Goal: Task Accomplishment & Management: Use online tool/utility

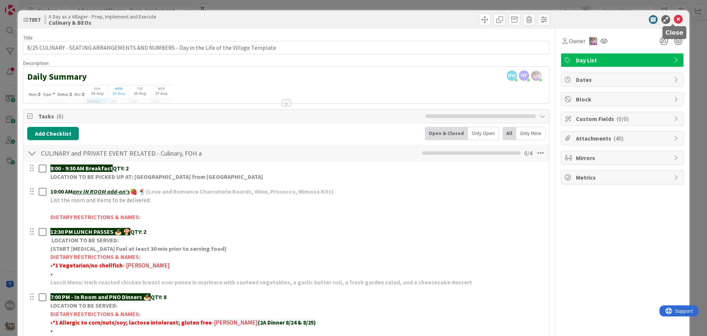
click at [674, 20] on icon at bounding box center [678, 19] width 9 height 9
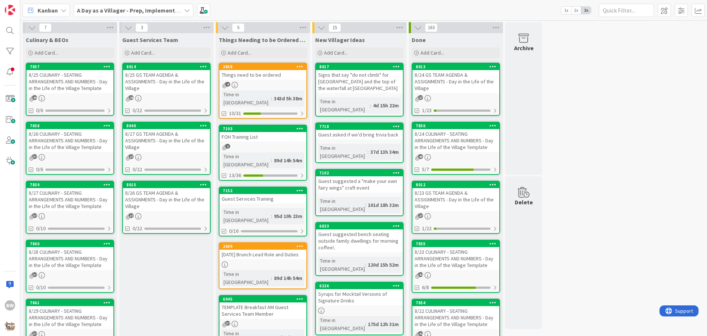
click at [185, 11] on icon at bounding box center [187, 10] width 6 height 6
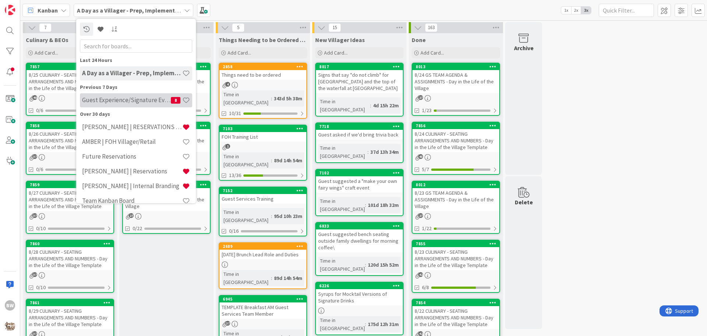
click at [116, 103] on h4 "Guest Experience/Signature Events" at bounding box center [126, 99] width 89 height 7
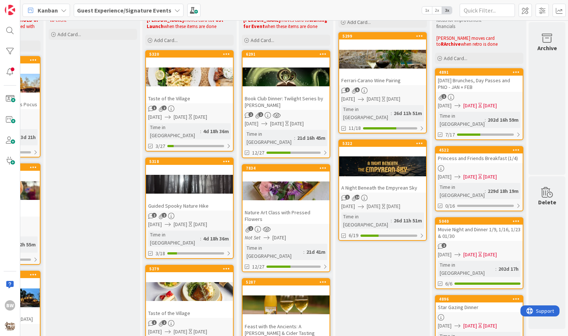
scroll to position [29, 465]
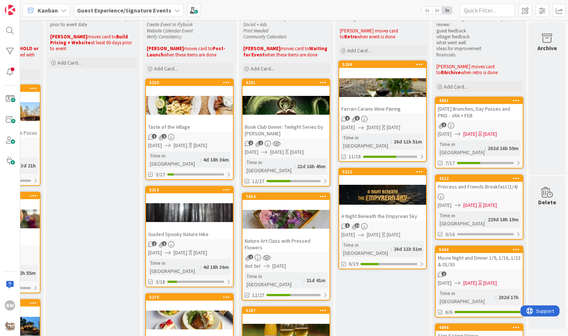
click at [273, 87] on div "6291 Book Club Dinner: Twilight Series by Stephenie Meyer" at bounding box center [285, 108] width 87 height 59
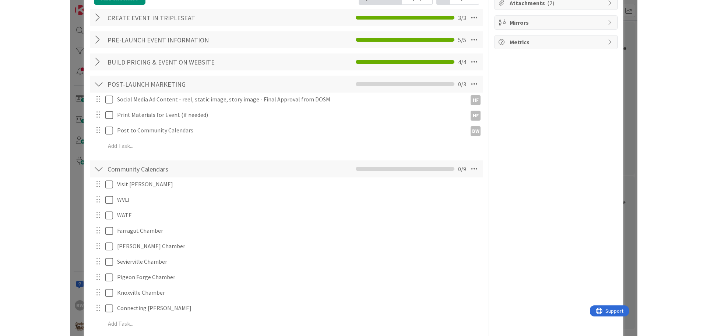
scroll to position [258, 0]
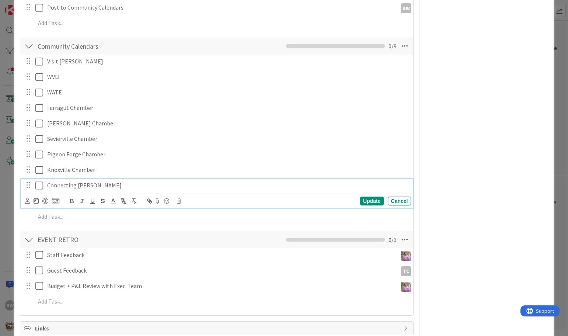
click at [40, 186] on icon at bounding box center [40, 185] width 11 height 9
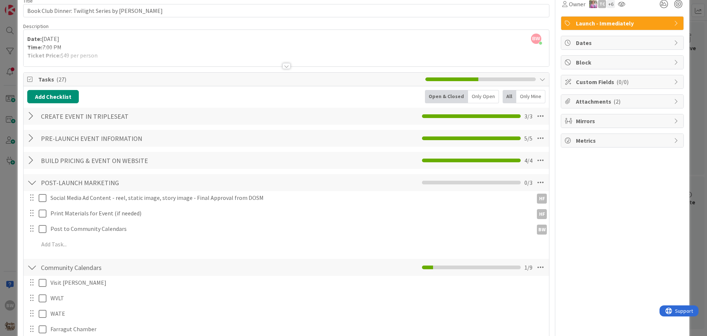
scroll to position [0, 0]
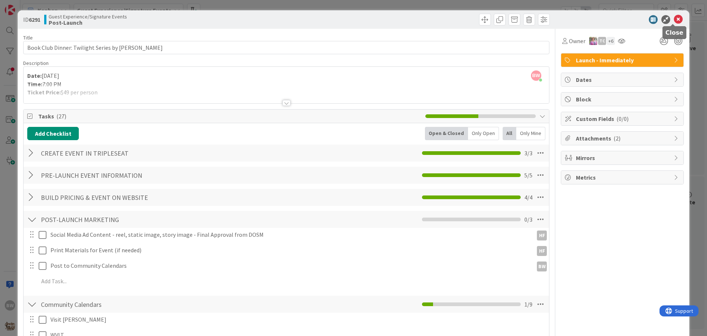
click at [674, 18] on icon at bounding box center [678, 19] width 9 height 9
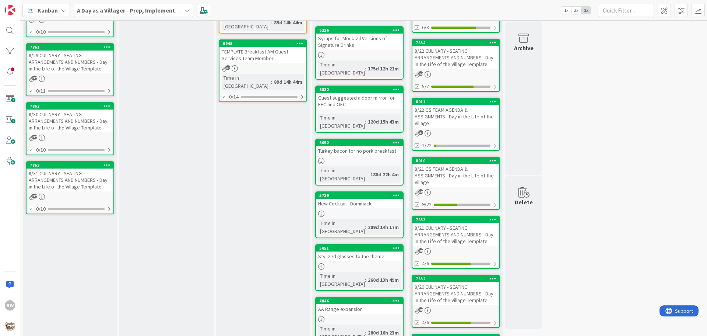
scroll to position [295, 0]
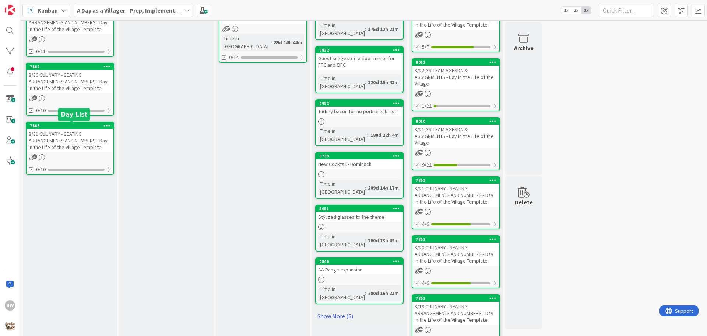
click at [68, 127] on div "7863" at bounding box center [72, 125] width 84 height 5
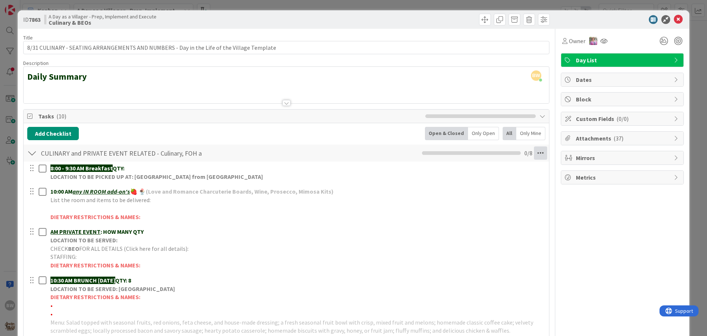
click at [540, 151] on icon at bounding box center [540, 152] width 13 height 13
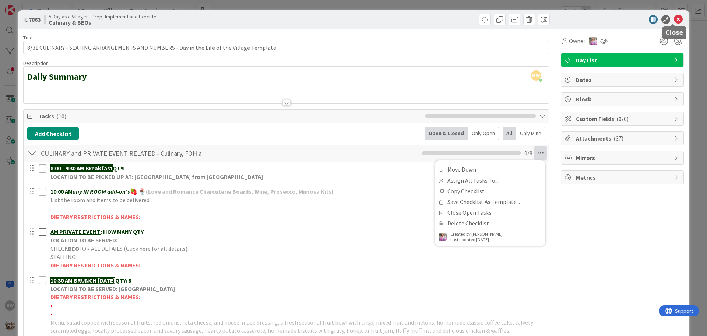
click at [675, 18] on icon at bounding box center [678, 19] width 9 height 9
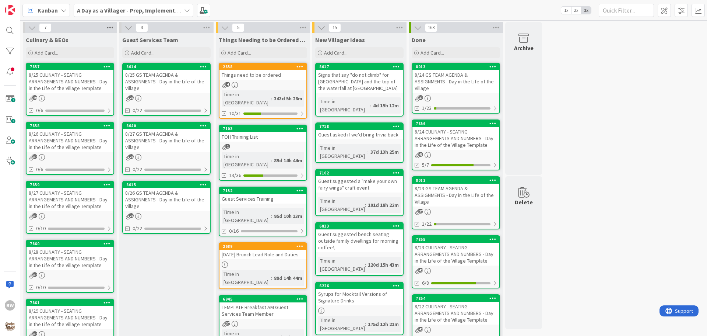
click at [111, 25] on icon at bounding box center [110, 27] width 10 height 11
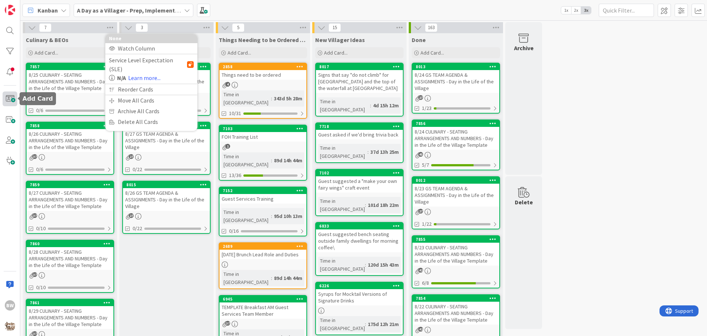
click at [8, 99] on span at bounding box center [10, 98] width 15 height 15
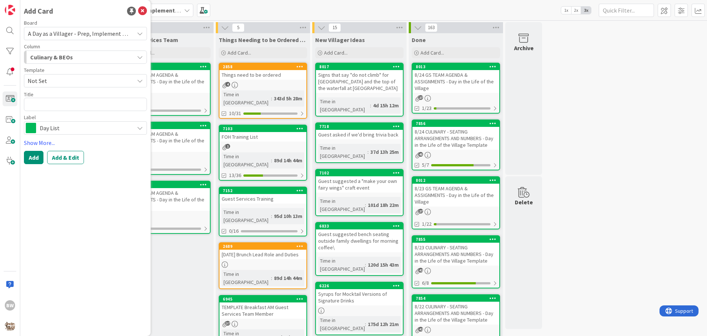
click at [143, 80] on icon at bounding box center [140, 81] width 6 height 6
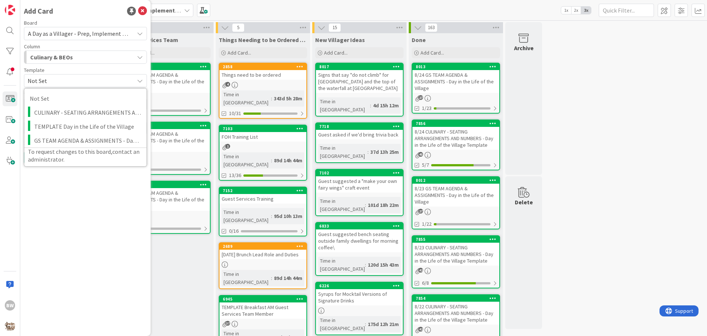
click at [41, 81] on span "Not Set" at bounding box center [78, 81] width 101 height 10
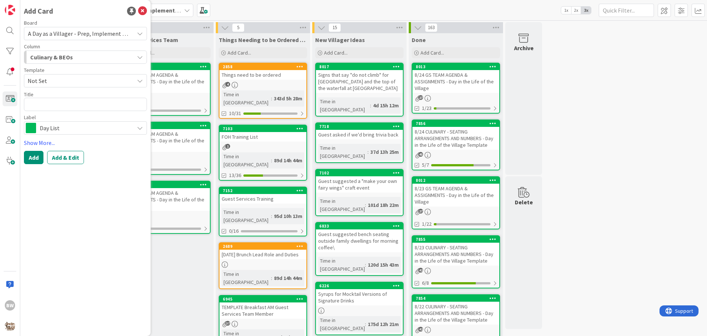
click at [60, 81] on span "Not Set" at bounding box center [78, 81] width 101 height 10
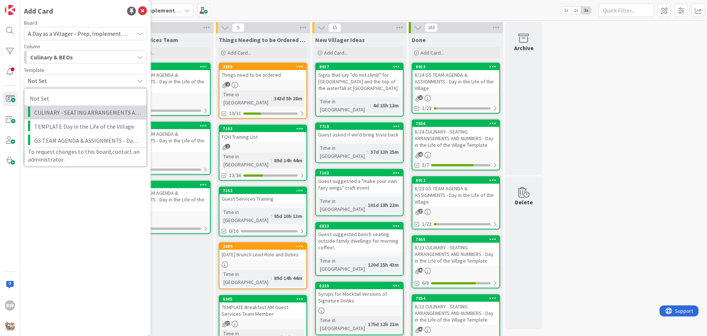
click at [61, 108] on span "CULINARY - SEATING ARRANGEMENTS AND NUMBERS - Day in the Life of the Village Te…" at bounding box center [87, 113] width 107 height 10
type textarea "x"
type textarea "CULINARY - SEATING ARRANGEMENTS AND NUMBERS - Day in the Life of the Village Te…"
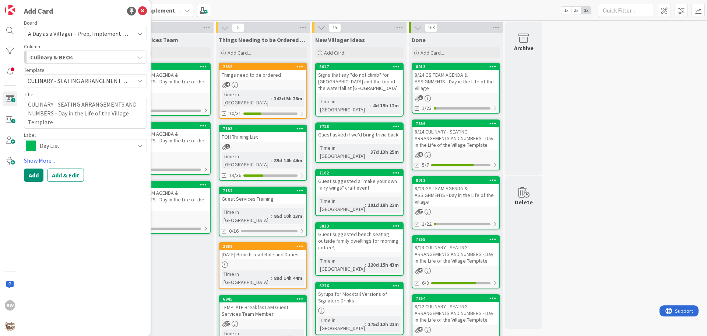
click at [55, 78] on span "CULINARY - SEATING ARRANGEMENTS AND NUMBERS - Day in the Life of the Village Te…" at bounding box center [78, 81] width 101 height 10
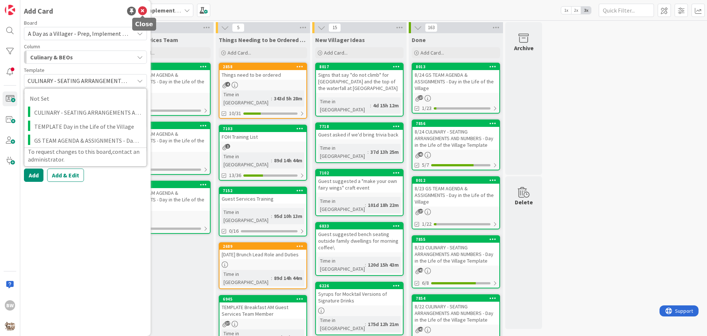
click at [141, 11] on icon at bounding box center [142, 11] width 9 height 9
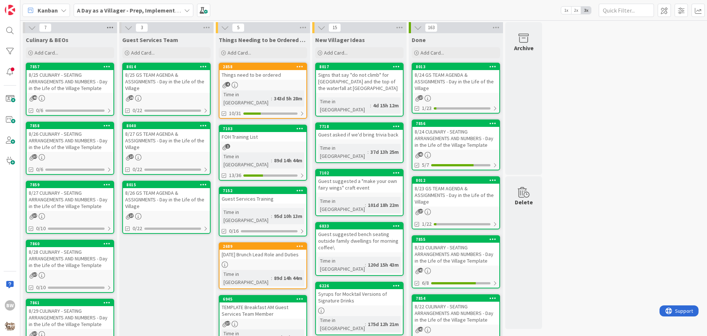
click at [111, 26] on icon at bounding box center [110, 27] width 10 height 11
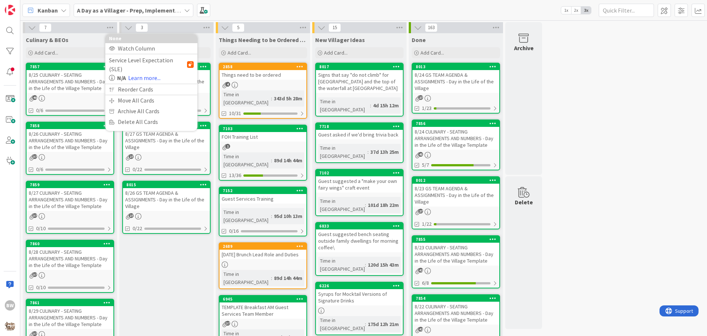
click at [75, 27] on div "7 None Watch Column Service Level Expectation (SLE) N/A Learn more... Reorder C…" at bounding box center [70, 27] width 94 height 11
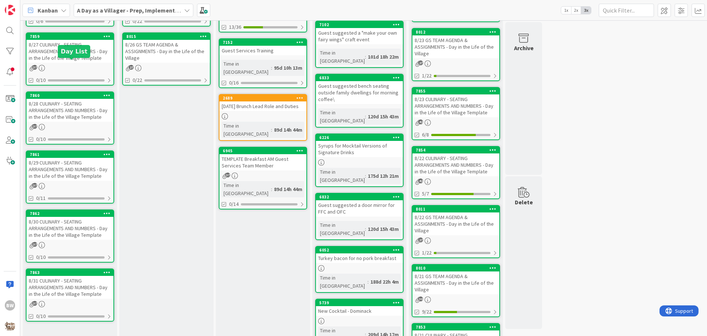
scroll to position [184, 0]
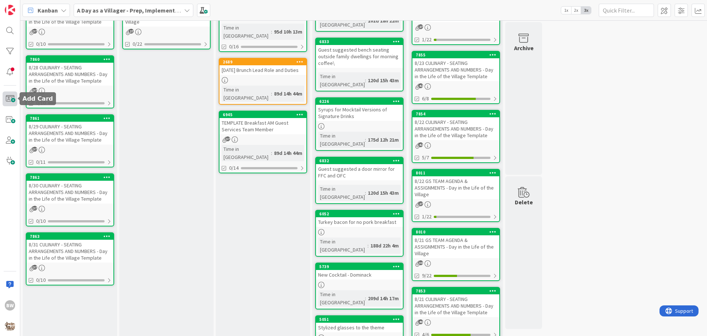
click at [10, 97] on span at bounding box center [10, 98] width 15 height 15
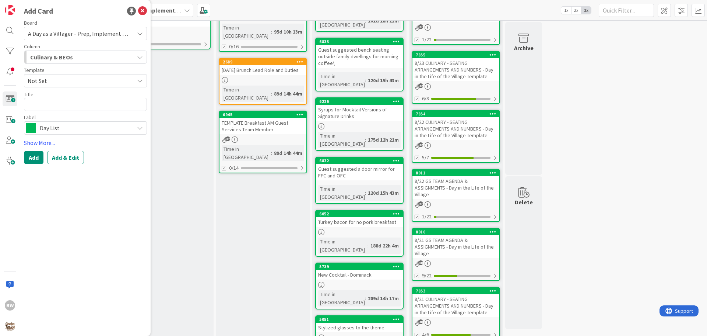
click at [141, 127] on icon at bounding box center [140, 128] width 6 height 6
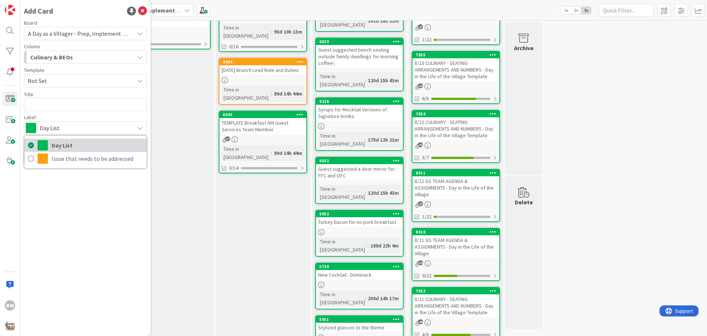
click at [69, 144] on span "Day List" at bounding box center [97, 145] width 91 height 11
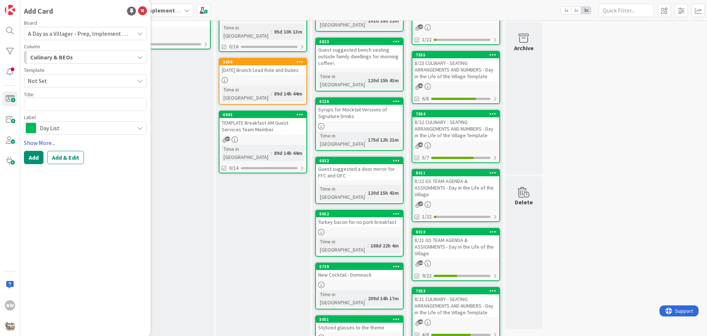
click at [42, 140] on link "Show More..." at bounding box center [85, 142] width 123 height 9
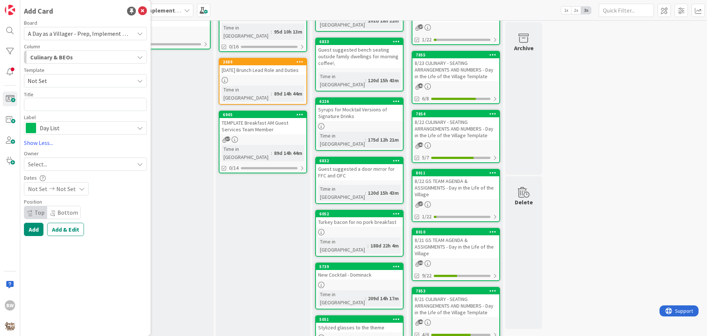
click at [75, 190] on div "Not Set Not Set" at bounding box center [56, 188] width 65 height 13
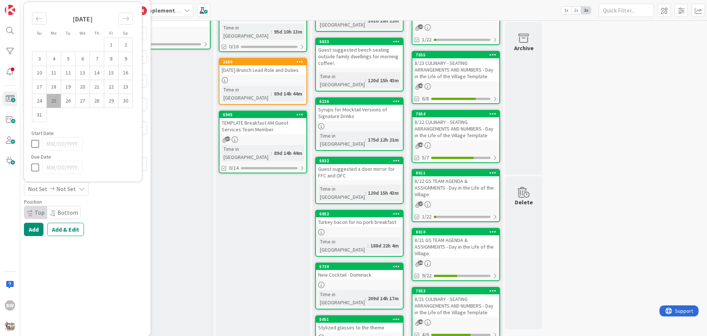
scroll to position [0, 0]
click at [36, 144] on icon at bounding box center [36, 143] width 11 height 9
click at [66, 143] on input "08/25/2025" at bounding box center [62, 143] width 41 height 13
click at [50, 142] on input "08/25/2025" at bounding box center [62, 143] width 41 height 13
click at [126, 17] on icon "Move forward to switch to the next month." at bounding box center [125, 18] width 7 height 7
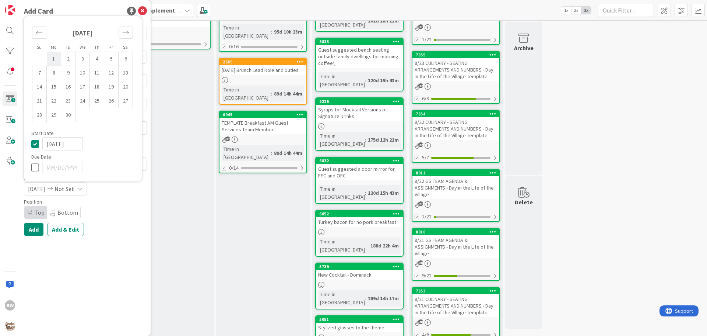
click at [58, 57] on td "1" at bounding box center [54, 59] width 14 height 14
type input "[DATE]"
click at [37, 168] on icon at bounding box center [36, 167] width 11 height 9
type input "09/02/2025"
click at [31, 163] on icon at bounding box center [36, 167] width 11 height 9
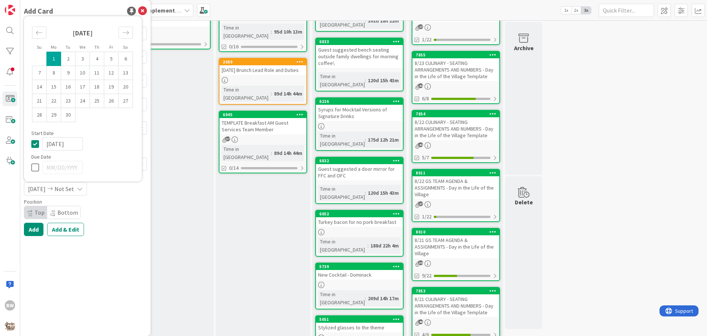
click at [35, 141] on icon at bounding box center [36, 143] width 11 height 9
click at [141, 8] on icon at bounding box center [142, 11] width 9 height 9
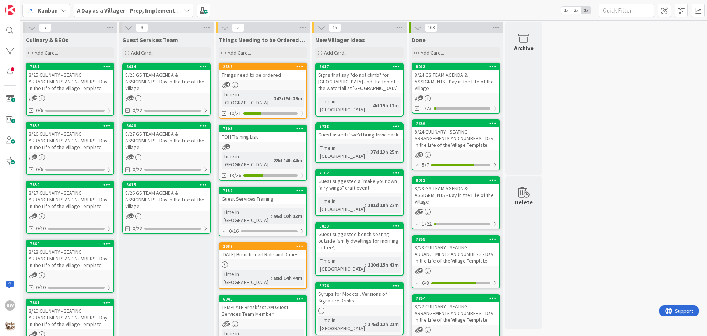
click at [49, 70] on div "8/25 CULINARY - SEATING ARRANGEMENTS AND NUMBERS - Day in the Life of the Villa…" at bounding box center [70, 81] width 87 height 23
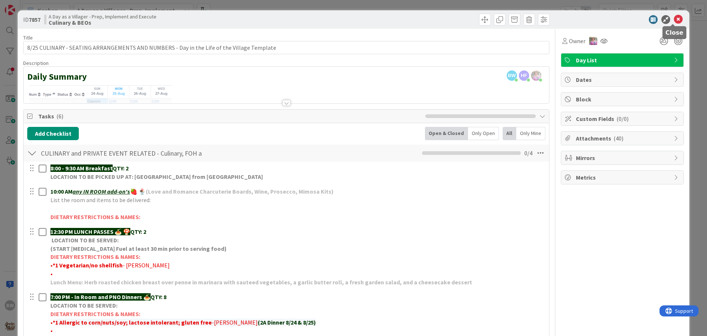
click at [675, 24] on body "BW Kanban A Day as a Villager - Prep, Implement and Execute 1x 2x 3x 7 Culinary…" at bounding box center [353, 168] width 707 height 336
click at [674, 20] on icon at bounding box center [678, 19] width 9 height 9
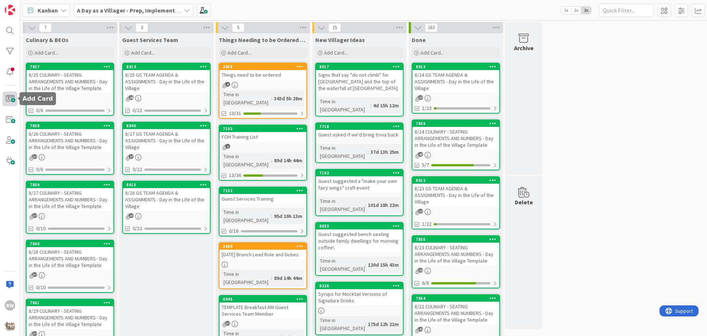
click at [12, 96] on span at bounding box center [10, 98] width 15 height 15
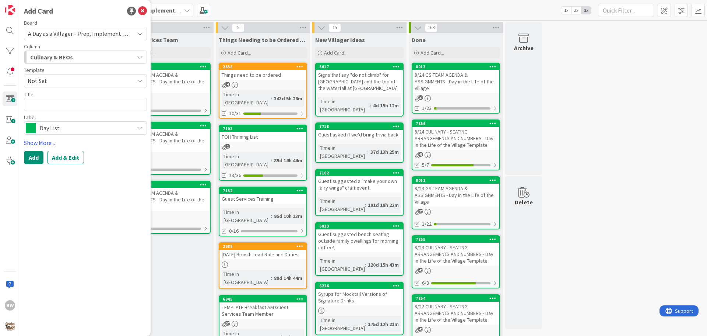
click at [63, 84] on span "Not Set" at bounding box center [78, 81] width 101 height 10
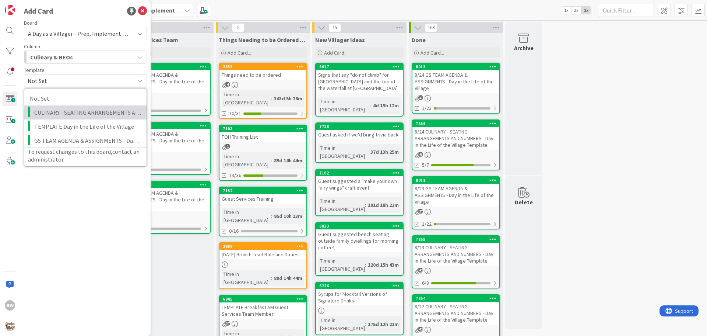
click at [64, 116] on span "CULINARY - SEATING ARRANGEMENTS AND NUMBERS - Day in the Life of the Village Te…" at bounding box center [87, 113] width 107 height 10
type textarea "x"
type textarea "CULINARY - SEATING ARRANGEMENTS AND NUMBERS - Day in the Life of the Village Te…"
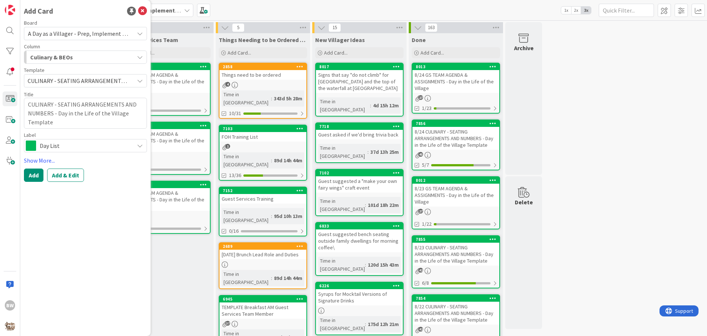
click at [140, 147] on icon at bounding box center [140, 146] width 6 height 6
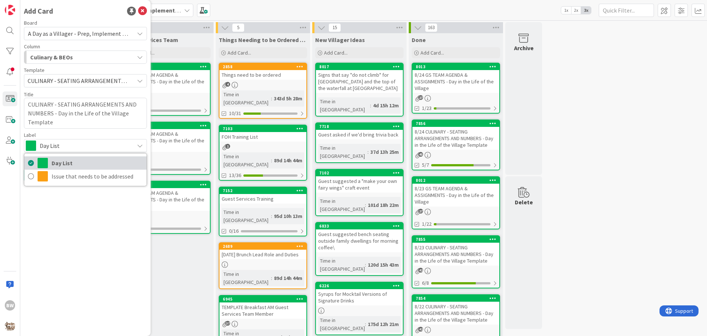
click at [69, 160] on span "Day List" at bounding box center [97, 162] width 91 height 11
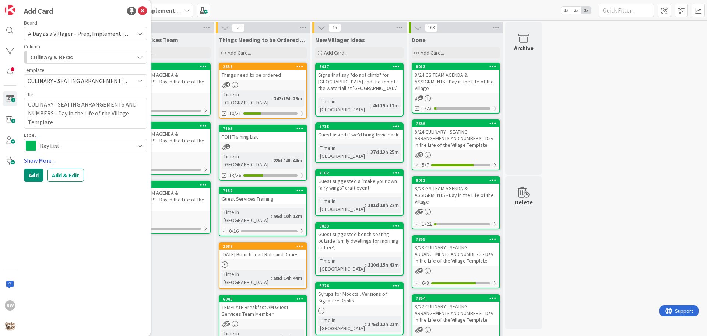
click at [35, 161] on link "Show More..." at bounding box center [85, 160] width 123 height 9
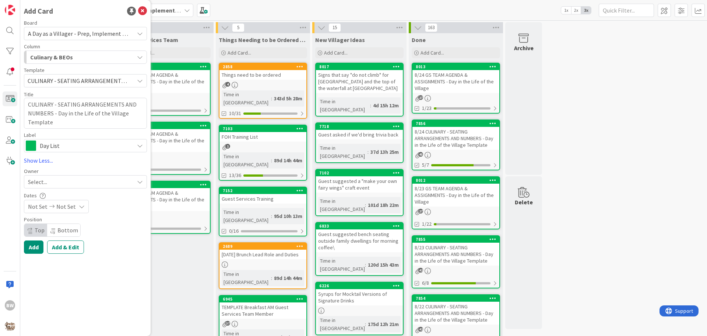
click at [139, 183] on icon at bounding box center [140, 182] width 6 height 6
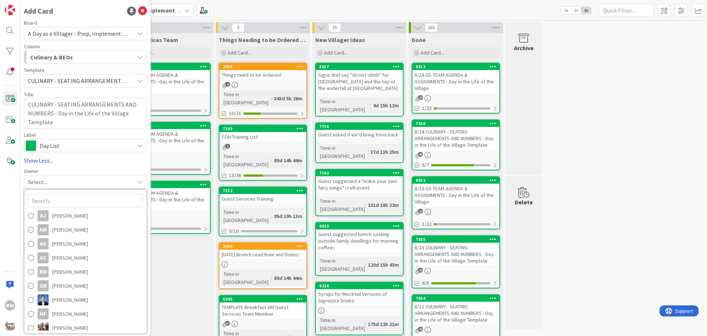
click at [48, 161] on link "Show Less..." at bounding box center [85, 160] width 123 height 9
type textarea "x"
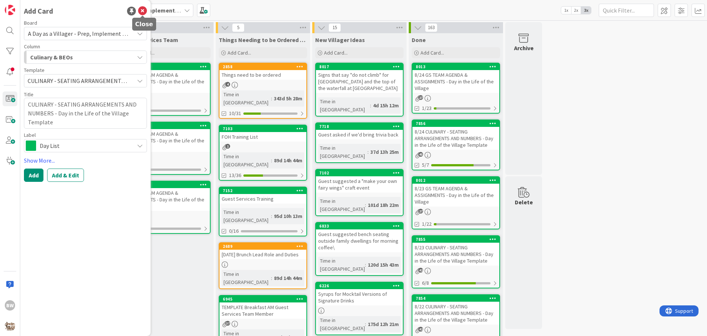
click at [143, 10] on icon at bounding box center [142, 11] width 9 height 9
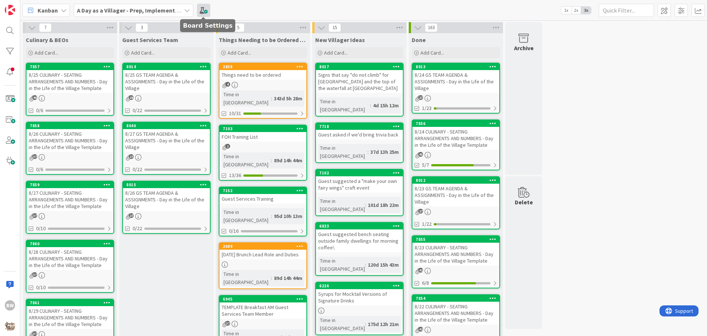
click at [200, 12] on span at bounding box center [203, 10] width 13 height 13
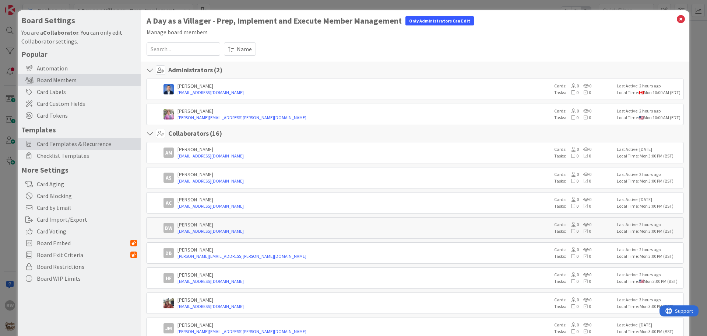
click at [42, 144] on span "Card Templates & Recurrence" at bounding box center [87, 143] width 100 height 9
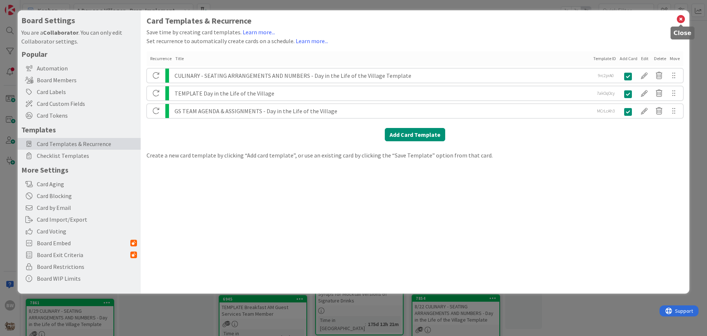
click at [683, 18] on icon at bounding box center [681, 19] width 10 height 10
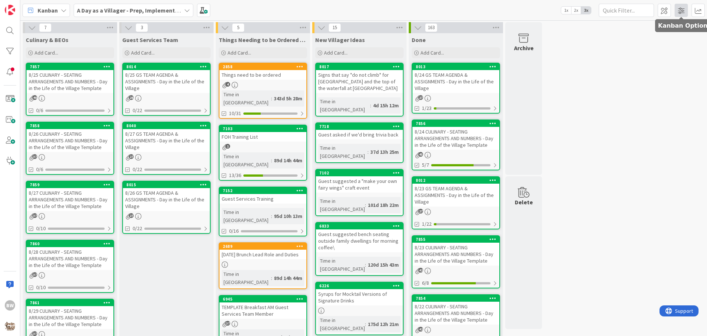
click at [677, 8] on span at bounding box center [681, 10] width 13 height 13
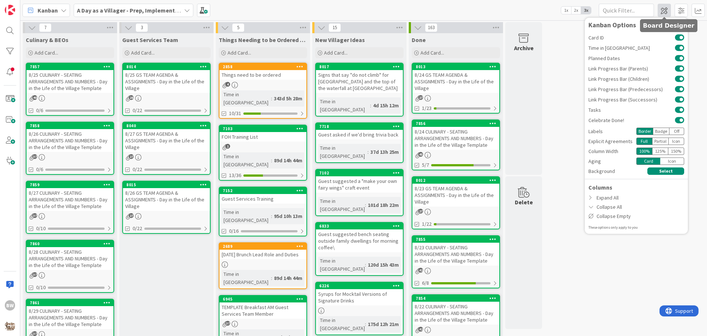
click at [665, 11] on span at bounding box center [664, 10] width 13 height 13
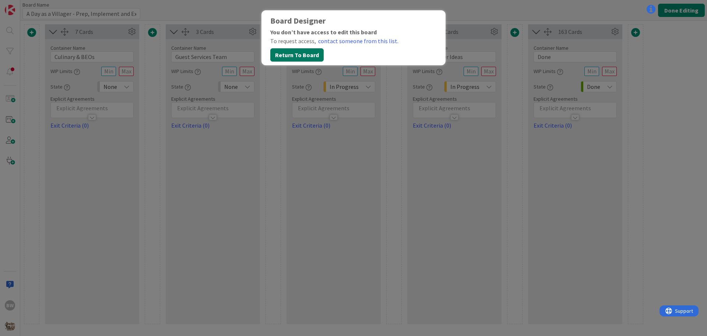
click at [295, 56] on button "Return To Board" at bounding box center [296, 54] width 53 height 13
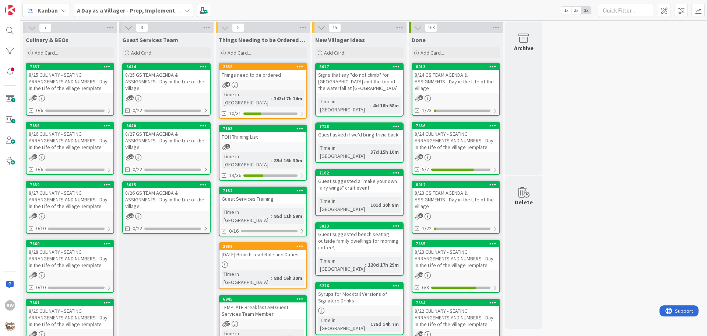
click at [61, 8] on icon at bounding box center [64, 10] width 6 height 6
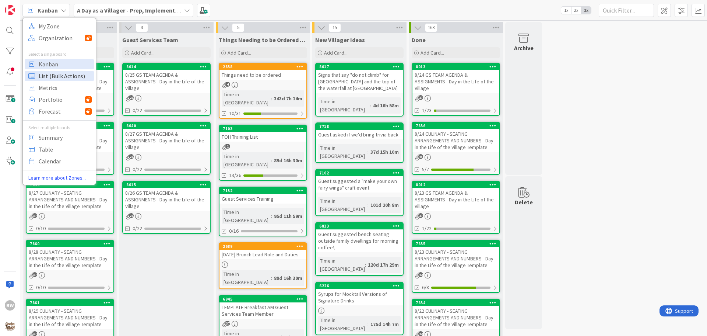
click at [55, 77] on span "List (Bulk Actions)" at bounding box center [65, 75] width 53 height 11
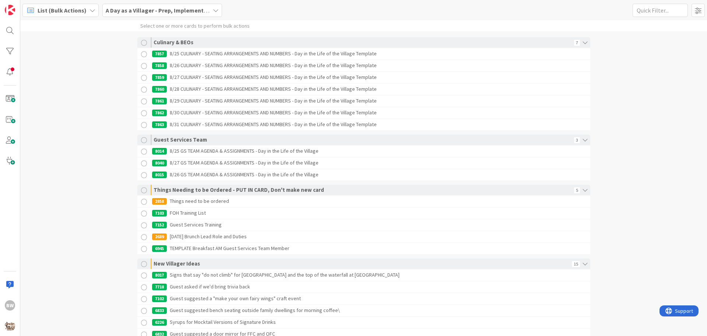
click at [91, 10] on icon at bounding box center [93, 10] width 6 height 6
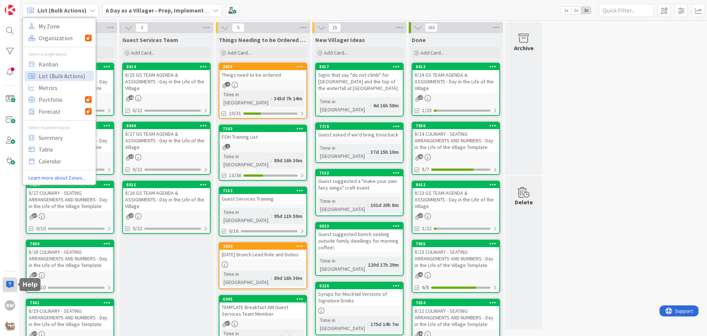
click at [11, 284] on div at bounding box center [10, 284] width 15 height 15
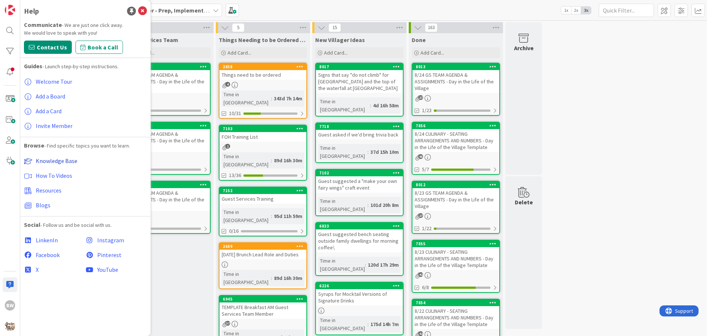
click at [67, 161] on span "Knowledge Base" at bounding box center [57, 160] width 42 height 7
click at [140, 9] on icon at bounding box center [142, 11] width 9 height 9
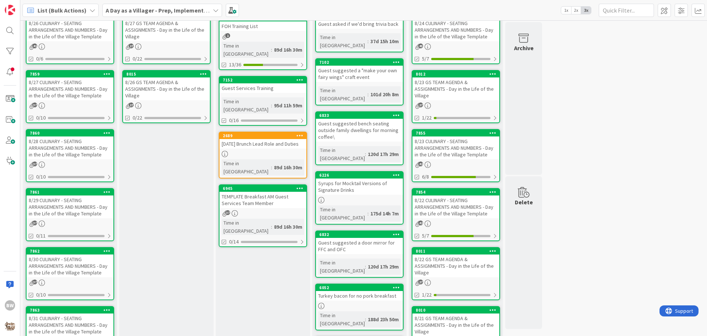
scroll to position [184, 0]
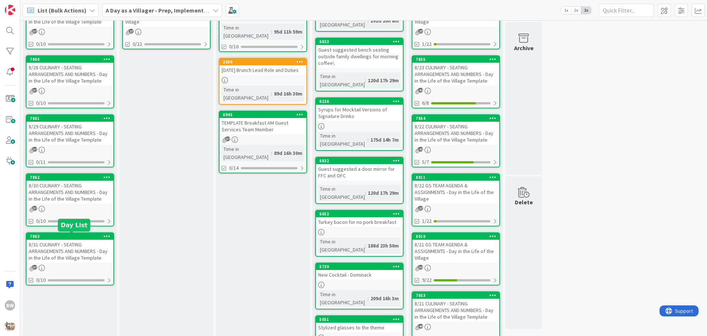
click at [69, 235] on div "7863" at bounding box center [72, 236] width 84 height 5
click at [60, 234] on div "7863" at bounding box center [72, 236] width 84 height 5
click at [63, 235] on div "7863" at bounding box center [72, 236] width 84 height 5
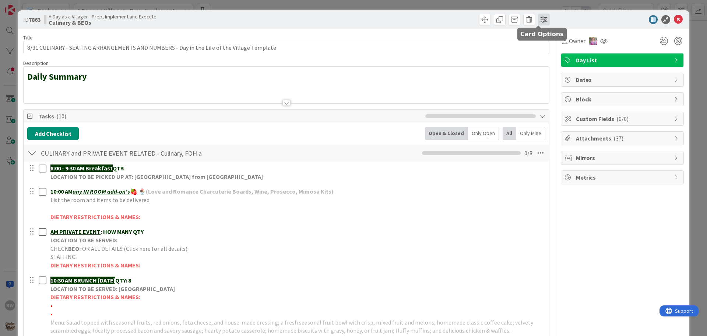
click at [539, 18] on span at bounding box center [544, 20] width 12 height 12
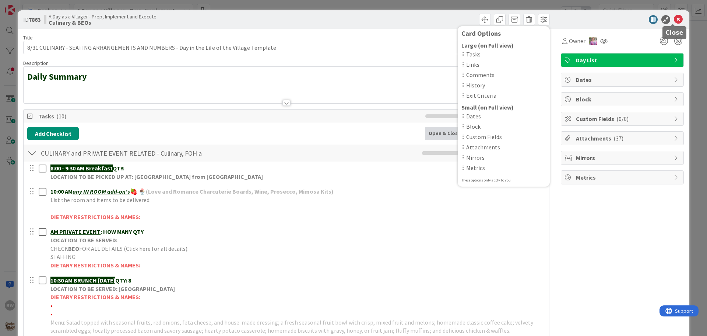
click at [676, 20] on icon at bounding box center [678, 19] width 9 height 9
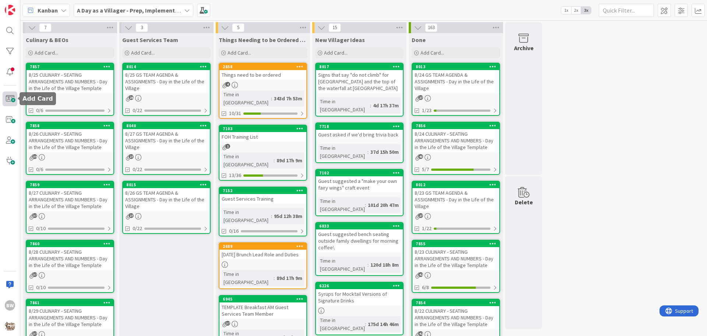
click at [14, 99] on span at bounding box center [10, 98] width 15 height 15
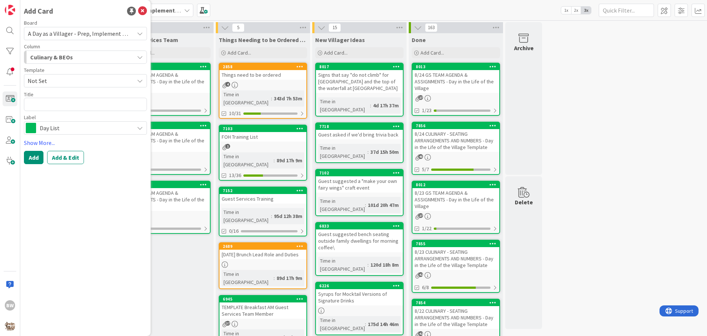
click at [59, 87] on div "Board A Day as a Villager - Prep, Implement and Execute Column Culinary & BEOs …" at bounding box center [85, 77] width 123 height 114
click at [60, 85] on span "Not Set" at bounding box center [78, 81] width 101 height 10
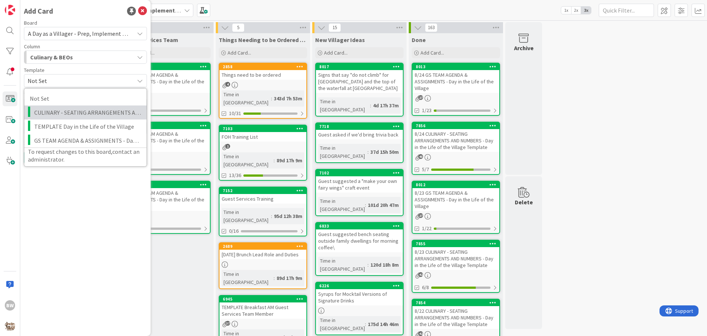
click at [63, 112] on span "CULINARY - SEATING ARRANGEMENTS AND NUMBERS - Day in the Life of the Village Te…" at bounding box center [87, 113] width 107 height 10
type textarea "x"
type textarea "CULINARY - SEATING ARRANGEMENTS AND NUMBERS - Day in the Life of the Village Te…"
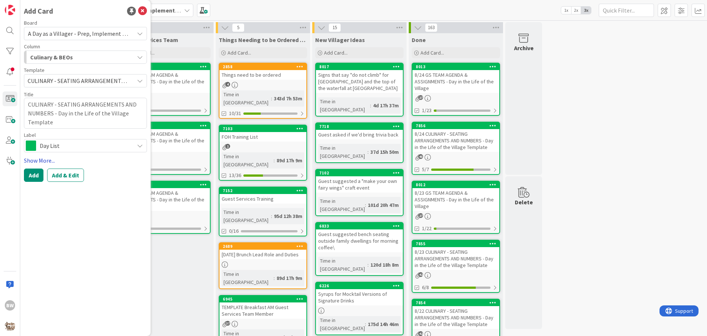
click at [35, 160] on link "Show More..." at bounding box center [85, 160] width 123 height 9
type textarea "x"
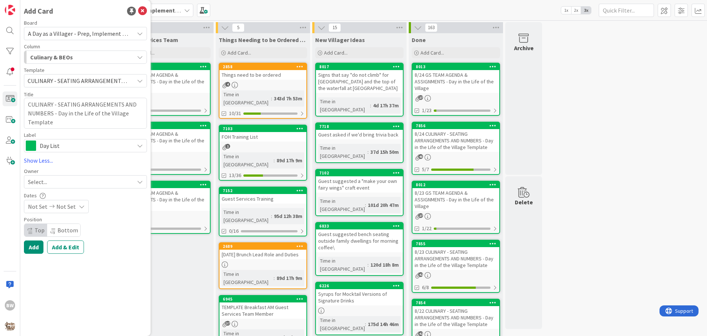
click at [79, 208] on icon at bounding box center [82, 206] width 6 height 6
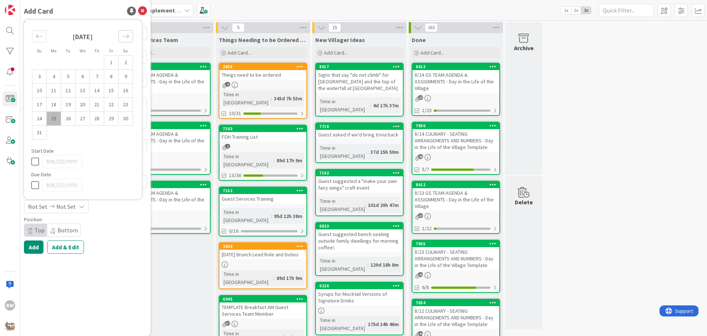
click at [126, 35] on icon "Move forward to switch to the next month." at bounding box center [125, 36] width 7 height 7
click at [53, 76] on td "1" at bounding box center [54, 77] width 14 height 14
type input "[DATE]"
type textarea "x"
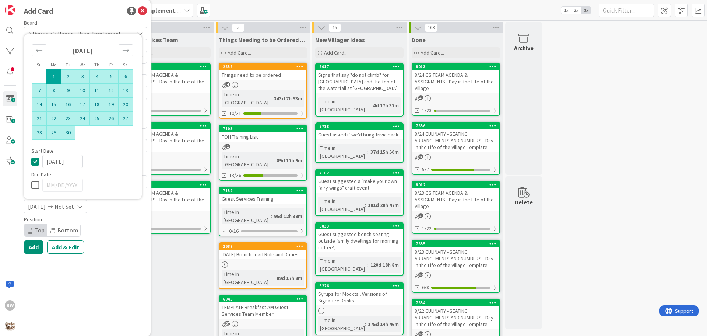
click at [69, 131] on td "30" at bounding box center [68, 133] width 14 height 14
type input "09/30/2025"
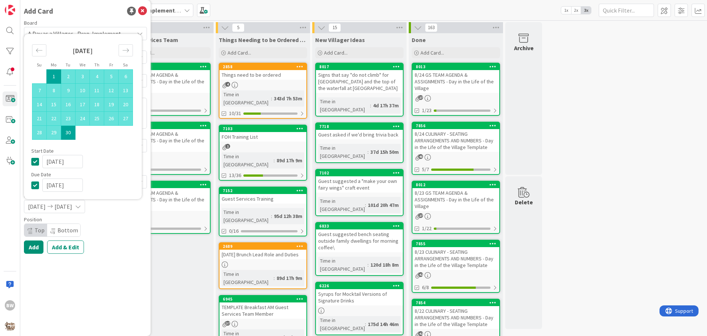
type textarea "x"
click at [35, 249] on button "Add" at bounding box center [34, 246] width 20 height 13
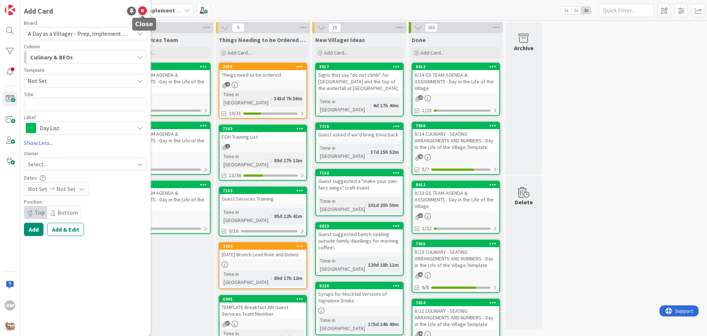
click at [140, 9] on icon at bounding box center [142, 11] width 9 height 9
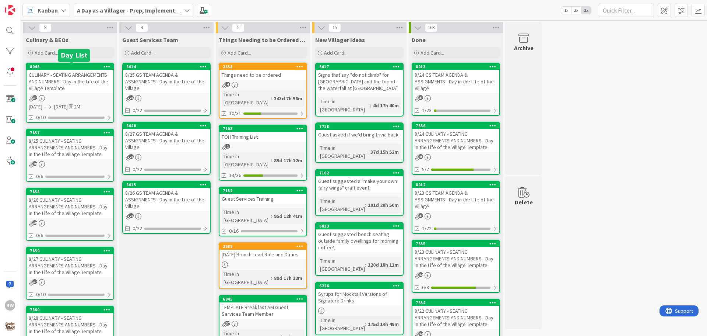
click at [75, 69] on div "8048" at bounding box center [72, 66] width 84 height 5
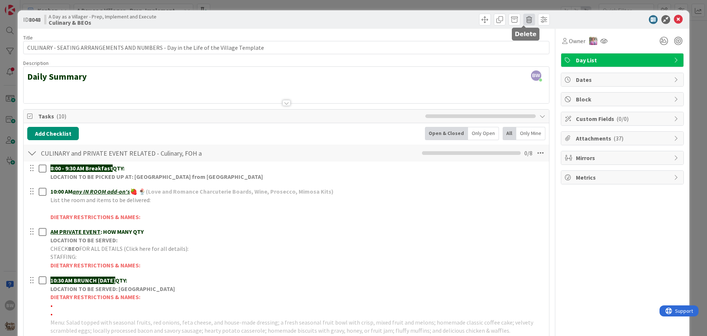
click at [523, 19] on span at bounding box center [529, 20] width 12 height 12
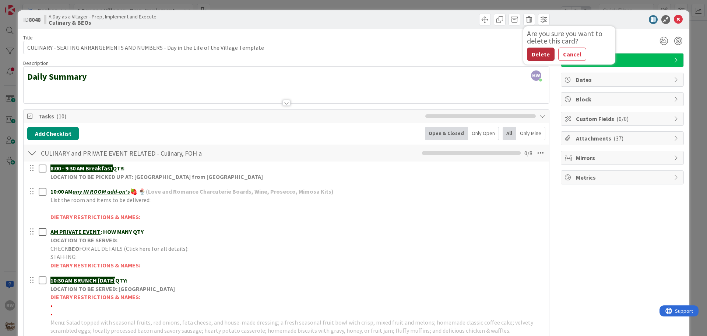
click at [535, 56] on button "Delete" at bounding box center [541, 54] width 28 height 13
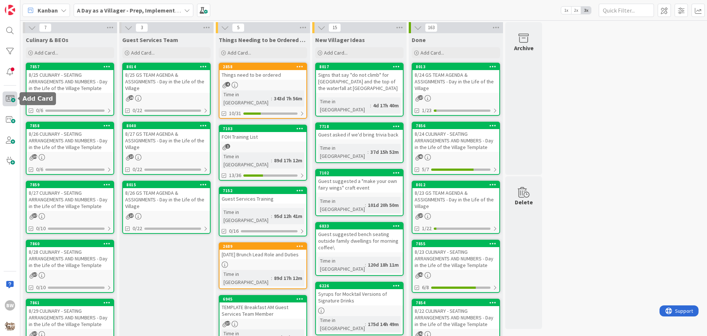
click at [11, 98] on span at bounding box center [10, 98] width 15 height 15
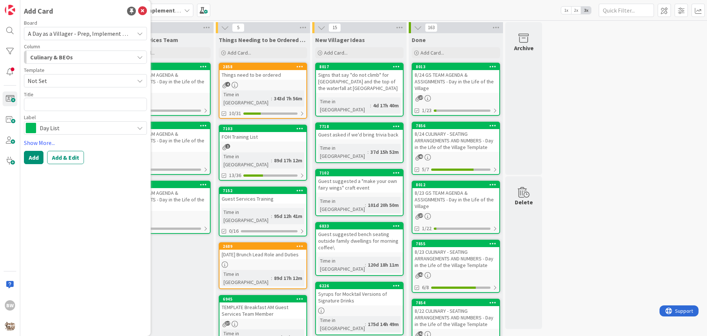
click at [55, 83] on span "Not Set" at bounding box center [78, 81] width 101 height 10
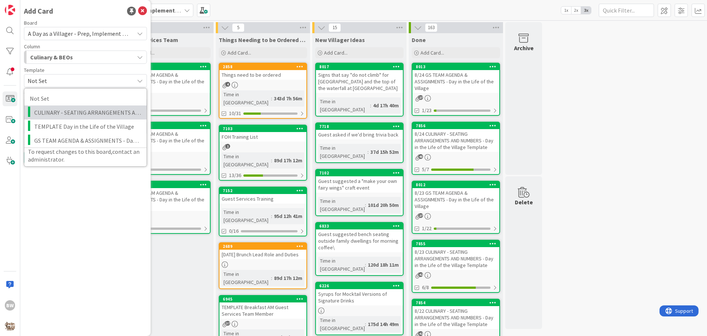
click at [59, 108] on span "CULINARY - SEATING ARRANGEMENTS AND NUMBERS - Day in the Life of the Village Te…" at bounding box center [87, 113] width 107 height 10
type textarea "x"
type textarea "CULINARY - SEATING ARRANGEMENTS AND NUMBERS - Day in the Life of the Village Te…"
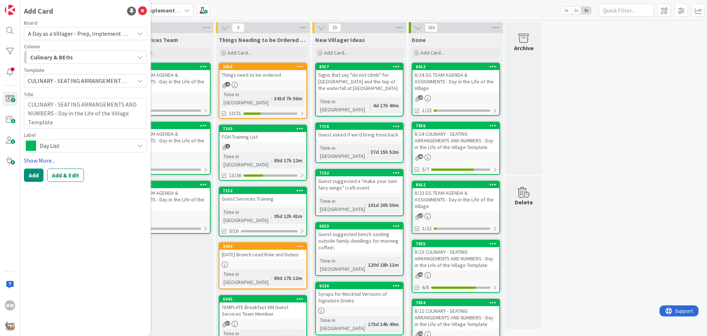
click at [35, 161] on link "Show More..." at bounding box center [85, 160] width 123 height 9
type textarea "x"
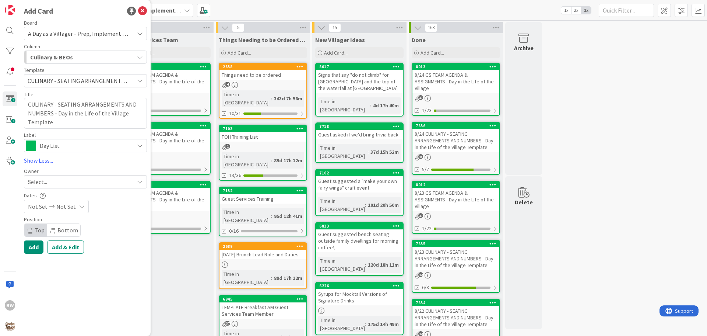
click at [79, 207] on icon at bounding box center [82, 206] width 6 height 6
click at [122, 232] on icon "Move forward to switch to the next month." at bounding box center [125, 230] width 7 height 7
click at [54, 252] on td "1" at bounding box center [54, 256] width 14 height 14
type input "[DATE]"
type textarea "x"
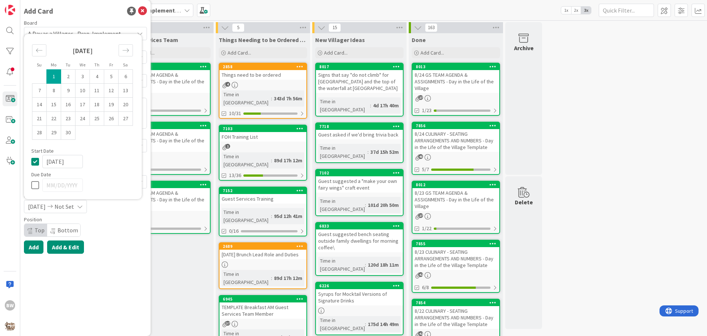
click at [61, 248] on button "Add & Edit" at bounding box center [65, 246] width 37 height 13
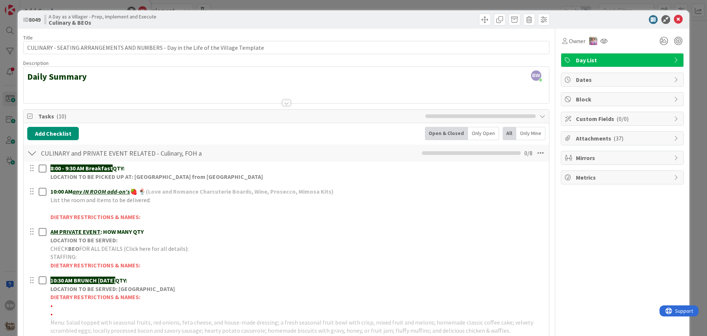
click at [578, 84] on div "Dates" at bounding box center [622, 79] width 122 height 13
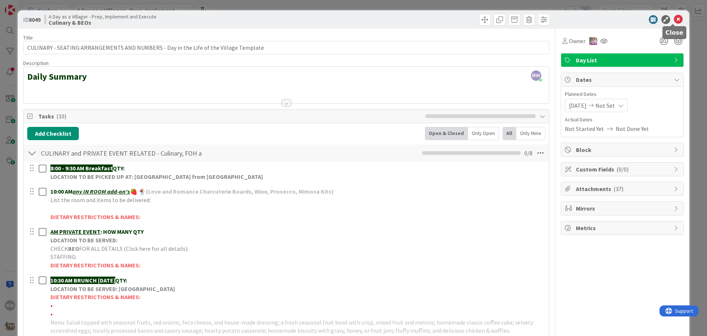
click at [675, 21] on icon at bounding box center [678, 19] width 9 height 9
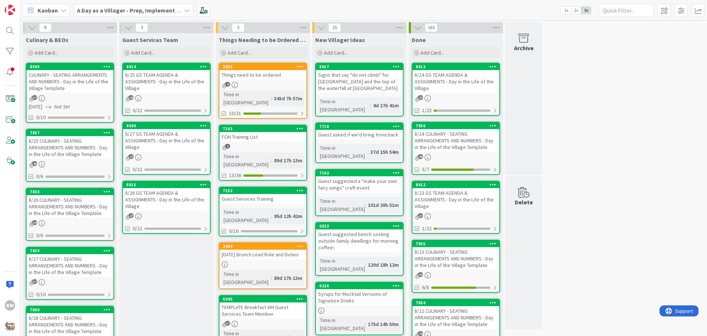
click at [53, 70] on div "CULINARY - SEATING ARRANGEMENTS AND NUMBERS - Day in the Life of the Village Te…" at bounding box center [70, 81] width 87 height 23
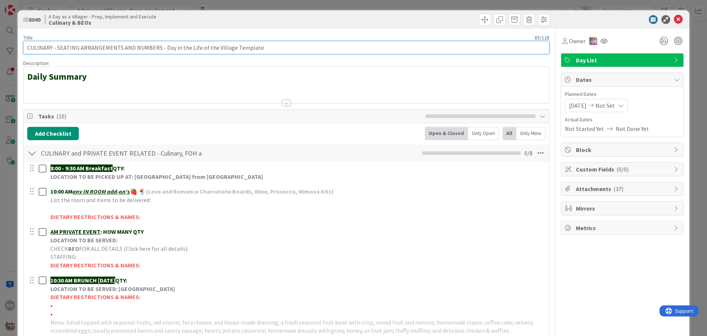
click at [26, 49] on input "CULINARY - SEATING ARRANGEMENTS AND NUMBERS - Day in the Life of the Village Te…" at bounding box center [286, 47] width 526 height 13
drag, startPoint x: 132, startPoint y: 48, endPoint x: 131, endPoint y: 44, distance: 3.8
click at [131, 44] on input "CULINARY - SEATING ARRANGEMENTS AND NUMBERS - Day in the Life of the Village Te…" at bounding box center [286, 47] width 526 height 13
click at [27, 50] on input "CULINARY - SEATING ARRANGEMENTS AND NUMBERS - Day in the Life of the Village Te…" at bounding box center [286, 47] width 526 height 13
click at [25, 48] on input "CULINARY - SEATING ARRANGEMENTS AND NUMBERS - Day in the Life of the Village Te…" at bounding box center [286, 47] width 526 height 13
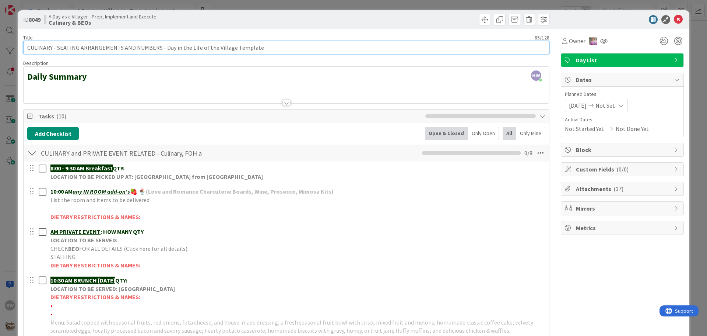
click at [25, 49] on input "CULINARY - SEATING ARRANGEMENTS AND NUMBERS - Day in the Life of the Village Te…" at bounding box center [286, 47] width 526 height 13
type input "MONDAY 9/1/25 CULINARY - SEATING ARRANGEMENTS AND NUMBERS - Day in the Life of …"
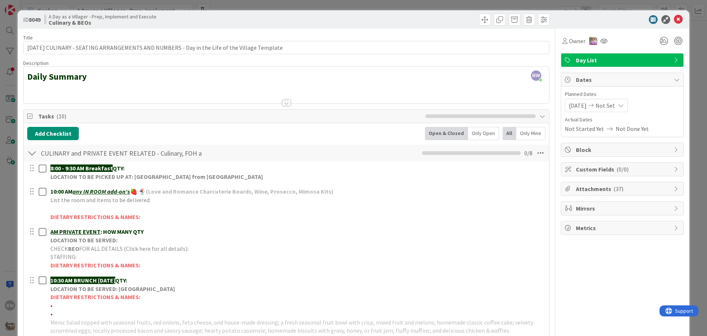
click at [304, 85] on div at bounding box center [287, 93] width 526 height 19
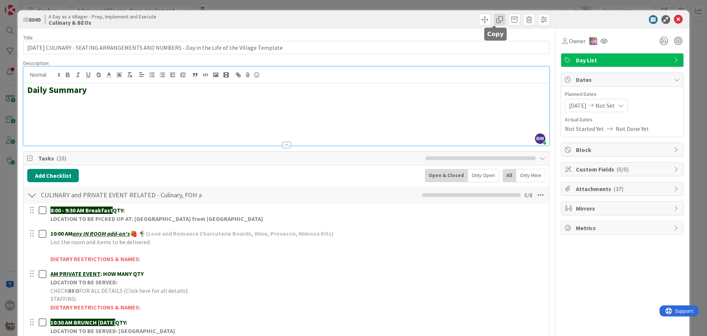
click at [494, 22] on span at bounding box center [500, 20] width 12 height 12
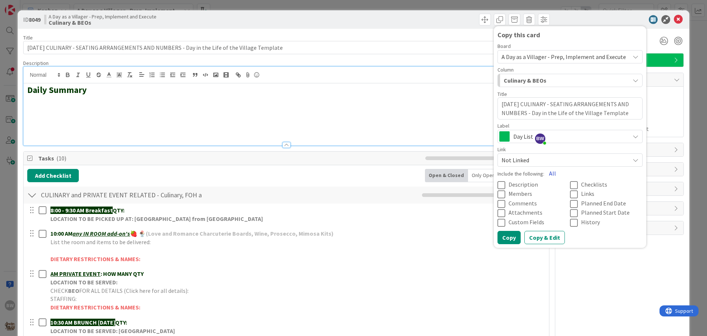
click at [544, 172] on button "All" at bounding box center [552, 173] width 17 height 13
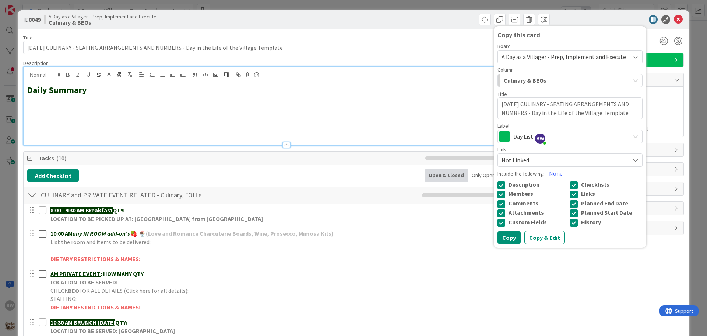
click at [531, 159] on span "Not Linked" at bounding box center [564, 160] width 125 height 10
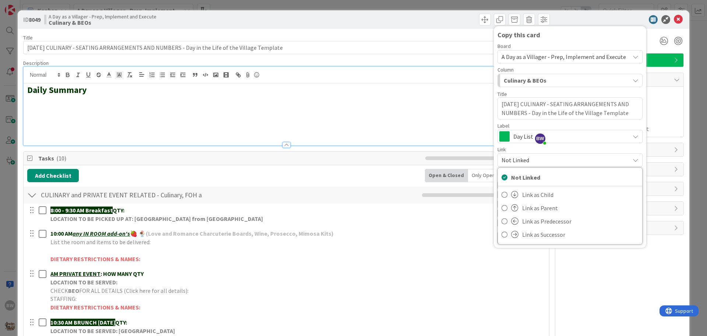
click at [515, 159] on span "Not Linked" at bounding box center [564, 160] width 125 height 10
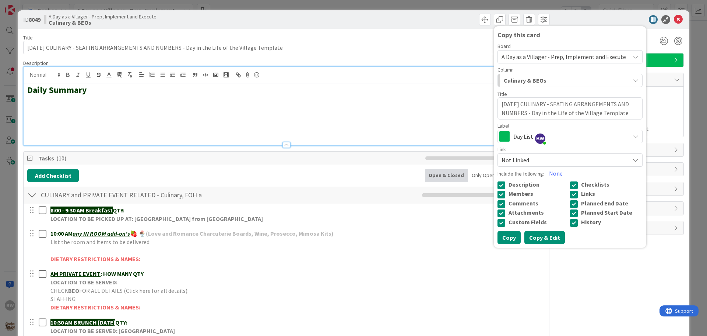
click at [540, 238] on button "Copy & Edit" at bounding box center [545, 237] width 41 height 13
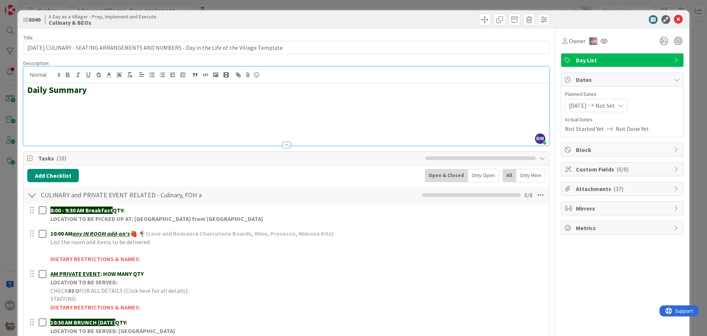
type textarea "x"
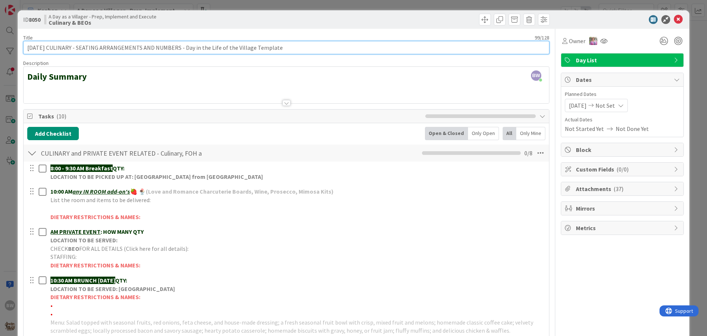
click at [55, 47] on input "MONDAY 9/1/25 CULINARY - SEATING ARRANGEMENTS AND NUMBERS - Day in the Life of …" at bounding box center [286, 47] width 526 height 13
type input "MONDAY 9/8/25 CULINARY - SEATING ARRANGEMENTS AND NUMBERS - Day in the Life of …"
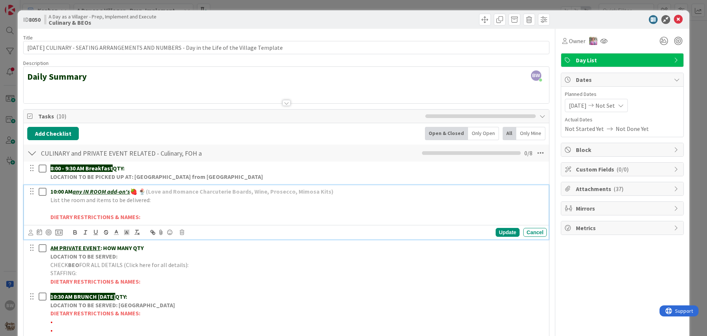
click at [414, 215] on p "DIETARY RESTRICTIONS & NAMES:" at bounding box center [297, 217] width 494 height 8
click at [494, 19] on span at bounding box center [500, 20] width 12 height 12
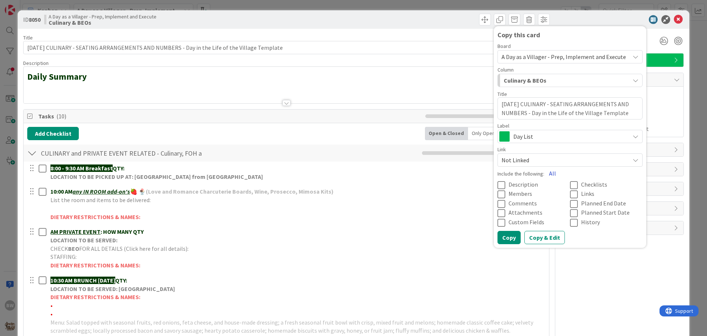
click at [548, 173] on button "All" at bounding box center [552, 173] width 17 height 13
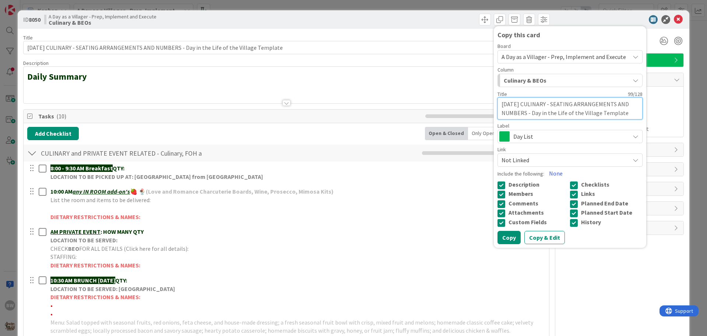
click at [527, 102] on textarea "MONDAY 9/8/25 CULINARY - SEATING ARRANGEMENTS AND NUMBERS - Day in the Life of …" at bounding box center [570, 108] width 145 height 22
type textarea "x"
type textarea "MONDAY 9/1/25 CULINARY - SEATING ARRANGEMENTS AND NUMBERS - Day in the Life of …"
type textarea "x"
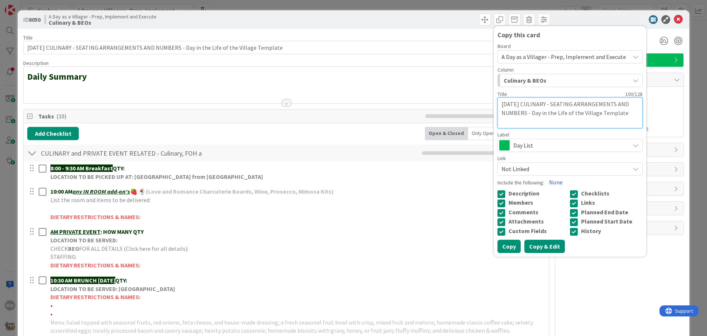
type textarea "MONDAY 9/15/25 CULINARY - SEATING ARRANGEMENTS AND NUMBERS - Day in the Life of…"
click at [537, 247] on button "Copy & Edit" at bounding box center [545, 245] width 41 height 13
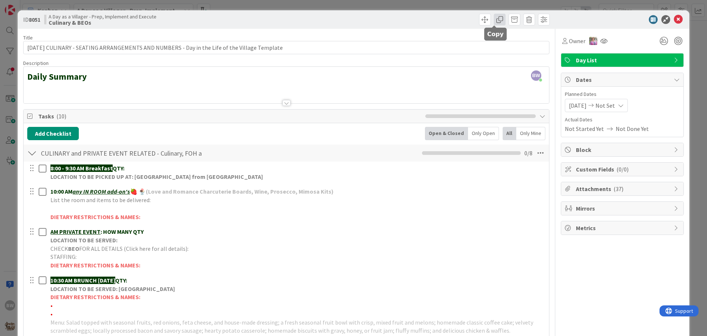
click at [494, 19] on span at bounding box center [500, 20] width 12 height 12
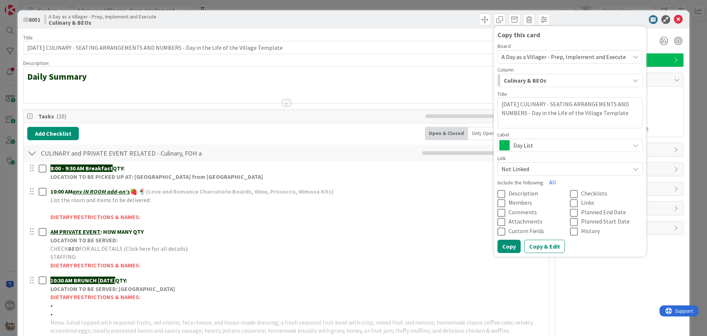
drag, startPoint x: 525, startPoint y: 103, endPoint x: 529, endPoint y: 103, distance: 3.7
click at [529, 103] on textarea "MONDAY 9/15/25 CULINARY - SEATING ARRANGEMENTS AND NUMBERS - Day in the Life of…" at bounding box center [570, 112] width 145 height 31
type textarea "x"
type textarea "MONDAY 9/2/25 CULINARY - SEATING ARRANGEMENTS AND NUMBERS - Day in the Life of …"
type textarea "x"
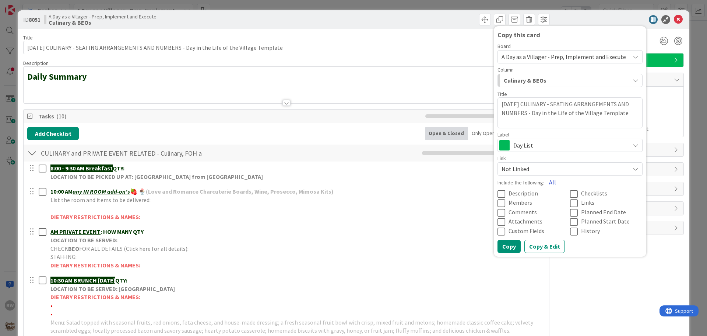
type textarea "MONDAY 9/22/25 CULINARY - SEATING ARRANGEMENTS AND NUMBERS - Day in the Life of…"
click at [544, 182] on button "All" at bounding box center [552, 181] width 17 height 13
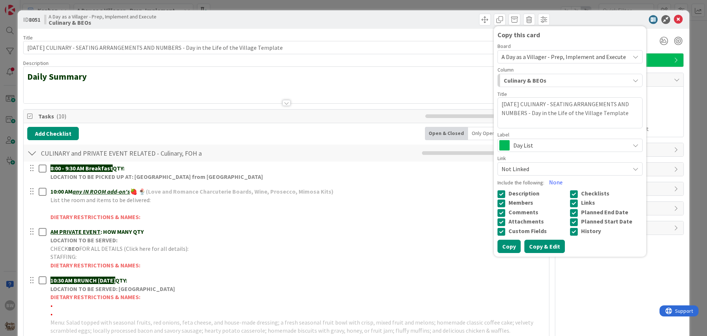
click at [544, 246] on button "Copy & Edit" at bounding box center [545, 245] width 41 height 13
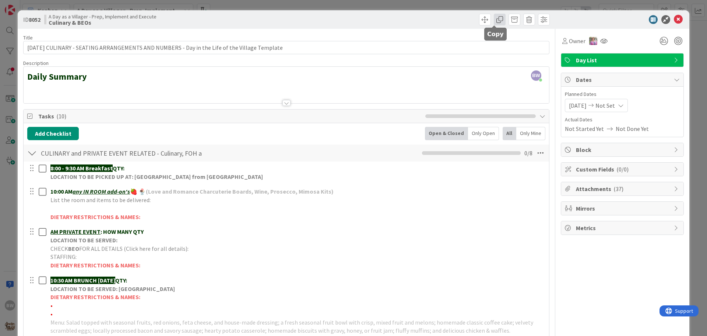
click at [497, 19] on span at bounding box center [500, 20] width 12 height 12
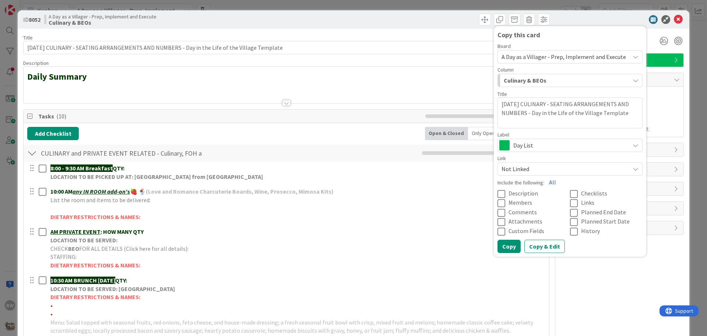
click at [529, 102] on textarea "MONDAY 9/22/25 CULINARY - SEATING ARRANGEMENTS AND NUMBERS - Day in the Life of…" at bounding box center [570, 112] width 145 height 31
type textarea "x"
type textarea "MONDAY 9/29/25 CULINARY - SEATING ARRANGEMENTS AND NUMBERS - Day in the Life of…"
click at [546, 181] on button "All" at bounding box center [552, 181] width 17 height 13
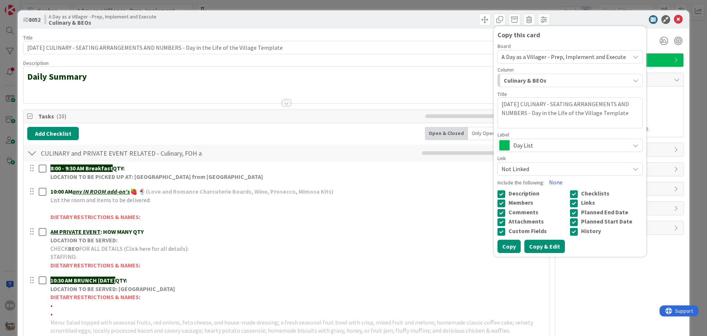
click at [529, 246] on button "Copy & Edit" at bounding box center [545, 245] width 41 height 13
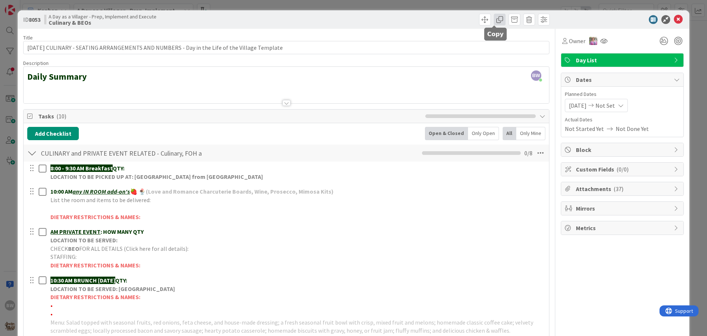
click at [497, 19] on span at bounding box center [500, 20] width 12 height 12
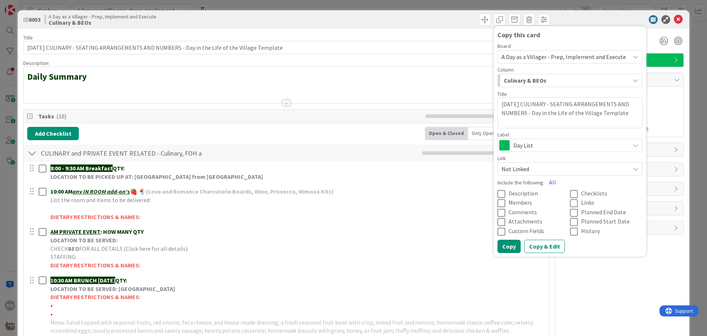
drag, startPoint x: 518, startPoint y: 104, endPoint x: 498, endPoint y: 104, distance: 19.5
click at [498, 104] on textarea "MONDAY 9/29/25 CULINARY - SEATING ARRANGEMENTS AND NUMBERS - Day in the Life of…" at bounding box center [570, 112] width 145 height 31
type textarea "x"
type textarea "t 9/29/25 CULINARY - SEATING ARRANGEMENTS AND NUMBERS - Day in the Life of the …"
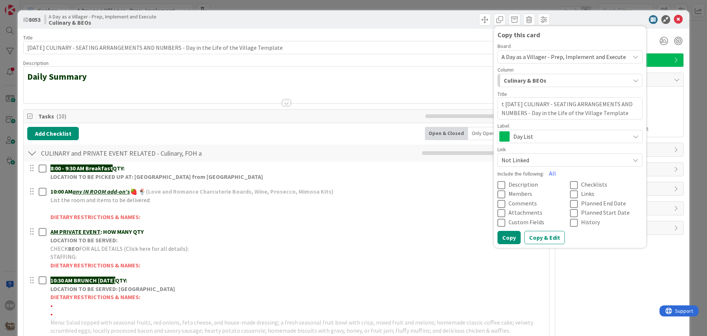
type textarea "x"
type textarea "9/29/25 CULINARY - SEATING ARRANGEMENTS AND NUMBERS - Day in the Life of the Vi…"
type textarea "x"
type textarea "T 9/29/25 CULINARY - SEATING ARRANGEMENTS AND NUMBERS - Day in the Life of the …"
type textarea "x"
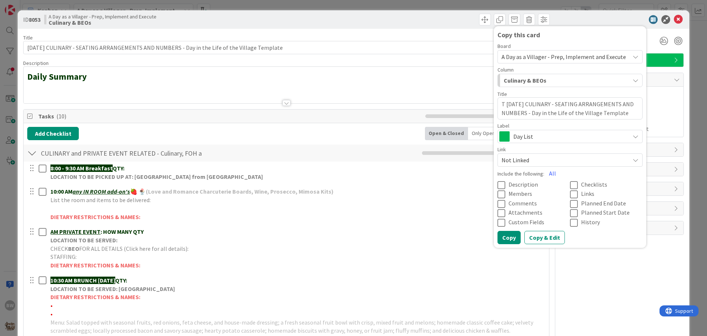
type textarea "9/29/25 CULINARY - SEATING ARRANGEMENTS AND NUMBERS - Day in the Life of the Vi…"
type textarea "x"
type textarea "T 9/29/25 CULINARY - SEATING ARRANGEMENTS AND NUMBERS - Day in the Life of the …"
type textarea "x"
type textarea "TU 9/29/25 CULINARY - SEATING ARRANGEMENTS AND NUMBERS - Day in the Life of the…"
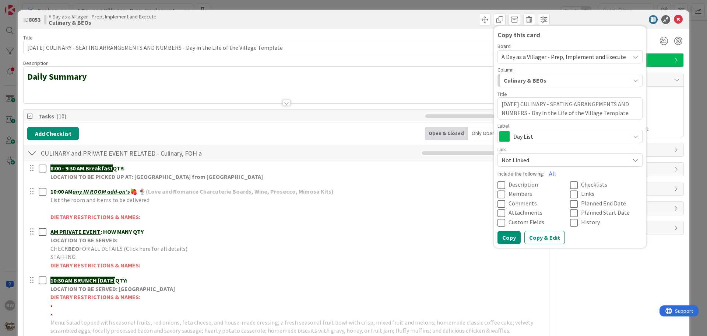
type textarea "x"
type textarea "TUE 9/29/25 CULINARY - SEATING ARRANGEMENTS AND NUMBERS - Day in the Life of th…"
type textarea "x"
type textarea "TUES 9/29/25 CULINARY - SEATING ARRANGEMENTS AND NUMBERS - Day in the Life of t…"
type textarea "x"
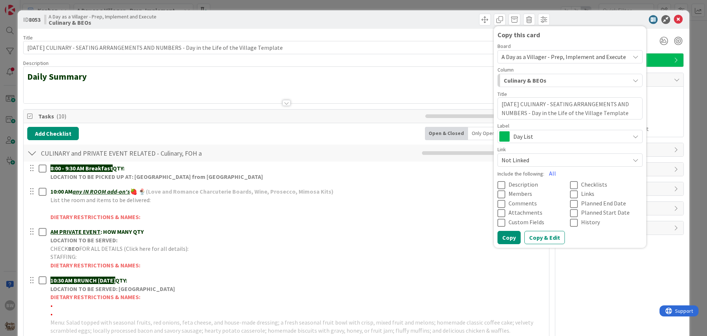
type textarea "TUESD 9/29/25 CULINARY - SEATING ARRANGEMENTS AND NUMBERS - Day in the Life of …"
type textarea "x"
type textarea "TUESDA 9/29/25 CULINARY - SEATING ARRANGEMENTS AND NUMBERS - Day in the Life of…"
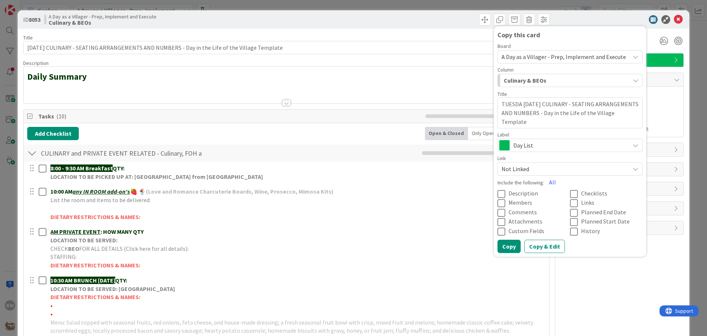
type textarea "x"
type textarea "TUESDAY 9/29/25 CULINARY - SEATING ARRANGEMENTS AND NUMBERS - Day in the Life o…"
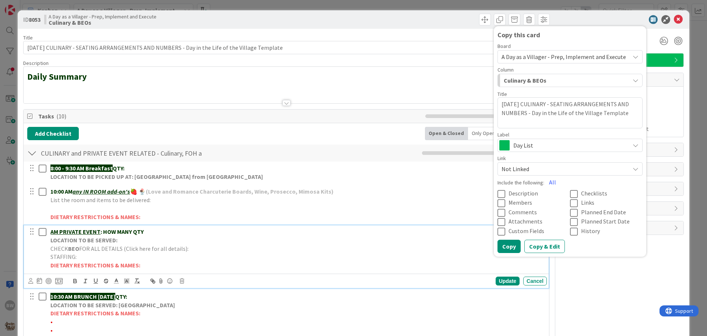
click at [426, 253] on p "STAFFING:" at bounding box center [297, 256] width 494 height 8
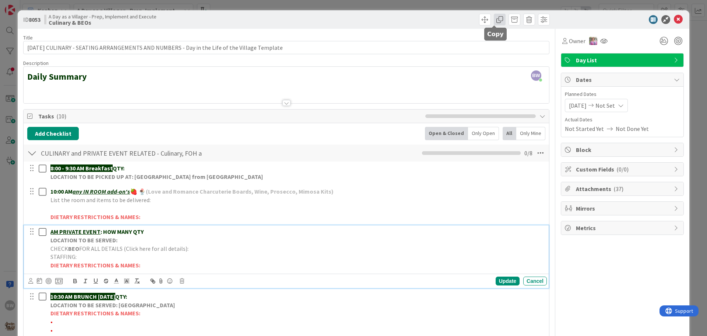
click at [498, 18] on span at bounding box center [500, 20] width 12 height 12
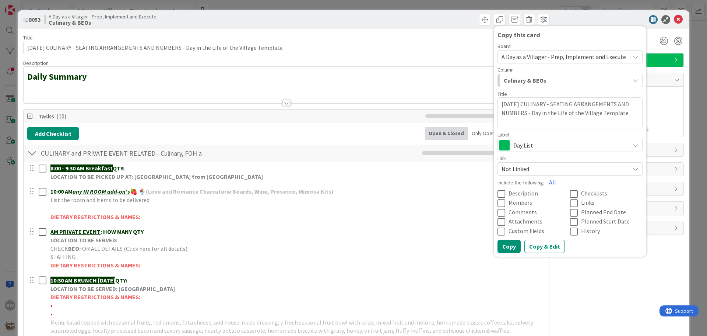
drag, startPoint x: 518, startPoint y: 101, endPoint x: 495, endPoint y: 104, distance: 23.4
click at [498, 104] on textarea "MONDAY 9/29/25 CULINARY - SEATING ARRANGEMENTS AND NUMBERS - Day in the Life of…" at bounding box center [570, 112] width 145 height 31
type textarea "x"
type textarea "t 9/29/25 CULINARY - SEATING ARRANGEMENTS AND NUMBERS - Day in the Life of the …"
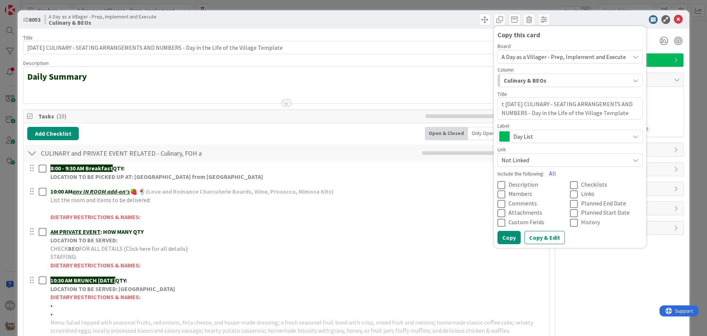
type textarea "x"
type textarea "9/29/25 CULINARY - SEATING ARRANGEMENTS AND NUMBERS - Day in the Life of the Vi…"
type textarea "x"
type textarea "T 9/29/25 CULINARY - SEATING ARRANGEMENTS AND NUMBERS - Day in the Life of the …"
type textarea "x"
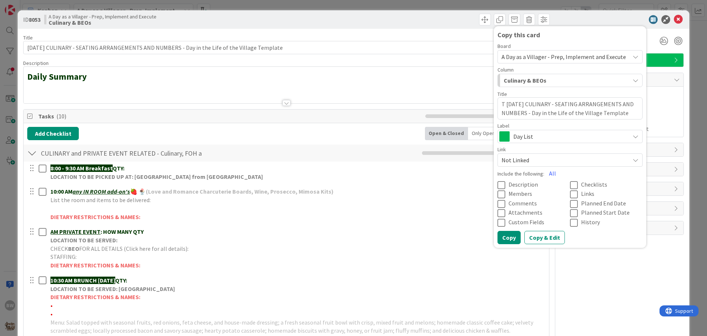
type textarea "TU 9/29/25 CULINARY - SEATING ARRANGEMENTS AND NUMBERS - Day in the Life of the…"
type textarea "x"
type textarea "TUE 9/29/25 CULINARY - SEATING ARRANGEMENTS AND NUMBERS - Day in the Life of th…"
type textarea "x"
type textarea "TUES 9/29/25 CULINARY - SEATING ARRANGEMENTS AND NUMBERS - Day in the Life of t…"
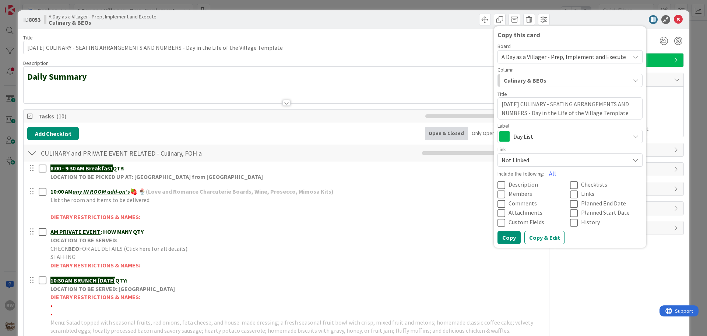
type textarea "x"
type textarea "TUESD 9/29/25 CULINARY - SEATING ARRANGEMENTS AND NUMBERS - Day in the Life of …"
type textarea "x"
type textarea "TUESDA 9/29/25 CULINARY - SEATING ARRANGEMENTS AND NUMBERS - Day in the Life of…"
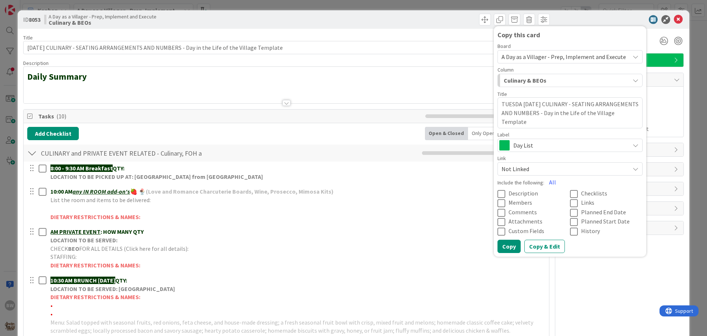
type textarea "x"
type textarea "TUESDAY 9/29/25 CULINARY - SEATING ARRANGEMENTS AND NUMBERS - Day in the Life o…"
click at [529, 103] on textarea "TUESDAY 9/29/25 CULINARY - SEATING ARRANGEMENTS AND NUMBERS - Day in the Life o…" at bounding box center [570, 112] width 145 height 31
type textarea "x"
type textarea "TUESDAY 9/2/25 CULINARY - SEATING ARRANGEMENTS AND NUMBERS - Day in the Life of…"
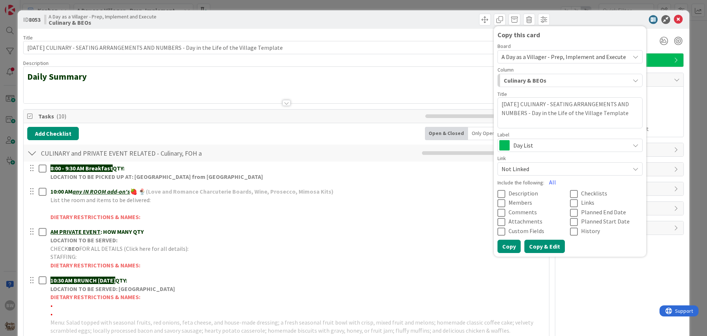
click at [540, 249] on button "Copy & Edit" at bounding box center [545, 245] width 41 height 13
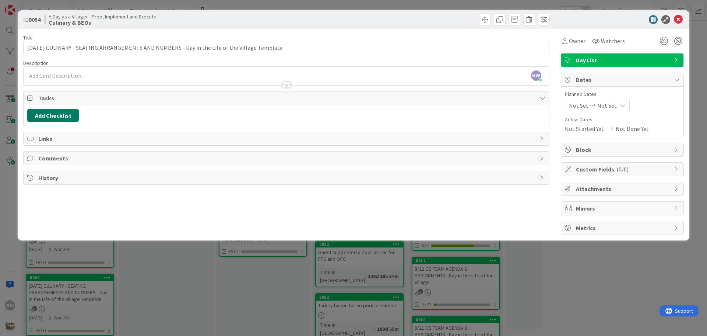
click at [46, 116] on button "Add Checklist" at bounding box center [53, 115] width 52 height 13
click at [110, 97] on span "Tasks" at bounding box center [287, 98] width 498 height 9
click at [539, 96] on div "Tasks" at bounding box center [287, 97] width 526 height 13
click at [525, 100] on span "Tasks" at bounding box center [287, 98] width 498 height 9
click at [529, 21] on span at bounding box center [529, 20] width 12 height 12
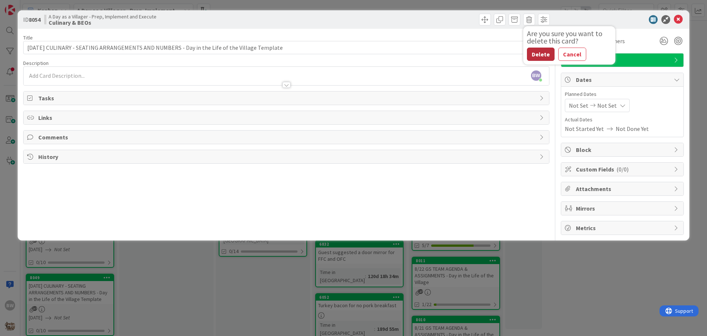
click at [538, 55] on button "Delete" at bounding box center [541, 54] width 28 height 13
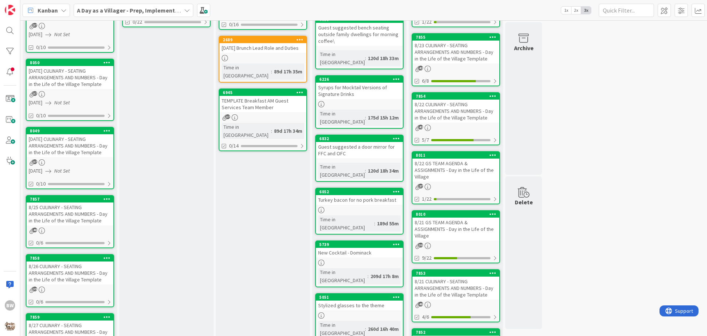
scroll to position [207, 0]
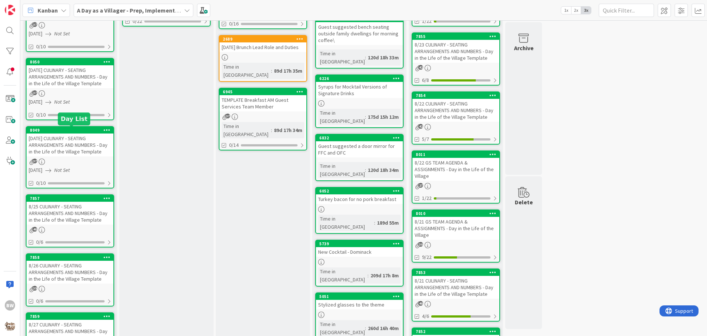
click at [67, 131] on div "8049" at bounding box center [72, 129] width 84 height 5
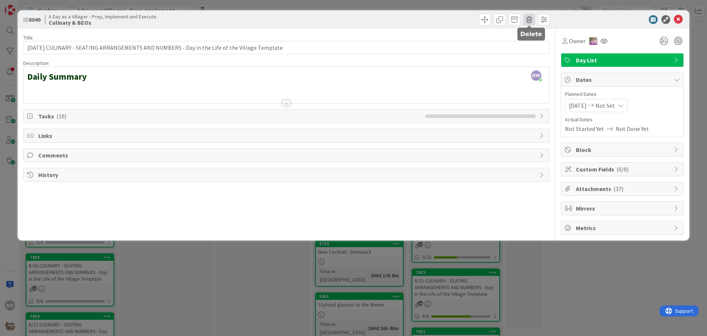
click at [529, 20] on span at bounding box center [529, 20] width 12 height 12
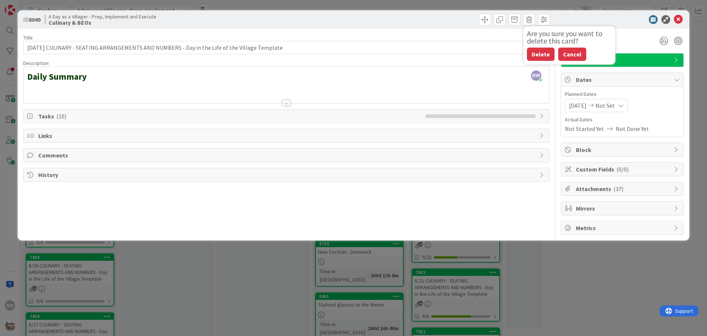
click at [575, 56] on button "Cancel" at bounding box center [572, 54] width 28 height 13
click at [540, 116] on icon at bounding box center [543, 116] width 6 height 6
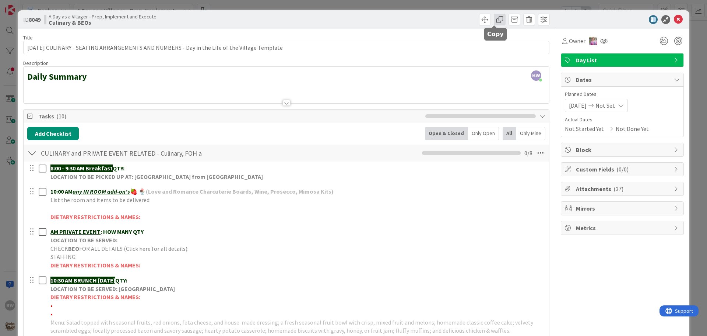
click at [495, 18] on span at bounding box center [500, 20] width 12 height 12
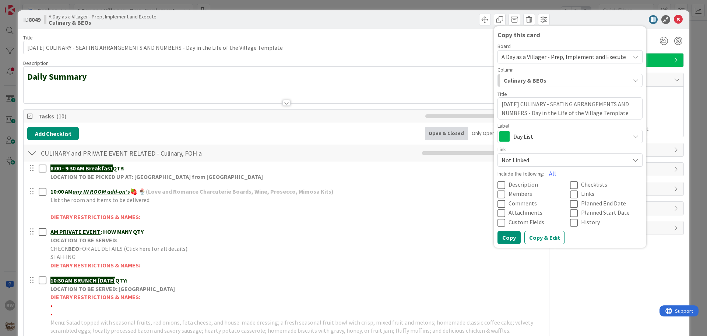
drag, startPoint x: 518, startPoint y: 104, endPoint x: 497, endPoint y: 106, distance: 21.5
click at [498, 106] on textarea "MONDAY 9/1/25 CULINARY - SEATING ARRANGEMENTS AND NUMBERS - Day in the Life of …" at bounding box center [570, 108] width 145 height 22
type textarea "x"
type textarea "T 9/1/25 CULINARY - SEATING ARRANGEMENTS AND NUMBERS - Day in the Life of the V…"
type textarea "x"
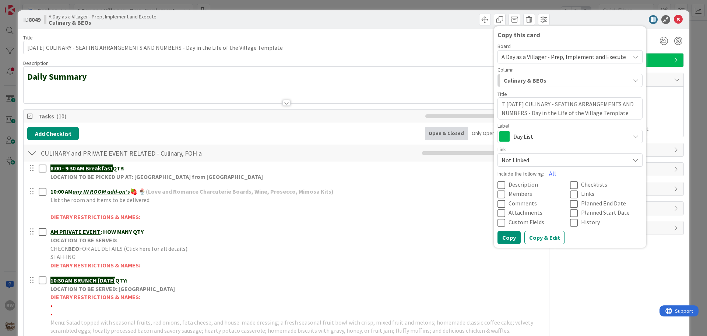
type textarea "TE 9/1/25 CULINARY - SEATING ARRANGEMENTS AND NUMBERS - Day in the Life of the …"
type textarea "x"
type textarea "T 9/1/25 CULINARY - SEATING ARRANGEMENTS AND NUMBERS - Day in the Life of the V…"
type textarea "x"
type textarea "TU 9/1/25 CULINARY - SEATING ARRANGEMENTS AND NUMBERS - Day in the Life of the …"
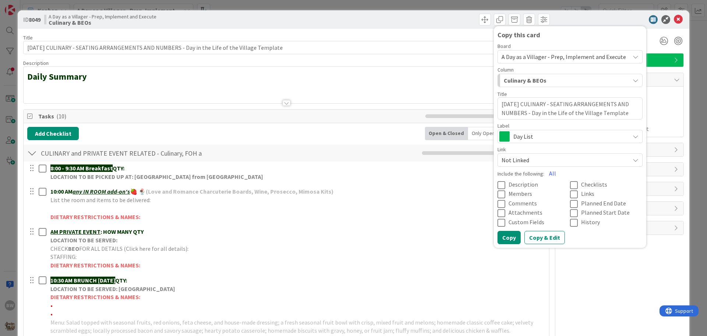
type textarea "x"
type textarea "TUE 9/1/25 CULINARY - SEATING ARRANGEMENTS AND NUMBERS - Day in the Life of the…"
type textarea "x"
type textarea "TUES 9/1/25 CULINARY - SEATING ARRANGEMENTS AND NUMBERS - Day in the Life of th…"
type textarea "x"
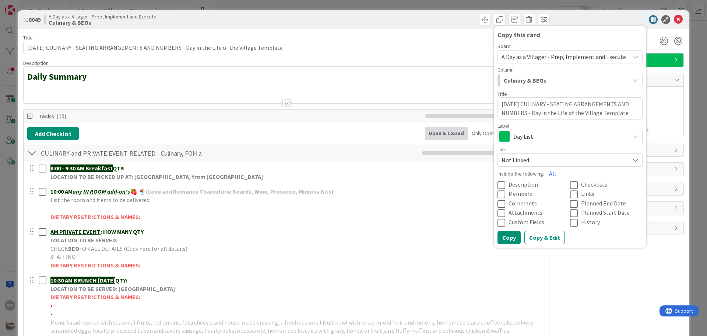
type textarea "TUESD 9/1/25 CULINARY - SEATING ARRANGEMENTS AND NUMBERS - Day in the Life of t…"
type textarea "x"
type textarea "TUESDA 9/1/25 CULINARY - SEATING ARRANGEMENTS AND NUMBERS - Day in the Life of …"
type textarea "x"
type textarea "TUESDAY 9/1/25 CULINARY - SEATING ARRANGEMENTS AND NUMBERS - Day in the Life of…"
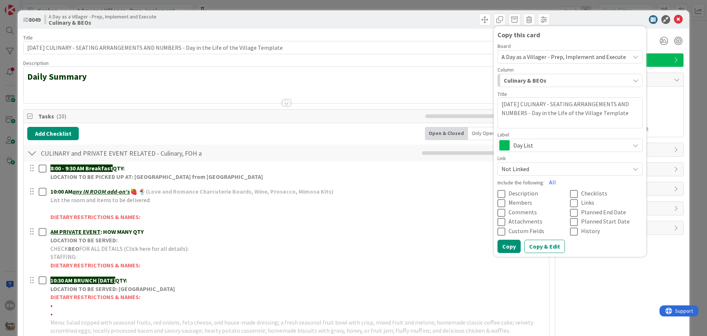
drag, startPoint x: 525, startPoint y: 104, endPoint x: 528, endPoint y: 102, distance: 4.2
click at [528, 102] on textarea "TUESDAY 9/1/25 CULINARY - SEATING ARRANGEMENTS AND NUMBERS - Day in the Life of…" at bounding box center [570, 112] width 145 height 31
type textarea "x"
type textarea "TUESDAY 9/2/25 CULINARY - SEATING ARRANGEMENTS AND NUMBERS - Day in the Life of…"
click at [545, 182] on button "All" at bounding box center [552, 181] width 17 height 13
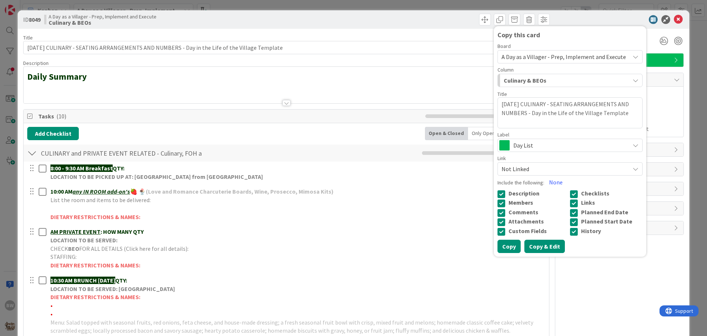
click at [529, 248] on button "Copy & Edit" at bounding box center [545, 245] width 41 height 13
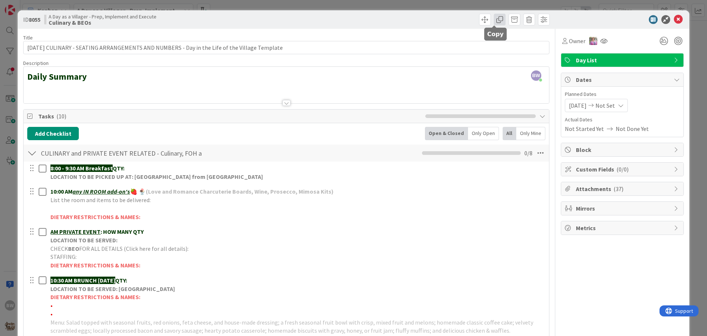
click at [494, 18] on span at bounding box center [500, 20] width 12 height 12
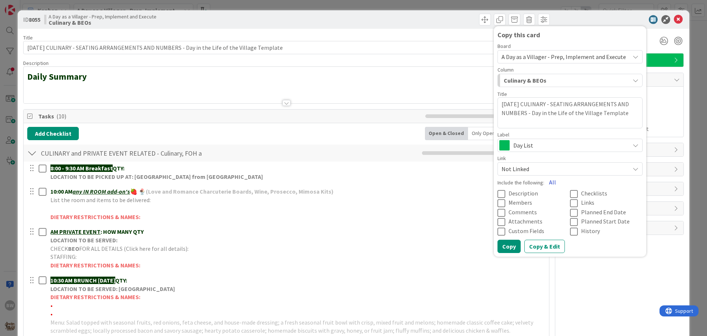
click at [545, 182] on button "All" at bounding box center [552, 181] width 17 height 13
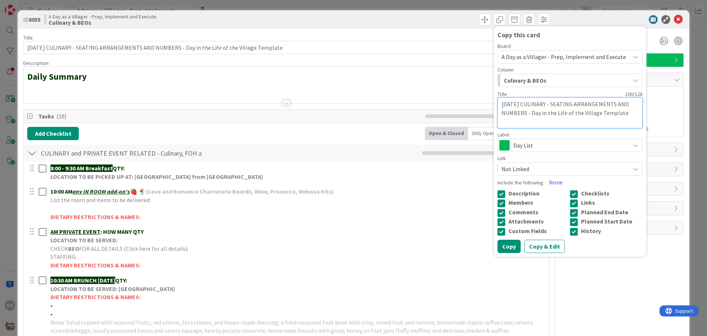
click at [528, 102] on textarea "TUESDAY 9/2/25 CULINARY - SEATING ARRANGEMENTS AND NUMBERS - Day in the Life of…" at bounding box center [570, 112] width 145 height 31
type textarea "x"
type textarea "TUESDAY 9/9/25 CULINARY - SEATING ARRANGEMENTS AND NUMBERS - Day in the Life of…"
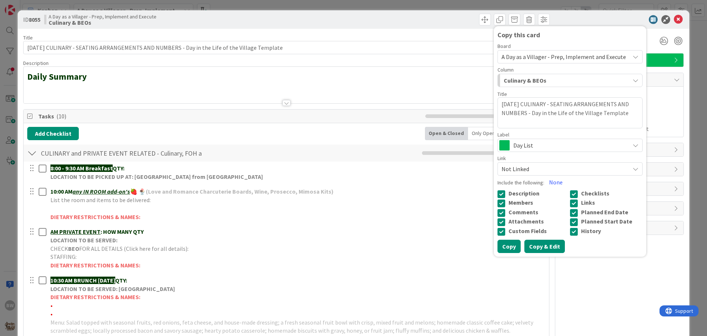
click at [534, 248] on button "Copy & Edit" at bounding box center [545, 245] width 41 height 13
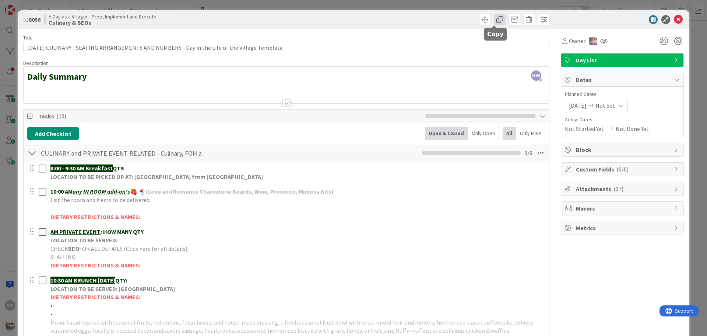
click at [497, 20] on span at bounding box center [500, 20] width 12 height 12
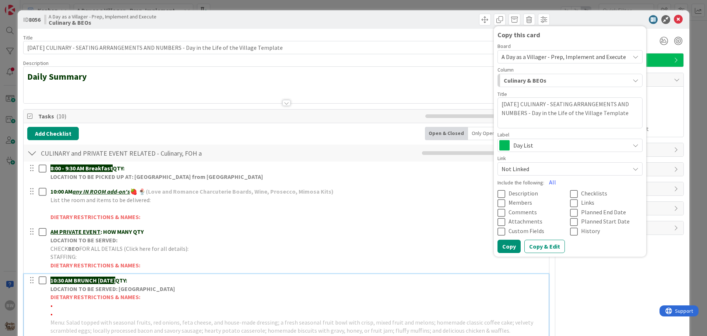
click at [425, 285] on p "LOCATION TO BE SERVED: [GEOGRAPHIC_DATA]" at bounding box center [297, 288] width 494 height 8
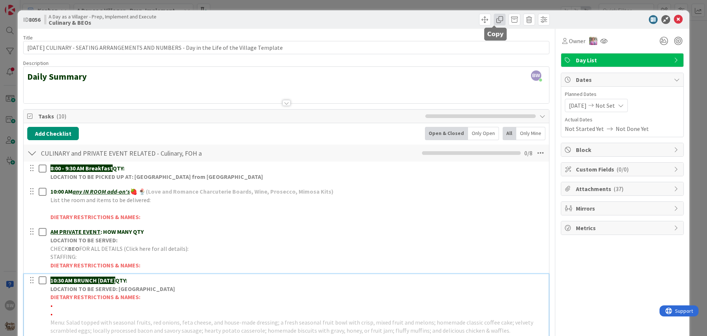
click at [494, 17] on span at bounding box center [500, 20] width 12 height 12
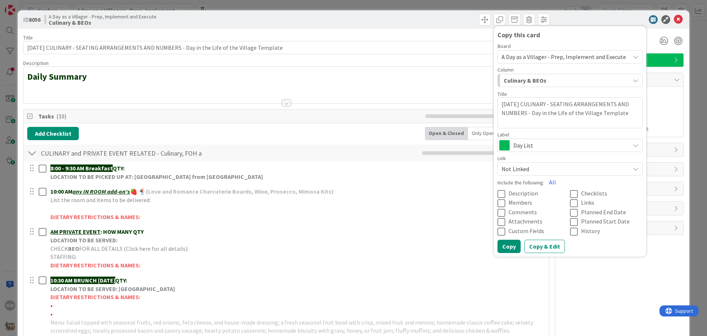
drag, startPoint x: 526, startPoint y: 103, endPoint x: 531, endPoint y: 102, distance: 4.8
click at [528, 103] on textarea "TUESDAY 9/9/25 CULINARY - SEATING ARRANGEMENTS AND NUMBERS - Day in the Life of…" at bounding box center [570, 112] width 145 height 31
type textarea "x"
type textarea "TUESDAY 9/1/25 CULINARY - SEATING ARRANGEMENTS AND NUMBERS - Day in the Life of…"
type textarea "x"
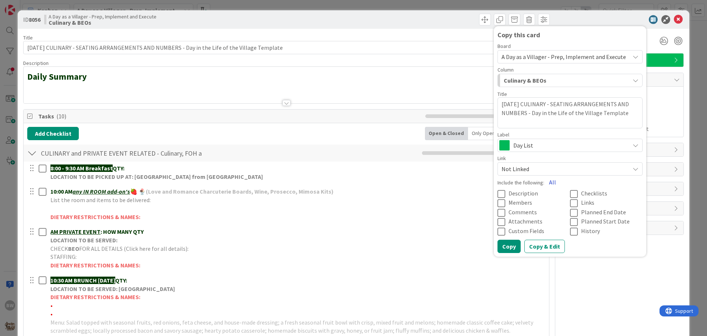
type textarea "TUESDAY 9/16/25 CULINARY - SEATING ARRANGEMENTS AND NUMBERS - Day in the Life o…"
click at [547, 183] on button "All" at bounding box center [552, 181] width 17 height 13
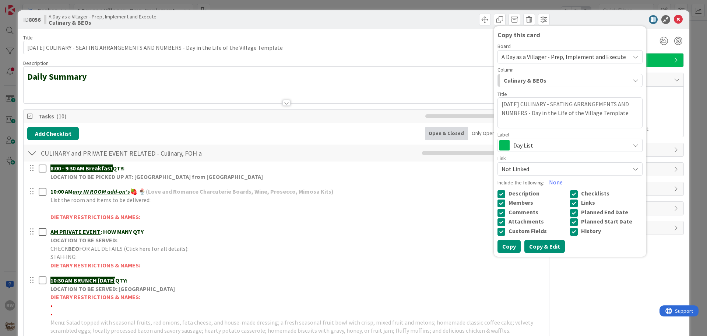
click at [542, 245] on button "Copy & Edit" at bounding box center [545, 245] width 41 height 13
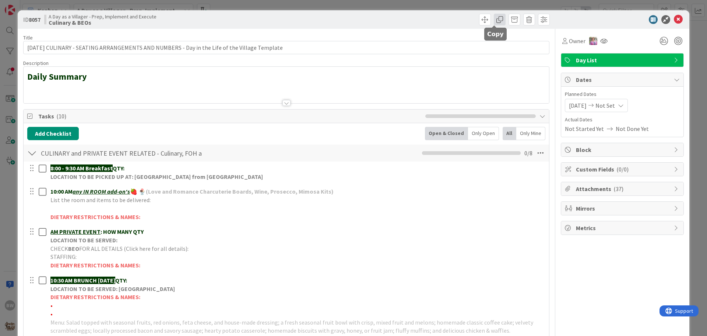
click at [495, 20] on span at bounding box center [500, 20] width 12 height 12
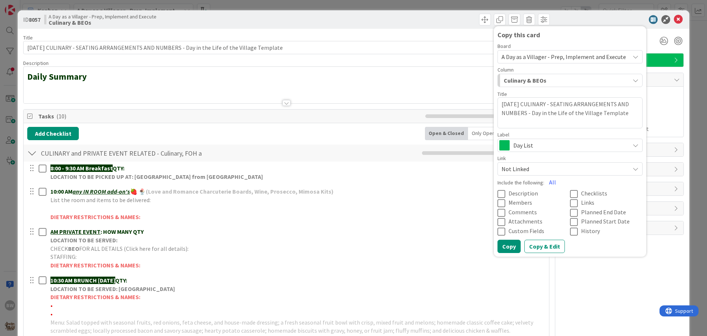
drag, startPoint x: 525, startPoint y: 103, endPoint x: 531, endPoint y: 102, distance: 6.0
click at [531, 102] on textarea "TUESDAY 9/16/25 CULINARY - SEATING ARRANGEMENTS AND NUMBERS - Day in the Life o…" at bounding box center [570, 112] width 145 height 31
type textarea "x"
type textarea "TUESDAY 9/2/25 CULINARY - SEATING ARRANGEMENTS AND NUMBERS - Day in the Life of…"
type textarea "x"
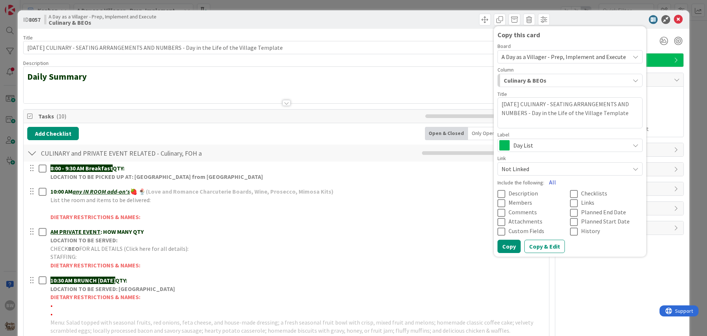
type textarea "TUESDAY 9/23/25 CULINARY - SEATING ARRANGEMENTS AND NUMBERS - Day in the Life o…"
click at [547, 181] on button "All" at bounding box center [552, 181] width 17 height 13
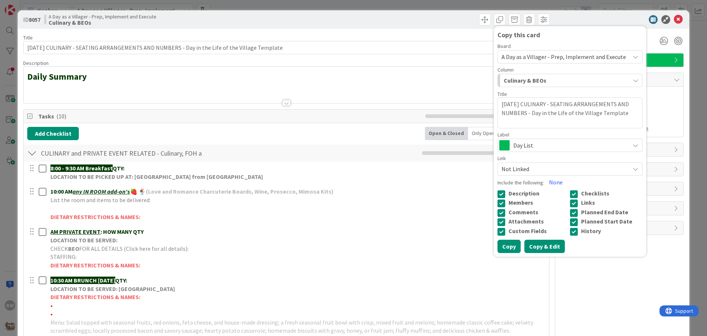
click at [541, 250] on button "Copy & Edit" at bounding box center [545, 245] width 41 height 13
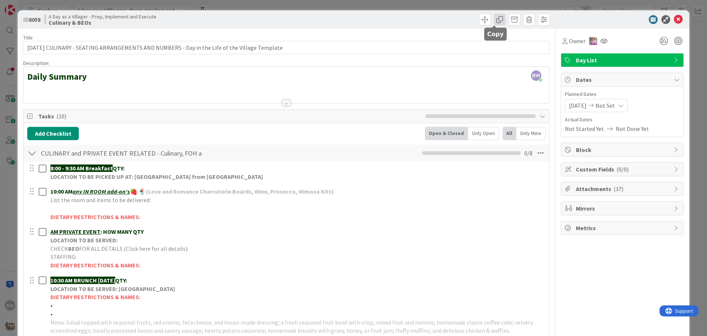
click at [495, 19] on span at bounding box center [500, 20] width 12 height 12
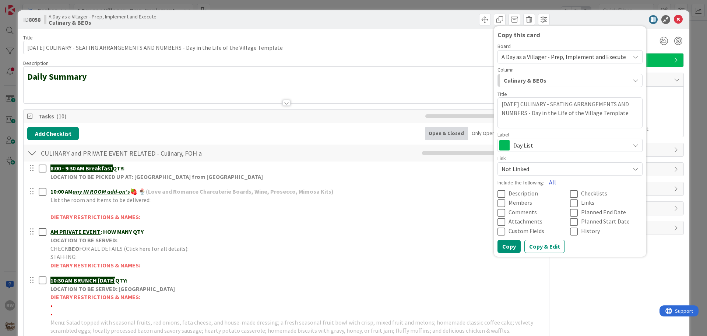
click at [545, 182] on button "All" at bounding box center [552, 181] width 17 height 13
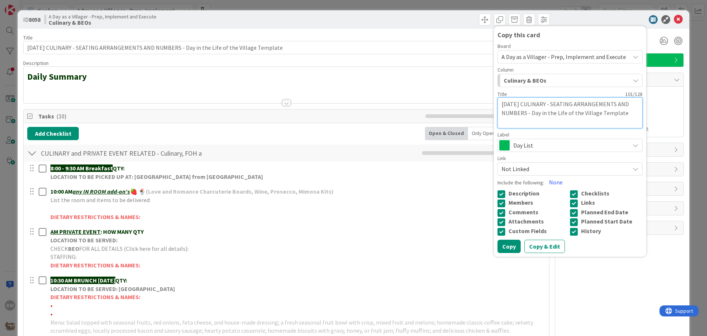
drag, startPoint x: 525, startPoint y: 102, endPoint x: 532, endPoint y: 102, distance: 7.0
click at [532, 102] on textarea "TUESDAY 9/23/25 CULINARY - SEATING ARRANGEMENTS AND NUMBERS - Day in the Life o…" at bounding box center [570, 112] width 145 height 31
type textarea "x"
type textarea "TUESDAY 9/3/25 CULINARY - SEATING ARRANGEMENTS AND NUMBERS - Day in the Life of…"
type textarea "x"
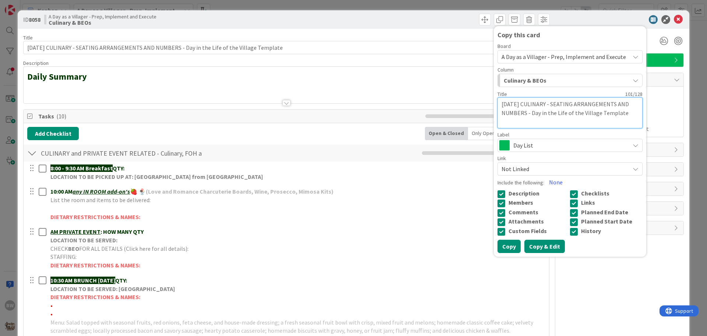
type textarea "TUESDAY 9/30/25 CULINARY - SEATING ARRANGEMENTS AND NUMBERS - Day in the Life o…"
click at [534, 246] on button "Copy & Edit" at bounding box center [545, 245] width 41 height 13
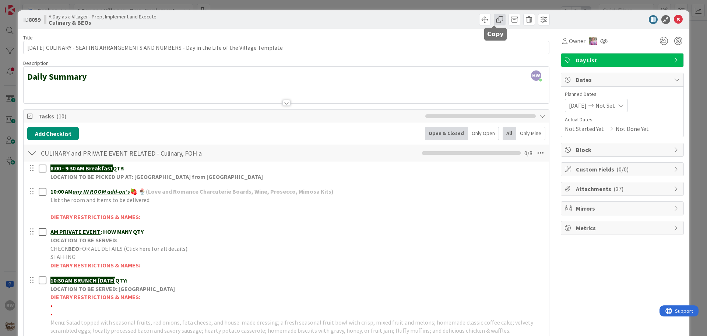
click at [495, 19] on span at bounding box center [500, 20] width 12 height 12
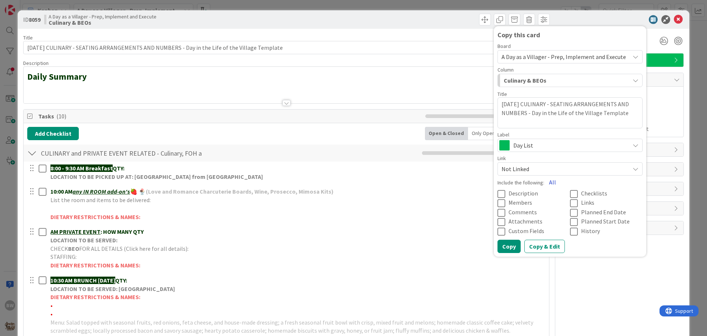
click at [548, 181] on button "All" at bounding box center [552, 181] width 17 height 13
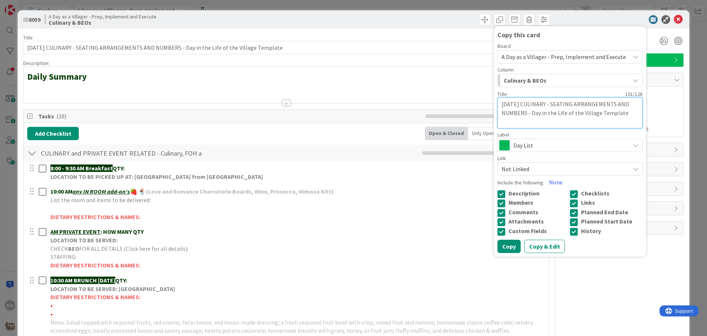
drag, startPoint x: 498, startPoint y: 103, endPoint x: 519, endPoint y: 103, distance: 20.6
click at [519, 103] on textarea "TUESDAY 9/30/25 CULINARY - SEATING ARRANGEMENTS AND NUMBERS - Day in the Life o…" at bounding box center [570, 112] width 145 height 31
type textarea "x"
type textarea "W 9/30/25 CULINARY - SEATING ARRANGEMENTS AND NUMBERS - Day in the Life of the …"
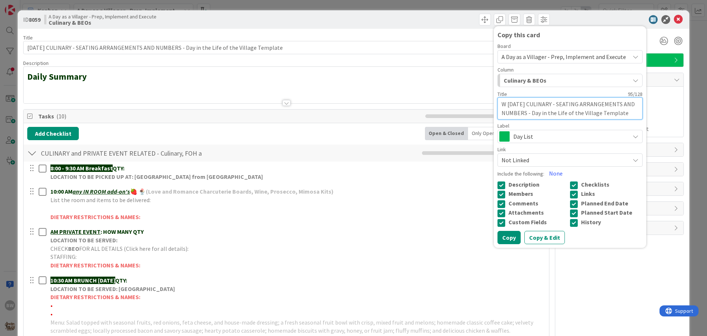
type textarea "x"
type textarea "WE 9/30/25 CULINARY - SEATING ARRANGEMENTS AND NUMBERS - Day in the Life of the…"
type textarea "x"
type textarea "WEE 9/30/25 CULINARY - SEATING ARRANGEMENTS AND NUMBERS - Day in the Life of th…"
type textarea "x"
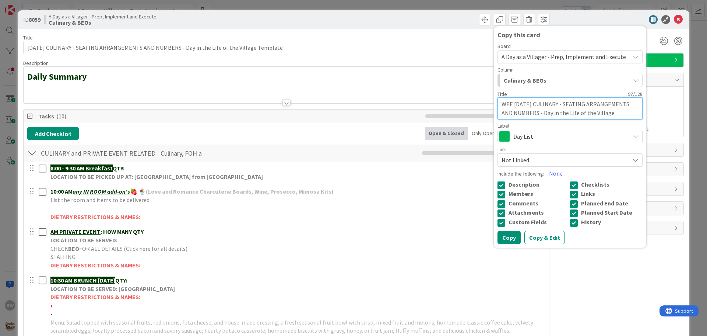
type textarea "WEED 9/30/25 CULINARY - SEATING ARRANGEMENTS AND NUMBERS - Day in the Life of t…"
type textarea "x"
type textarea "WEE 9/30/25 CULINARY - SEATING ARRANGEMENTS AND NUMBERS - Day in the Life of th…"
type textarea "x"
type textarea "WE 9/30/25 CULINARY - SEATING ARRANGEMENTS AND NUMBERS - Day in the Life of the…"
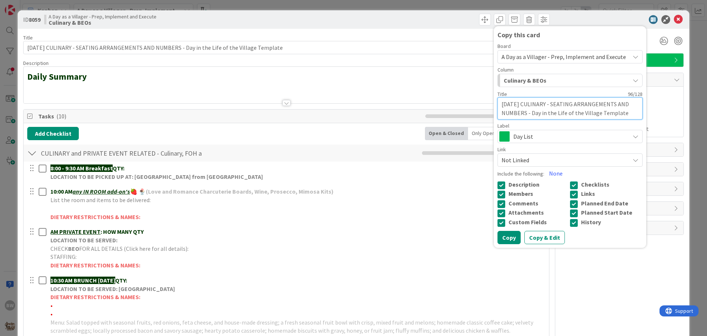
type textarea "x"
type textarea "WED 9/30/25 CULINARY - SEATING ARRANGEMENTS AND NUMBERS - Day in the Life of th…"
type textarea "x"
type textarea "WEDN 9/30/25 CULINARY - SEATING ARRANGEMENTS AND NUMBERS - Day in the Life of t…"
type textarea "x"
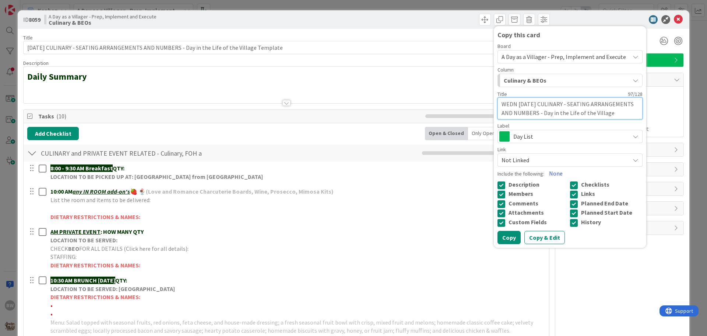
type textarea "WEDNE 9/30/25 CULINARY - SEATING ARRANGEMENTS AND NUMBERS - Day in the Life of …"
type textarea "x"
type textarea "WEDNES 9/30/25 CULINARY - SEATING ARRANGEMENTS AND NUMBERS - Day in the Life of…"
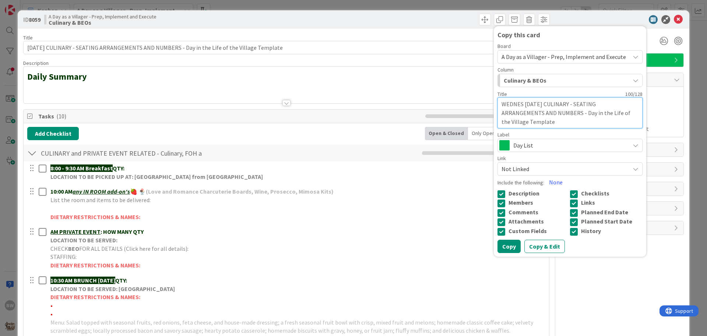
type textarea "x"
type textarea "WEDNESD 9/30/25 CULINARY - SEATING ARRANGEMENTS AND NUMBERS - Day in the Life o…"
type textarea "x"
type textarea "WEDNESDA 9/30/25 CULINARY - SEATING ARRANGEMENTS AND NUMBERS - Day in the Life …"
type textarea "x"
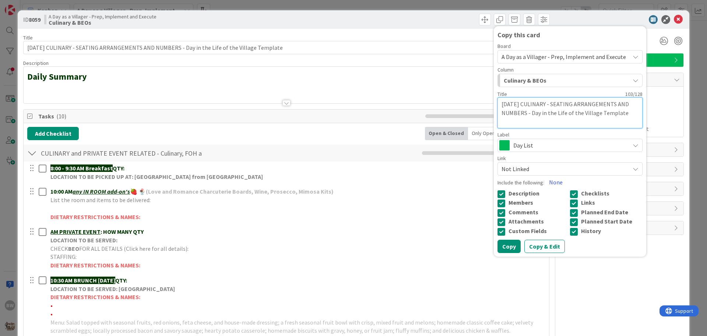
type textarea "WEDNESDAY 9/30/25 CULINARY - SEATING ARRANGEMENTS AND NUMBERS - Day in the Life…"
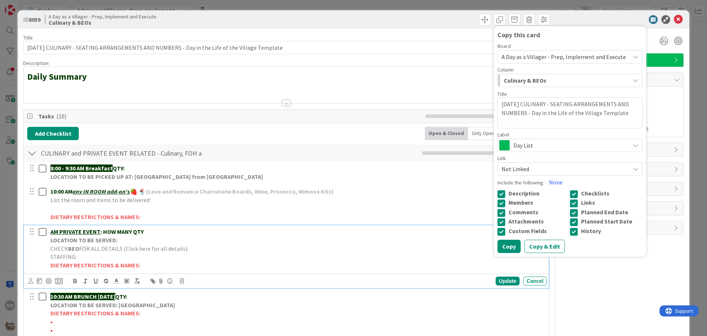
click at [388, 252] on p "STAFFING:" at bounding box center [297, 256] width 494 height 8
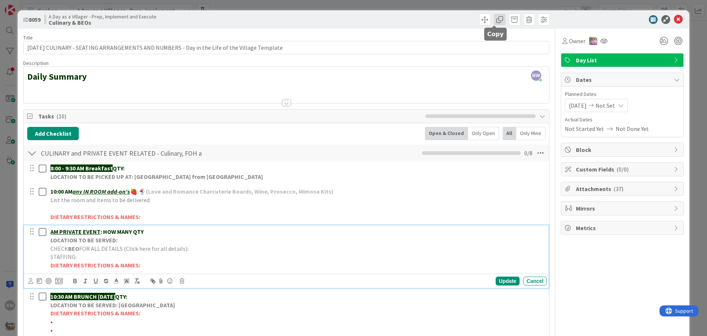
click at [495, 16] on span at bounding box center [500, 20] width 12 height 12
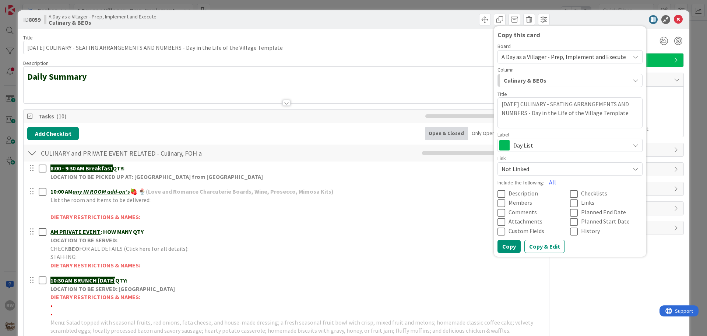
drag, startPoint x: 504, startPoint y: 104, endPoint x: 497, endPoint y: 102, distance: 7.4
click at [498, 102] on textarea "TUESDAY 9/30/25 CULINARY - SEATING ARRANGEMENTS AND NUMBERS - Day in the Life o…" at bounding box center [570, 112] width 145 height 31
type textarea "x"
type textarea "WESDAY 9/30/25 CULINARY - SEATING ARRANGEMENTS AND NUMBERS - Day in the Life of…"
type textarea "x"
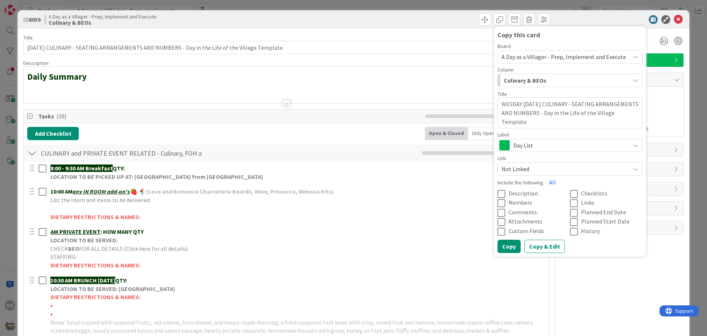
type textarea "WEESDAY 9/30/25 CULINARY - SEATING ARRANGEMENTS AND NUMBERS - Day in the Life o…"
type textarea "x"
type textarea "WEDESDAY 9/30/25 CULINARY - SEATING ARRANGEMENTS AND NUMBERS - Day in the Life …"
type textarea "x"
type textarea "WEDNESDAY 9/30/25 CULINARY - SEATING ARRANGEMENTS AND NUMBERS - Day in the Life…"
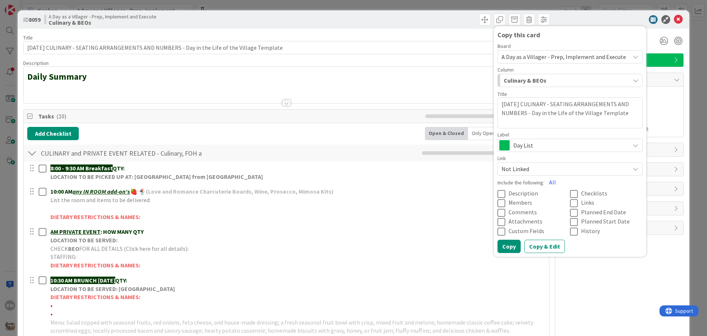
click at [538, 102] on textarea "WEDNESDAY 9/30/25 CULINARY - SEATING ARRANGEMENTS AND NUMBERS - Day in the Life…" at bounding box center [570, 112] width 145 height 31
type textarea "x"
type textarea "WEDNESDAY 9/3/25 CULINARY - SEATING ARRANGEMENTS AND NUMBERS - Day in the Life …"
click at [548, 182] on button "All" at bounding box center [552, 181] width 17 height 13
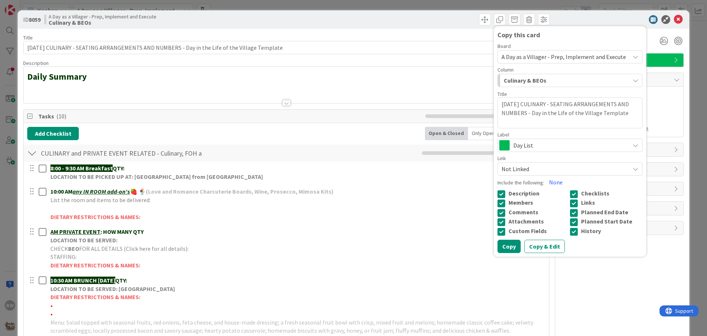
click at [536, 245] on button "Copy & Edit" at bounding box center [545, 245] width 41 height 13
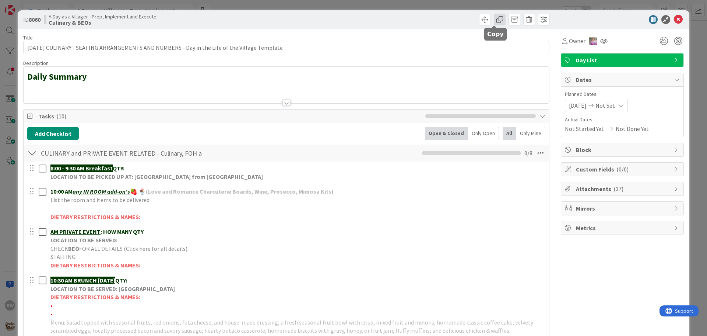
click at [495, 20] on span at bounding box center [500, 20] width 12 height 12
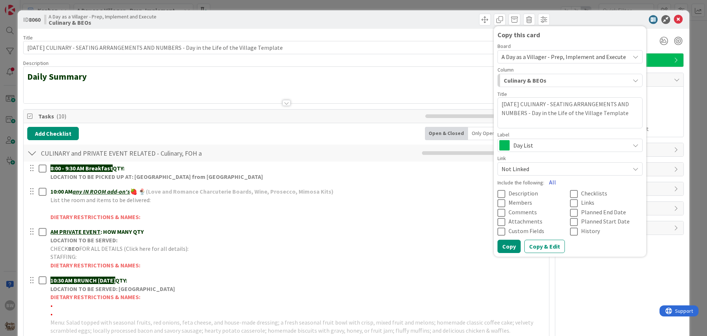
click at [545, 183] on button "All" at bounding box center [552, 181] width 17 height 13
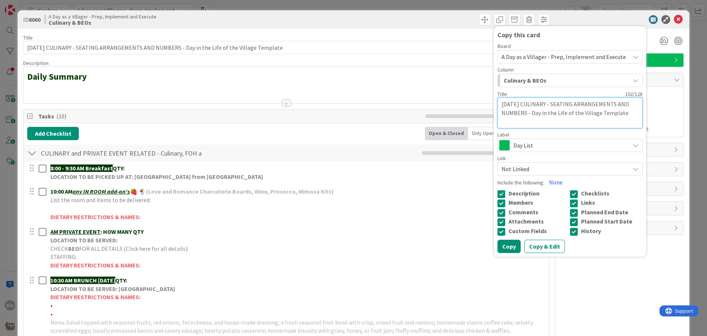
click at [536, 101] on textarea "WEDNESDAY 9/3/25 CULINARY - SEATING ARRANGEMENTS AND NUMBERS - Day in the Life …" at bounding box center [570, 112] width 145 height 31
type textarea "x"
type textarea "WEDNESDAY 9/1/25 CULINARY - SEATING ARRANGEMENTS AND NUMBERS - Day in the Life …"
type textarea "x"
type textarea "WEDNESDAY 9/10/25 CULINARY - SEATING ARRANGEMENTS AND NUMBERS - Day in the Life…"
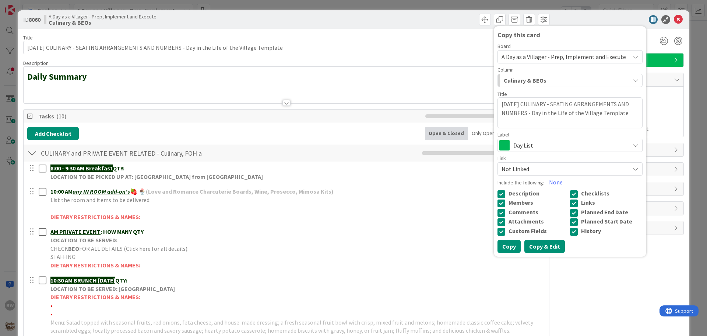
click at [538, 243] on button "Copy & Edit" at bounding box center [545, 245] width 41 height 13
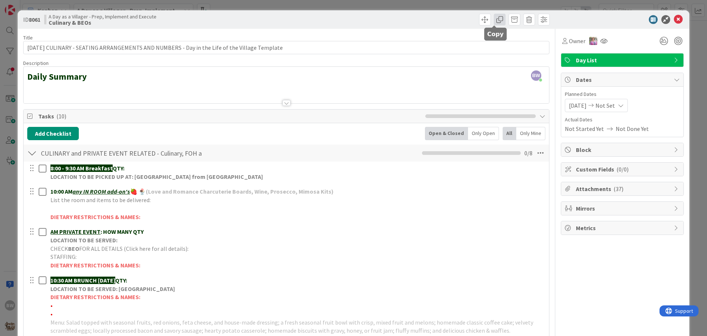
click at [497, 20] on span at bounding box center [500, 20] width 12 height 12
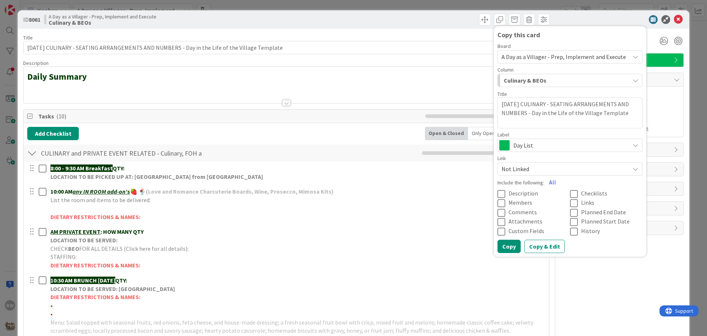
click at [548, 183] on button "All" at bounding box center [552, 181] width 17 height 13
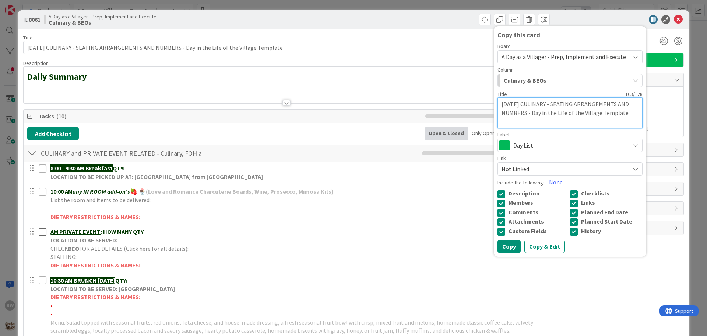
click at [538, 102] on textarea "WEDNESDAY 9/10/25 CULINARY - SEATING ARRANGEMENTS AND NUMBERS - Day in the Life…" at bounding box center [570, 112] width 145 height 31
type textarea "x"
type textarea "WEDNESDAY 9/17/25 CULINARY - SEATING ARRANGEMENTS AND NUMBERS - Day in the Life…"
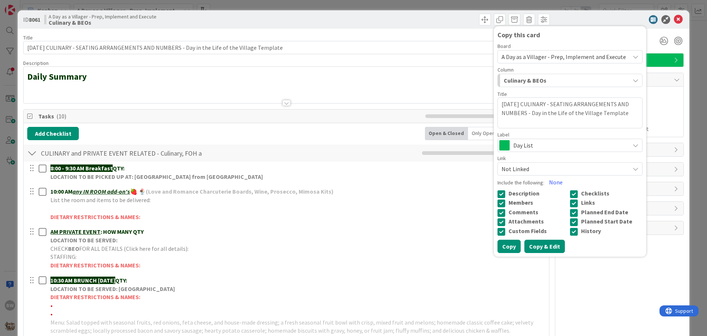
click at [539, 244] on button "Copy & Edit" at bounding box center [545, 245] width 41 height 13
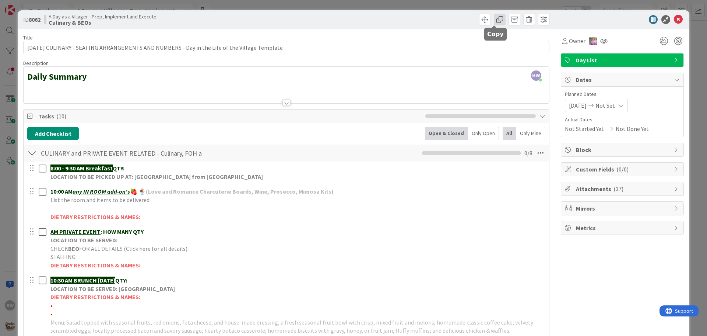
click at [494, 19] on span at bounding box center [500, 20] width 12 height 12
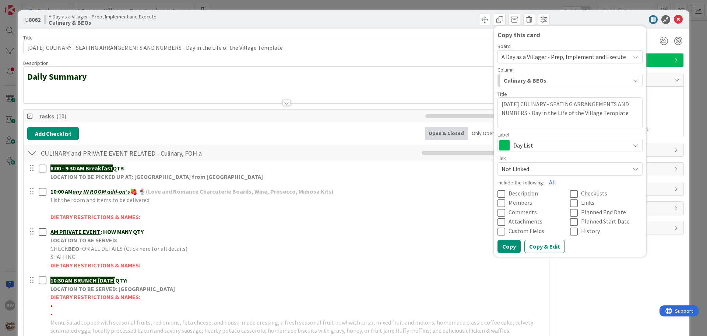
drag, startPoint x: 533, startPoint y: 104, endPoint x: 540, endPoint y: 100, distance: 7.7
click at [540, 100] on textarea "WEDNESDAY 9/17/25 CULINARY - SEATING ARRANGEMENTS AND NUMBERS - Day in the Life…" at bounding box center [570, 112] width 145 height 31
type textarea "x"
type textarea "WEDNESDAY 9/2/25 CULINARY - SEATING ARRANGEMENTS AND NUMBERS - Day in the Life …"
type textarea "x"
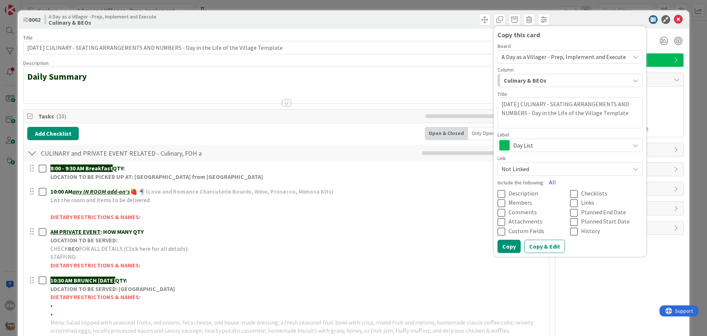
type textarea "WEDNESDAY 9/24/25 CULINARY - SEATING ARRANGEMENTS AND NUMBERS - Day in the Life…"
click at [547, 182] on button "All" at bounding box center [552, 181] width 17 height 13
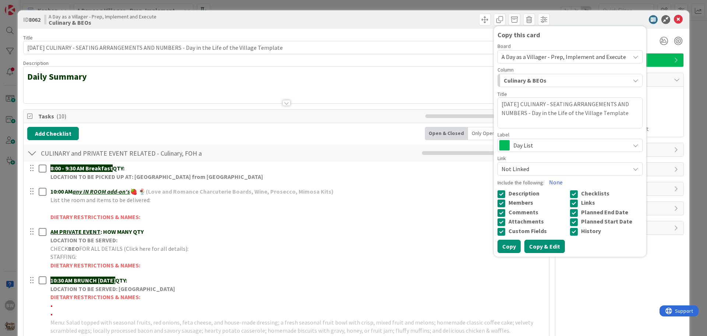
click at [543, 248] on button "Copy & Edit" at bounding box center [545, 245] width 41 height 13
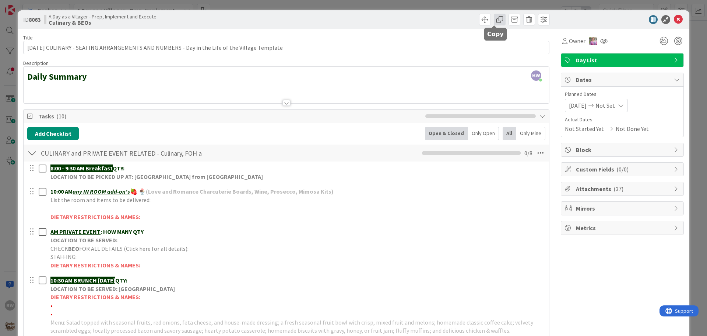
click at [494, 21] on span at bounding box center [500, 20] width 12 height 12
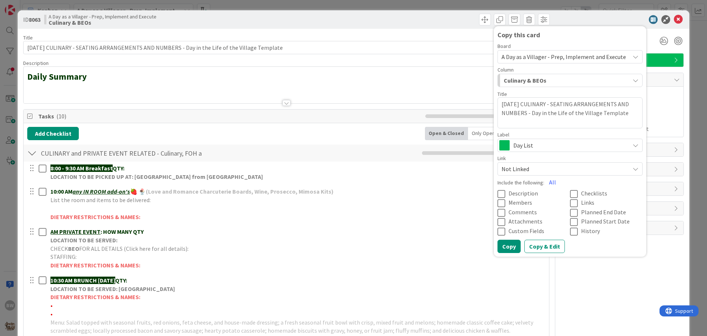
drag, startPoint x: 514, startPoint y: 104, endPoint x: 493, endPoint y: 102, distance: 21.0
click at [498, 102] on textarea "WEDNESDAY 9/24/25 CULINARY - SEATING ARRANGEMENTS AND NUMBERS - Day in the Life…" at bounding box center [570, 112] width 145 height 31
type textarea "x"
type textarea "TSDAY 9/24/25 CULINARY - SEATING ARRANGEMENTS AND NUMBERS - Day in the Life of …"
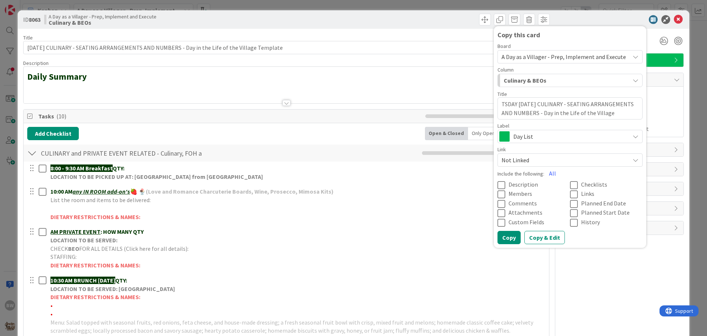
type textarea "x"
type textarea "THSDAY 9/24/25 CULINARY - SEATING ARRANGEMENTS AND NUMBERS - Day in the Life of…"
type textarea "x"
type textarea "THUSDAY 9/24/25 CULINARY - SEATING ARRANGEMENTS AND NUMBERS - Day in the Life o…"
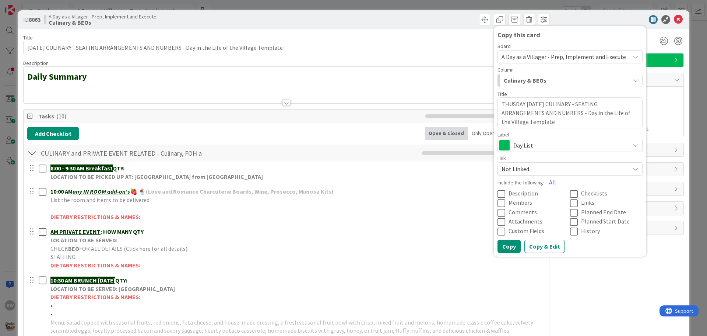
type textarea "x"
type textarea "THURSDAY 9/24/25 CULINARY - SEATING ARRANGEMENTS AND NUMBERS - Day in the Life …"
type textarea "x"
type textarea "THURSSDAY 9/24/25 CULINARY - SEATING ARRANGEMENTS AND NUMBERS - Day in the Life…"
type textarea "x"
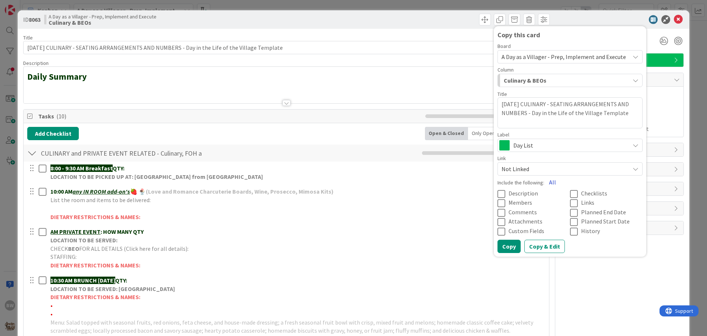
type textarea "THURSDAY 9/24/25 CULINARY - SEATING ARRANGEMENTS AND NUMBERS - Day in the Life …"
click at [545, 182] on button "All" at bounding box center [552, 181] width 17 height 13
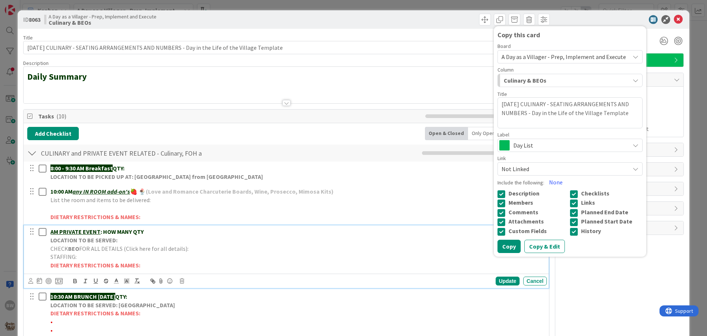
click at [374, 255] on p "STAFFING:" at bounding box center [297, 256] width 494 height 8
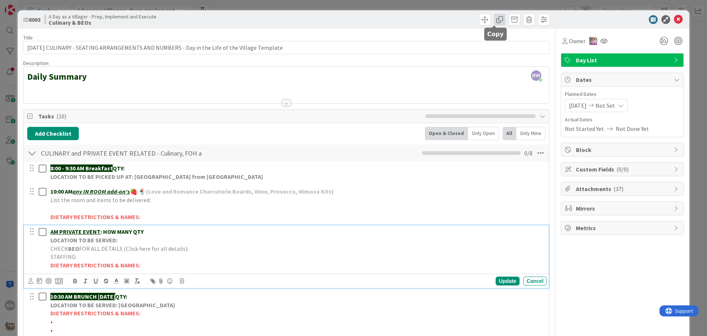
click at [494, 20] on span at bounding box center [500, 20] width 12 height 12
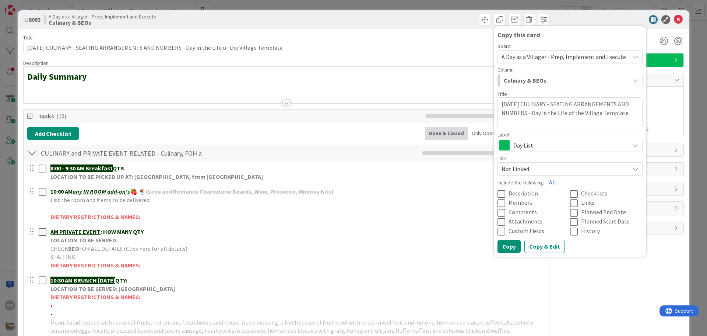
drag, startPoint x: 514, startPoint y: 102, endPoint x: 497, endPoint y: 101, distance: 16.6
click at [498, 101] on textarea "WEDNESDAY 9/24/25 CULINARY - SEATING ARRANGEMENTS AND NUMBERS - Day in the Life…" at bounding box center [570, 112] width 145 height 31
type textarea "x"
type textarea "THSDAY 9/24/25 CULINARY - SEATING ARRANGEMENTS AND NUMBERS - Day in the Life of…"
type textarea "x"
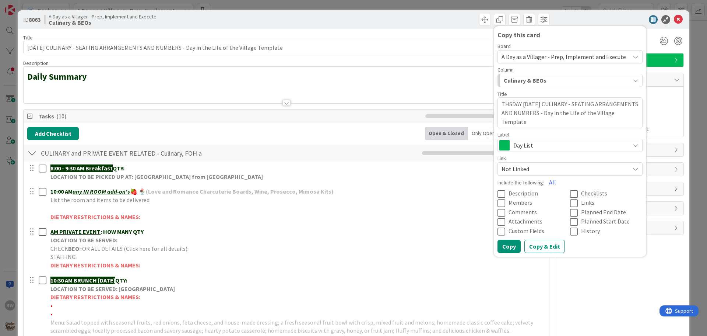
type textarea "THUSDAY 9/24/25 CULINARY - SEATING ARRANGEMENTS AND NUMBERS - Day in the Life o…"
type textarea "x"
type textarea "THURSDAY 9/24/25 CULINARY - SEATING ARRANGEMENTS AND NUMBERS - Day in the Life …"
click at [531, 102] on textarea "THURSDAY 9/24/25 CULINARY - SEATING ARRANGEMENTS AND NUMBERS - Day in the Life …" at bounding box center [570, 112] width 145 height 31
type textarea "x"
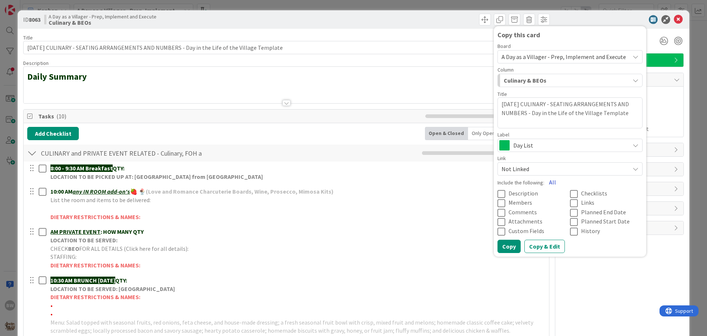
type textarea "THURSDAY 9/4/25 CULINARY - SEATING ARRANGEMENTS AND NUMBERS - Day in the Life o…"
click at [548, 179] on button "All" at bounding box center [552, 181] width 17 height 13
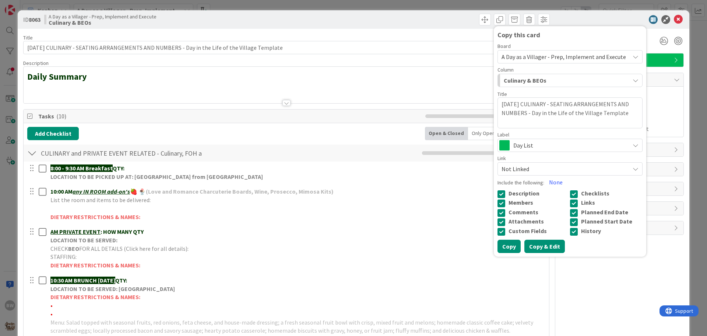
click at [542, 248] on button "Copy & Edit" at bounding box center [545, 245] width 41 height 13
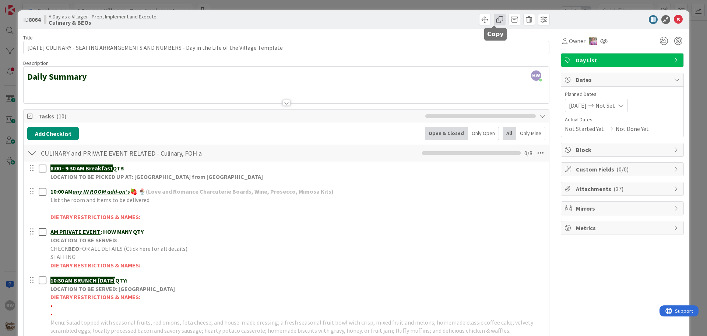
click at [495, 19] on span at bounding box center [500, 20] width 12 height 12
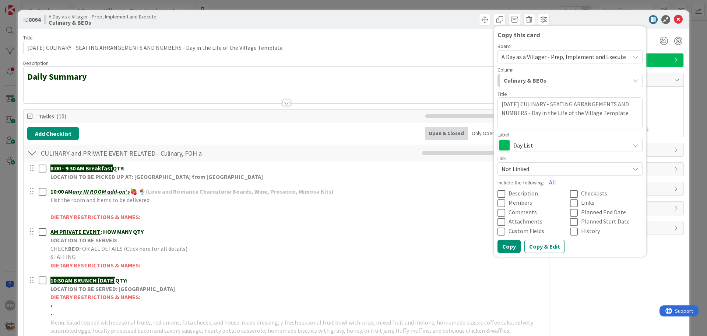
click at [532, 103] on textarea "THURSDAY 9/4/25 CULINARY - SEATING ARRANGEMENTS AND NUMBERS - Day in the Life o…" at bounding box center [570, 112] width 145 height 31
type textarea "x"
type textarea "THURSDAY 9/1/25 CULINARY - SEATING ARRANGEMENTS AND NUMBERS - Day in the Life o…"
type textarea "x"
type textarea "THURSDAY 9/11/25 CULINARY - SEATING ARRANGEMENTS AND NUMBERS - Day in the Life …"
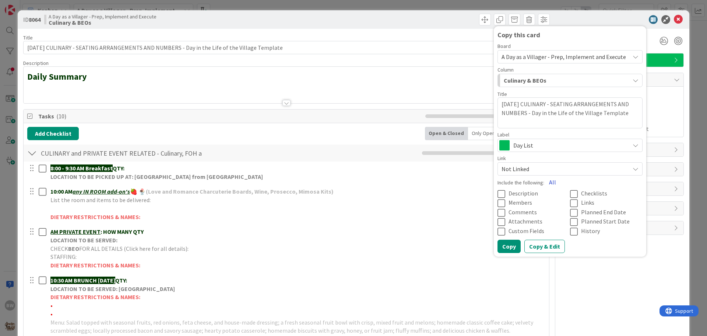
click at [549, 182] on button "All" at bounding box center [552, 181] width 17 height 13
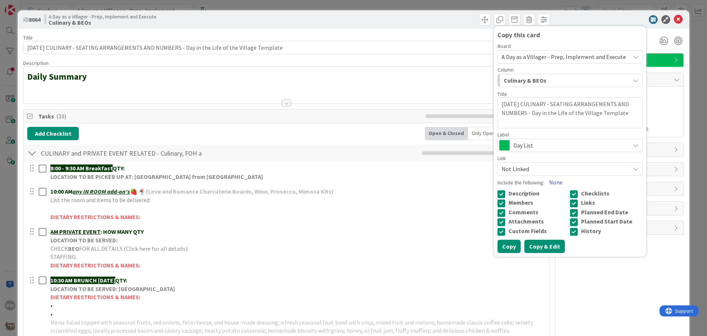
click at [542, 248] on button "Copy & Edit" at bounding box center [545, 245] width 41 height 13
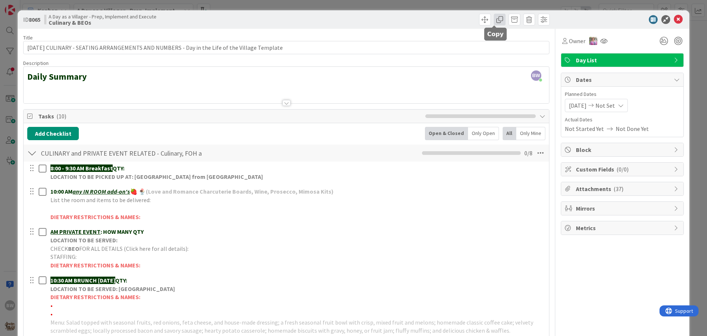
click at [497, 23] on span at bounding box center [500, 20] width 12 height 12
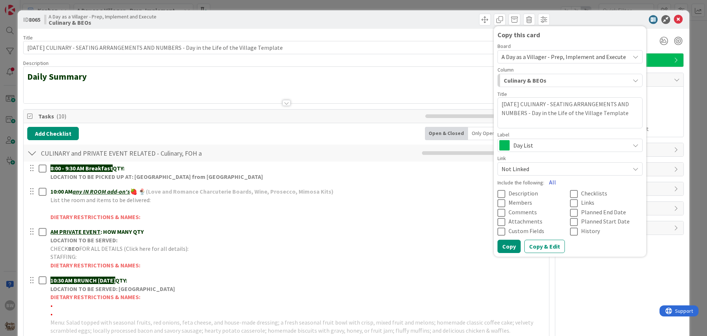
click at [547, 182] on button "All" at bounding box center [552, 181] width 17 height 13
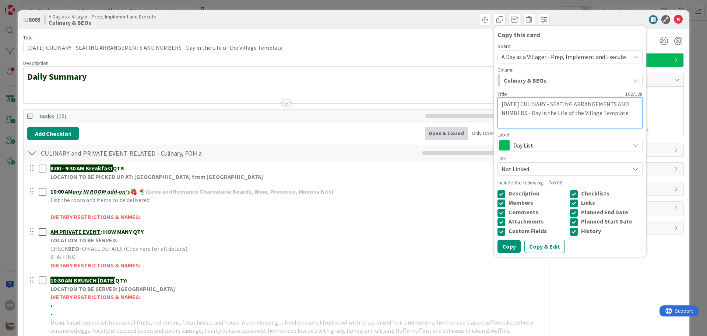
click at [535, 102] on textarea "THURSDAY 9/11/25 CULINARY - SEATING ARRANGEMENTS AND NUMBERS - Day in the Life …" at bounding box center [570, 112] width 145 height 31
type textarea "x"
type textarea "THURSDAY 9/18/25 CULINARY - SEATING ARRANGEMENTS AND NUMBERS - Day in the Life …"
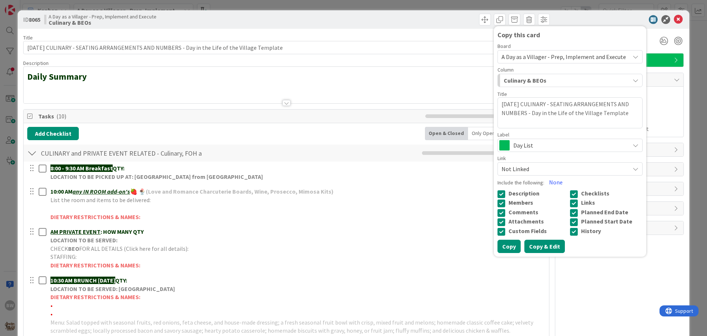
click at [537, 244] on button "Copy & Edit" at bounding box center [545, 245] width 41 height 13
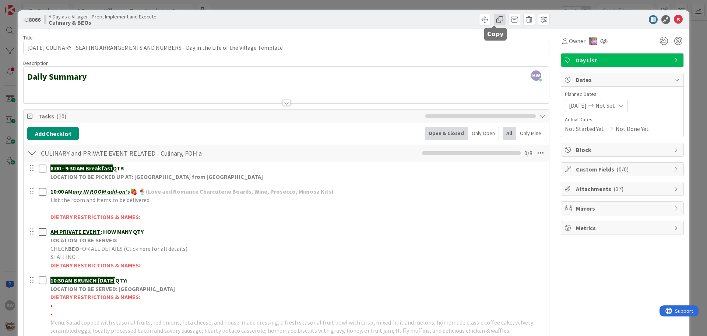
click at [494, 16] on span at bounding box center [500, 20] width 12 height 12
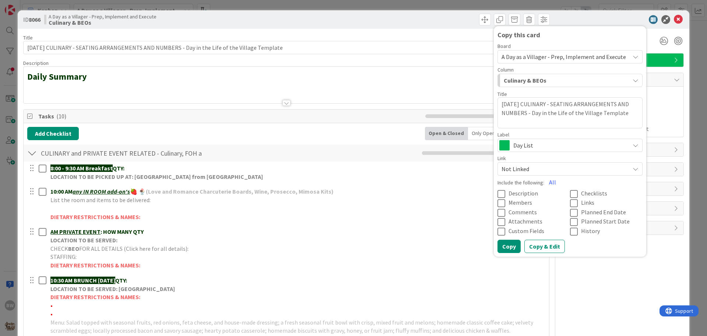
drag, startPoint x: 529, startPoint y: 104, endPoint x: 537, endPoint y: 103, distance: 8.5
click at [537, 103] on textarea "THURSDAY 9/18/25 CULINARY - SEATING ARRANGEMENTS AND NUMBERS - Day in the Life …" at bounding box center [570, 112] width 145 height 31
click at [533, 103] on textarea "THURSDAY 9/18/25 CULINARY - SEATING ARRANGEMENTS AND NUMBERS - Day in the Life …" at bounding box center [570, 112] width 145 height 31
click at [535, 103] on textarea "THURSDAY 9/18/25 CULINARY - SEATING ARRANGEMENTS AND NUMBERS - Day in the Life …" at bounding box center [570, 112] width 145 height 31
type textarea "x"
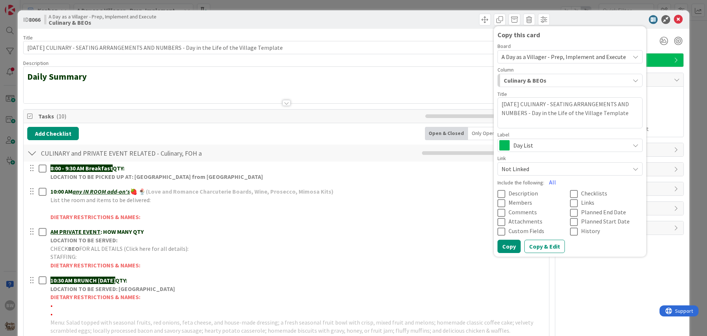
type textarea "THURSDAY 9/1/25 CULINARY - SEATING ARRANGEMENTS AND NUMBERS - Day in the Life o…"
type textarea "x"
type textarea "THURSDAY 9//25 CULINARY - SEATING ARRANGEMENTS AND NUMBERS - Day in the Life of…"
type textarea "x"
type textarea "THURSDAY 9/2/25 CULINARY - SEATING ARRANGEMENTS AND NUMBERS - Day in the Life o…"
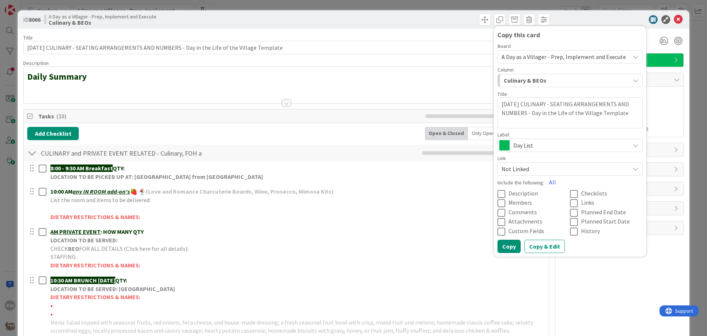
type textarea "x"
type textarea "THURSDAY 9/25/25 CULINARY - SEATING ARRANGEMENTS AND NUMBERS - Day in the Life …"
click at [545, 184] on button "All" at bounding box center [552, 181] width 17 height 13
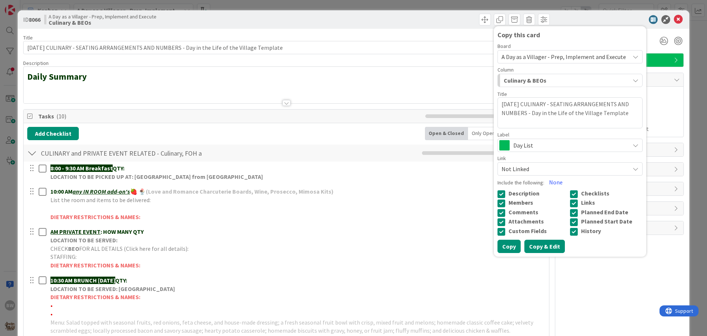
click at [546, 242] on button "Copy & Edit" at bounding box center [545, 245] width 41 height 13
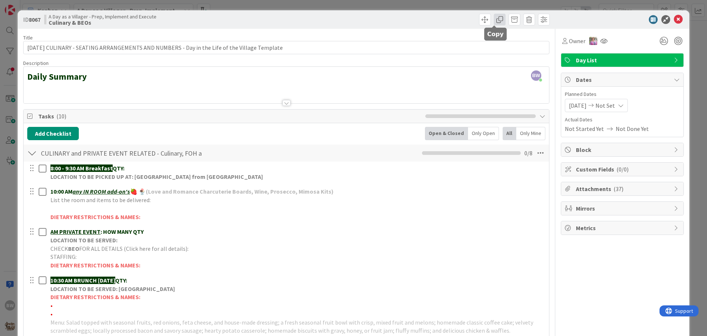
click at [495, 17] on span at bounding box center [500, 20] width 12 height 12
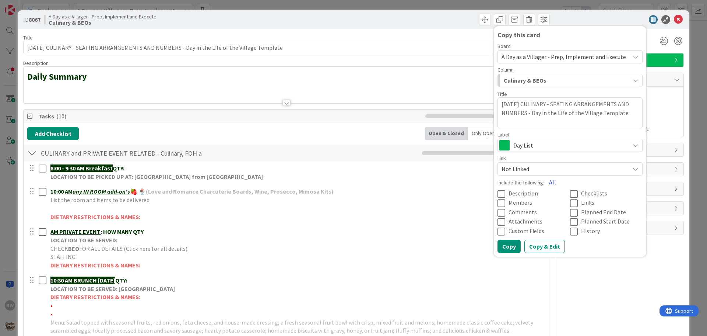
click at [549, 179] on button "All" at bounding box center [552, 181] width 17 height 13
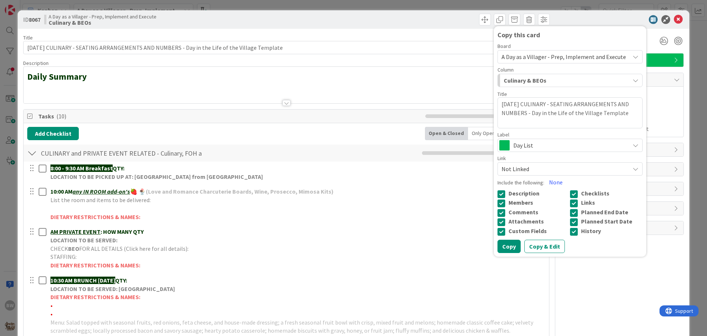
scroll to position [481, 0]
type textarea "x"
type input "9/25/25 CULINARY - SEATING ARRANGEMENTS AND NUMBERS - Day in the Life of the Vi…"
type textarea "x"
type input "9/25/25 THURSDAY CULINARY - SEATING ARRANGEMENTS AND NUMBERS - Day in the Life …"
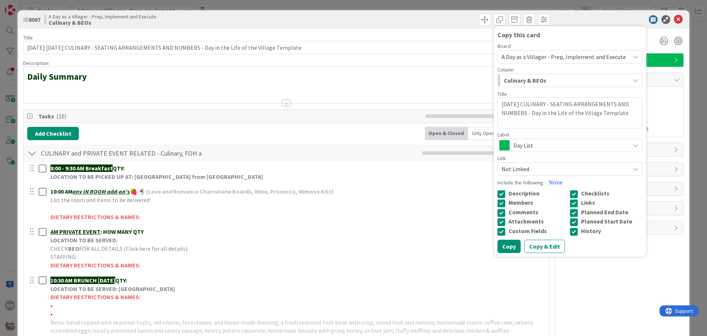
type textarea "x"
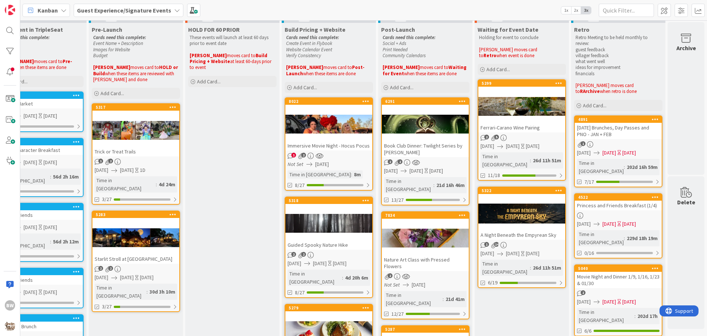
scroll to position [0, 326]
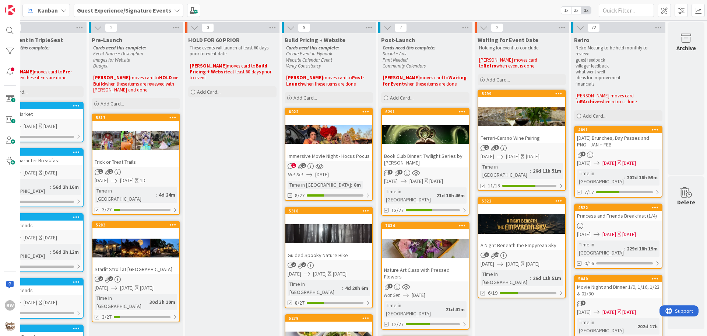
click at [174, 12] on icon at bounding box center [177, 10] width 6 height 6
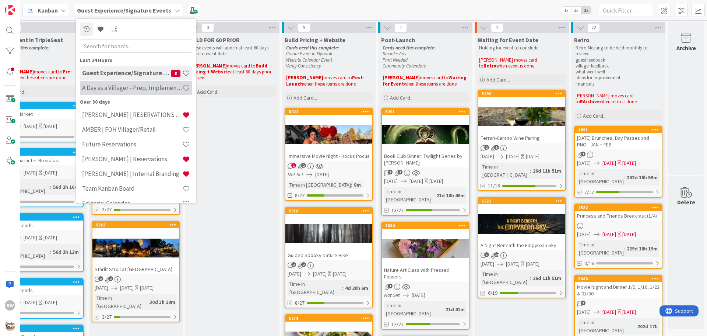
click at [120, 88] on h4 "A Day as a Villager - Prep, Implement and Execute" at bounding box center [132, 87] width 100 height 7
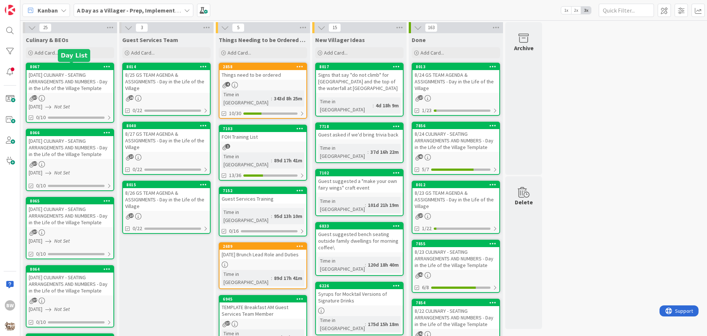
click at [72, 64] on div "8067" at bounding box center [72, 66] width 84 height 5
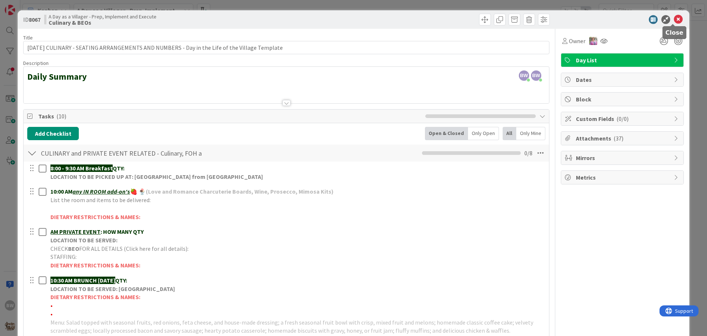
click at [675, 18] on icon at bounding box center [678, 19] width 9 height 9
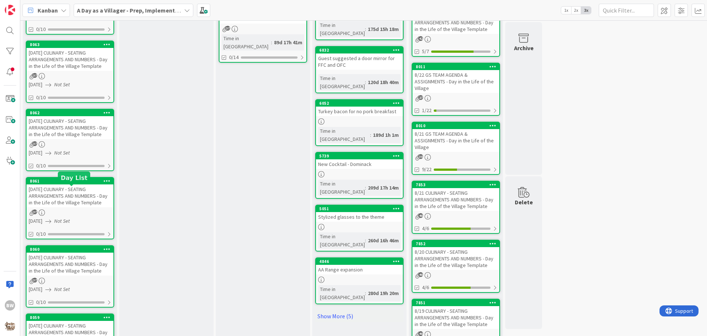
scroll to position [483, 0]
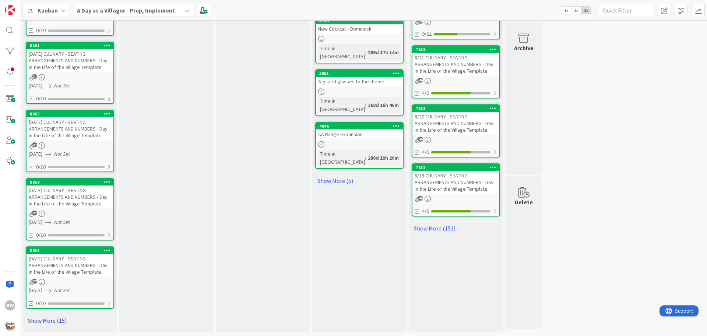
click at [48, 319] on link "Show More (15)" at bounding box center [70, 320] width 88 height 12
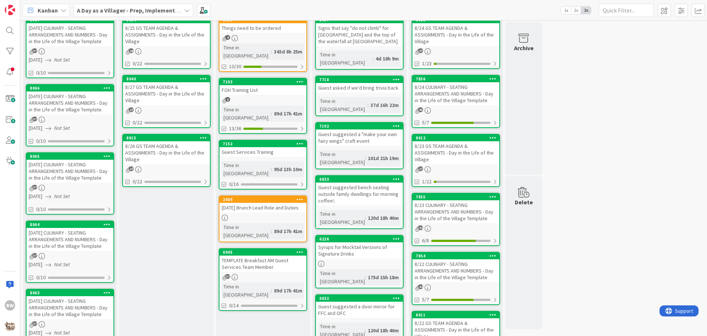
scroll to position [41, 0]
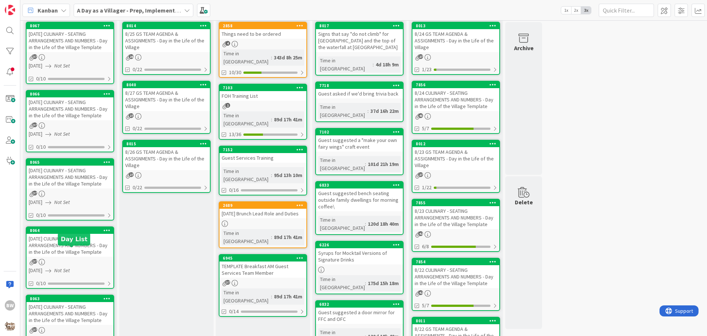
click at [64, 233] on div "8064" at bounding box center [72, 230] width 84 height 5
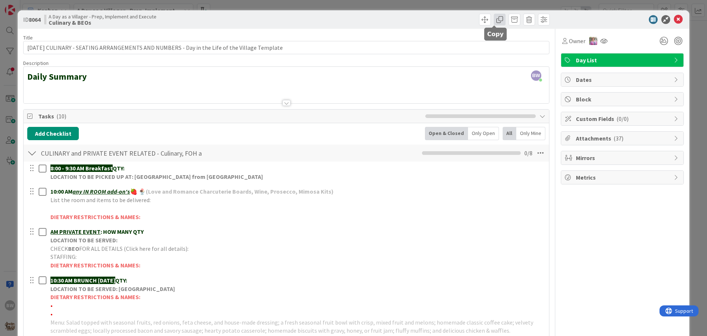
click at [494, 19] on span at bounding box center [500, 20] width 12 height 12
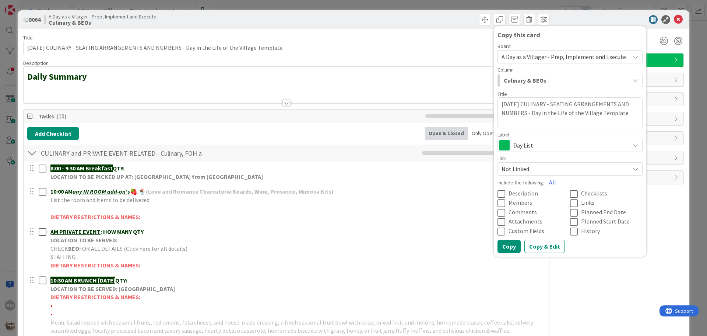
drag, startPoint x: 511, startPoint y: 102, endPoint x: 497, endPoint y: 104, distance: 13.8
click at [498, 104] on textarea "[DATE] CULINARY - SEATING ARRANGEMENTS AND NUMBERS - Day in the Life of the Vil…" at bounding box center [570, 112] width 145 height 31
type textarea "x"
type textarea "FSDAY [DATE] CULINARY - SEATING ARRANGEMENTS AND NUMBERS - Day in the Life of t…"
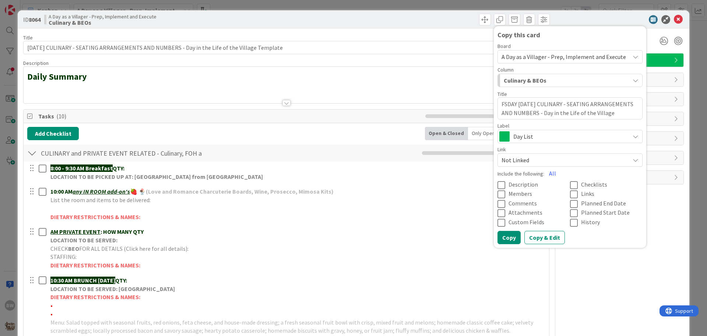
type textarea "x"
type textarea "FRISDAY [DATE] CULINARY - SEATING ARRANGEMENTS AND NUMBERS - Day in the Life of…"
click at [505, 104] on textarea "FRISDAY [DATE] CULINARY - SEATING ARRANGEMENTS AND NUMBERS - Day in the Life of…" at bounding box center [570, 108] width 145 height 22
type textarea "x"
type textarea "[DATE] CULINARY - SEATING ARRANGEMENTS AND NUMBERS - Day in the Life of the Vil…"
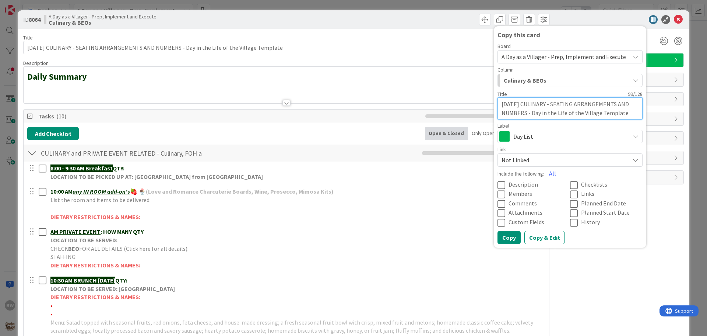
click at [520, 104] on textarea "[DATE] CULINARY - SEATING ARRANGEMENTS AND NUMBERS - Day in the Life of the Vil…" at bounding box center [570, 108] width 145 height 22
type textarea "x"
type textarea "[DATE] CULINARY - SEATING ARRANGEMENTS AND NUMBERS - Day in the Life of the Vil…"
click at [547, 174] on button "All" at bounding box center [552, 173] width 17 height 13
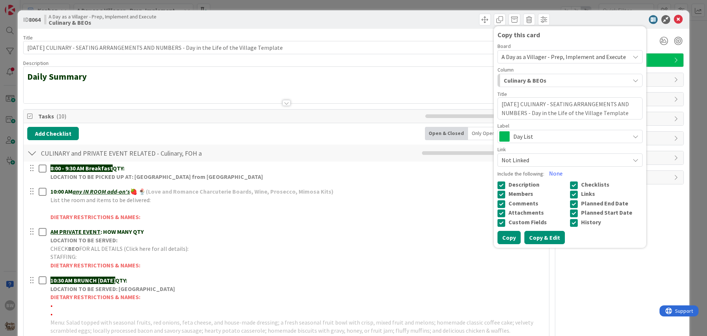
click at [536, 233] on button "Copy & Edit" at bounding box center [545, 237] width 41 height 13
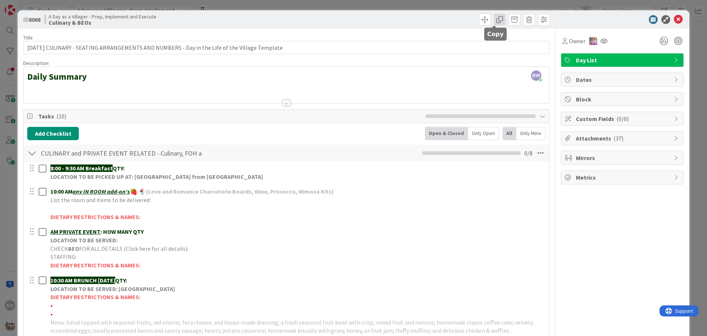
click at [497, 18] on span at bounding box center [500, 20] width 12 height 12
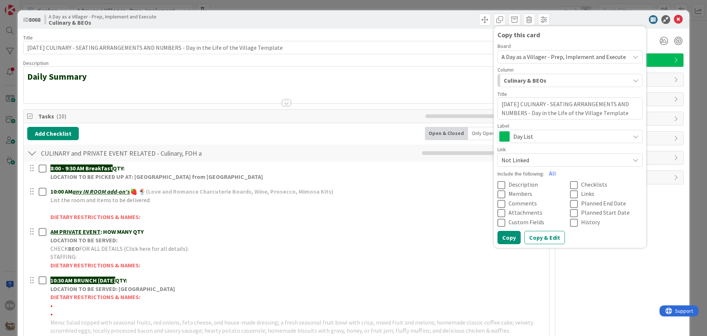
click at [520, 104] on textarea "[DATE] CULINARY - SEATING ARRANGEMENTS AND NUMBERS - Day in the Life of the Vil…" at bounding box center [570, 108] width 145 height 22
type textarea "x"
type textarea "[DATE] CULINARY - SEATING ARRANGEMENTS AND NUMBERS - Day in the Life of the Vil…"
type textarea "x"
type textarea "[DATE] CULINARY - SEATING ARRANGEMENTS AND NUMBERS - Day in the Life of the Vil…"
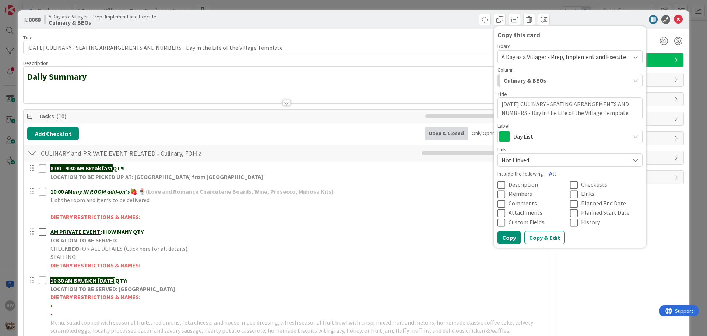
click at [547, 172] on button "All" at bounding box center [552, 173] width 17 height 13
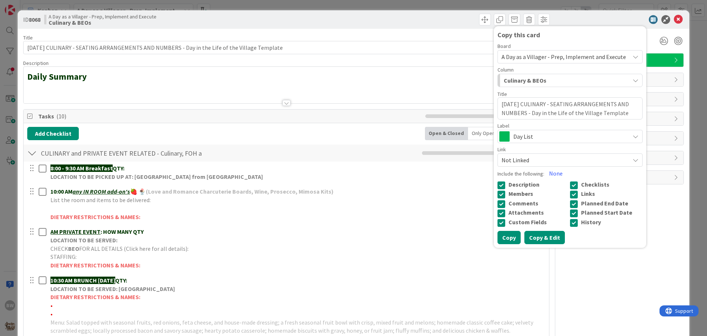
click at [539, 238] on button "Copy & Edit" at bounding box center [545, 237] width 41 height 13
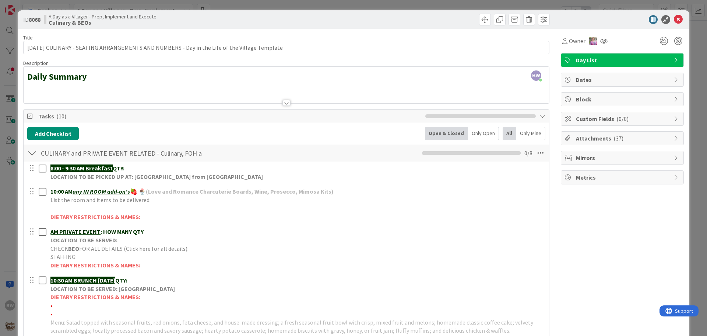
scroll to position [173, 0]
click at [498, 18] on span at bounding box center [500, 20] width 12 height 12
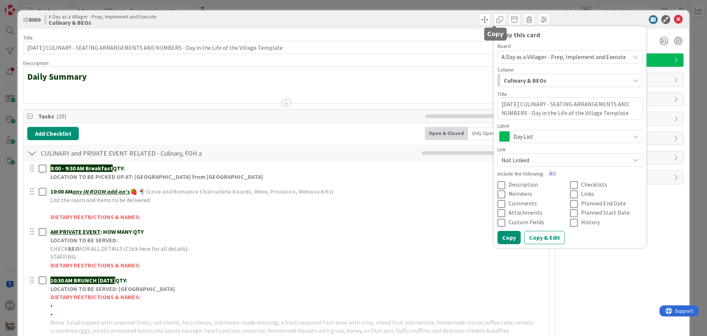
scroll to position [0, 0]
click at [524, 104] on textarea "FRIDAY 9/12/25 CULINARY - SEATING ARRANGEMENTS AND NUMBERS - Day in the Life of…" at bounding box center [570, 108] width 145 height 22
type textarea "x"
type textarea "FRIDAY 9/19/25 CULINARY - SEATING ARRANGEMENTS AND NUMBERS - Day in the Life of…"
click at [547, 170] on button "All" at bounding box center [552, 173] width 17 height 13
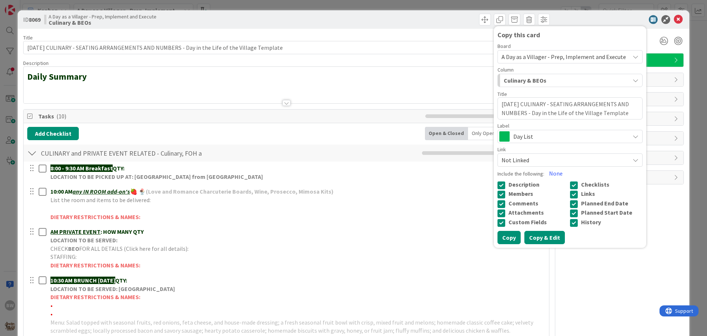
click at [541, 238] on button "Copy & Edit" at bounding box center [545, 237] width 41 height 13
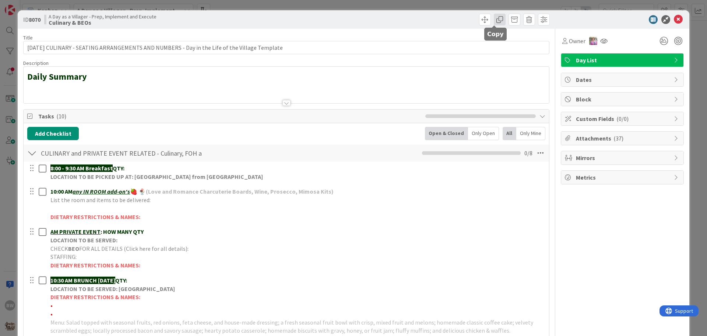
click at [494, 18] on span at bounding box center [500, 20] width 12 height 12
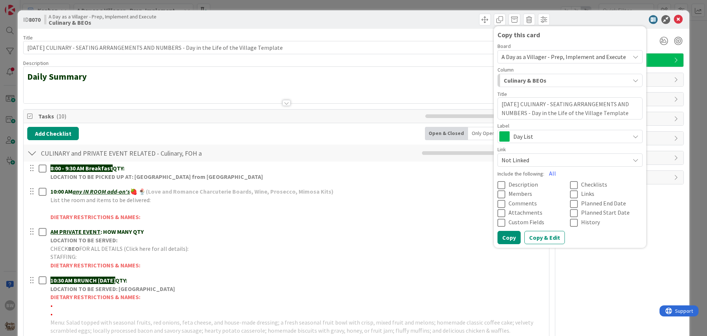
drag, startPoint x: 526, startPoint y: 102, endPoint x: 520, endPoint y: 104, distance: 6.0
click at [520, 104] on textarea "FRIDAY 9/19/25 CULINARY - SEATING ARRANGEMENTS AND NUMBERS - Day in the Life of…" at bounding box center [570, 108] width 145 height 22
type textarea "x"
type textarea "FRIDAY 9/2/25 CULINARY - SEATING ARRANGEMENTS AND NUMBERS - Day in the Life of …"
type textarea "x"
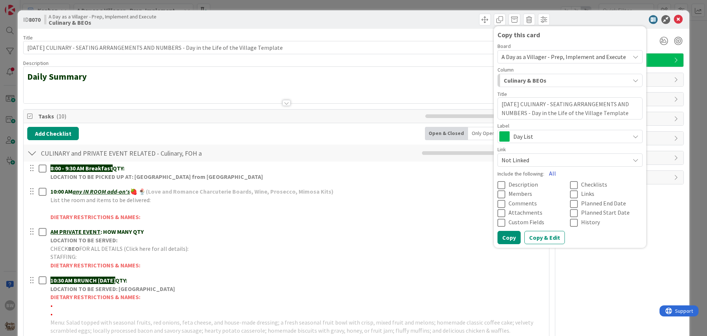
type textarea "FRIDAY 9/26/25 CULINARY - SEATING ARRANGEMENTS AND NUMBERS - Day in the Life of…"
click at [545, 175] on button "All" at bounding box center [552, 173] width 17 height 13
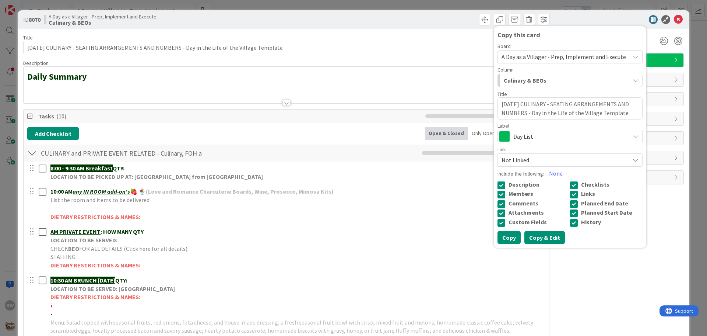
click at [531, 236] on button "Copy & Edit" at bounding box center [545, 237] width 41 height 13
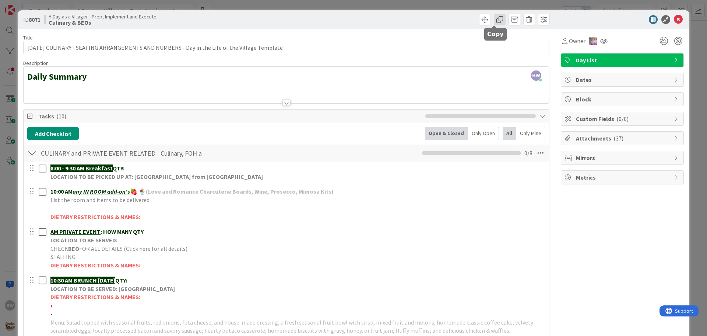
click at [494, 22] on span at bounding box center [500, 20] width 12 height 12
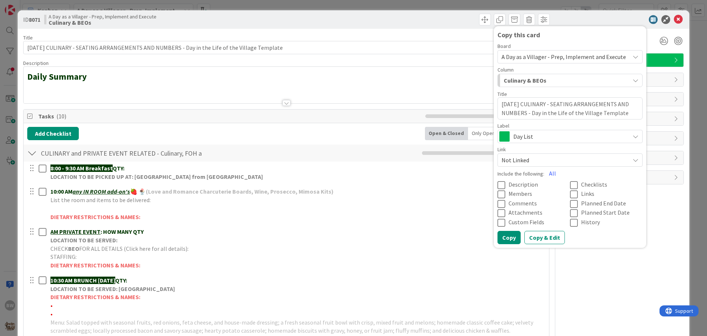
drag, startPoint x: 504, startPoint y: 104, endPoint x: 496, endPoint y: 104, distance: 8.1
click at [498, 104] on textarea "FRIDAY 9/26/25 CULINARY - SEATING ARRANGEMENTS AND NUMBERS - Day in the Life of…" at bounding box center [570, 108] width 145 height 22
type textarea "x"
type textarea "SDAY 9/26/25 CULINARY - SEATING ARRANGEMENTS AND NUMBERS - Day in the Life of t…"
type textarea "x"
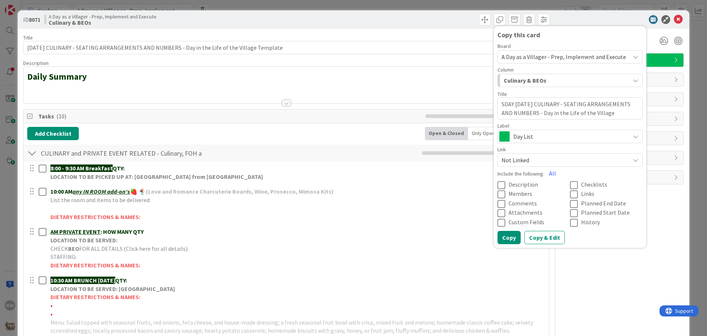
type textarea "SADAY 9/26/25 CULINARY - SEATING ARRANGEMENTS AND NUMBERS - Day in the Life of …"
type textarea "x"
type textarea "SATDAY 9/26/25 CULINARY - SEATING ARRANGEMENTS AND NUMBERS - Day in the Life of…"
type textarea "x"
type textarea "SATUDAY 9/26/25 CULINARY - SEATING ARRANGEMENTS AND NUMBERS - Day in the Life o…"
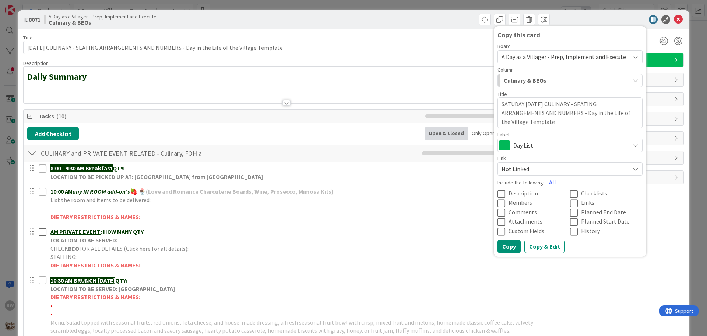
type textarea "x"
type textarea "SATURDAY 9/26/25 CULINARY - SEATING ARRANGEMENTS AND NUMBERS - Day in the Life …"
type textarea "x"
type textarea "SATURDAY 9/26/25 CULINARY - SEATING ARRANGEMENTS AND NUMBERS - Day in the Life …"
click at [531, 103] on textarea "SATURDAY 9/26/25 CULINARY - SEATING ARRANGEMENTS AND NUMBERS - Day in the Life …" at bounding box center [570, 112] width 145 height 31
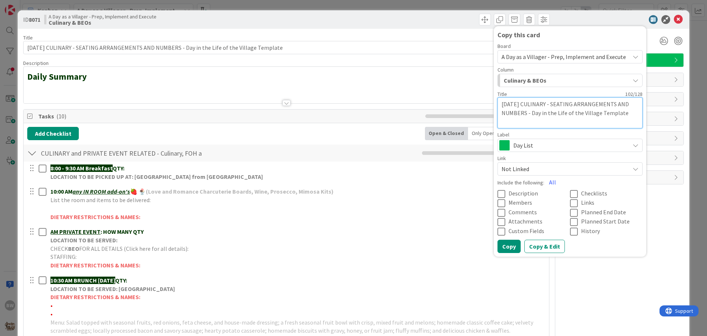
type textarea "x"
type textarea "SATURDAY 9/6/25 CULINARY - SEATING ARRANGEMENTS AND NUMBERS - Day in the Life o…"
click at [548, 182] on button "All" at bounding box center [552, 181] width 17 height 13
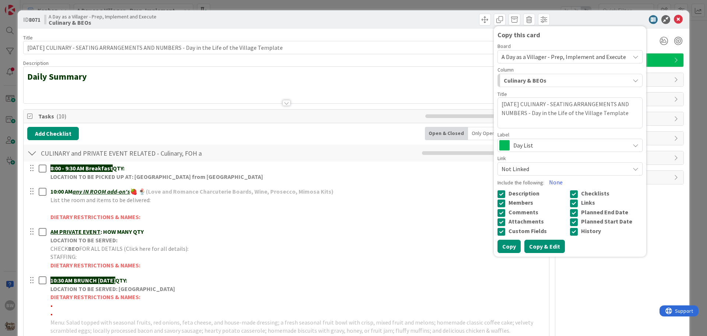
click at [544, 245] on button "Copy & Edit" at bounding box center [545, 245] width 41 height 13
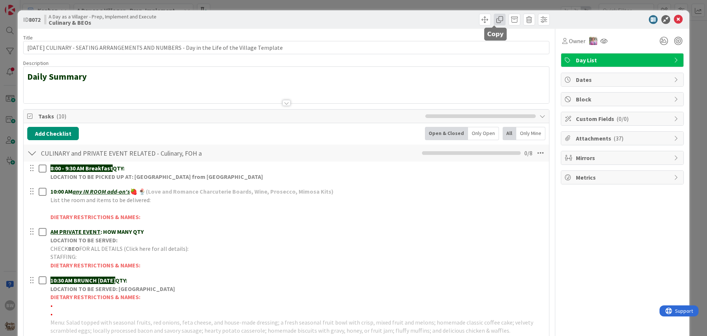
click at [495, 18] on span at bounding box center [500, 20] width 12 height 12
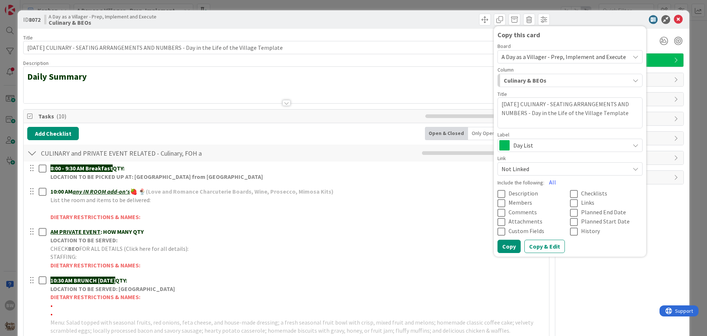
click at [529, 104] on textarea "SATURDAY 9/6/25 CULINARY - SEATING ARRANGEMENTS AND NUMBERS - Day in the Life o…" at bounding box center [570, 112] width 145 height 31
type textarea "x"
type textarea "SATURDAY 9/1/25 CULINARY - SEATING ARRANGEMENTS AND NUMBERS - Day in the Life o…"
type textarea "x"
type textarea "SATURDAY 9/13/25 CULINARY - SEATING ARRANGEMENTS AND NUMBERS - Day in the Life …"
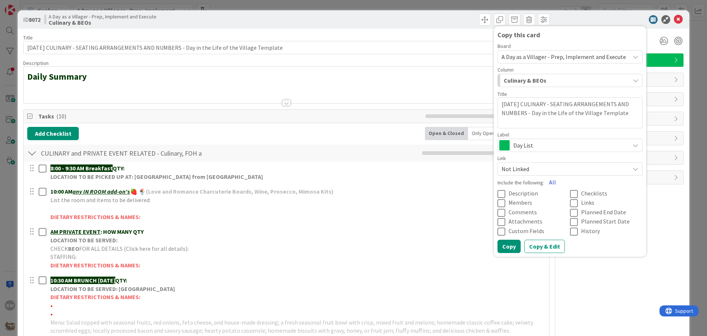
click at [547, 183] on button "All" at bounding box center [552, 181] width 17 height 13
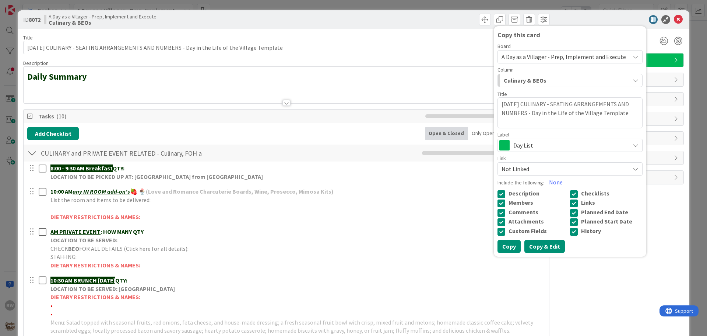
click at [535, 247] on button "Copy & Edit" at bounding box center [545, 245] width 41 height 13
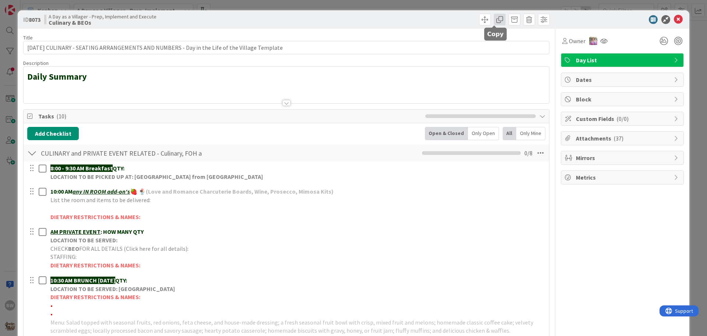
click at [495, 21] on span at bounding box center [500, 20] width 12 height 12
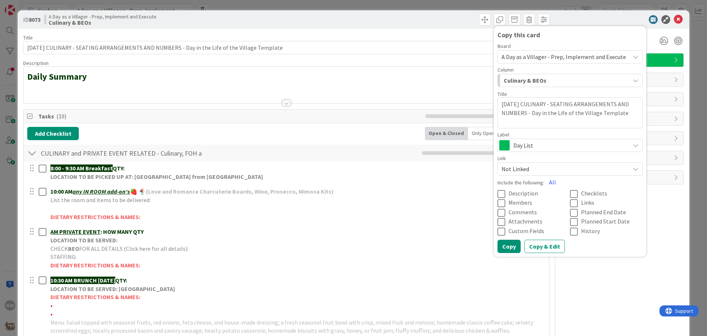
drag, startPoint x: 534, startPoint y: 102, endPoint x: 529, endPoint y: 104, distance: 5.1
click at [529, 104] on textarea "SATURDAY 9/13/25 CULINARY - SEATING ARRANGEMENTS AND NUMBERS - Day in the Life …" at bounding box center [570, 112] width 145 height 31
type textarea "x"
type textarea "SATURDAY 9/2/25 CULINARY - SEATING ARRANGEMENTS AND NUMBERS - Day in the Life o…"
type textarea "x"
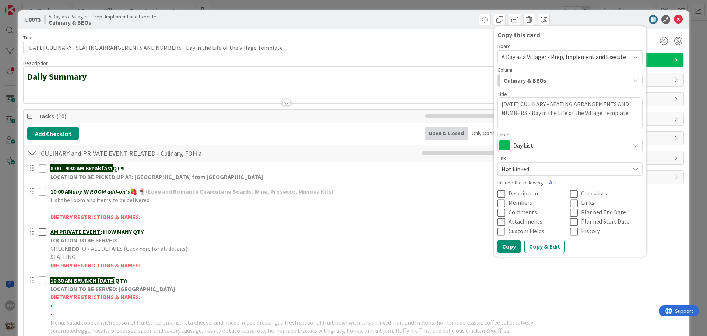
type textarea "SATURDAY 9/20/25 CULINARY - SEATING ARRANGEMENTS AND NUMBERS - Day in the Life …"
click at [547, 179] on button "All" at bounding box center [552, 181] width 17 height 13
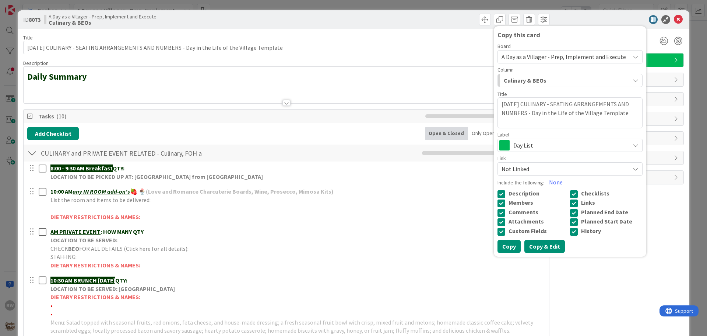
click at [545, 243] on button "Copy & Edit" at bounding box center [545, 245] width 41 height 13
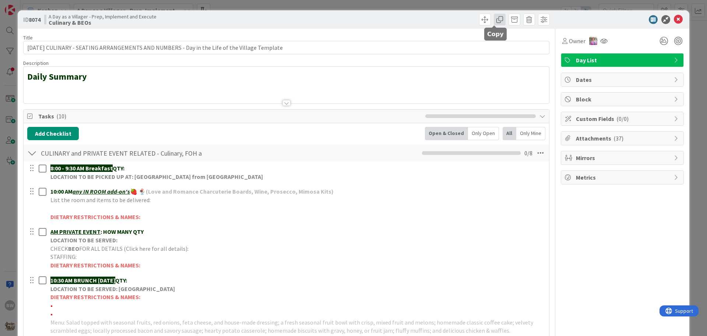
click at [497, 16] on span at bounding box center [500, 20] width 12 height 12
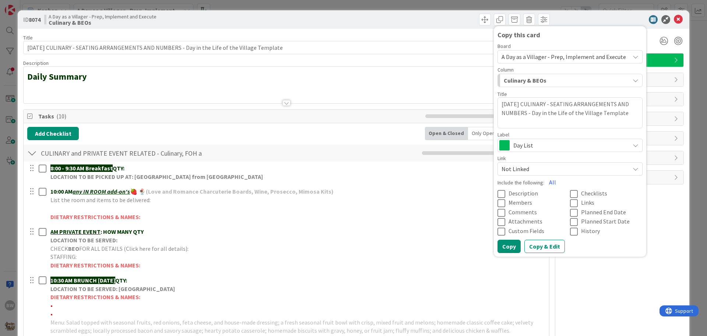
click at [534, 103] on textarea "SATURDAY 9/20/25 CULINARY - SEATING ARRANGEMENTS AND NUMBERS - Day in the Life …" at bounding box center [570, 112] width 145 height 31
type textarea "x"
type textarea "SATURDAY 9/27/25 CULINARY - SEATING ARRANGEMENTS AND NUMBERS - Day in the Life …"
click at [548, 183] on button "All" at bounding box center [552, 181] width 17 height 13
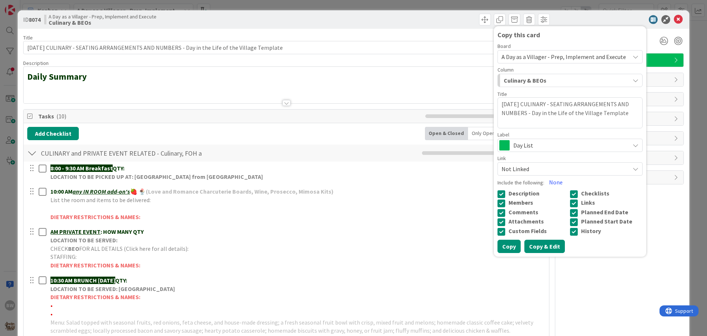
click at [537, 249] on button "Copy & Edit" at bounding box center [545, 245] width 41 height 13
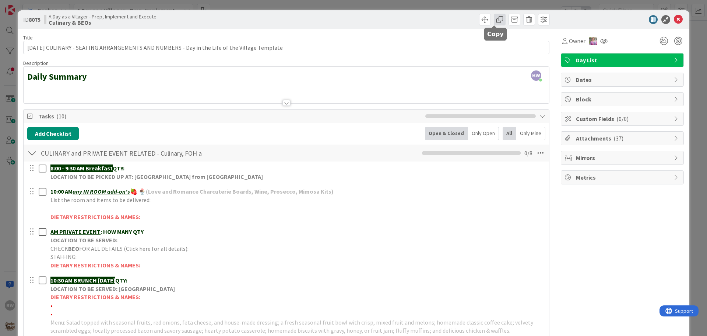
click at [496, 22] on span at bounding box center [500, 20] width 12 height 12
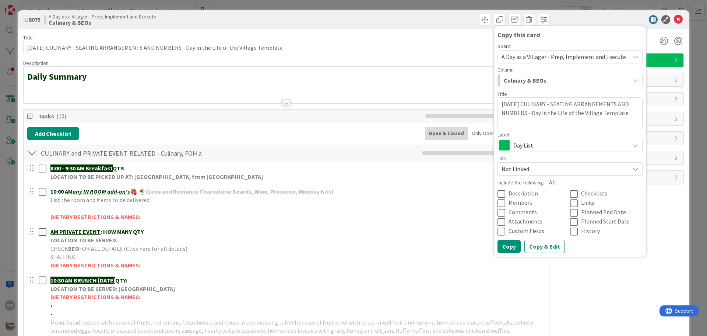
drag, startPoint x: 513, startPoint y: 102, endPoint x: 498, endPoint y: 105, distance: 15.1
click at [498, 105] on textarea "SATURDAY 9/27/25 CULINARY - SEATING ARRANGEMENTS AND NUMBERS - Day in the Life …" at bounding box center [570, 112] width 145 height 31
type textarea "x"
type textarea "SUDAY 9/27/25 CULINARY - SEATING ARRANGEMENTS AND NUMBERS - Day in the Life of …"
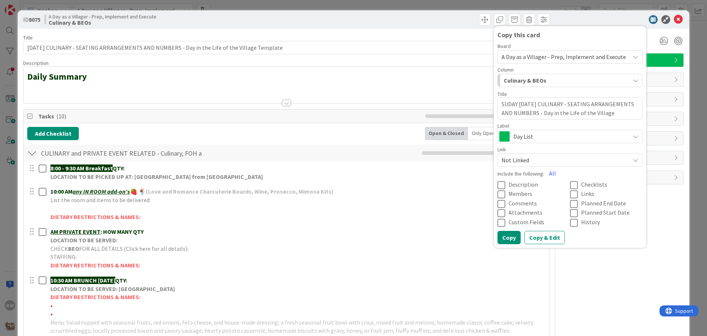
type textarea "x"
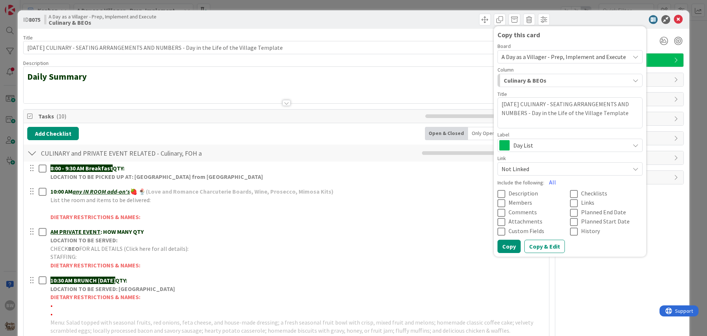
type textarea "SUNDAY 9/27/25 CULINARY - SEATING ARRANGEMENTS AND NUMBERS - Day in the Life of…"
click at [527, 101] on textarea "SUNDAY 9/27/25 CULINARY - SEATING ARRANGEMENTS AND NUMBERS - Day in the Life of…" at bounding box center [570, 112] width 145 height 31
type textarea "x"
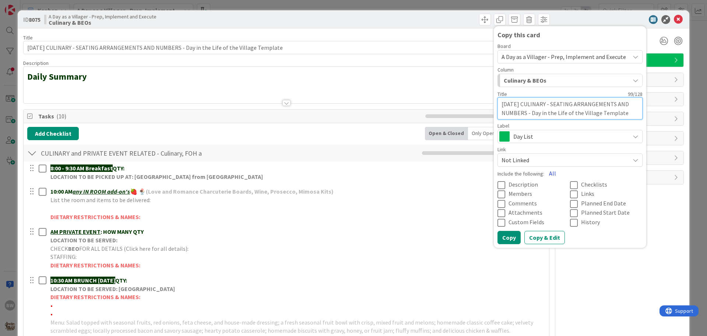
type textarea "SUNDAY 9/7/25 CULINARY - SEATING ARRANGEMENTS AND NUMBERS - Day in the Life of …"
click at [547, 170] on button "All" at bounding box center [552, 173] width 17 height 13
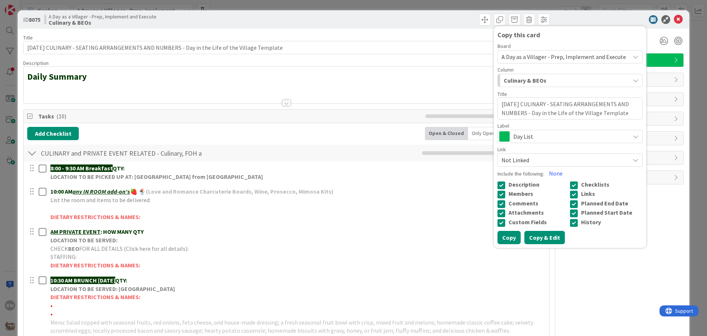
click at [536, 237] on button "Copy & Edit" at bounding box center [545, 237] width 41 height 13
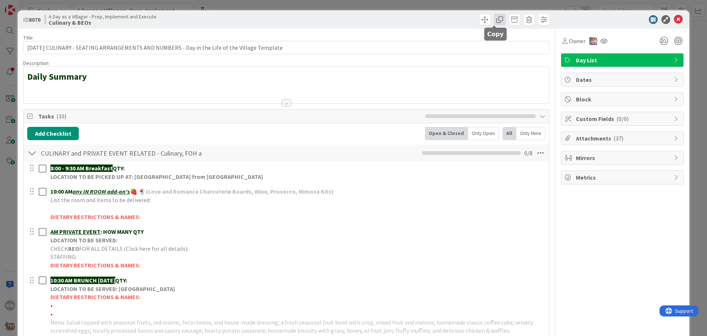
click at [494, 21] on span at bounding box center [500, 20] width 12 height 12
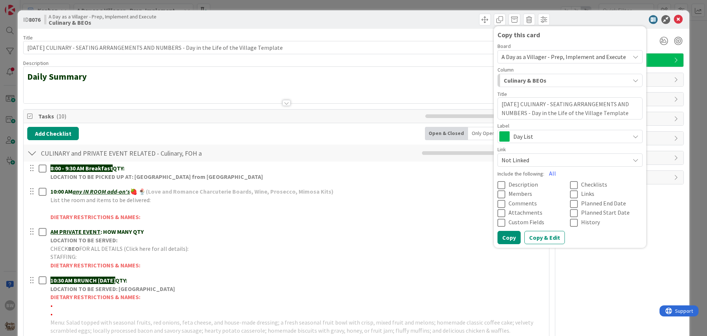
click at [524, 103] on textarea "SUNDAY 9/7/25 CULINARY - SEATING ARRANGEMENTS AND NUMBERS - Day in the Life of …" at bounding box center [570, 108] width 145 height 22
type textarea "x"
type textarea "SUNDAY 9/1/25 CULINARY - SEATING ARRANGEMENTS AND NUMBERS - Day in the Life of …"
type textarea "x"
type textarea "SUNDAY 9/14/25 CULINARY - SEATING ARRANGEMENTS AND NUMBERS - Day in the Life of…"
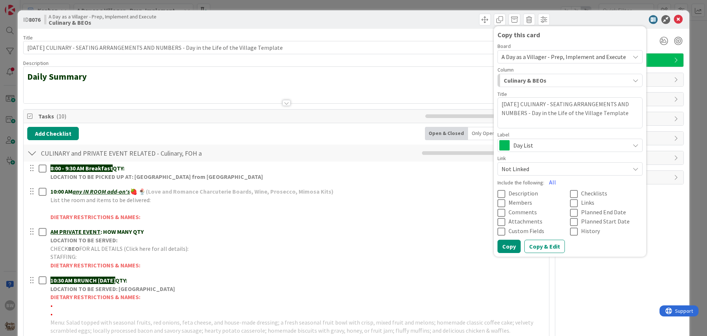
type textarea "x"
type textarea "SUNDAY 9/14/25 CULINARY - SEATING ARRANGEMENTS AND NUMBERS - Day in the Life of…"
click at [545, 181] on button "All" at bounding box center [552, 181] width 17 height 13
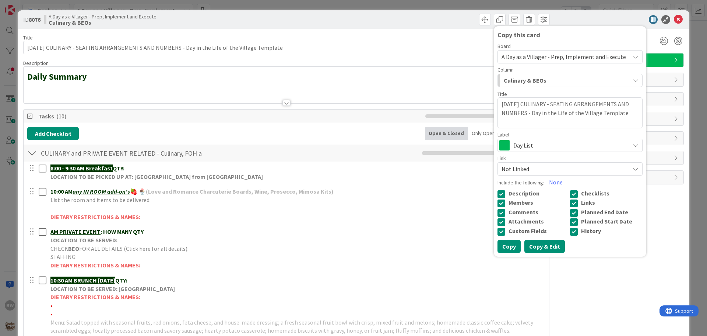
click at [538, 245] on button "Copy & Edit" at bounding box center [545, 245] width 41 height 13
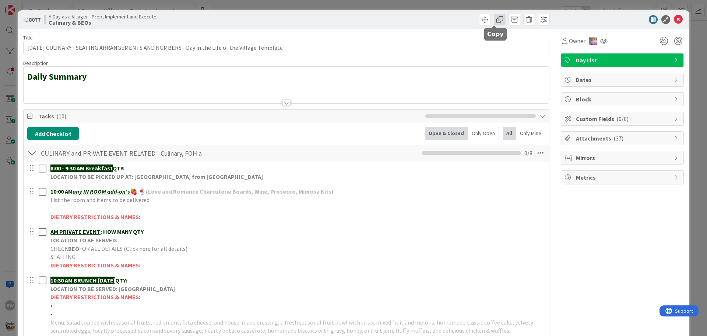
click at [495, 17] on span at bounding box center [500, 20] width 12 height 12
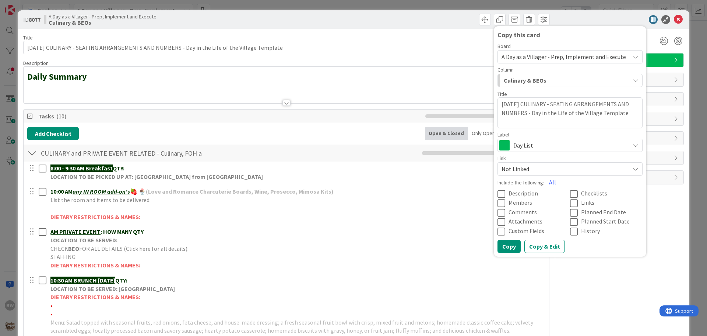
drag, startPoint x: 522, startPoint y: 103, endPoint x: 529, endPoint y: 101, distance: 7.5
click at [529, 101] on textarea "SUNDAY 9/14/25 CULINARY - SEATING ARRANGEMENTS AND NUMBERS - Day in the Life of…" at bounding box center [570, 112] width 145 height 31
type textarea "x"
type textarea "SUNDAY 9/2/25 CULINARY - SEATING ARRANGEMENTS AND NUMBERS - Day in the Life of …"
type textarea "x"
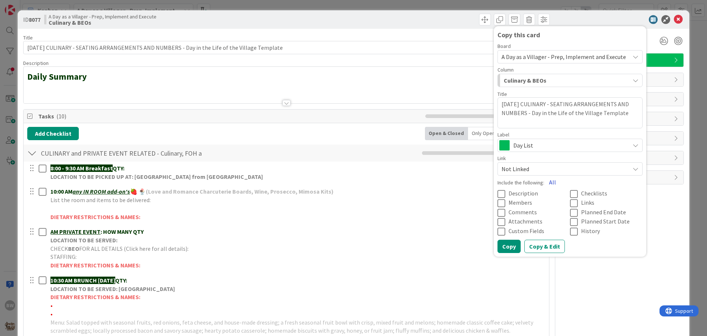
type textarea "SUNDAY 9/21/25 CULINARY - SEATING ARRANGEMENTS AND NUMBERS - Day in the Life of…"
click at [544, 183] on button "All" at bounding box center [552, 181] width 17 height 13
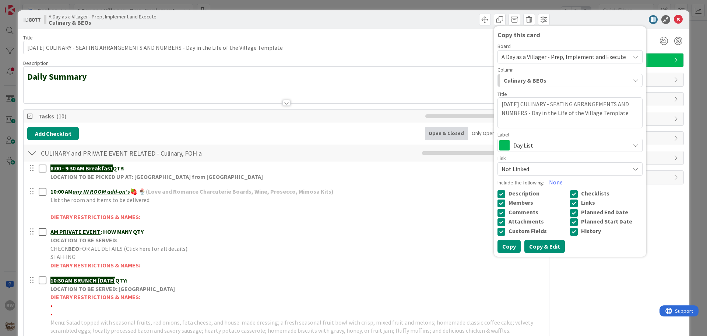
click at [544, 249] on button "Copy & Edit" at bounding box center [545, 245] width 41 height 13
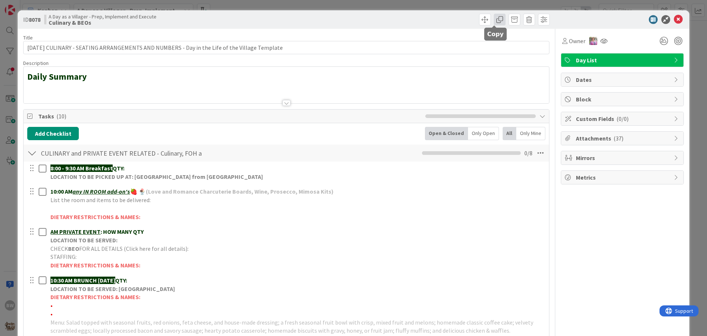
click at [498, 18] on span at bounding box center [500, 20] width 12 height 12
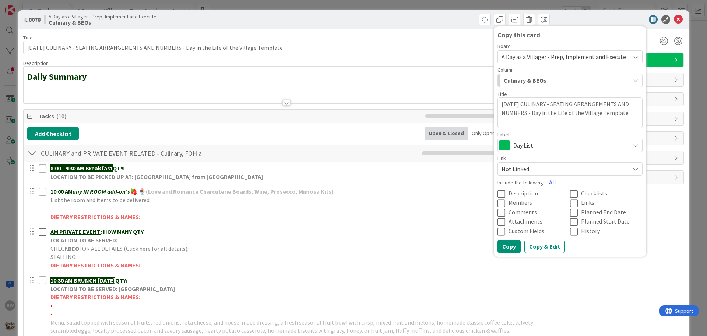
click at [528, 101] on textarea "SUNDAY 9/21/25 CULINARY - SEATING ARRANGEMENTS AND NUMBERS - Day in the Life of…" at bounding box center [570, 112] width 145 height 31
type textarea "x"
type textarea "SUNDAY 9/28/25 CULINARY - SEATING ARRANGEMENTS AND NUMBERS - Day in the Life of…"
click at [548, 181] on button "All" at bounding box center [552, 181] width 17 height 13
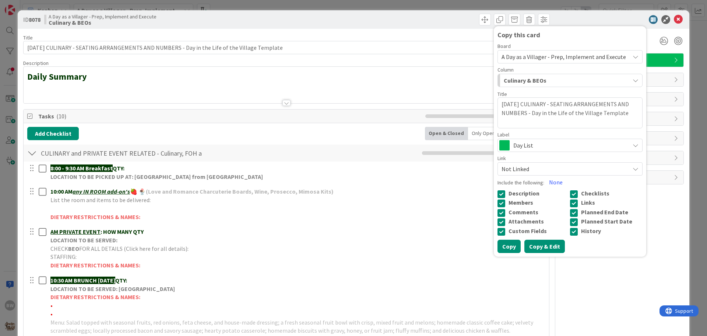
click at [541, 247] on button "Copy & Edit" at bounding box center [545, 245] width 41 height 13
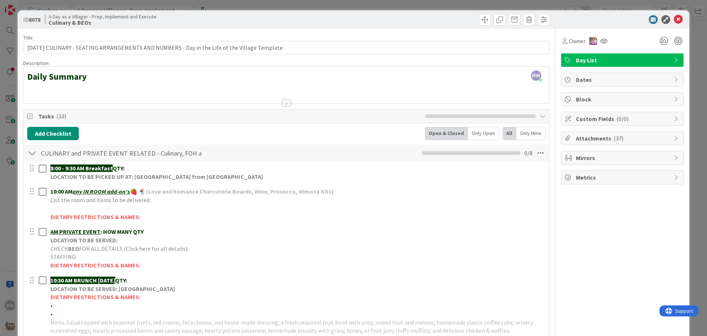
type textarea "x"
click at [674, 19] on icon at bounding box center [678, 19] width 9 height 9
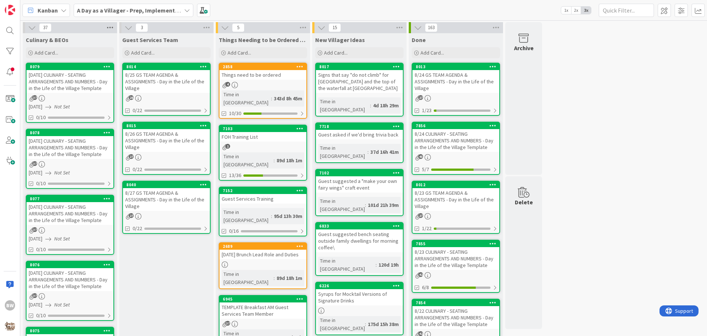
click at [110, 26] on icon at bounding box center [110, 27] width 10 height 11
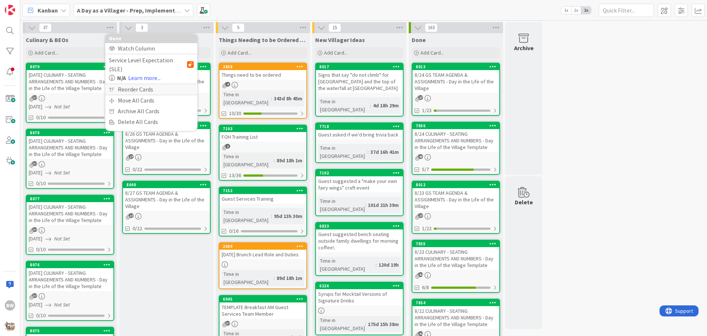
click at [123, 84] on div "Reorder Cards" at bounding box center [151, 89] width 92 height 11
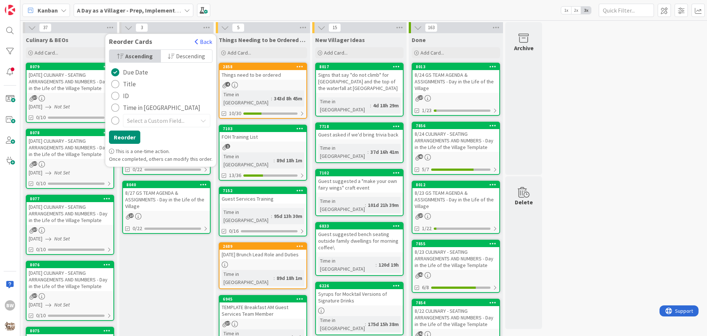
click at [177, 57] on span "Descending" at bounding box center [190, 55] width 29 height 11
click at [118, 133] on button "Reorder" at bounding box center [124, 136] width 31 height 13
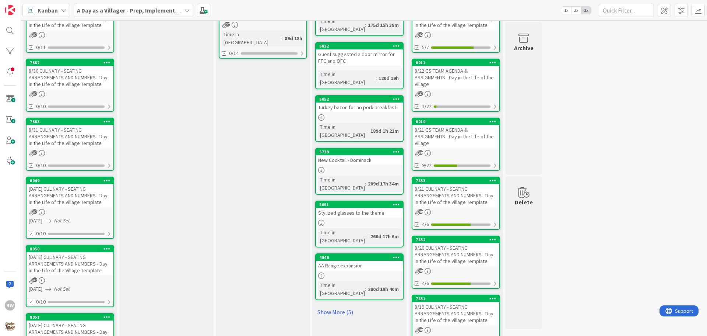
scroll to position [368, 0]
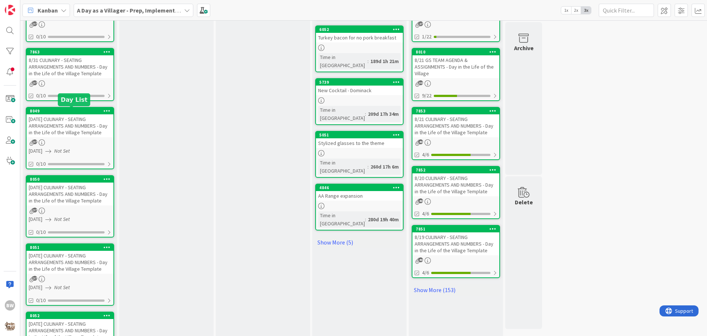
click at [63, 113] on div "8049" at bounding box center [72, 110] width 84 height 5
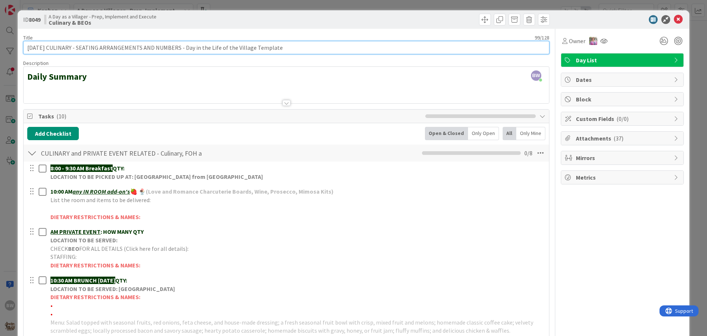
drag, startPoint x: 50, startPoint y: 47, endPoint x: 27, endPoint y: 48, distance: 22.5
click at [27, 48] on input "MONDAY 9/1/25 CULINARY - SEATING ARRANGEMENTS AND NUMBERS - Day in the Life of …" at bounding box center [286, 47] width 526 height 13
click at [45, 47] on input "9/1/25 CULINARY - SEATING ARRANGEMENTS AND NUMBERS - Day in the Life of the Vil…" at bounding box center [286, 47] width 526 height 13
paste input "MONDAY"
type input "[DATE] [DATE] CULINARY - SEATING ARRANGEMENTS AND NUMBERS - Day in the Life of …"
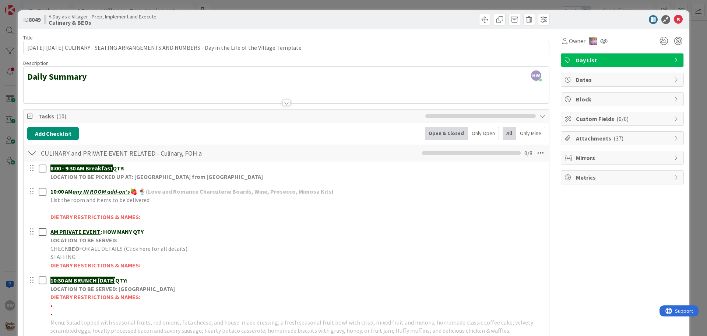
click at [311, 91] on div at bounding box center [287, 93] width 526 height 19
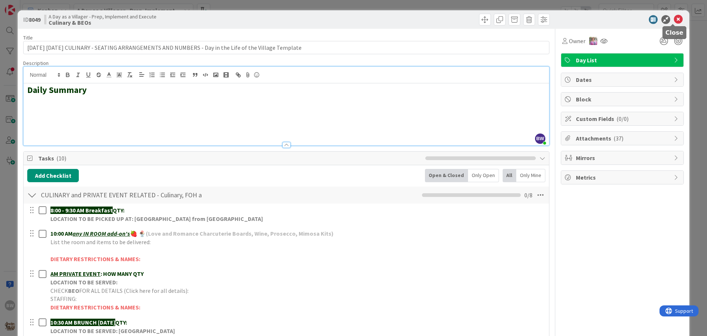
click at [674, 20] on icon at bounding box center [678, 19] width 9 height 9
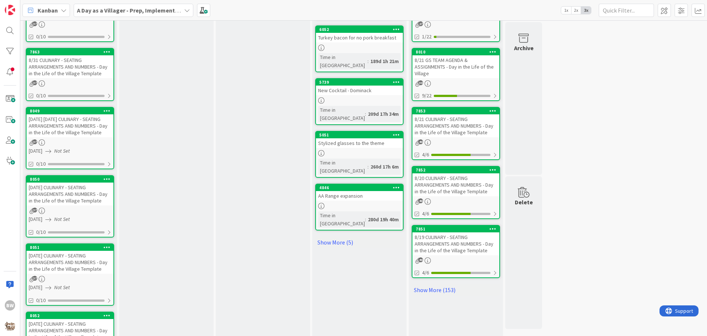
click at [59, 183] on div "MONDAY 9/8/25 CULINARY - SEATING ARRANGEMENTS AND NUMBERS - Day in the Life of …" at bounding box center [70, 193] width 87 height 23
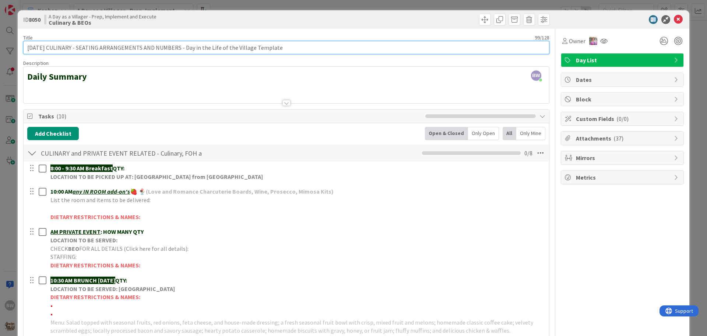
drag, startPoint x: 50, startPoint y: 46, endPoint x: 28, endPoint y: 48, distance: 22.6
click at [28, 48] on input "MONDAY 9/8/25 CULINARY - SEATING ARRANGEMENTS AND NUMBERS - Day in the Life of …" at bounding box center [286, 47] width 526 height 13
click at [44, 47] on input "9/8/25 CULINARY - SEATING ARRANGEMENTS AND NUMBERS - Day in the Life of the Vil…" at bounding box center [286, 47] width 526 height 13
paste input "MONDAY"
type input "9/8/25 MONDAY CULINARY - SEATING ARRANGEMENTS AND NUMBERS - Day in the Life of …"
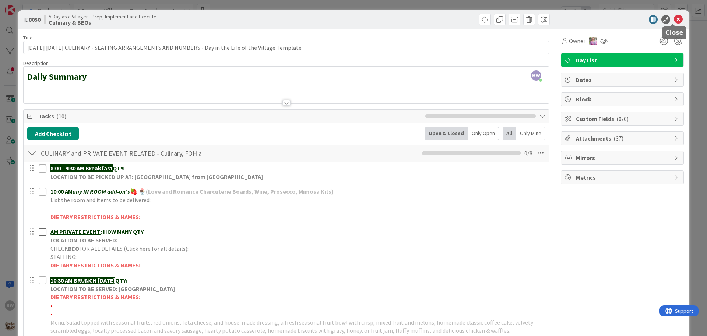
click at [675, 17] on icon at bounding box center [678, 19] width 9 height 9
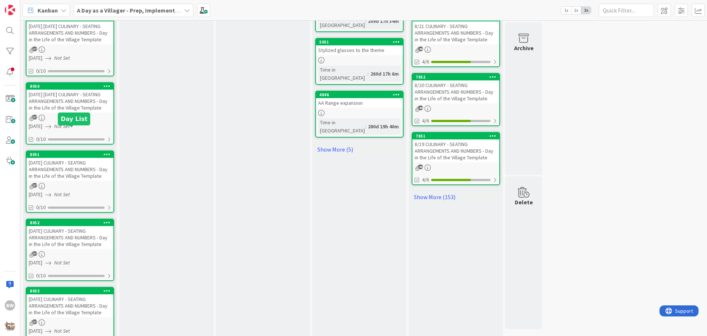
scroll to position [479, 0]
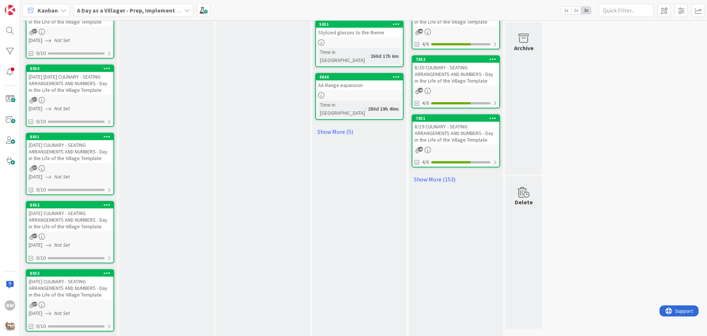
click at [61, 140] on div "MONDAY 9/15/25 CULINARY - SEATING ARRANGEMENTS AND NUMBERS - Day in the Life of…" at bounding box center [70, 151] width 87 height 23
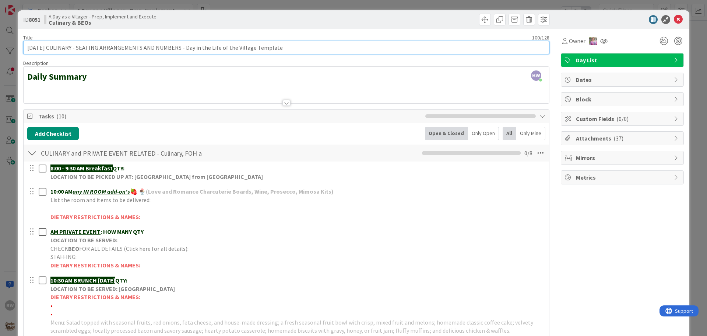
drag, startPoint x: 49, startPoint y: 47, endPoint x: 27, endPoint y: 48, distance: 22.1
click at [27, 48] on input "MONDAY 9/15/25 CULINARY - SEATING ARRANGEMENTS AND NUMBERS - Day in the Life of…" at bounding box center [286, 47] width 526 height 13
click at [48, 48] on input "9/15/25 CULINARY - SEATING ARRANGEMENTS AND NUMBERS - Day in the Life of the Vi…" at bounding box center [286, 47] width 526 height 13
paste input "MONDAY"
type input "9/15/25 MONDAY CULINARY - SEATING ARRANGEMENTS AND NUMBERS - Day in the Life of…"
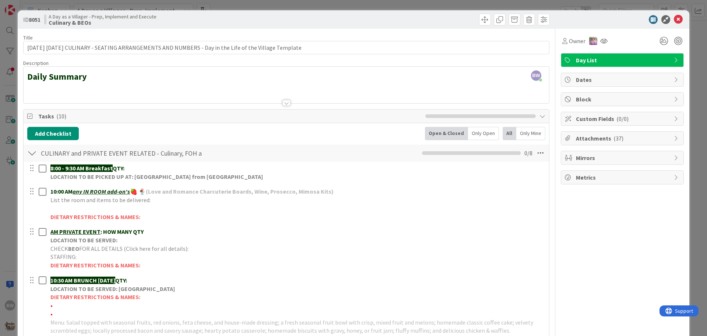
click at [362, 84] on div "Daily Summary" at bounding box center [287, 86] width 526 height 33
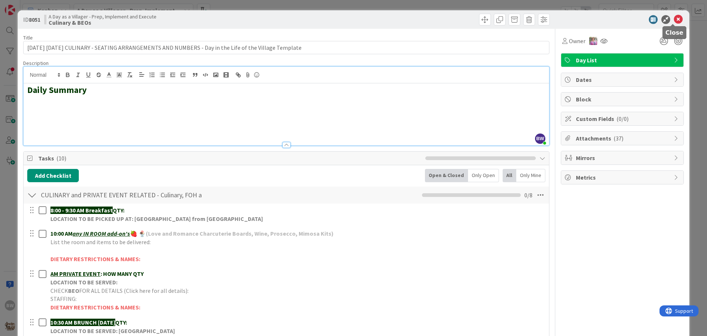
click at [674, 17] on icon at bounding box center [678, 19] width 9 height 9
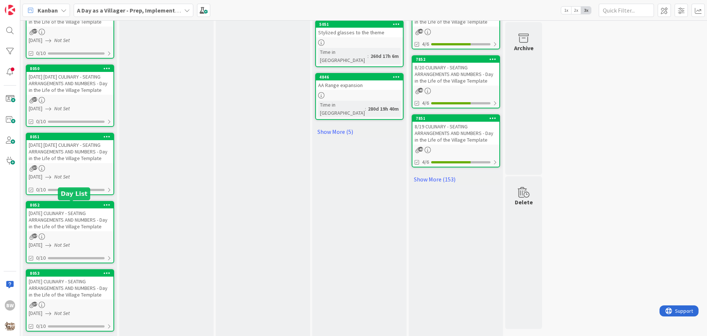
click at [53, 206] on div "8052" at bounding box center [72, 204] width 84 height 5
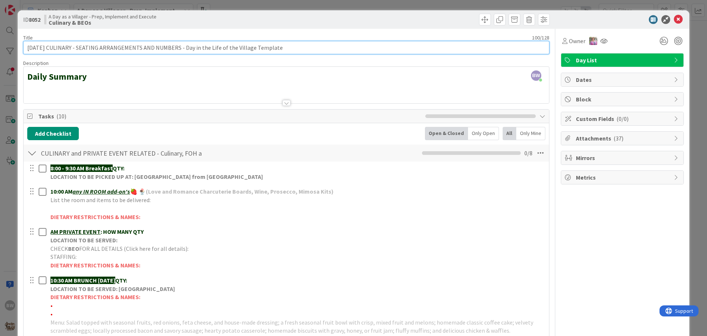
drag, startPoint x: 50, startPoint y: 46, endPoint x: 24, endPoint y: 47, distance: 26.2
click at [24, 47] on input "MONDAY 9/22/25 CULINARY - SEATING ARRANGEMENTS AND NUMBERS - Day in the Life of…" at bounding box center [286, 47] width 526 height 13
click at [48, 47] on input "9/22/25 CULINARY - SEATING ARRANGEMENTS AND NUMBERS - Day in the Life of the Vi…" at bounding box center [286, 47] width 526 height 13
paste input "MONDAY"
type input "9/22/25 MONDAY CULINARY - SEATING ARRANGEMENTS AND NUMBERS - Day in the Life of…"
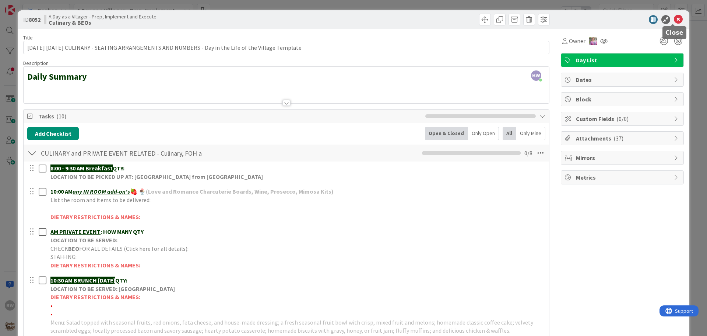
click at [674, 18] on icon at bounding box center [678, 19] width 9 height 9
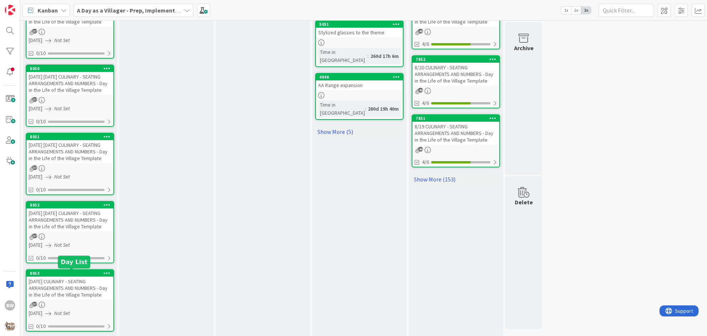
click at [69, 274] on div "8053" at bounding box center [72, 272] width 84 height 5
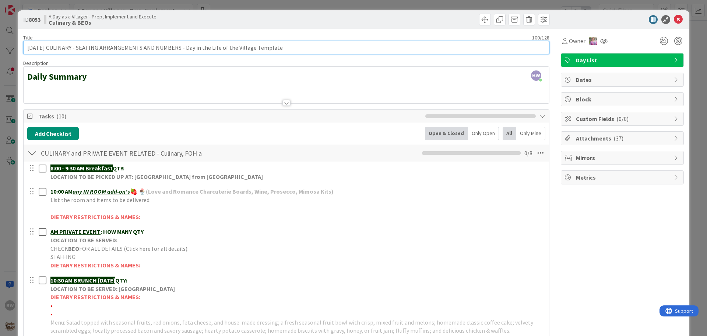
drag, startPoint x: 51, startPoint y: 45, endPoint x: 26, endPoint y: 49, distance: 25.0
click at [26, 49] on input "MONDAY 9/29/25 CULINARY - SEATING ARRANGEMENTS AND NUMBERS - Day in the Life of…" at bounding box center [286, 47] width 526 height 13
click at [48, 47] on input "9/29/25 CULINARY - SEATING ARRANGEMENTS AND NUMBERS - Day in the Life of the Vi…" at bounding box center [286, 47] width 526 height 13
paste input "MONDAY"
type input "9/29/25 MONDAY CULINARY - SEATING ARRANGEMENTS AND NUMBERS - Day in the Life of…"
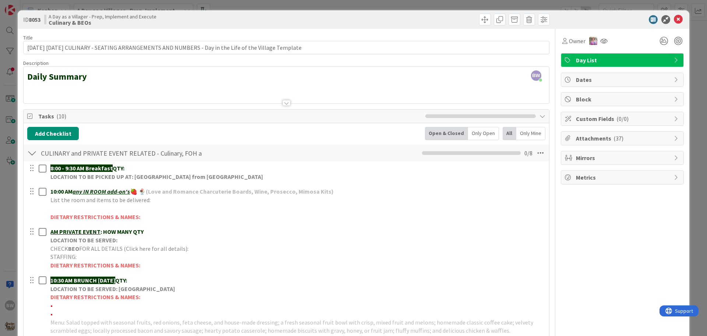
click at [439, 87] on div at bounding box center [287, 93] width 526 height 19
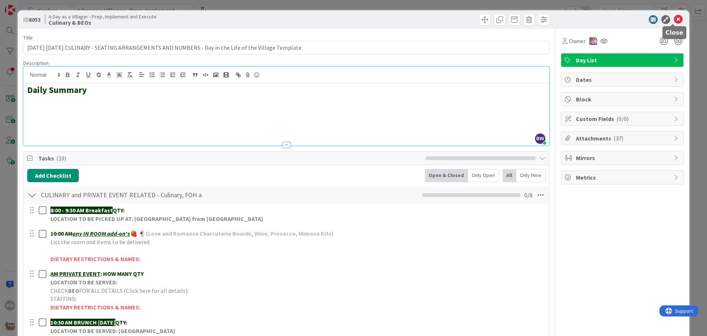
click at [674, 19] on icon at bounding box center [678, 19] width 9 height 9
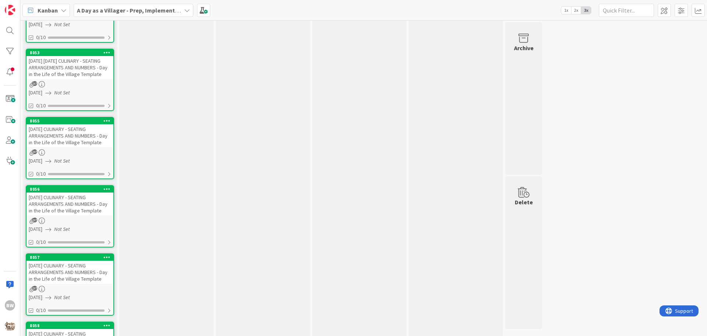
scroll to position [700, 0]
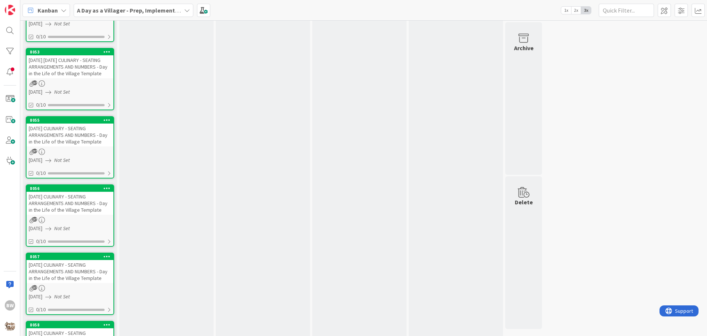
click at [64, 124] on div "TUESDAY 9/2/25 CULINARY - SEATING ARRANGEMENTS AND NUMBERS - Day in the Life of…" at bounding box center [70, 134] width 87 height 23
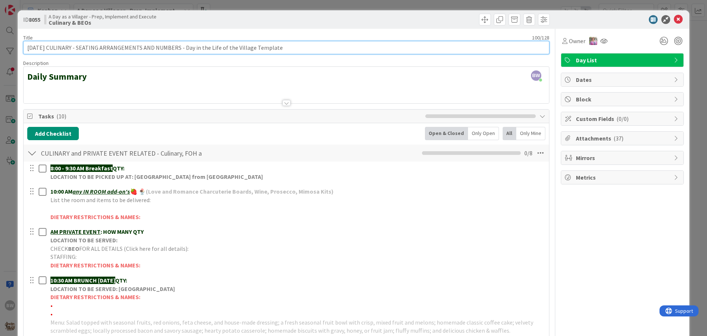
drag, startPoint x: 52, startPoint y: 47, endPoint x: 24, endPoint y: 46, distance: 28.0
click at [24, 46] on input "TUESDAY 9/2/25 CULINARY - SEATING ARRANGEMENTS AND NUMBERS - Day in the Life of…" at bounding box center [286, 47] width 526 height 13
click at [45, 47] on input "9/2/25 CULINARY - SEATING ARRANGEMENTS AND NUMBERS - Day in the Life of the Vil…" at bounding box center [286, 47] width 526 height 13
paste input "TUESDAY"
type input "[DATE] [DATE] CULINARY - SEATING ARRANGEMENTS AND NUMBERS - Day in the Life of …"
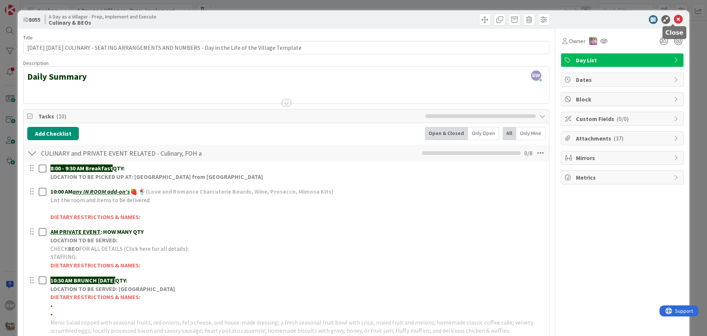
click at [674, 16] on icon at bounding box center [678, 19] width 9 height 9
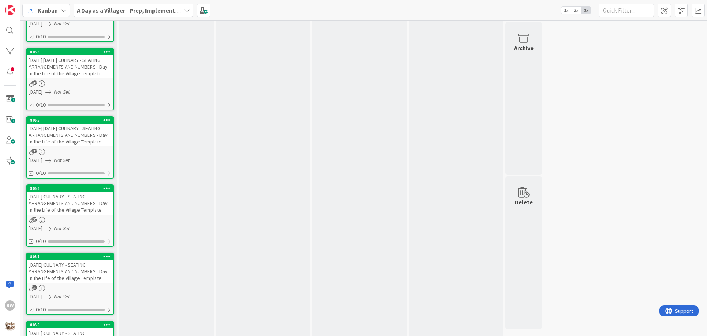
click at [61, 192] on div "TUESDAY 9/9/25 CULINARY - SEATING ARRANGEMENTS AND NUMBERS - Day in the Life of…" at bounding box center [70, 203] width 87 height 23
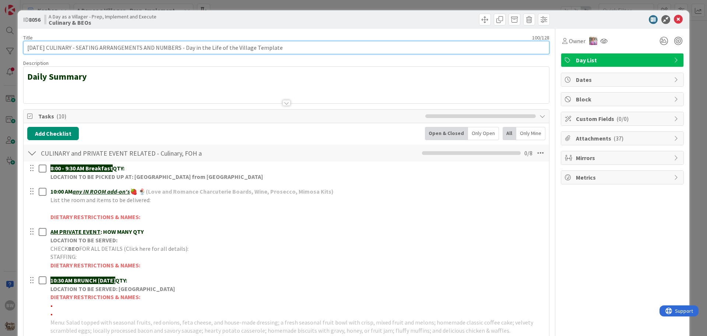
click at [28, 48] on input "TUESDAY 9/9/25 CULINARY - SEATING ARRANGEMENTS AND NUMBERS - Day in the Life of…" at bounding box center [286, 47] width 526 height 13
click at [44, 47] on input "9/9/25 CULINARY - SEATING ARRANGEMENTS AND NUMBERS - Day in the Life of the Vil…" at bounding box center [286, 47] width 526 height 13
paste input "TUESDAY"
type input "9/9/25 TUESDAY CULINARY - SEATING ARRANGEMENTS AND NUMBERS - Day in the Life of…"
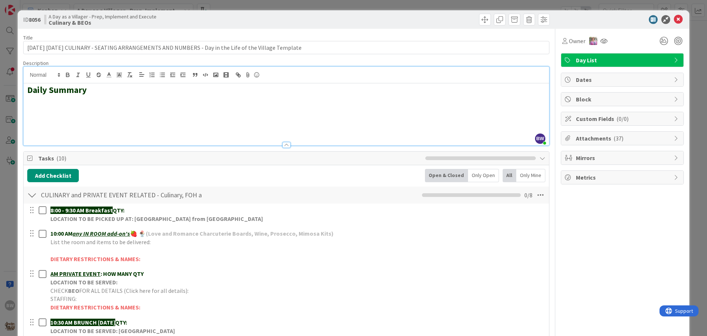
click at [472, 77] on div "BW Beth Wildsmith just joined Daily Summary" at bounding box center [287, 106] width 526 height 78
click at [674, 20] on icon at bounding box center [678, 19] width 9 height 9
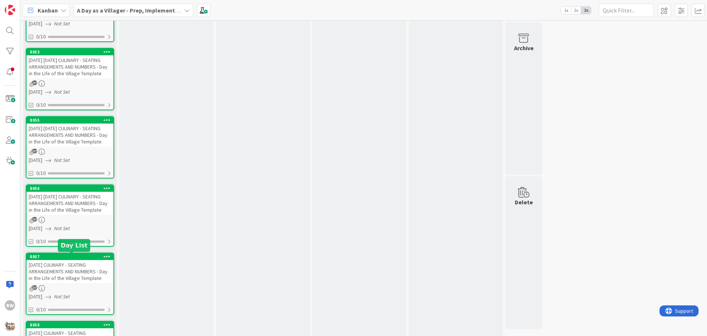
click at [61, 257] on div "8057" at bounding box center [72, 256] width 84 height 5
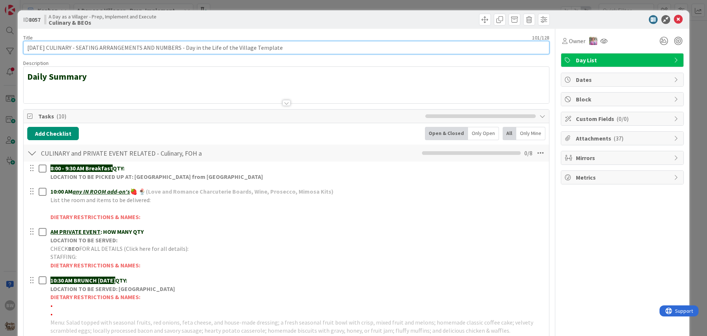
click at [28, 47] on input "TUESDAY 9/16/25 CULINARY - SEATING ARRANGEMENTS AND NUMBERS - Day in the Life o…" at bounding box center [286, 47] width 526 height 13
click at [48, 46] on input "9/16/25 CULINARY - SEATING ARRANGEMENTS AND NUMBERS - Day in the Life of the Vi…" at bounding box center [286, 47] width 526 height 13
paste input "TUESDAY"
type input "9/16/25 TUESDAY CULINARY - SEATING ARRANGEMENTS AND NUMBERS - Day in the Life o…"
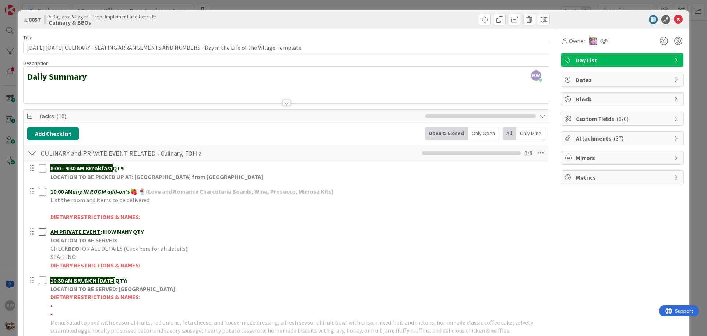
click at [507, 64] on div "Description" at bounding box center [286, 63] width 526 height 7
click at [676, 21] on icon at bounding box center [678, 19] width 9 height 9
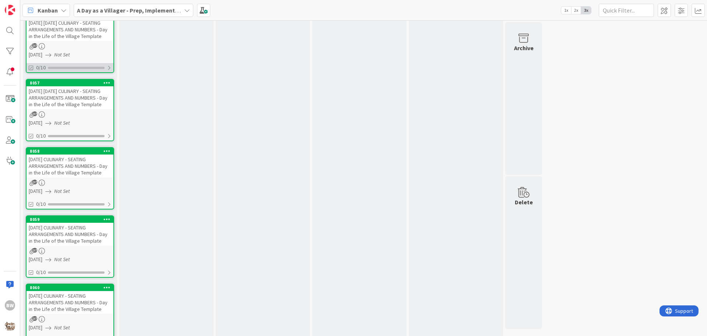
scroll to position [884, 0]
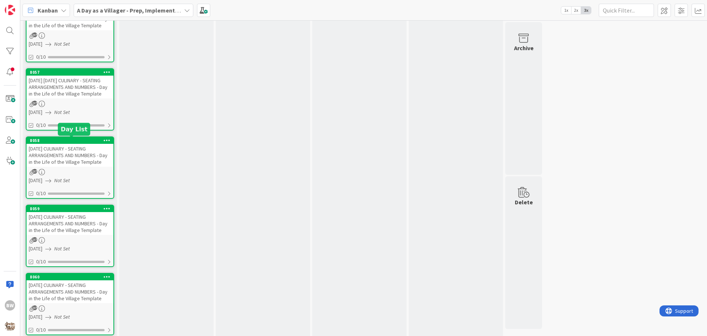
click at [66, 142] on div "8058" at bounding box center [72, 140] width 84 height 5
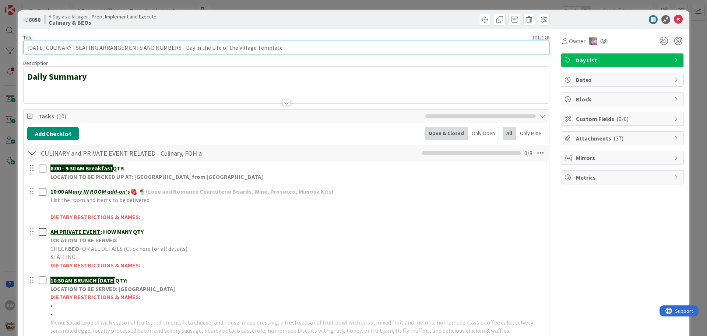
click at [30, 45] on input "TUESDAY 9/23/25 CULINARY - SEATING ARRANGEMENTS AND NUMBERS - Day in the Life o…" at bounding box center [286, 47] width 526 height 13
click at [48, 46] on input "9/23/25 CULINARY - SEATING ARRANGEMENTS AND NUMBERS - Day in the Life of the Vi…" at bounding box center [286, 47] width 526 height 13
paste input "TUESDAY"
type input "9/23/25 TUESDAY CULINARY - SEATING ARRANGEMENTS AND NUMBERS - Day in the Life o…"
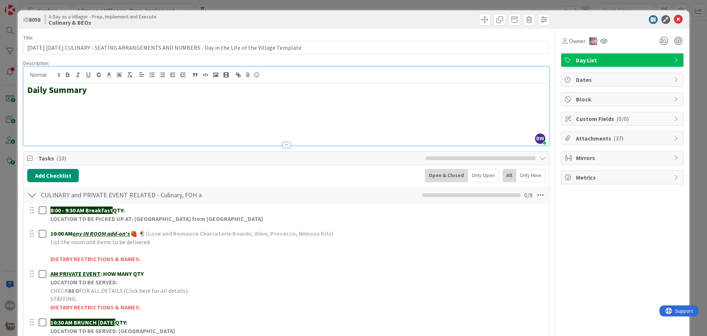
click at [480, 72] on div "BW Beth Wildsmith just joined Daily Summary" at bounding box center [287, 106] width 526 height 78
click at [674, 20] on icon at bounding box center [678, 19] width 9 height 9
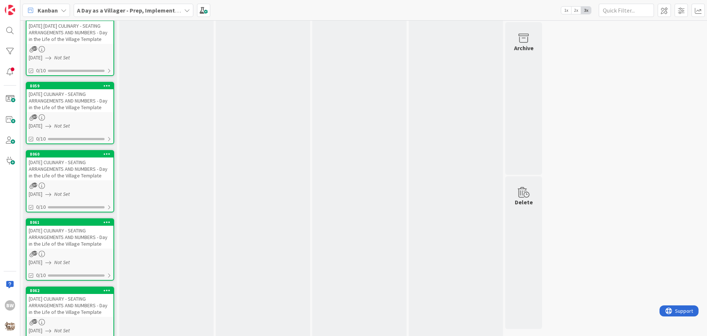
scroll to position [995, 0]
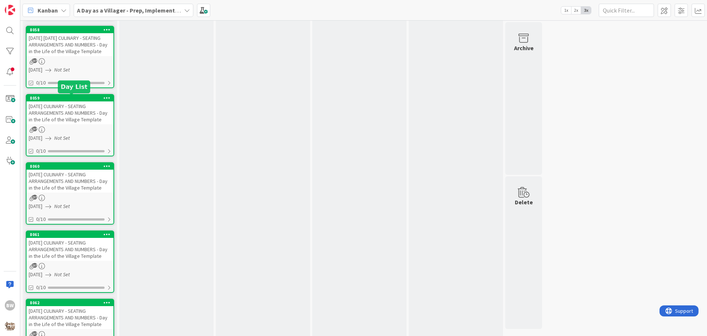
click at [66, 100] on div "8059" at bounding box center [72, 97] width 84 height 5
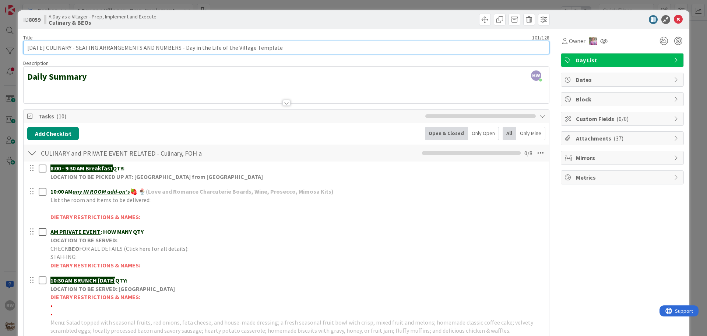
click at [27, 45] on input "TUESDAY 9/30/25 CULINARY - SEATING ARRANGEMENTS AND NUMBERS - Day in the Life o…" at bounding box center [286, 47] width 526 height 13
click at [46, 49] on input "9/30/25 CULINARY - SEATING ARRANGEMENTS AND NUMBERS - Day in the Life of the Vi…" at bounding box center [286, 47] width 526 height 13
click at [46, 44] on input "9/30/25 CULINARY - SEATING ARRANGEMENTS AND NUMBERS - Day in the Life of the Vi…" at bounding box center [286, 47] width 526 height 13
click at [49, 48] on input "9/30/25 CULINARY - SEATING ARRANGEMENTS AND NUMBERS - Day in the Life of the Vi…" at bounding box center [286, 47] width 526 height 13
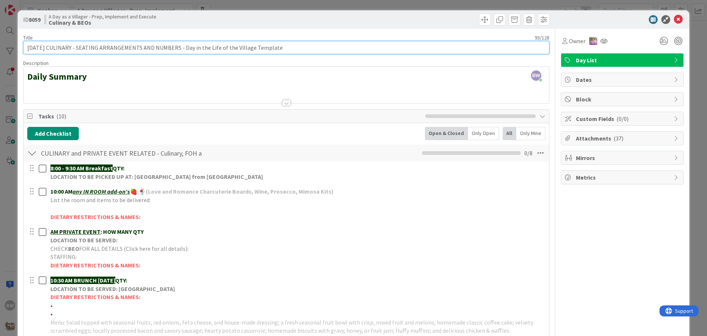
click at [48, 47] on input "9/30/25 CULINARY - SEATING ARRANGEMENTS AND NUMBERS - Day in the Life of the Vi…" at bounding box center [286, 47] width 526 height 13
paste input "TUESDAY"
type input "9/30/25 TUESDAY CULINARY - SEATING ARRANGEMENTS AND NUMBERS - Day in the Life o…"
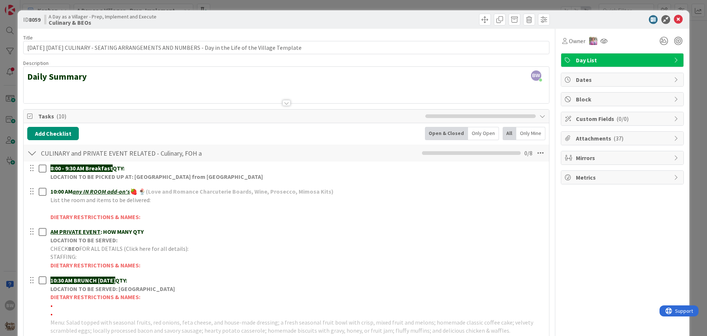
click at [674, 18] on icon at bounding box center [678, 19] width 9 height 9
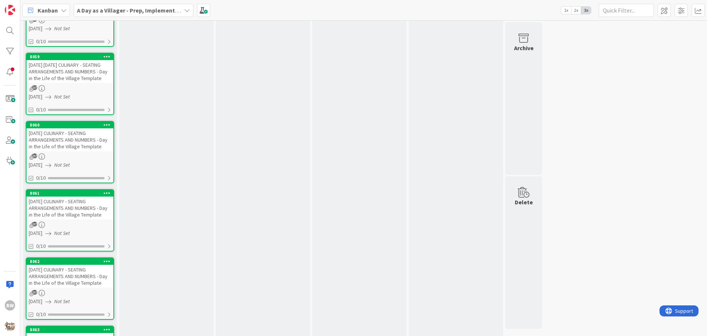
scroll to position [1031, 0]
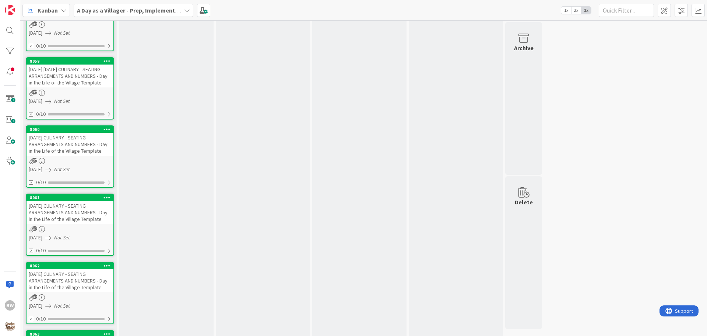
click at [62, 134] on div "WEDNESDAY 9/3/25 CULINARY - SEATING ARRANGEMENTS AND NUMBERS - Day in the Life …" at bounding box center [70, 144] width 87 height 23
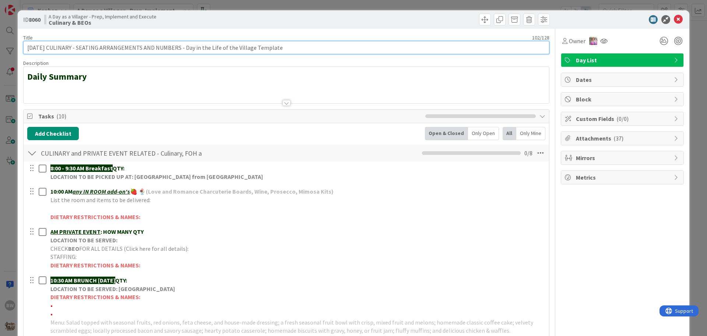
click at [27, 44] on input "WEDNESDAY 9/3/25 CULINARY - SEATING ARRANGEMENTS AND NUMBERS - Day in the Life …" at bounding box center [286, 47] width 526 height 13
click at [28, 44] on input "WEDNESDAY 9/3/25 CULINARY - SEATING ARRANGEMENTS AND NUMBERS - Day in the Life …" at bounding box center [286, 47] width 526 height 13
click at [46, 47] on input "9/3/25 CULINARY - SEATING ARRANGEMENTS AND NUMBERS - Day in the Life of the Vil…" at bounding box center [286, 47] width 526 height 13
paste input "WEDNESDAY"
type input "[DATE] [DATE] CULINARY - SEATING ARRANGEMENTS AND NUMBERS - Day in the Life of …"
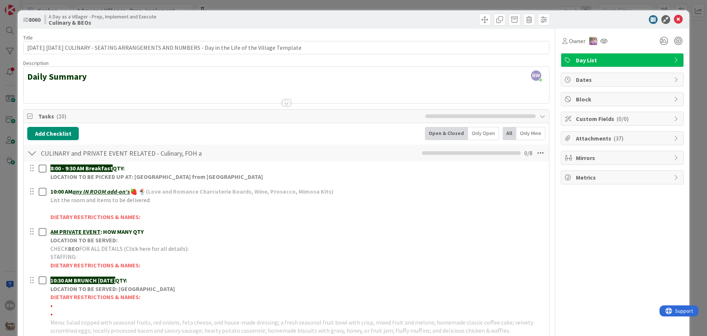
click at [617, 14] on div "ID 8060 A Day as a Villager - Prep, Implement and Execute Culinary & BEOs" at bounding box center [354, 19] width 672 height 18
click at [676, 17] on icon at bounding box center [678, 19] width 9 height 9
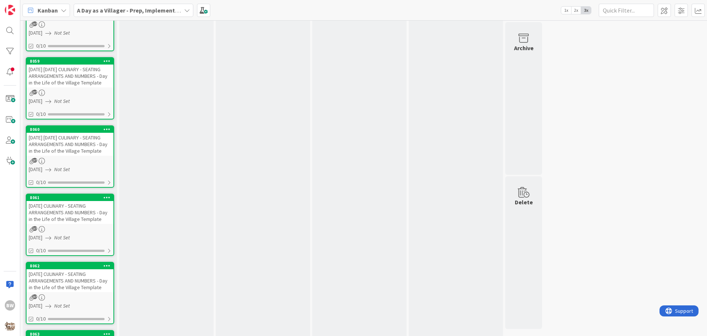
click at [59, 201] on div "8061" at bounding box center [70, 197] width 87 height 7
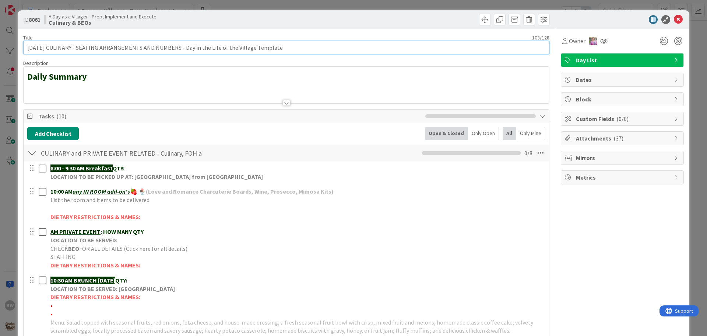
click at [28, 51] on input "WEDNESDAY 9/10/25 CULINARY - SEATING ARRANGEMENTS AND NUMBERS - Day in the Life…" at bounding box center [286, 47] width 526 height 13
click at [49, 48] on input "9/10/25 CULINARY - SEATING ARRANGEMENTS AND NUMBERS - Day in the Life of the Vi…" at bounding box center [286, 47] width 526 height 13
click at [48, 47] on input "9/10/25 CULINARY - SEATING ARRANGEMENTS AND NUMBERS - Day in the Life of the Vi…" at bounding box center [286, 47] width 526 height 13
paste input "WEDNESDAY"
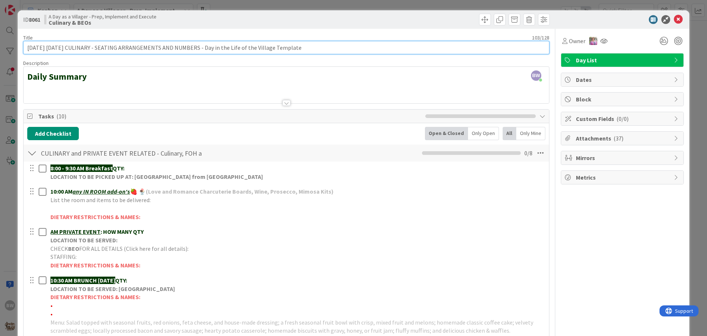
type input "9/10/25 WEDNESDAY CULINARY - SEATING ARRANGEMENTS AND NUMBERS - Day in the Life…"
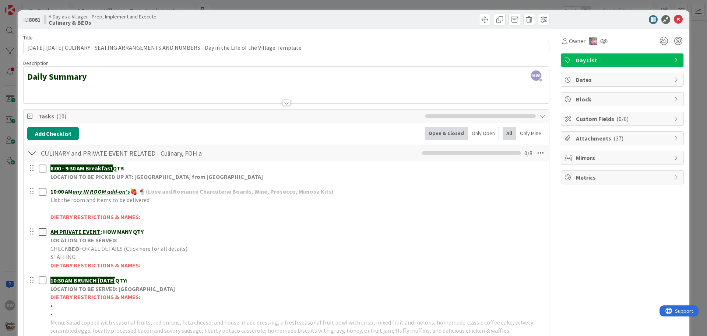
click at [606, 17] on div at bounding box center [619, 19] width 130 height 9
click at [675, 17] on icon at bounding box center [678, 19] width 9 height 9
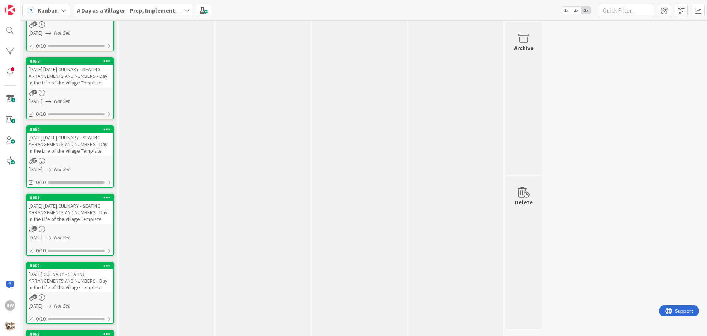
scroll to position [1105, 0]
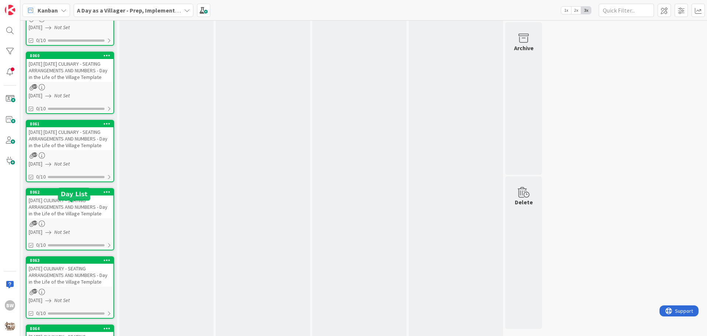
click at [66, 195] on div "8062" at bounding box center [72, 191] width 84 height 5
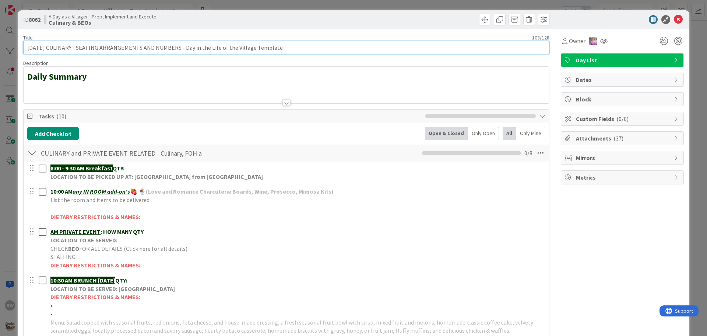
click at [28, 48] on input "WEDNESDAY 9/17/25 CULINARY - SEATING ARRANGEMENTS AND NUMBERS - Day in the Life…" at bounding box center [286, 47] width 526 height 13
click at [48, 46] on input "9/17/25 CULINARY - SEATING ARRANGEMENTS AND NUMBERS - Day in the Life of the Vi…" at bounding box center [286, 47] width 526 height 13
paste input "WEDNESDAY"
type input "9/17/25 WEDNESDAY CULINARY - SEATING ARRANGEMENTS AND NUMBERS - Day in the Life…"
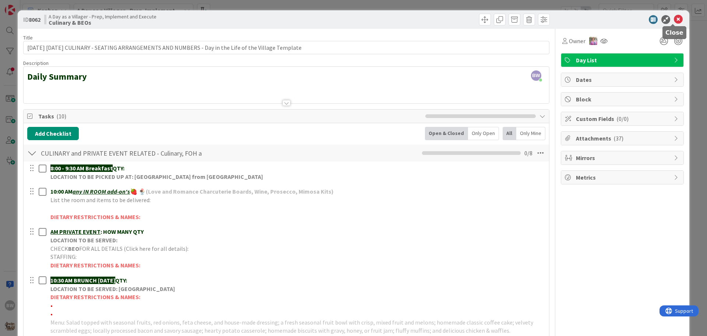
click at [675, 17] on icon at bounding box center [678, 19] width 9 height 9
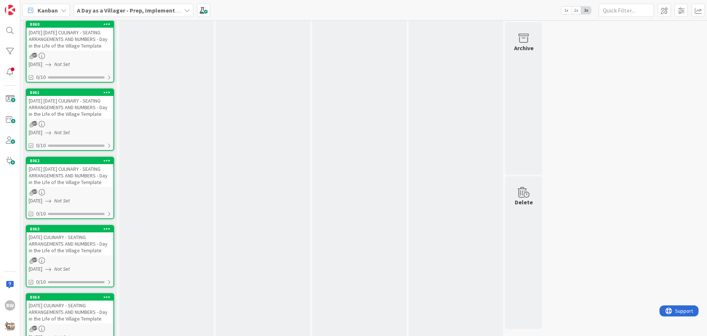
scroll to position [1179, 0]
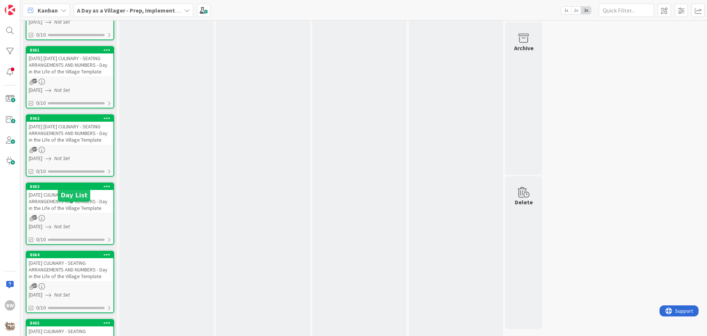
click at [65, 189] on div "8063" at bounding box center [72, 186] width 84 height 5
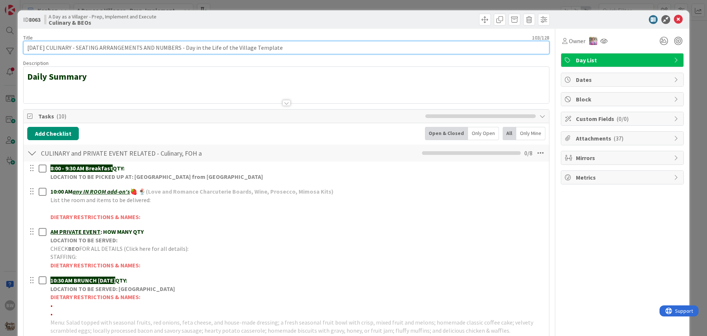
click at [27, 46] on input "WEDNESDAY 9/24/25 CULINARY - SEATING ARRANGEMENTS AND NUMBERS - Day in the Life…" at bounding box center [286, 47] width 526 height 13
click at [49, 47] on input "9/24/25 CULINARY - SEATING ARRANGEMENTS AND NUMBERS - Day in the Life of the Vi…" at bounding box center [286, 47] width 526 height 13
paste input "WEDNESDAY"
type input "9/24/25 WEDNESDAY CULINARY - SEATING ARRANGEMENTS AND NUMBERS - Day in the Life…"
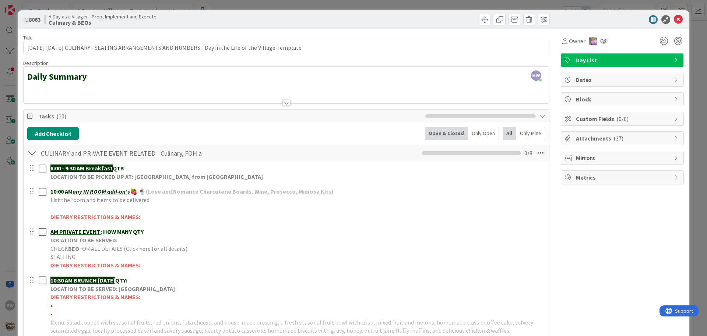
click at [604, 17] on div at bounding box center [619, 19] width 130 height 9
click at [674, 18] on icon at bounding box center [678, 19] width 9 height 9
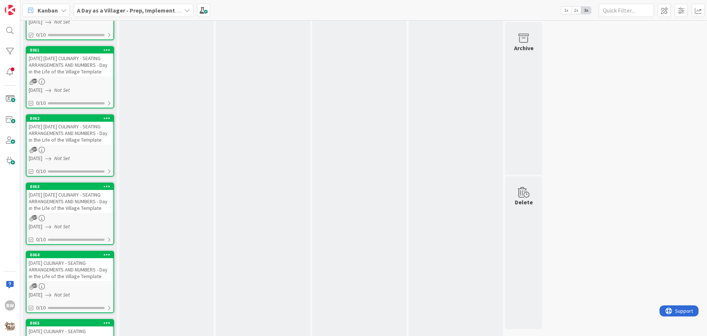
scroll to position [1326, 0]
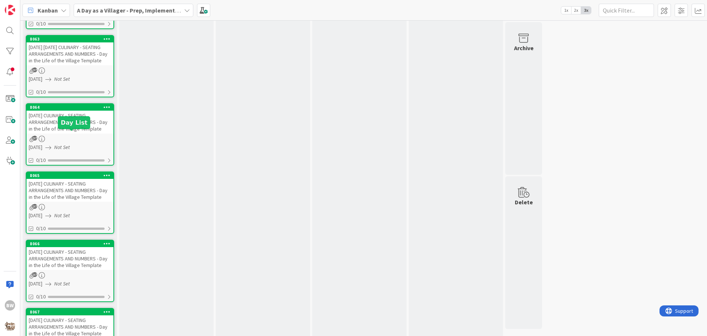
click at [63, 110] on div "8064" at bounding box center [72, 107] width 84 height 5
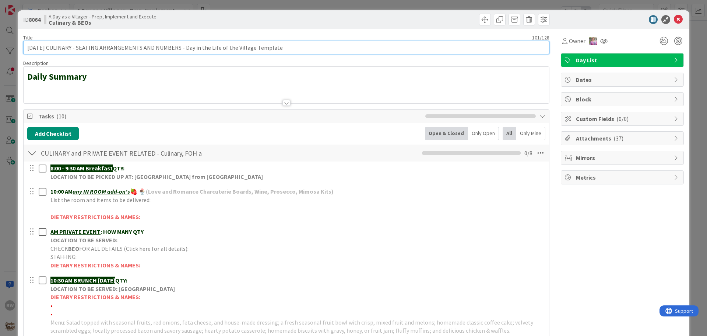
click at [25, 46] on input "THURSDAY 9/4/25 CULINARY - SEATING ARRANGEMENTS AND NUMBERS - Day in the Life o…" at bounding box center [286, 47] width 526 height 13
click at [45, 48] on input "9/4/25 CULINARY - SEATING ARRANGEMENTS AND NUMBERS - Day in the Life of the Vil…" at bounding box center [286, 47] width 526 height 13
paste input "THURSDAY"
type input "9/4/25 THURSDAY CULINARY - SEATING ARRANGEMENTS AND NUMBERS - Day in the Life o…"
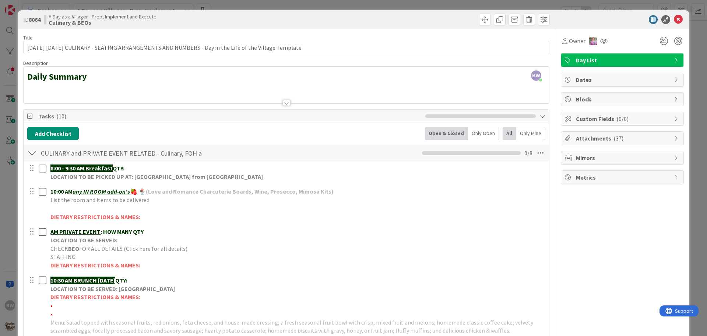
click at [582, 19] on div at bounding box center [619, 19] width 130 height 9
click at [675, 19] on icon at bounding box center [678, 19] width 9 height 9
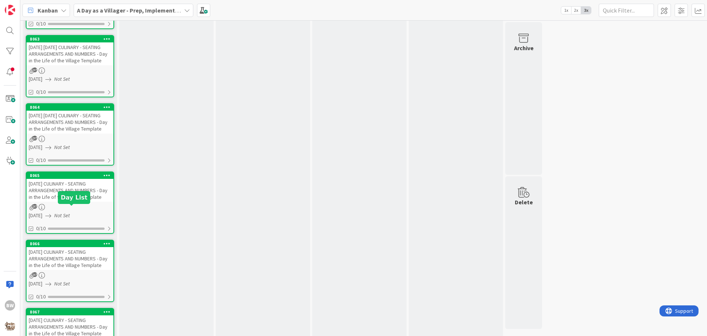
click at [67, 178] on div "8065" at bounding box center [72, 175] width 84 height 5
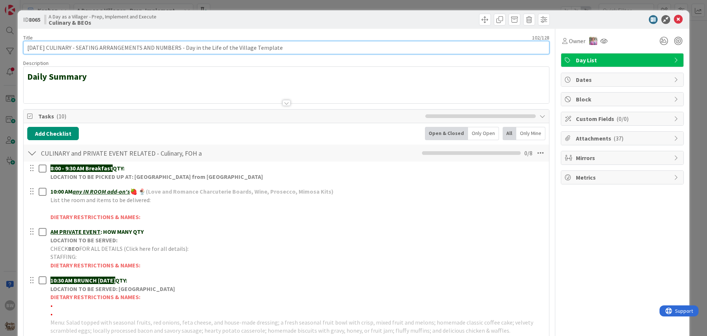
click at [27, 45] on input "THURSDAY 9/11/25 CULINARY - SEATING ARRANGEMENTS AND NUMBERS - Day in the Life …" at bounding box center [286, 47] width 526 height 13
click at [48, 45] on input "9/11/25 CULINARY - SEATING ARRANGEMENTS AND NUMBERS - Day in the Life of the Vi…" at bounding box center [286, 47] width 526 height 13
paste input "THURSDAY"
type input "9/11/25 THURSDAY CULINARY - SEATING ARRANGEMENTS AND NUMBERS - Day in the Life …"
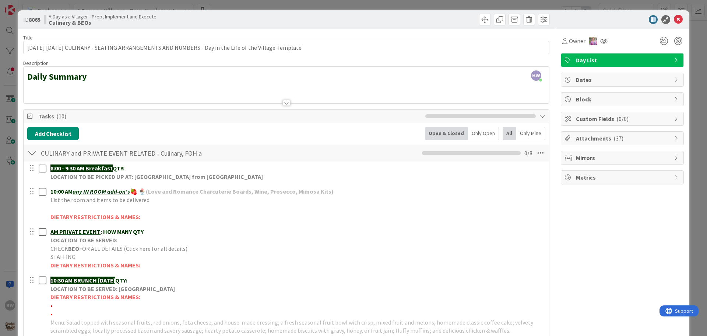
click at [437, 22] on div at bounding box center [419, 20] width 262 height 12
click at [675, 17] on icon at bounding box center [678, 19] width 9 height 9
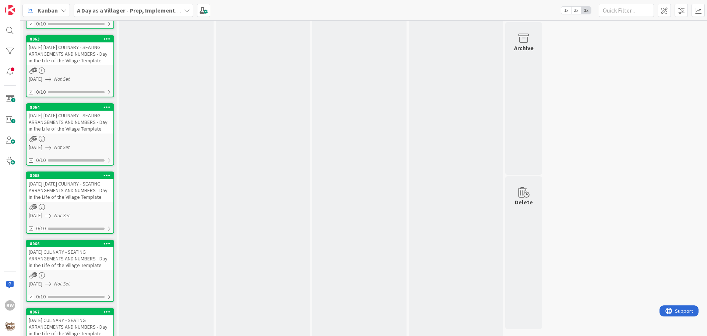
click at [66, 247] on div "8066" at bounding box center [70, 243] width 87 height 7
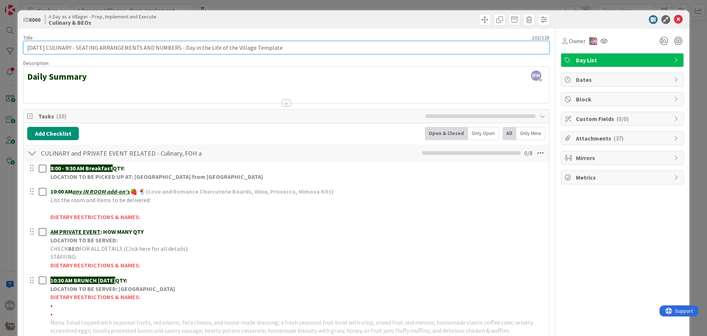
click at [25, 45] on input "THURSDAY 9/18/25 CULINARY - SEATING ARRANGEMENTS AND NUMBERS - Day in the Life …" at bounding box center [286, 47] width 526 height 13
click at [47, 47] on input "9/18/25 CULINARY - SEATING ARRANGEMENTS AND NUMBERS - Day in the Life of the Vi…" at bounding box center [286, 47] width 526 height 13
paste input "THURSDAY"
type input "9/18/25 THURSDAY CULINARY - SEATING ARRANGEMENTS AND NUMBERS - Day in the Life …"
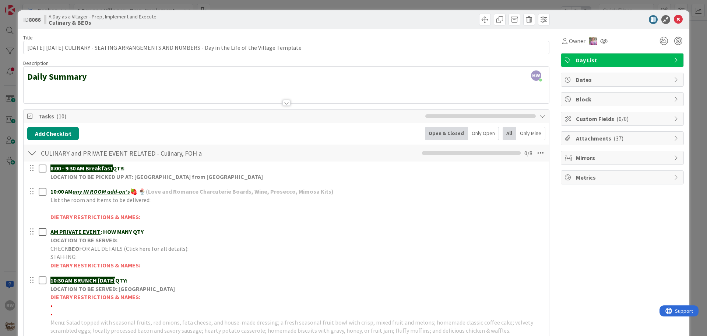
click at [585, 21] on div at bounding box center [619, 19] width 130 height 9
click at [674, 16] on icon at bounding box center [678, 19] width 9 height 9
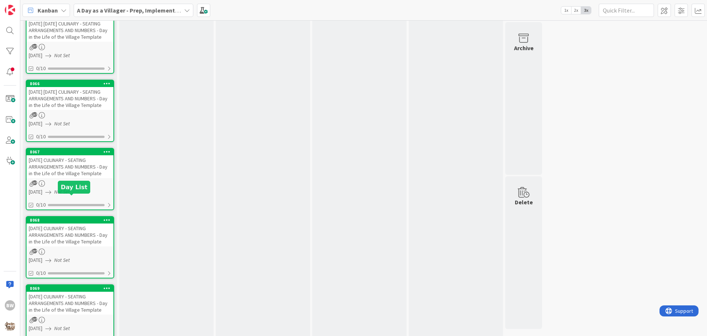
click at [61, 154] on div "8067" at bounding box center [72, 151] width 84 height 5
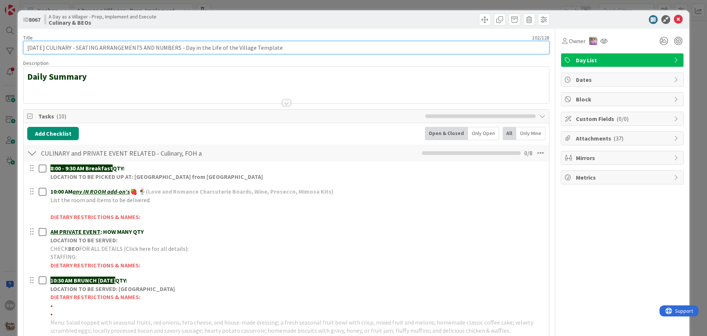
click at [27, 46] on input "THURSDAY 9/25/25 CULINARY - SEATING ARRANGEMENTS AND NUMBERS - Day in the Life …" at bounding box center [286, 47] width 526 height 13
click at [46, 48] on input "9/25/25 CULINARY - SEATING ARRANGEMENTS AND NUMBERS - Day in the Life of the Vi…" at bounding box center [286, 47] width 526 height 13
click at [47, 47] on input "9/25/25 CULINARY - SEATING ARRANGEMENTS AND NUMBERS - Day in the Life of the Vi…" at bounding box center [286, 47] width 526 height 13
click at [48, 44] on input "9/25/25 CULINARY - SEATING ARRANGEMENTS AND NUMBERS - Day in the Life of the Vi…" at bounding box center [286, 47] width 526 height 13
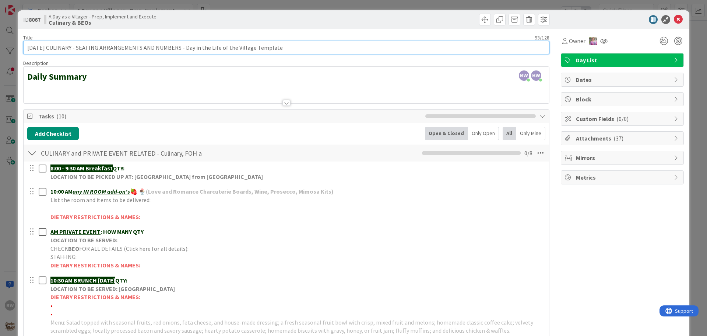
paste input "THURSDAY"
type input "9/25/25 THURSDAY CULINARY - SEATING ARRANGEMENTS AND NUMBERS - Day in the Life …"
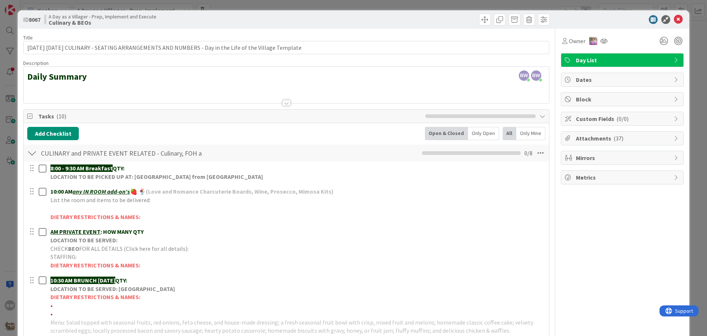
click at [556, 20] on div at bounding box center [619, 19] width 130 height 9
click at [674, 19] on icon at bounding box center [678, 19] width 9 height 9
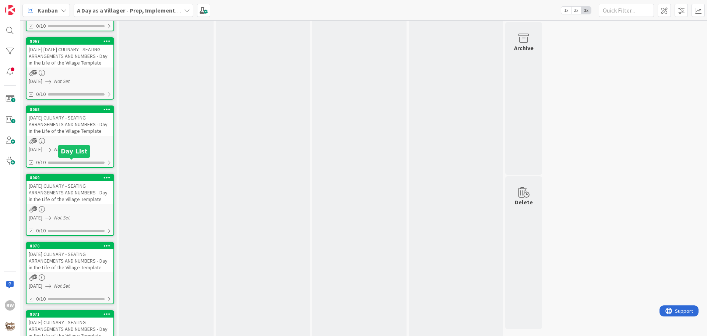
click at [61, 112] on div "8068" at bounding box center [72, 109] width 84 height 5
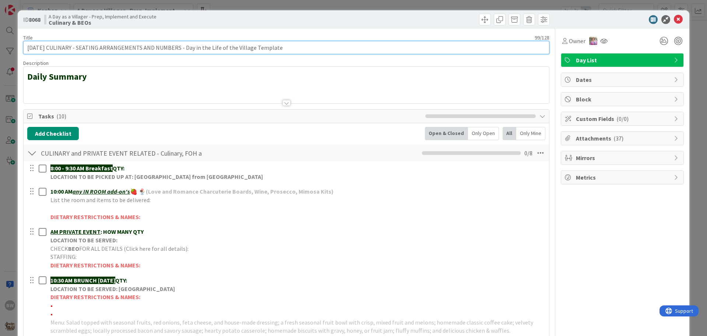
click at [32, 47] on input "FRIDAY 9/5/25 CULINARY - SEATING ARRANGEMENTS AND NUMBERS - Day in the Life of …" at bounding box center [286, 47] width 526 height 13
click at [45, 46] on input "9/5/25 CULINARY - SEATING ARRANGEMENTS AND NUMBERS - Day in the Life of the Vil…" at bounding box center [286, 47] width 526 height 13
paste input "FRIDAY"
type input "9/5/25 FRIDAY CULINARY - SEATING ARRANGEMENTS AND NUMBERS - Day in the Life of …"
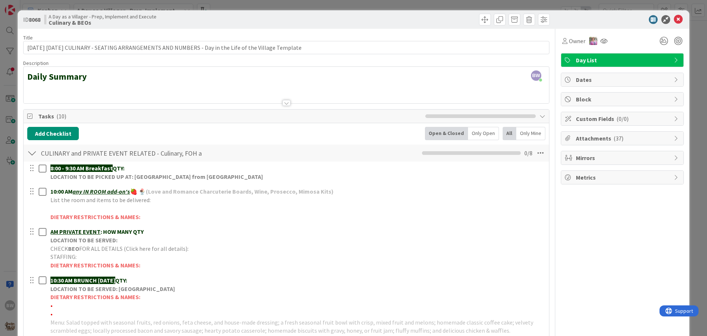
click at [592, 25] on div "ID 8068 A Day as a Villager - Prep, Implement and Execute Culinary & BEOs" at bounding box center [354, 19] width 672 height 18
click at [674, 18] on icon at bounding box center [678, 19] width 9 height 9
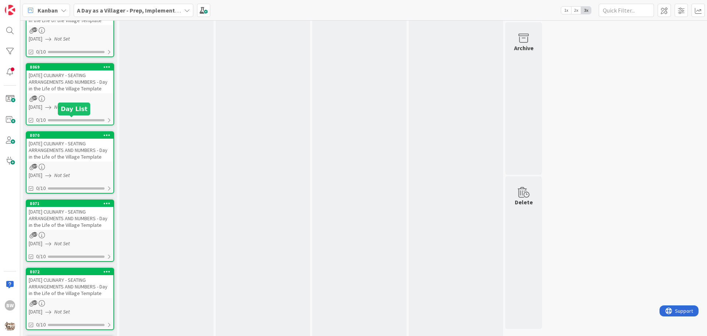
click at [67, 70] on div "8069" at bounding box center [72, 66] width 84 height 5
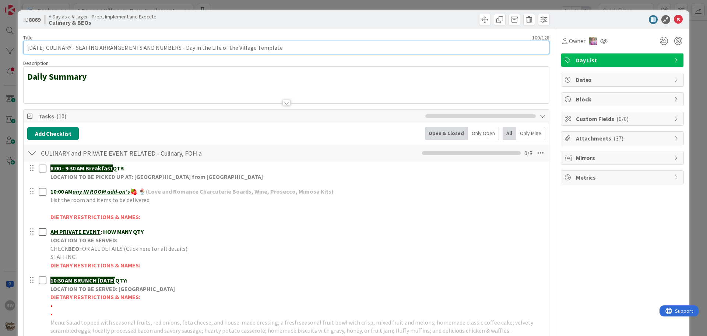
click at [27, 47] on input "FRIDAY 9/12/25 CULINARY - SEATING ARRANGEMENTS AND NUMBERS - Day in the Life of…" at bounding box center [286, 47] width 526 height 13
click at [48, 48] on input "9/12/25 CULINARY - SEATING ARRANGEMENTS AND NUMBERS - Day in the Life of the Vi…" at bounding box center [286, 47] width 526 height 13
paste input "FRIDAY"
type input "9/12/25 FRIDAY CULINARY - SEATING ARRANGEMENTS AND NUMBERS - Day in the Life of…"
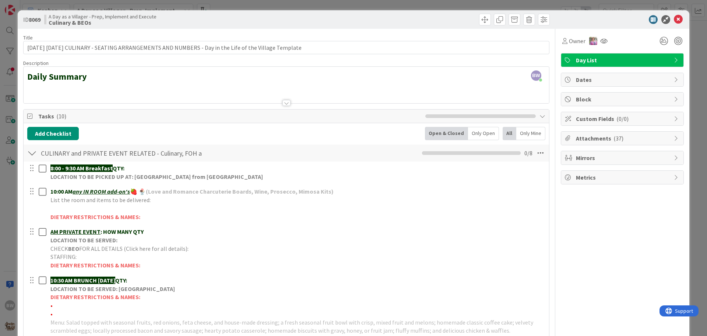
click at [632, 18] on div at bounding box center [619, 19] width 130 height 9
click at [676, 19] on icon at bounding box center [678, 19] width 9 height 9
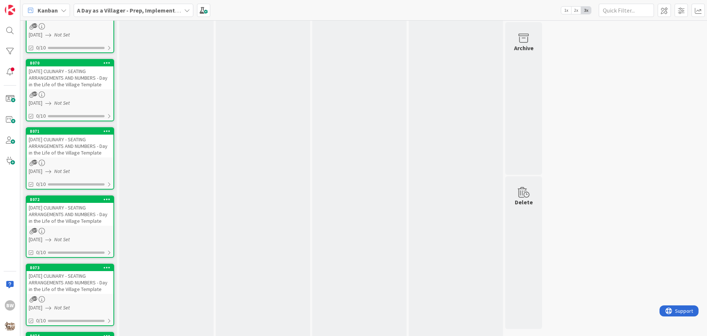
scroll to position [1781, 0]
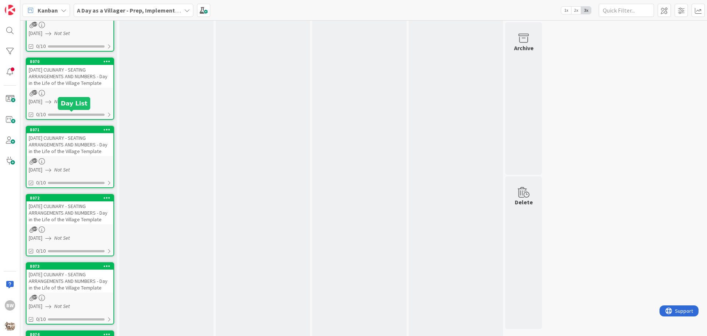
click at [64, 64] on div "8070" at bounding box center [72, 61] width 84 height 5
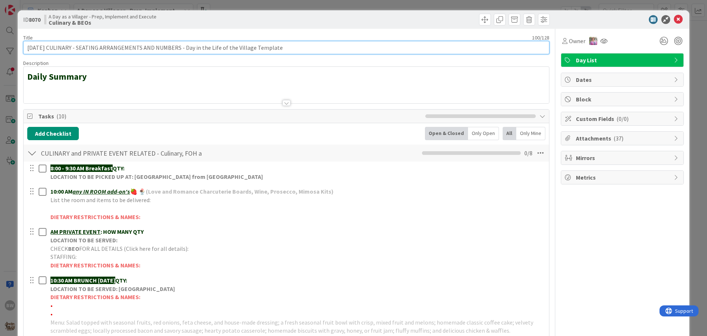
click at [29, 49] on input "FRIDAY 9/19/25 CULINARY - SEATING ARRANGEMENTS AND NUMBERS - Day in the Life of…" at bounding box center [286, 47] width 526 height 13
click at [48, 46] on input "9/19/25 CULINARY - SEATING ARRANGEMENTS AND NUMBERS - Day in the Life of the Vi…" at bounding box center [286, 47] width 526 height 13
paste input "FRIDAY"
type input "9/19/25 FRIDAY CULINARY - SEATING ARRANGEMENTS AND NUMBERS - Day in the Life of…"
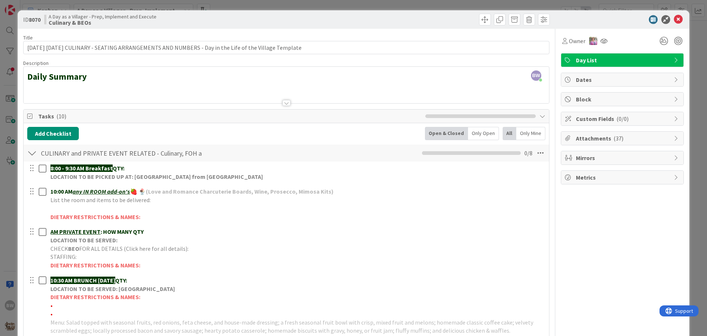
click at [615, 18] on div at bounding box center [619, 19] width 130 height 9
click at [674, 20] on icon at bounding box center [678, 19] width 9 height 9
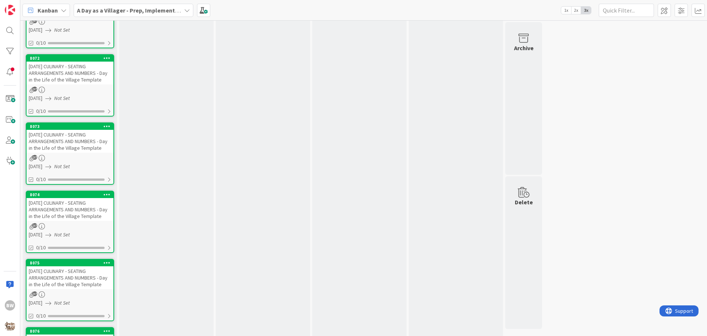
scroll to position [1928, 0]
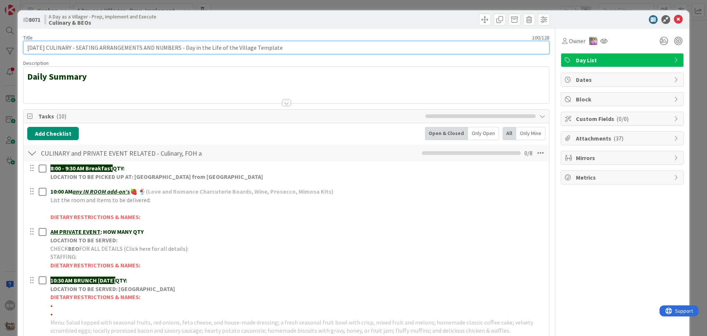
click at [28, 49] on input "FRIDAY 9/26/25 CULINARY - SEATING ARRANGEMENTS AND NUMBERS - Day in the Life of…" at bounding box center [286, 47] width 526 height 13
click at [48, 47] on input "9/26/25 CULINARY - SEATING ARRANGEMENTS AND NUMBERS - Day in the Life of the Vi…" at bounding box center [286, 47] width 526 height 13
paste input "FRIDAY"
type input "9/26/25 FRIDAY CULINARY - SEATING ARRANGEMENTS AND NUMBERS - Day in the Life of…"
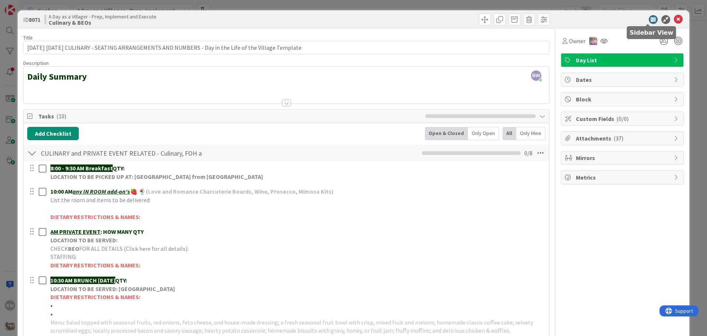
click at [625, 17] on div at bounding box center [619, 19] width 130 height 9
click at [674, 18] on icon at bounding box center [678, 19] width 9 height 9
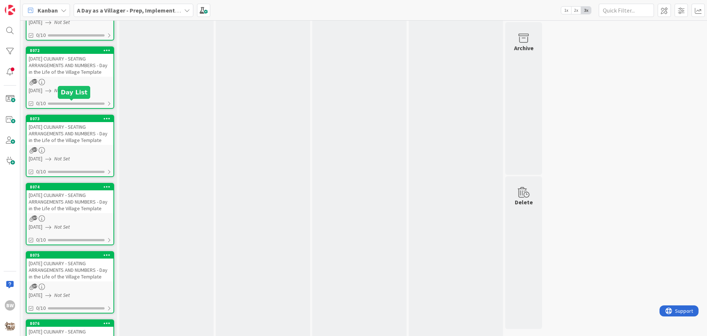
click at [68, 53] on div "8072" at bounding box center [72, 50] width 84 height 5
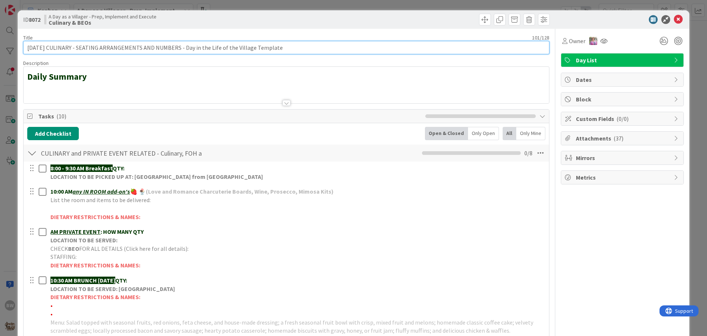
click at [27, 50] on input "SATURDAY 9/6/25 CULINARY - SEATING ARRANGEMENTS AND NUMBERS - Day in the Life o…" at bounding box center [286, 47] width 526 height 13
click at [46, 46] on input "9/6/25 CULINARY - SEATING ARRANGEMENTS AND NUMBERS - Day in the Life of the Vil…" at bounding box center [286, 47] width 526 height 13
paste input "SATURDAY"
type input "9/6/25 SATURDAY CULINARY - SEATING ARRANGEMENTS AND NUMBERS - Day in the Life o…"
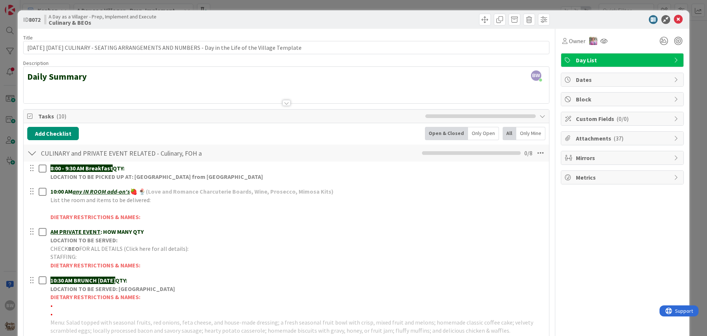
click at [619, 19] on div at bounding box center [619, 19] width 130 height 9
click at [677, 19] on icon at bounding box center [678, 19] width 9 height 9
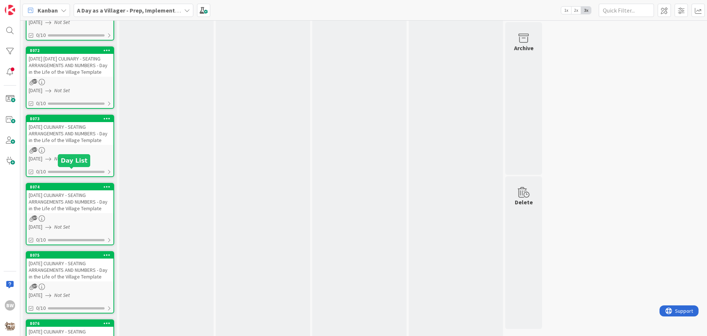
click at [74, 121] on div "8073" at bounding box center [72, 118] width 84 height 5
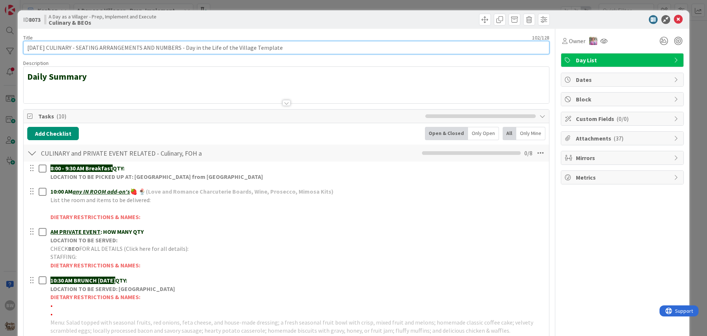
click at [27, 48] on input "SATURDAY 9/13/25 CULINARY - SEATING ARRANGEMENTS AND NUMBERS - Day in the Life …" at bounding box center [286, 47] width 526 height 13
click at [47, 49] on input "9/13/25 CULINARY - SEATING ARRANGEMENTS AND NUMBERS - Day in the Life of the Vi…" at bounding box center [286, 47] width 526 height 13
paste input "SATURDAY"
type input "9/13/25 SATURDAY CULINARY - SEATING ARRANGEMENTS AND NUMBERS - Day in the Life …"
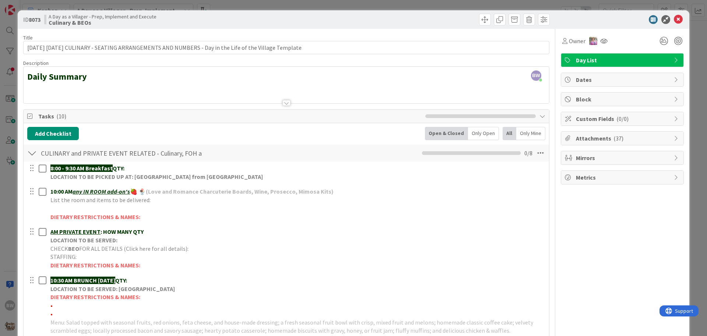
click at [592, 22] on div at bounding box center [619, 19] width 130 height 9
click at [675, 19] on icon at bounding box center [678, 19] width 9 height 9
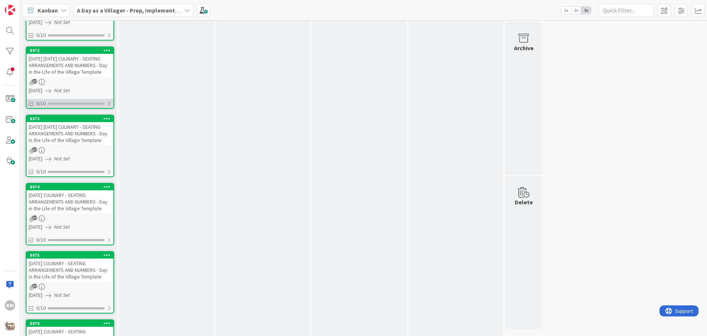
scroll to position [2075, 0]
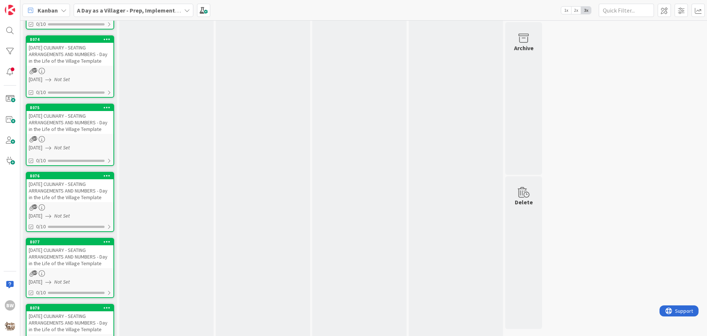
click at [63, 66] on div "SATURDAY 9/20/25 CULINARY - SEATING ARRANGEMENTS AND NUMBERS - Day in the Life …" at bounding box center [70, 54] width 87 height 23
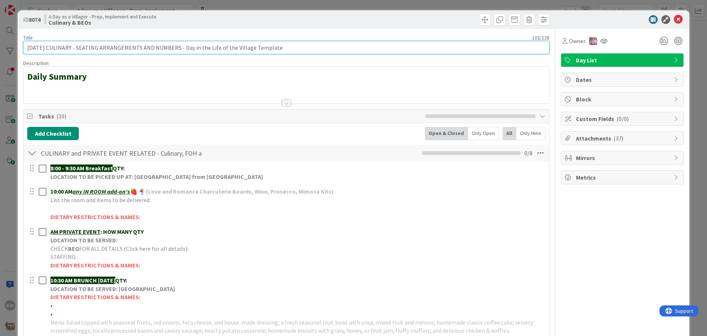
click at [28, 48] on input "SATURDAY 9/20/25 CULINARY - SEATING ARRANGEMENTS AND NUMBERS - Day in the Life …" at bounding box center [286, 47] width 526 height 13
click at [48, 47] on input "9/20/25 CULINARY - SEATING ARRANGEMENTS AND NUMBERS - Day in the Life of the Vi…" at bounding box center [286, 47] width 526 height 13
paste input "SATURDAY"
type input "9/20/25 SATURDAY CULINARY - SEATING ARRANGEMENTS AND NUMBERS - Day in the Life …"
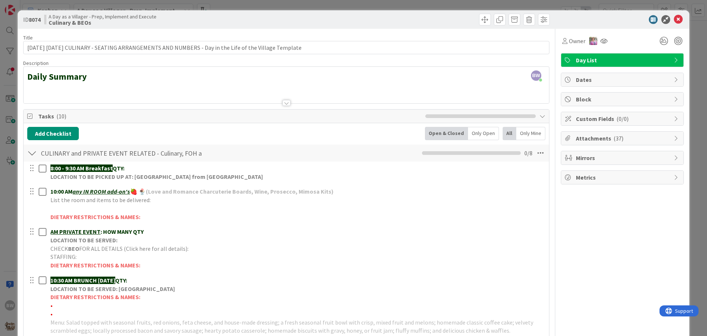
click at [607, 10] on div "ID 8074 A Day as a Villager - Prep, Implement and Execute Culinary & BEOs Title…" at bounding box center [353, 168] width 707 height 336
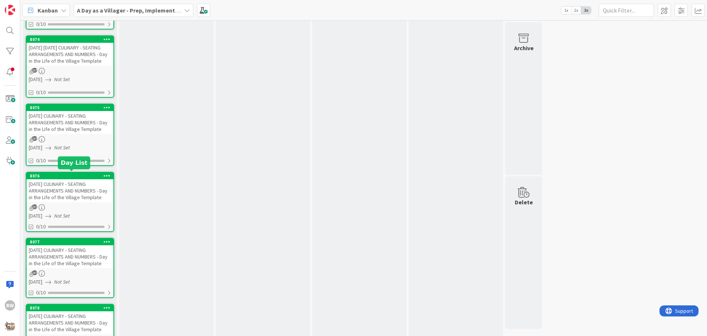
click at [67, 110] on div "8075" at bounding box center [72, 107] width 84 height 5
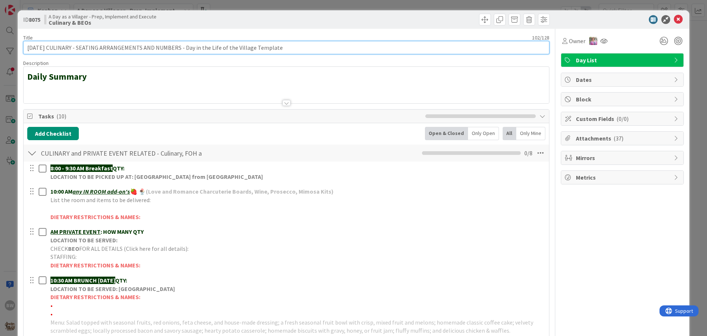
click at [28, 48] on input "SATURDAY 9/27/25 CULINARY - SEATING ARRANGEMENTS AND NUMBERS - Day in the Life …" at bounding box center [286, 47] width 526 height 13
click at [46, 46] on input "9/27/25 CULINARY - SEATING ARRANGEMENTS AND NUMBERS - Day in the Life of the Vi…" at bounding box center [286, 47] width 526 height 13
paste input "SATURDAY"
click at [46, 46] on input "9/27/25SATURDAY CULINARY - SEATING ARRANGEMENTS AND NUMBERS - Day in the Life o…" at bounding box center [286, 47] width 526 height 13
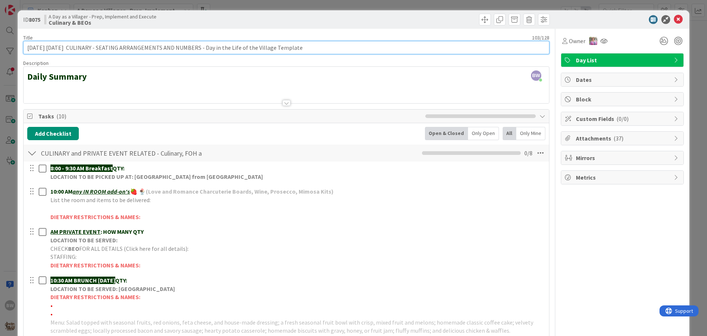
click at [75, 48] on input "9/27/25 SATURDAY CULINARY - SEATING ARRANGEMENTS AND NUMBERS - Day in the Life …" at bounding box center [286, 47] width 526 height 13
type input "9/27/25 SATURDAY CULINARY - SEATING ARRANGEMENTS AND NUMBERS - Day in the Life …"
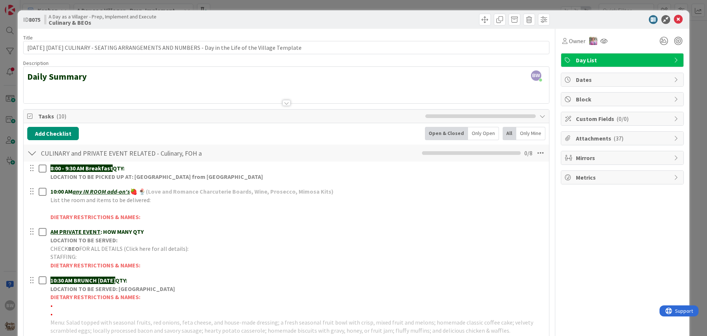
click at [588, 23] on div at bounding box center [619, 19] width 130 height 9
click at [674, 17] on icon at bounding box center [678, 19] width 9 height 9
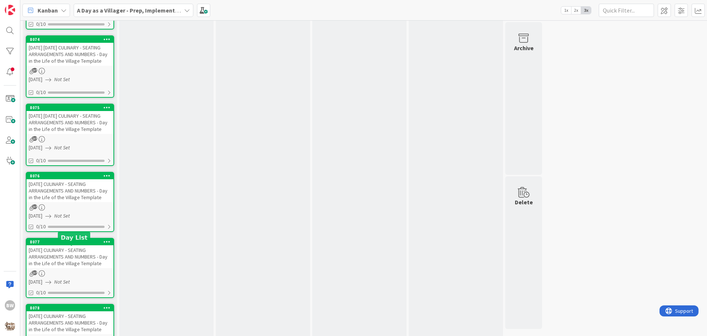
click at [65, 178] on div "8076" at bounding box center [72, 175] width 84 height 5
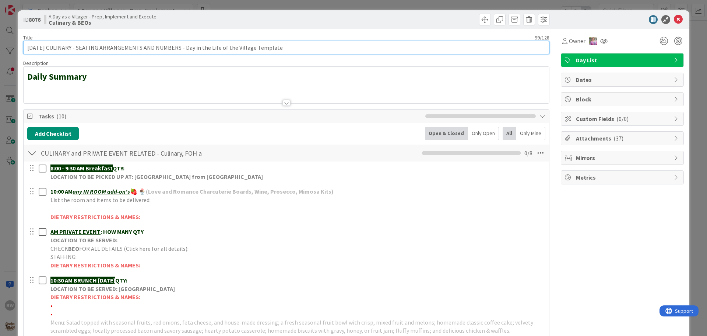
click at [28, 48] on input "SUNDAY 9/7/25 CULINARY - SEATING ARRANGEMENTS AND NUMBERS - Day in the Life of …" at bounding box center [286, 47] width 526 height 13
click at [44, 47] on input "9/7/25 CULINARY - SEATING ARRANGEMENTS AND NUMBERS - Day in the Life of the Vil…" at bounding box center [286, 47] width 526 height 13
paste input "SUNDAY"
type input "9/7/25 SUNDAY CULINARY - SEATING ARRANGEMENTS AND NUMBERS - Day in the Life of …"
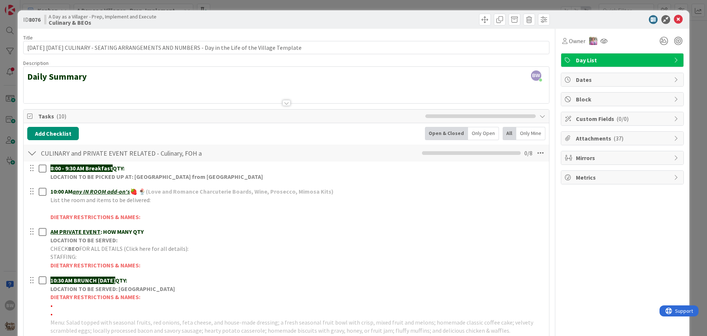
click at [601, 19] on div at bounding box center [619, 19] width 130 height 9
click at [674, 18] on icon at bounding box center [678, 19] width 9 height 9
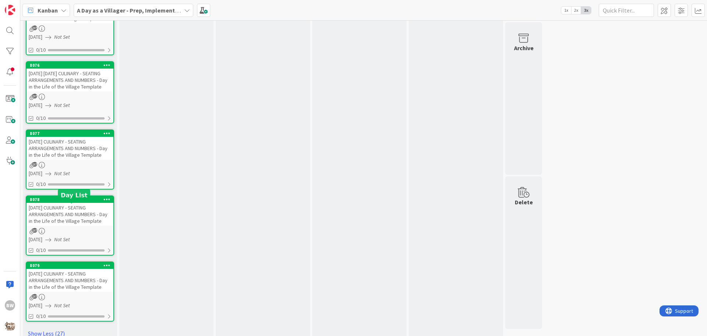
click at [59, 136] on div "8077" at bounding box center [72, 133] width 84 height 5
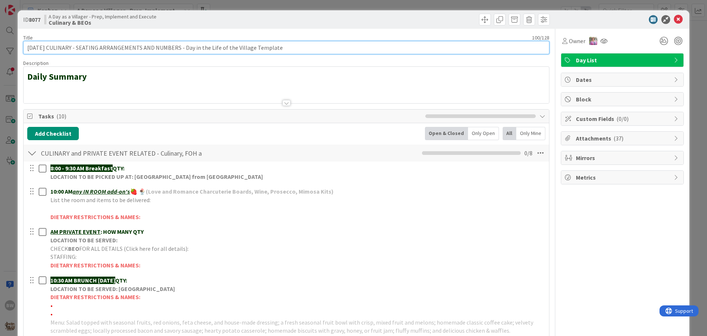
click at [28, 46] on input "SUNDAY 9/14/25 CULINARY - SEATING ARRANGEMENTS AND NUMBERS - Day in the Life of…" at bounding box center [286, 47] width 526 height 13
click at [48, 46] on input "9/14/25 CULINARY - SEATING ARRANGEMENTS AND NUMBERS - Day in the Life of the Vi…" at bounding box center [286, 47] width 526 height 13
paste input "SUNDAY"
type input "9/14/25 SUNDAY CULINARY - SEATING ARRANGEMENTS AND NUMBERS - Day in the Life of…"
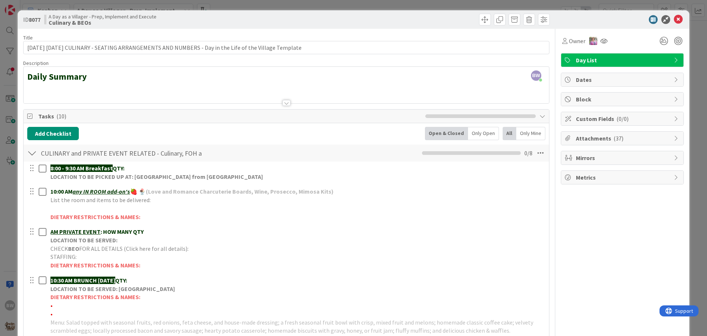
click at [601, 25] on div "ID 8077 A Day as a Villager - Prep, Implement and Execute Culinary & BEOs" at bounding box center [354, 19] width 672 height 18
click at [674, 15] on icon at bounding box center [678, 19] width 9 height 9
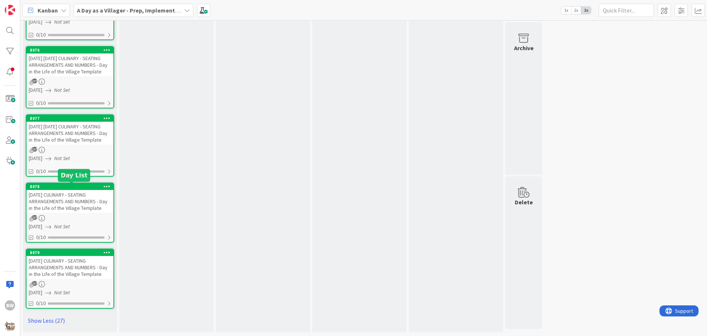
click at [57, 188] on div "8078" at bounding box center [72, 186] width 84 height 5
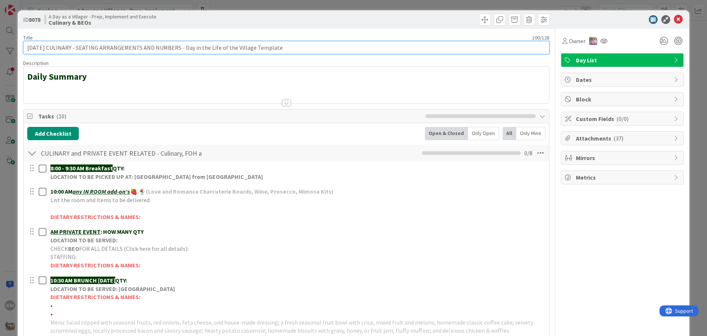
click at [29, 47] on input "SUNDAY 9/21/25 CULINARY - SEATING ARRANGEMENTS AND NUMBERS - Day in the Life of…" at bounding box center [286, 47] width 526 height 13
click at [48, 46] on input "9/21/25 CULINARY - SEATING ARRANGEMENTS AND NUMBERS - Day in the Life of the Vi…" at bounding box center [286, 47] width 526 height 13
paste input "SUNDAY"
type input "9/21/25 SUNDAY CULINARY - SEATING ARRANGEMENTS AND NUMBERS - Day in the Life of…"
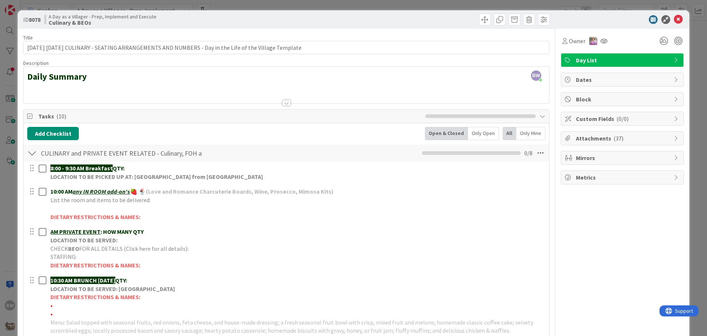
click at [619, 18] on div at bounding box center [619, 19] width 130 height 9
click at [674, 18] on icon at bounding box center [678, 19] width 9 height 9
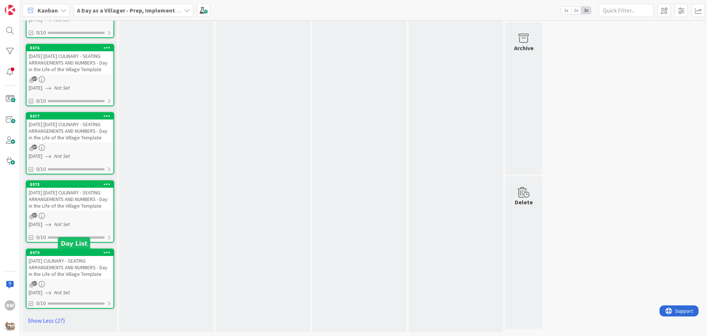
click at [60, 256] on div "8079" at bounding box center [70, 252] width 87 height 7
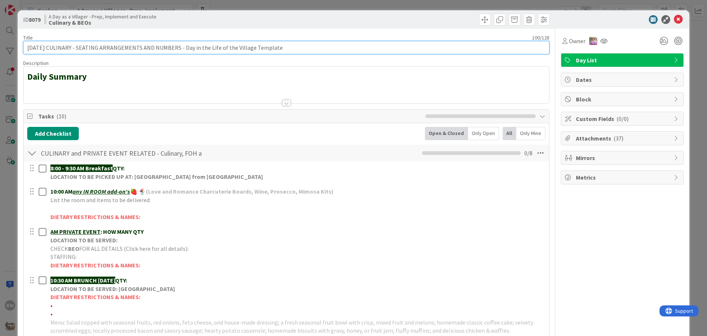
click at [35, 47] on input "SUNDAY 9/28/25 CULINARY - SEATING ARRANGEMENTS AND NUMBERS - Day in the Life of…" at bounding box center [286, 47] width 526 height 13
click at [49, 47] on input "9/28/25 CULINARY - SEATING ARRANGEMENTS AND NUMBERS - Day in the Life of the Vi…" at bounding box center [286, 47] width 526 height 13
paste input "SUNDAY"
click at [45, 45] on input "9/28/25SUNDAY CULINARY - SEATING ARRANGEMENTS AND NUMBERS - Day in the Life of …" at bounding box center [286, 47] width 526 height 13
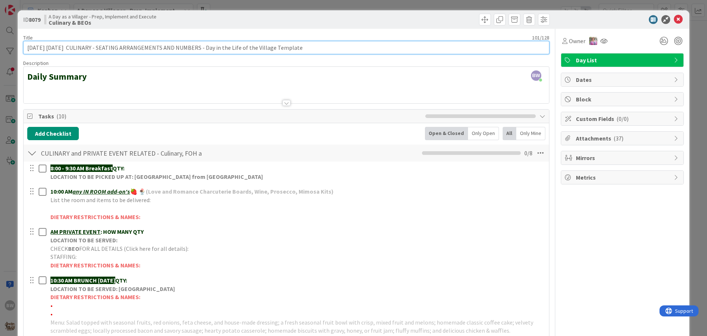
click at [71, 46] on input "9/28/25 SUNDAY CULINARY - SEATING ARRANGEMENTS AND NUMBERS - Day in the Life of…" at bounding box center [286, 47] width 526 height 13
type input "9/28/25 SUNDAY CULINARY - SEATING ARRANGEMENTS AND NUMBERS - Day in the Life of…"
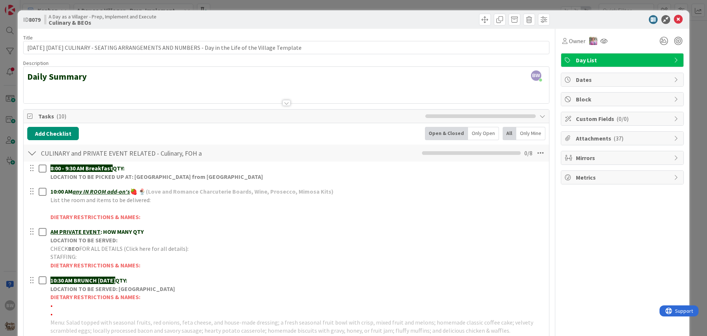
click at [596, 28] on div "ID 8079 A Day as a Villager - Prep, Implement and Execute Culinary & BEOs" at bounding box center [354, 19] width 672 height 18
click at [674, 16] on icon at bounding box center [678, 19] width 9 height 9
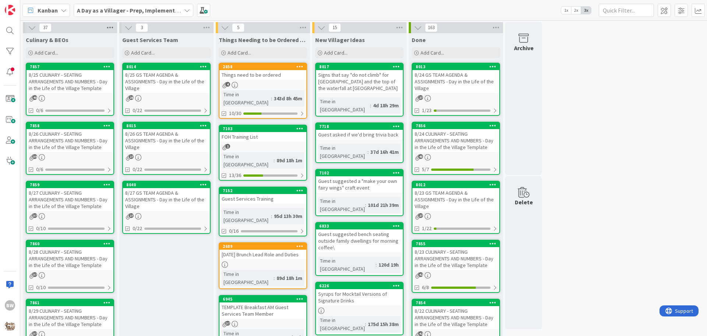
click at [109, 27] on icon at bounding box center [110, 27] width 10 height 11
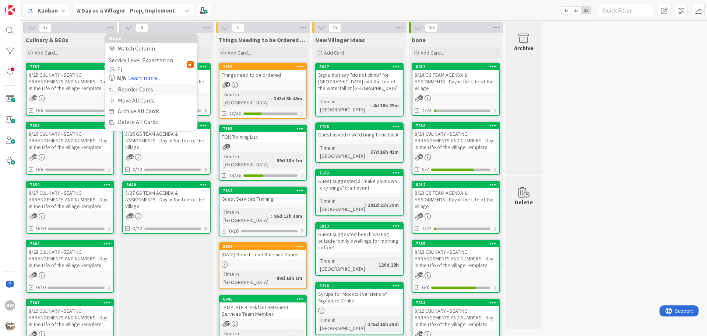
click at [134, 84] on div "Reorder Cards" at bounding box center [151, 89] width 92 height 11
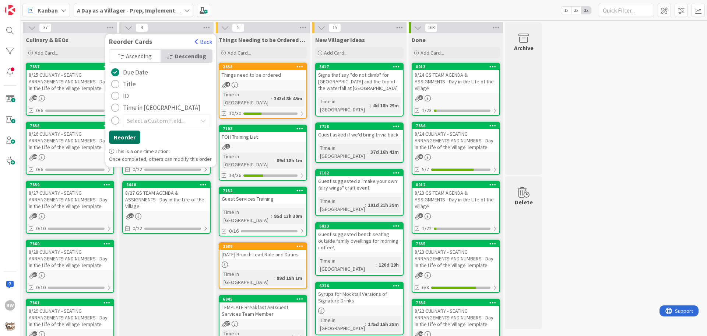
click at [122, 134] on button "Reorder" at bounding box center [124, 136] width 31 height 13
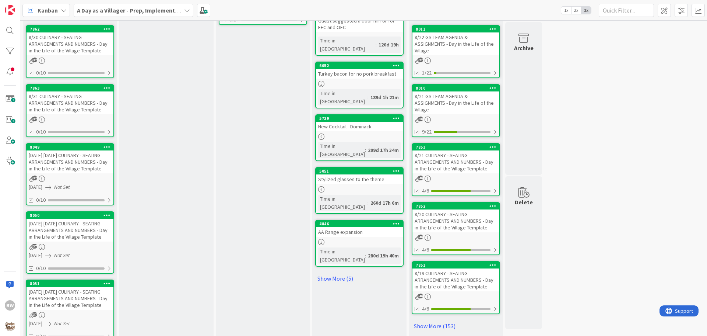
scroll to position [332, 0]
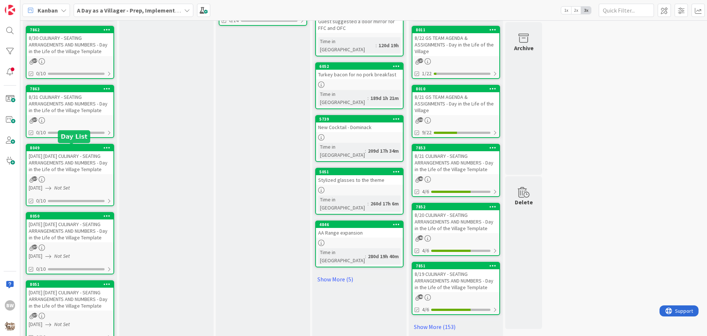
click at [68, 150] on div "8049" at bounding box center [72, 147] width 84 height 5
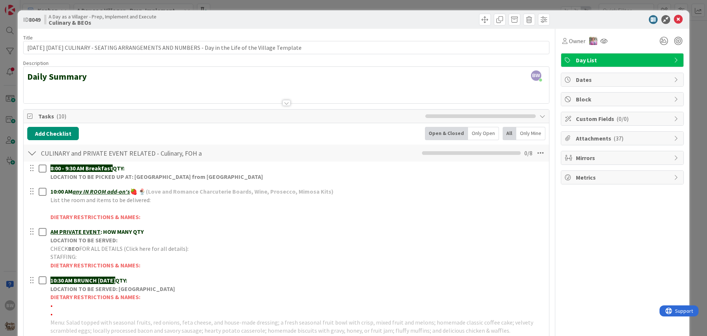
click at [674, 77] on icon at bounding box center [677, 80] width 6 height 6
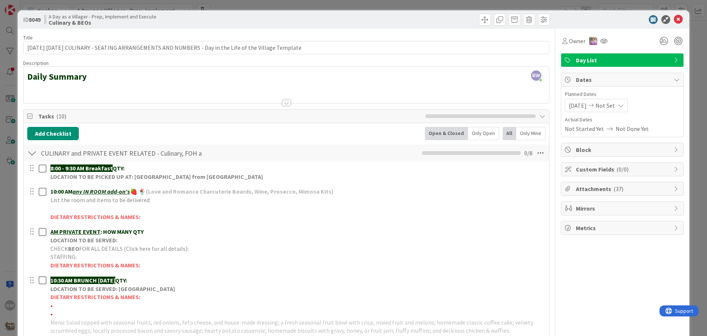
click at [576, 102] on span "09/01/2025" at bounding box center [578, 105] width 18 height 9
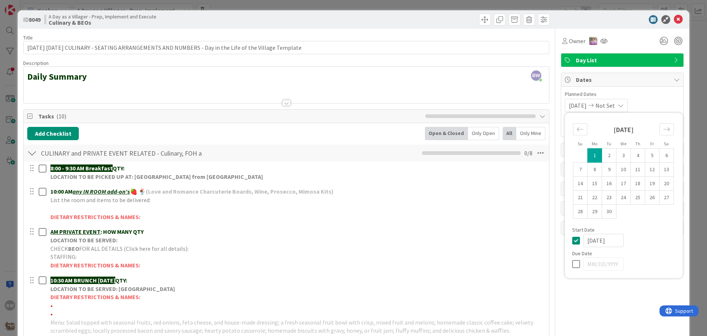
click at [572, 237] on icon at bounding box center [577, 240] width 11 height 9
click at [674, 18] on icon at bounding box center [678, 19] width 9 height 9
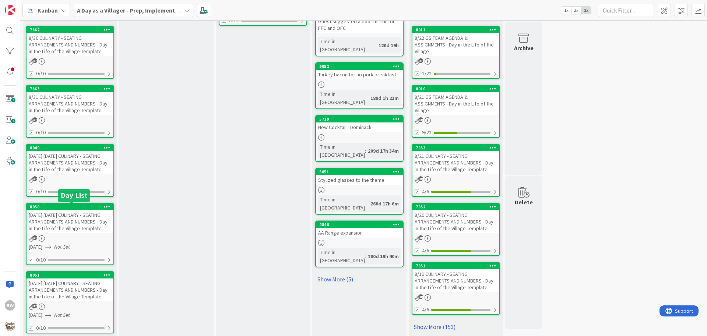
click at [66, 208] on div "8050" at bounding box center [72, 206] width 84 height 5
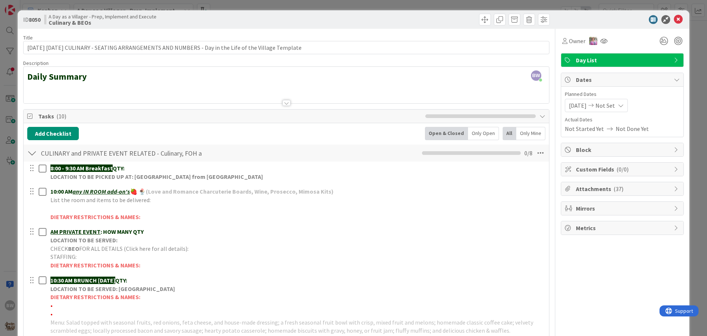
click at [627, 84] on span "Dates" at bounding box center [623, 79] width 94 height 9
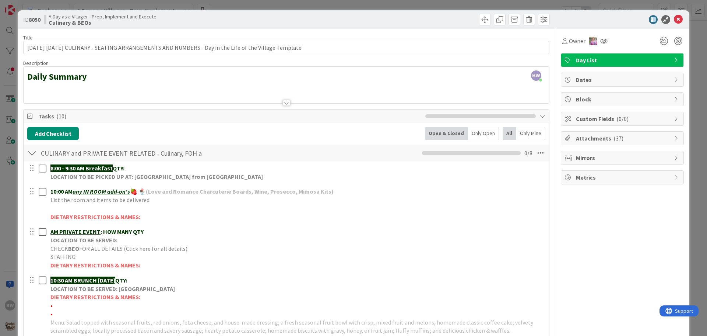
click at [612, 81] on span "Dates" at bounding box center [623, 79] width 94 height 9
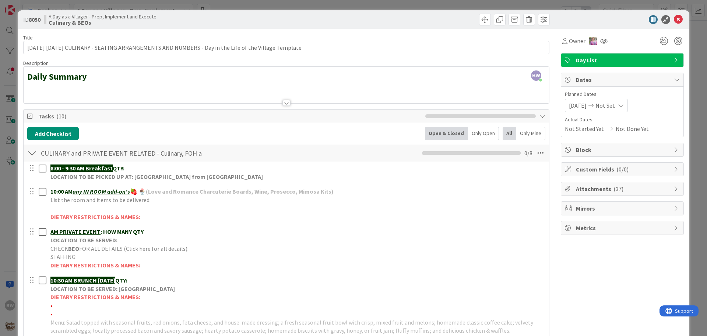
click at [671, 76] on div "Dates" at bounding box center [622, 80] width 122 height 14
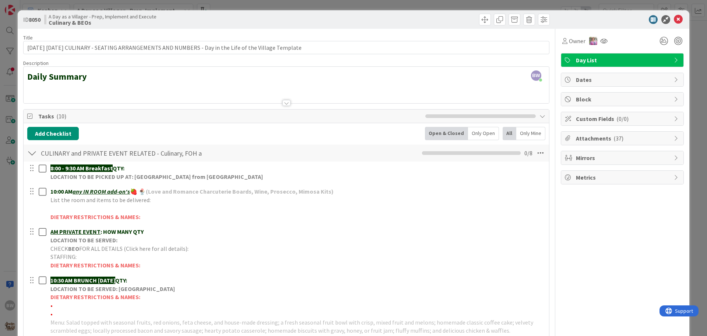
click at [671, 76] on div "Dates" at bounding box center [622, 79] width 122 height 13
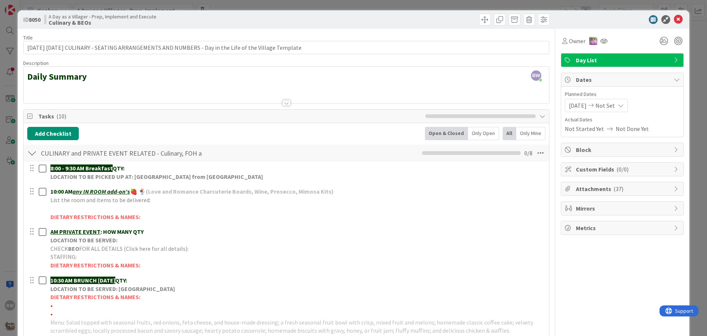
click at [571, 109] on span "09/01/2025" at bounding box center [578, 105] width 18 height 9
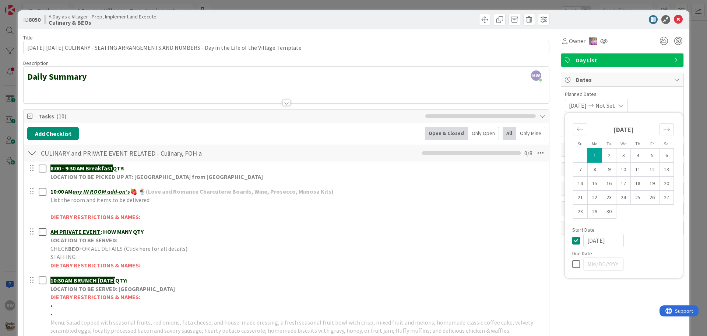
click at [572, 238] on icon at bounding box center [577, 240] width 11 height 9
click at [674, 18] on icon at bounding box center [678, 19] width 9 height 9
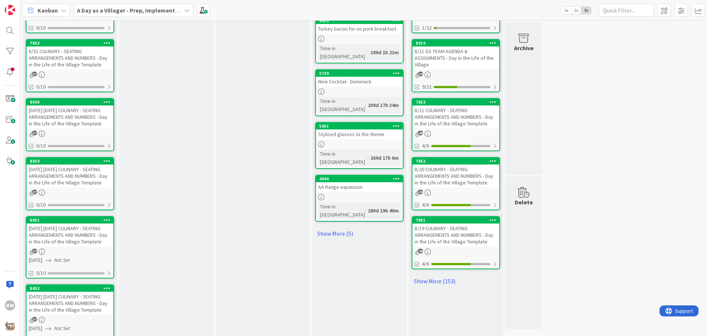
scroll to position [442, 0]
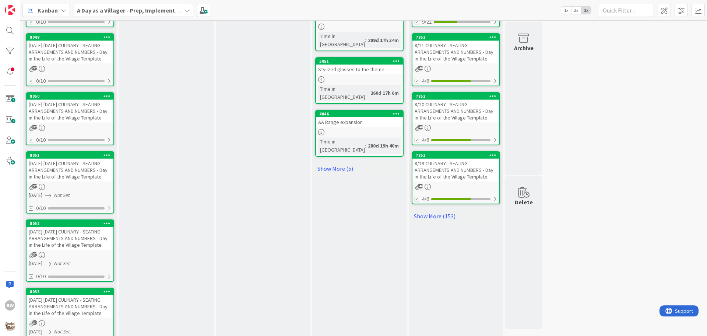
click at [71, 161] on div "9/15/25 MONDAY CULINARY - SEATING ARRANGEMENTS AND NUMBERS - Day in the Life of…" at bounding box center [70, 169] width 87 height 23
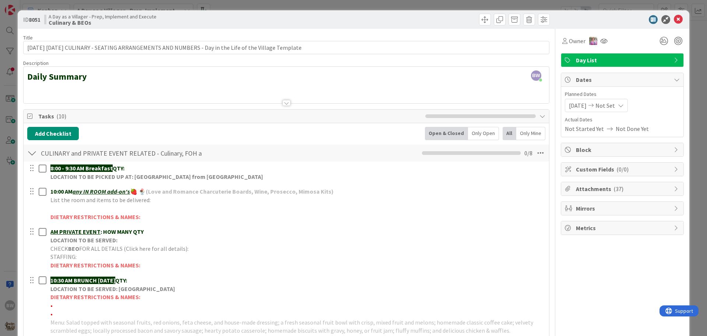
click at [579, 107] on span "09/01/2025" at bounding box center [578, 105] width 18 height 9
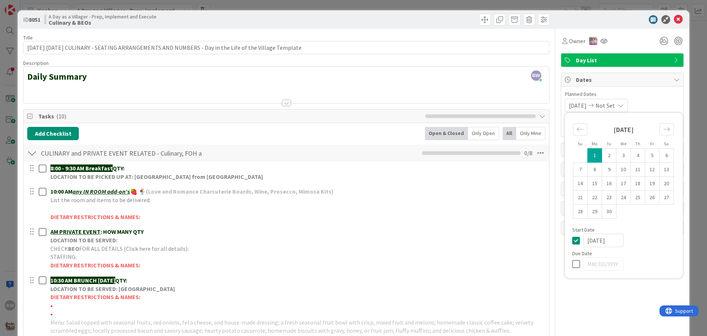
click at [572, 242] on icon at bounding box center [577, 240] width 11 height 9
click at [676, 18] on icon at bounding box center [678, 19] width 9 height 9
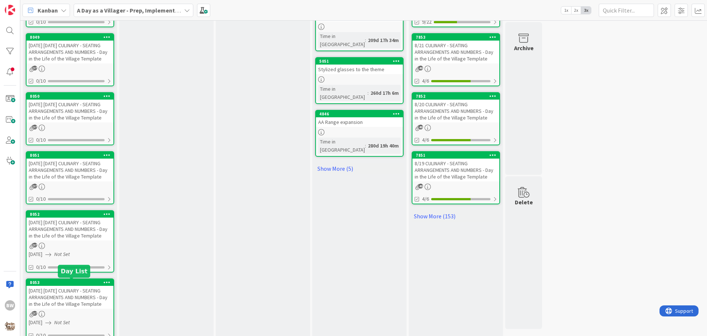
click at [57, 287] on div "9/29/25 MONDAY CULINARY - SEATING ARRANGEMENTS AND NUMBERS - Day in the Life of…" at bounding box center [70, 296] width 87 height 23
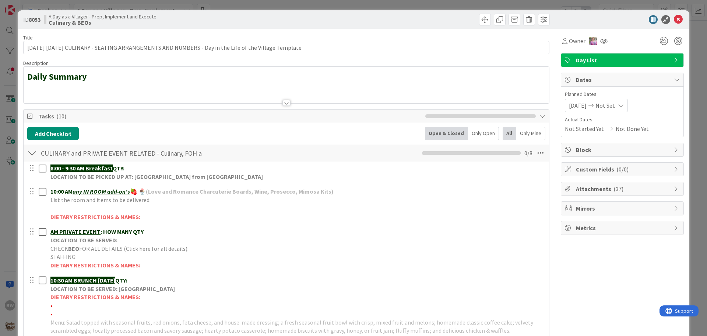
click at [576, 105] on span "09/01/2025" at bounding box center [578, 105] width 18 height 9
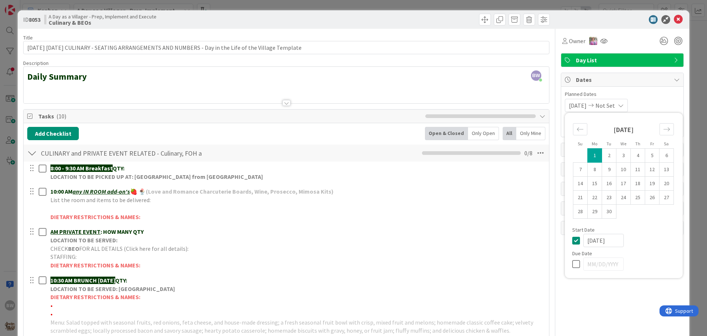
click at [572, 242] on icon at bounding box center [577, 240] width 11 height 9
click at [674, 17] on icon at bounding box center [678, 19] width 9 height 9
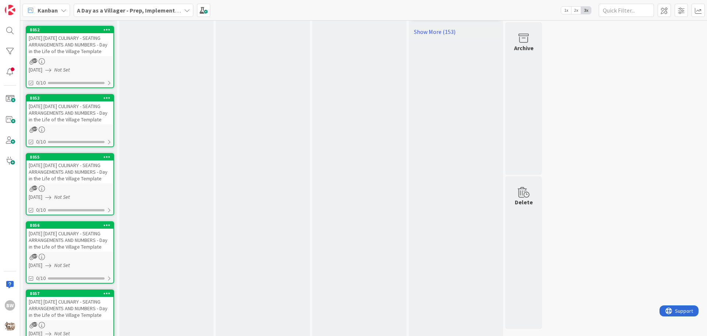
click at [42, 199] on span "09/01/2025" at bounding box center [36, 197] width 14 height 8
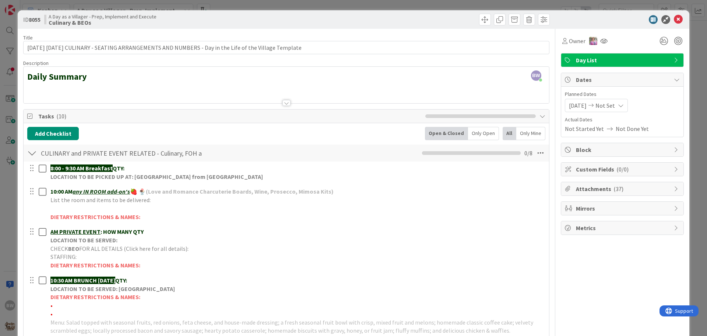
click at [569, 100] on div "09/01/2025 Not Set" at bounding box center [596, 105] width 63 height 13
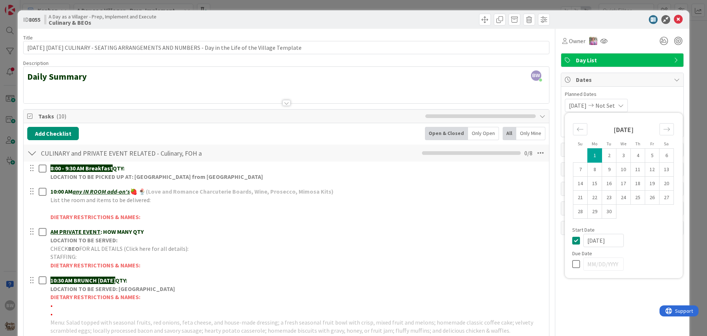
click at [573, 241] on icon at bounding box center [577, 240] width 11 height 9
click at [674, 17] on icon at bounding box center [678, 19] width 9 height 9
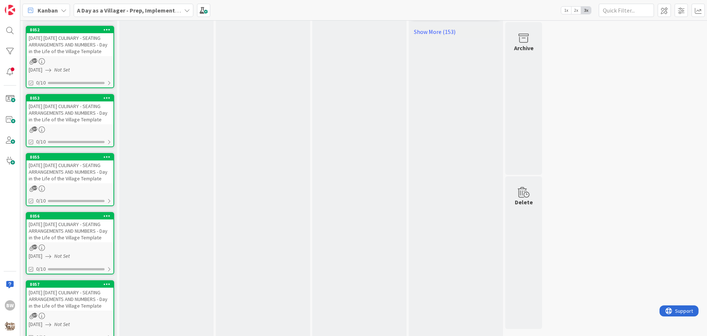
click at [69, 219] on div "9/9/25 TUESDAY CULINARY - SEATING ARRANGEMENTS AND NUMBERS - Day in the Life of…" at bounding box center [70, 230] width 87 height 23
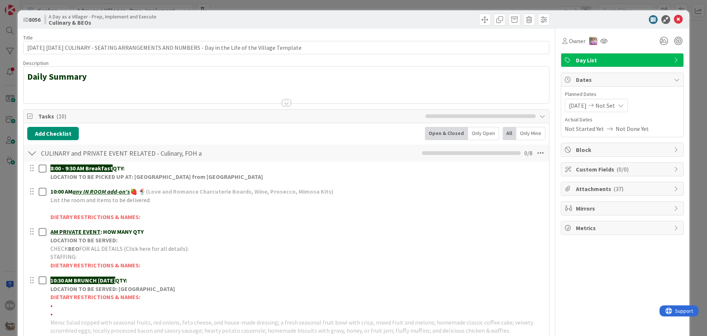
click at [596, 105] on icon at bounding box center [591, 105] width 9 height 5
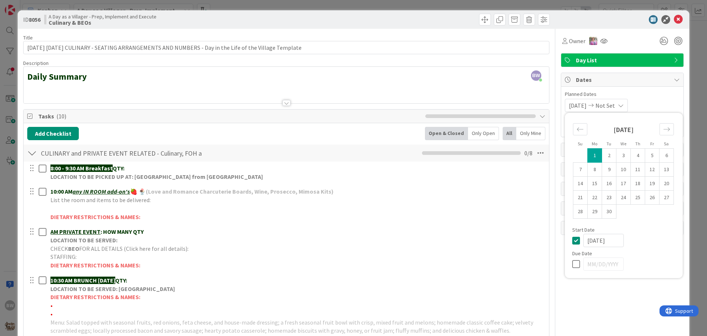
click at [572, 243] on icon at bounding box center [577, 240] width 11 height 9
click at [675, 18] on icon at bounding box center [678, 19] width 9 height 9
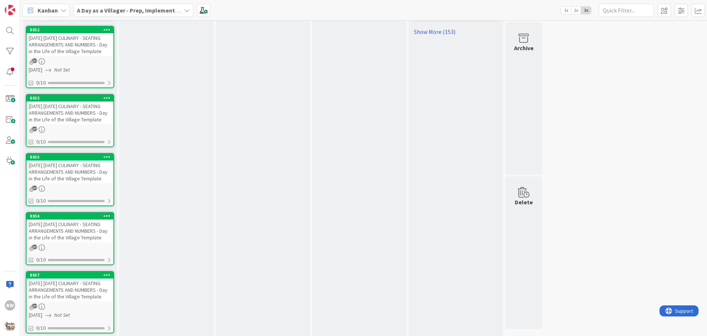
click at [55, 311] on link "8057 9/16/25 TUESDAY CULINARY - SEATING ARRANGEMENTS AND NUMBERS - Day in the L…" at bounding box center [70, 302] width 88 height 62
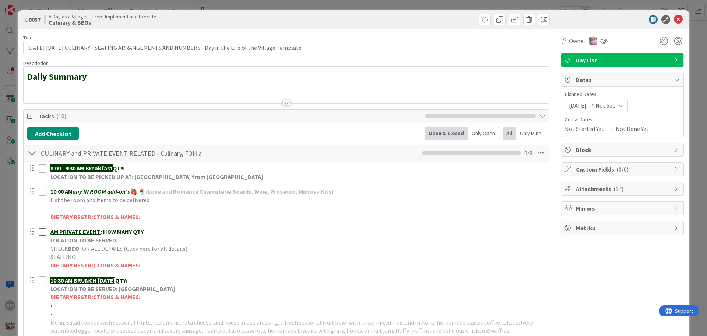
click at [571, 108] on span "09/01/2025" at bounding box center [578, 105] width 18 height 9
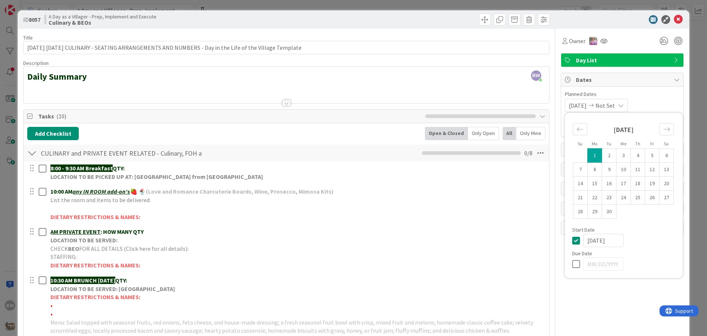
click at [574, 241] on icon at bounding box center [577, 240] width 11 height 9
click at [673, 14] on div "ID 8057 A Day as a Villager - Prep, Implement and Execute Culinary & BEOs" at bounding box center [354, 19] width 672 height 18
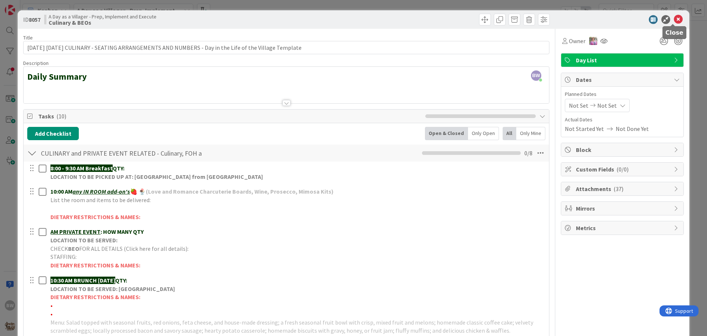
click at [674, 18] on icon at bounding box center [678, 19] width 9 height 9
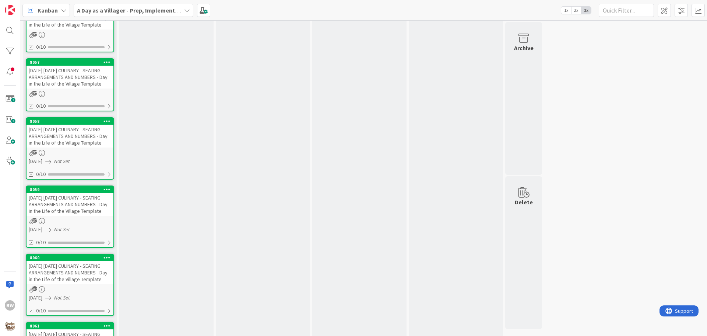
scroll to position [921, 0]
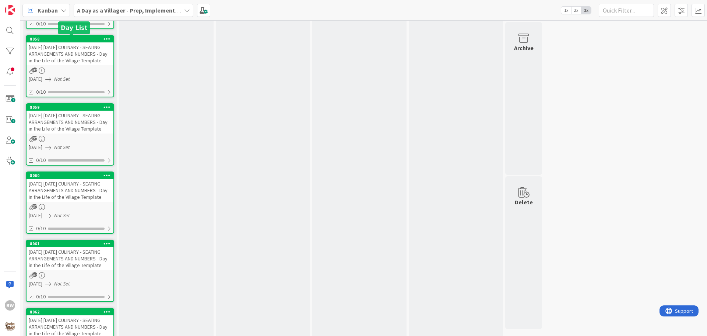
click at [56, 37] on div "8058" at bounding box center [72, 38] width 84 height 5
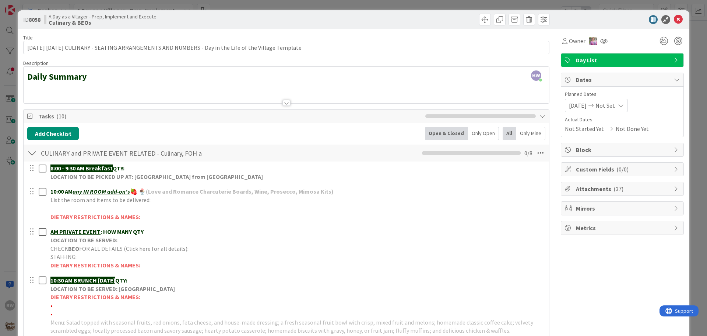
click at [581, 109] on span "09/01/2025" at bounding box center [578, 105] width 18 height 9
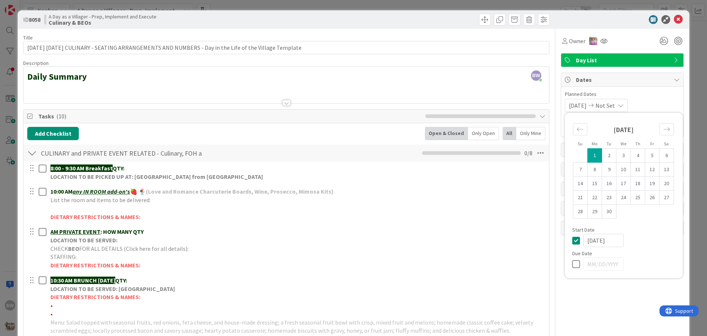
click at [573, 238] on icon at bounding box center [577, 240] width 11 height 9
click at [674, 17] on icon at bounding box center [678, 19] width 9 height 9
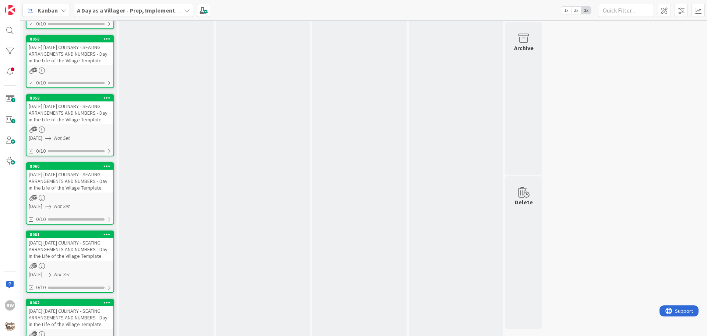
click at [59, 174] on div "[DATE] [DATE] CULINARY - SEATING ARRANGEMENTS AND NUMBERS - Day in the Life of …" at bounding box center [70, 180] width 87 height 23
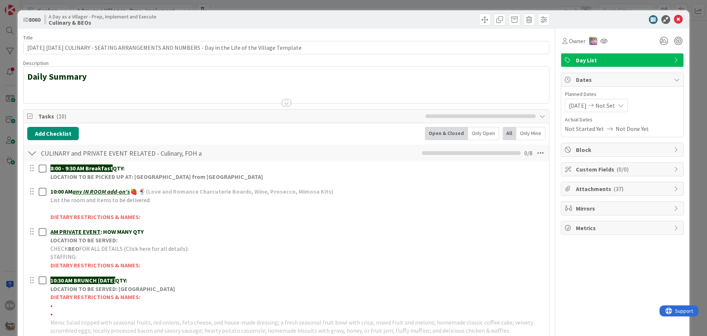
click at [569, 108] on span "09/01/2025" at bounding box center [578, 105] width 18 height 9
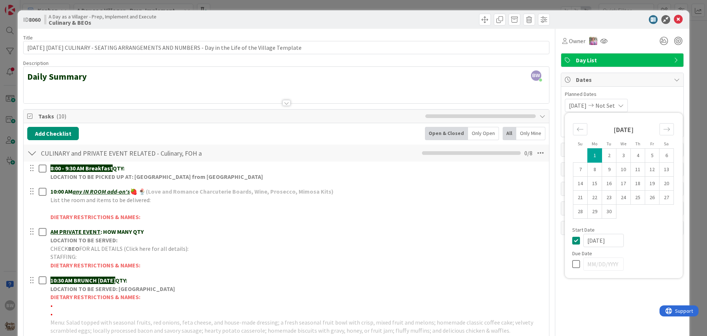
click at [572, 242] on icon at bounding box center [577, 240] width 11 height 9
click at [671, 57] on div "Day List" at bounding box center [622, 59] width 122 height 13
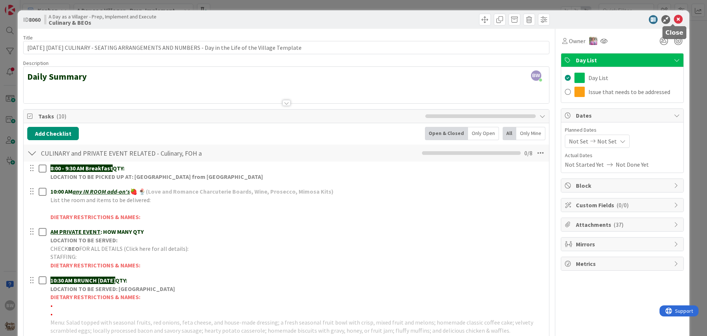
click at [674, 20] on icon at bounding box center [678, 19] width 9 height 9
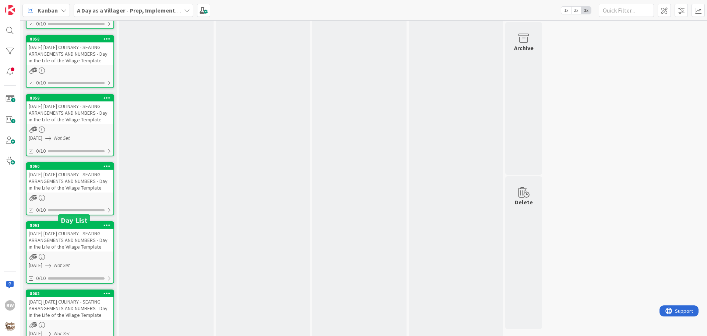
click at [73, 228] on div "8061" at bounding box center [72, 224] width 84 height 5
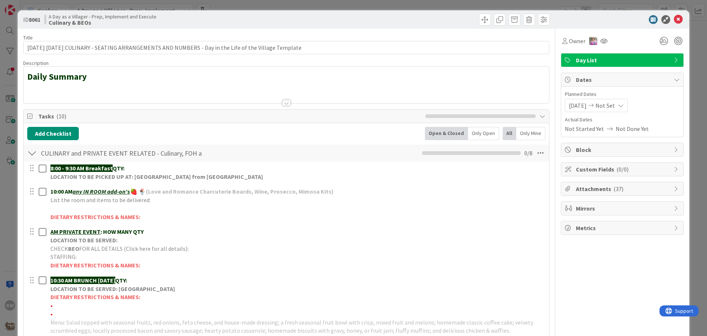
click at [582, 109] on span "09/01/2025" at bounding box center [578, 105] width 18 height 9
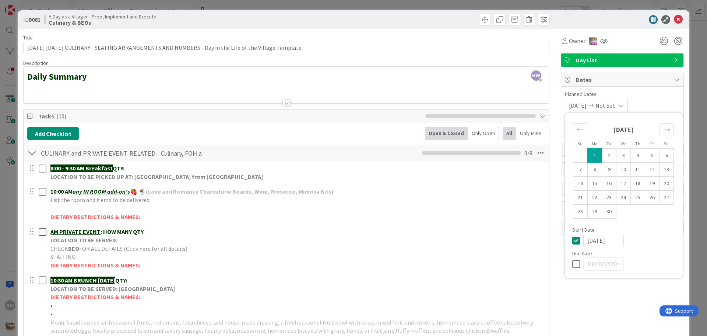
click at [572, 243] on icon at bounding box center [577, 240] width 11 height 9
click at [674, 22] on icon at bounding box center [678, 19] width 9 height 9
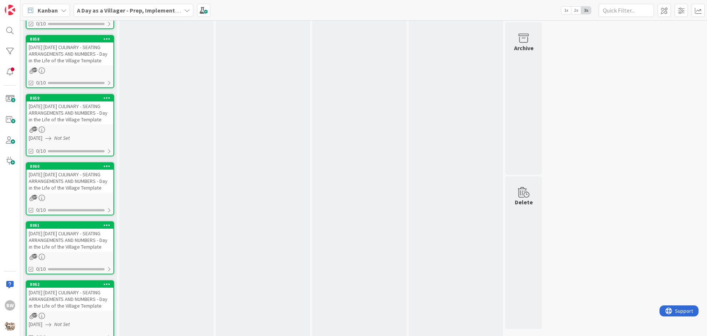
click at [67, 95] on div "8059" at bounding box center [70, 98] width 87 height 7
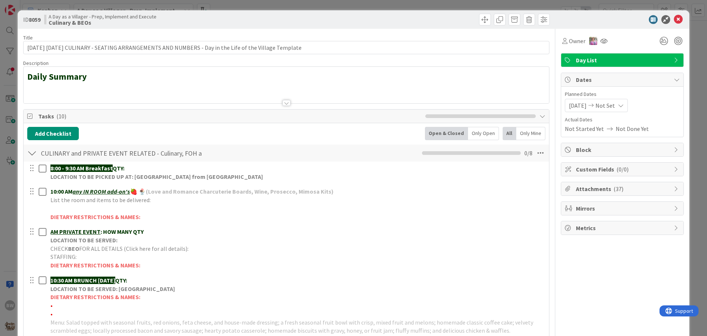
click at [579, 102] on span "09/01/2025" at bounding box center [578, 105] width 18 height 9
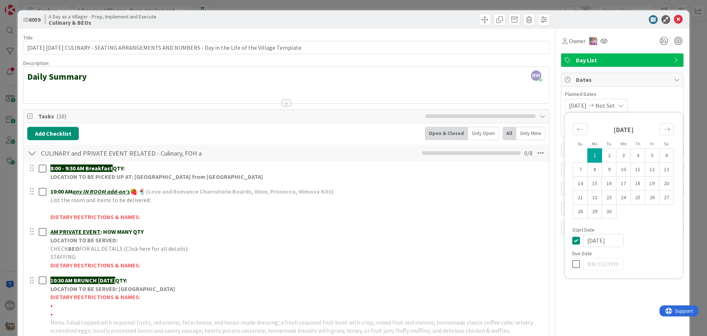
click at [572, 238] on icon at bounding box center [577, 240] width 11 height 9
click at [674, 20] on icon at bounding box center [678, 19] width 9 height 9
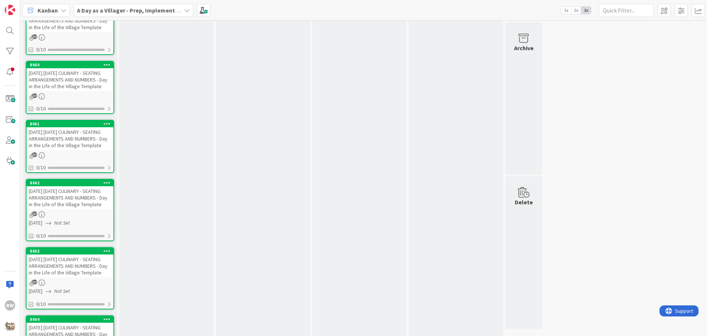
scroll to position [1105, 0]
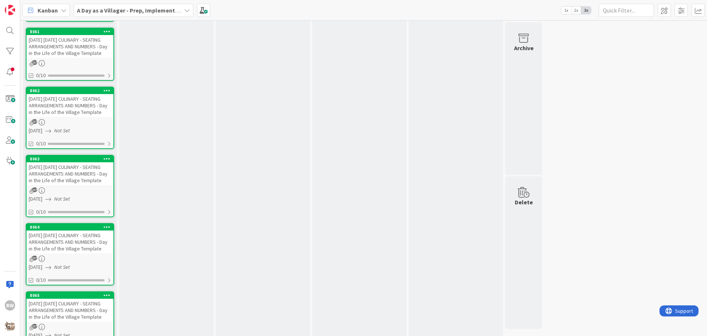
click at [55, 117] on div "9/17/25 WEDNESDAY CULINARY - SEATING ARRANGEMENTS AND NUMBERS - Day in the Life…" at bounding box center [70, 105] width 87 height 23
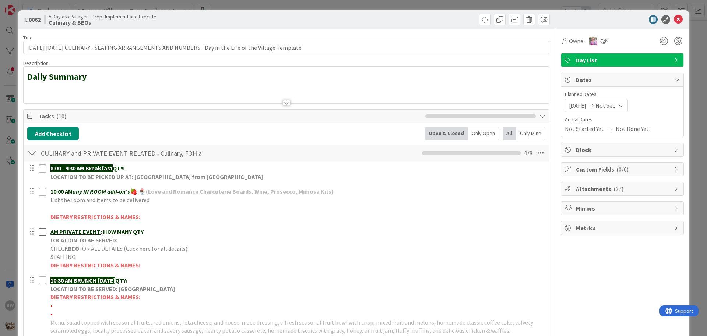
click at [578, 108] on span "09/01/2025" at bounding box center [578, 105] width 18 height 9
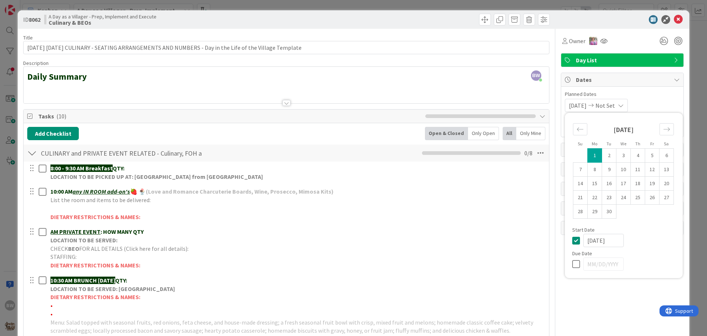
click at [572, 242] on icon at bounding box center [577, 240] width 11 height 9
click at [674, 20] on icon at bounding box center [678, 19] width 9 height 9
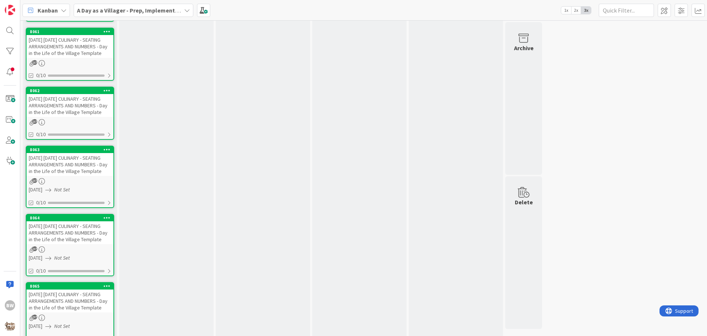
click at [57, 244] on div "9/4/25 THURSDAY CULINARY - SEATING ARRANGEMENTS AND NUMBERS - Day in the Life o…" at bounding box center [70, 232] width 87 height 23
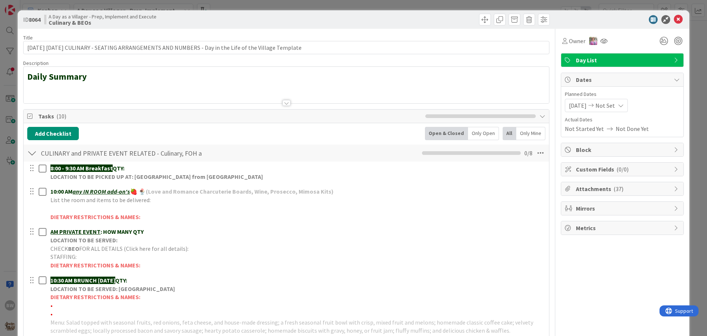
click at [571, 102] on span "09/01/2025" at bounding box center [578, 105] width 18 height 9
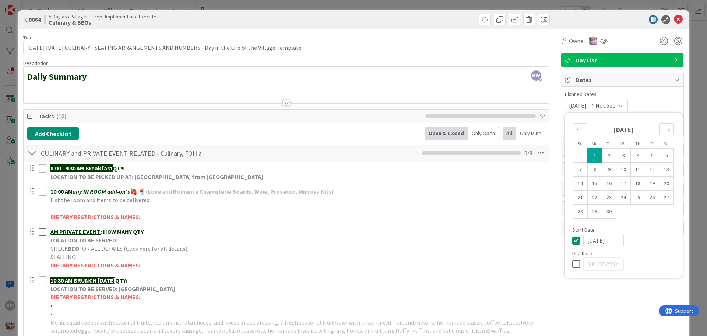
click at [572, 239] on icon at bounding box center [577, 240] width 11 height 9
click at [674, 22] on icon at bounding box center [678, 19] width 9 height 9
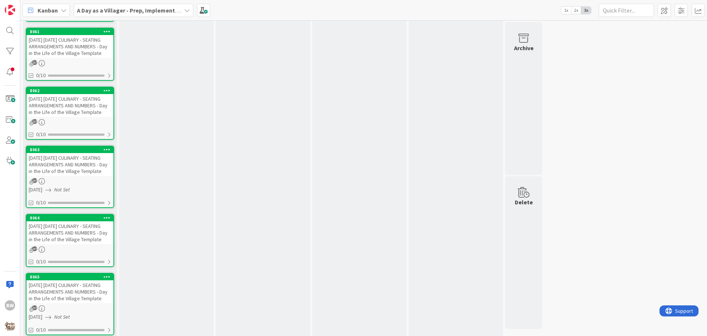
click at [52, 202] on link "8063 9/24/25 WEDNESDAY CULINARY - SEATING ARRANGEMENTS AND NUMBERS - Day in the…" at bounding box center [70, 177] width 88 height 62
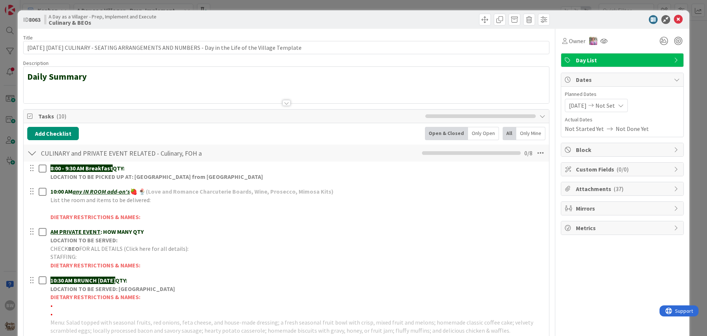
click at [571, 102] on span "09/01/2025" at bounding box center [578, 105] width 18 height 9
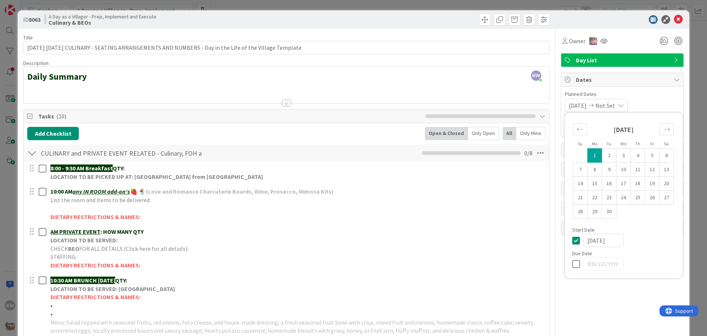
click at [572, 240] on icon at bounding box center [577, 240] width 11 height 9
click at [674, 15] on div "ID 8063 A Day as a Villager - Prep, Implement and Execute Culinary & BEOs" at bounding box center [354, 19] width 672 height 18
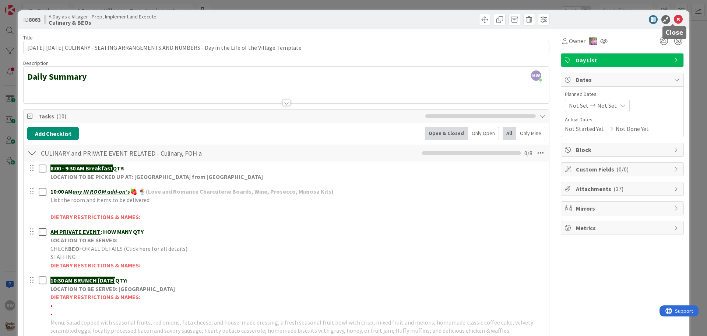
click at [674, 18] on icon at bounding box center [678, 19] width 9 height 9
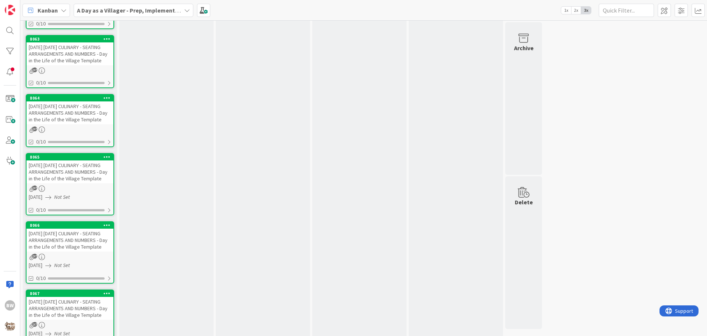
scroll to position [1252, 0]
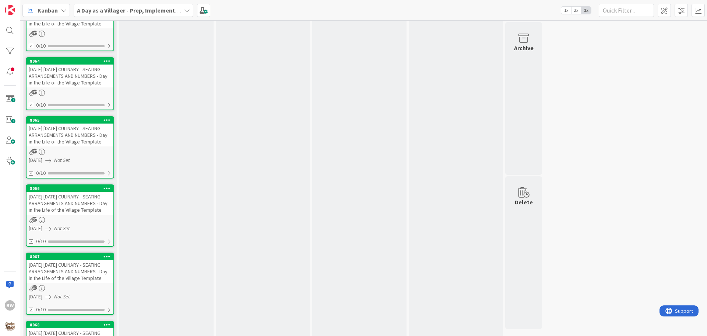
click at [58, 146] on div "9/11/25 THURSDAY CULINARY - SEATING ARRANGEMENTS AND NUMBERS - Day in the Life …" at bounding box center [70, 134] width 87 height 23
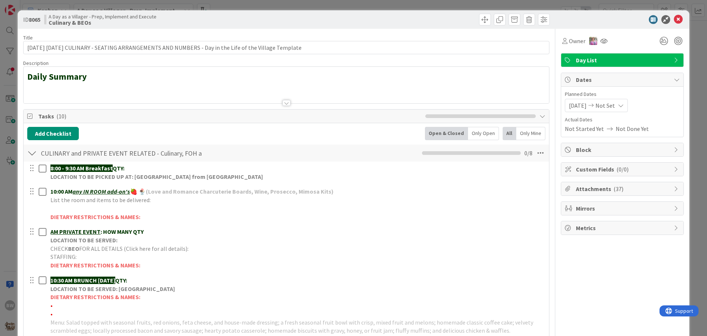
click at [578, 102] on span "09/01/2025" at bounding box center [578, 105] width 18 height 9
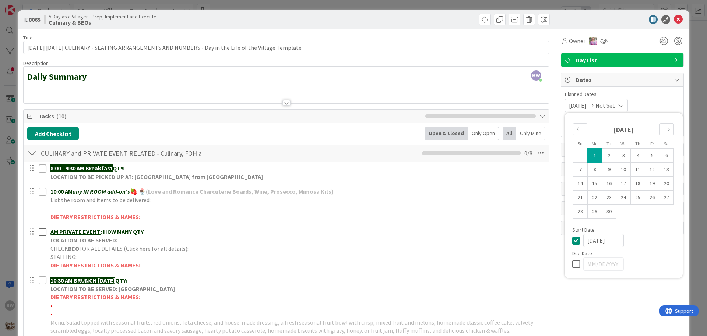
click at [572, 238] on icon at bounding box center [577, 240] width 11 height 9
click at [674, 21] on icon at bounding box center [678, 19] width 9 height 9
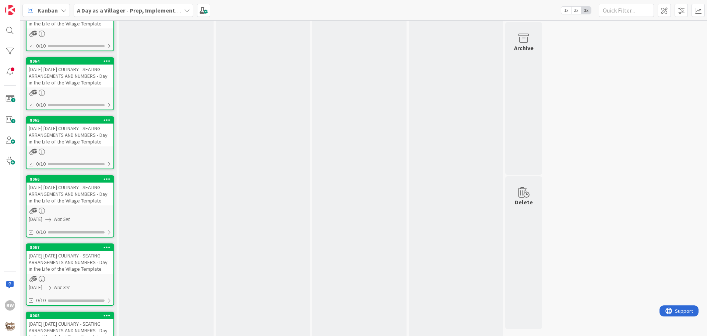
click at [56, 205] on div "9/18/25 THURSDAY CULINARY - SEATING ARRANGEMENTS AND NUMBERS - Day in the Life …" at bounding box center [70, 193] width 87 height 23
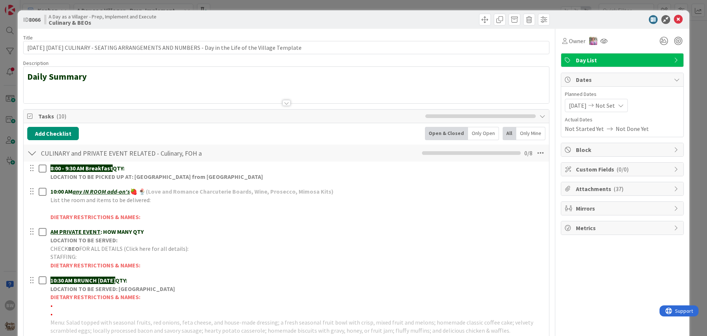
click at [572, 106] on span "09/01/2025" at bounding box center [578, 105] width 18 height 9
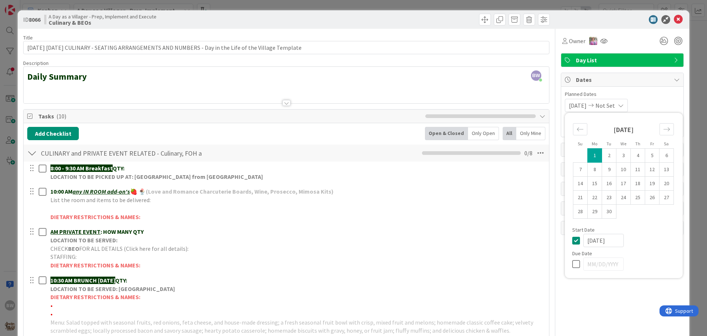
click at [572, 239] on icon at bounding box center [577, 240] width 11 height 9
click at [674, 18] on icon at bounding box center [678, 19] width 9 height 9
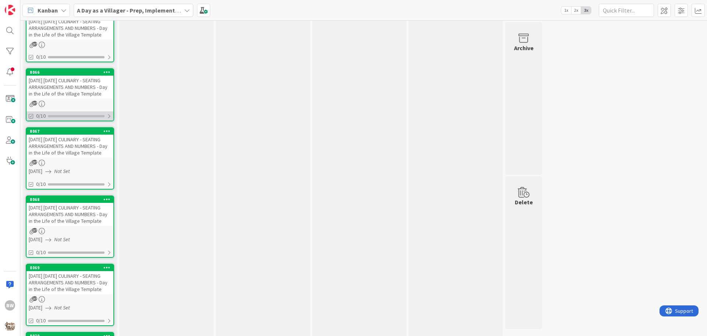
scroll to position [1363, 0]
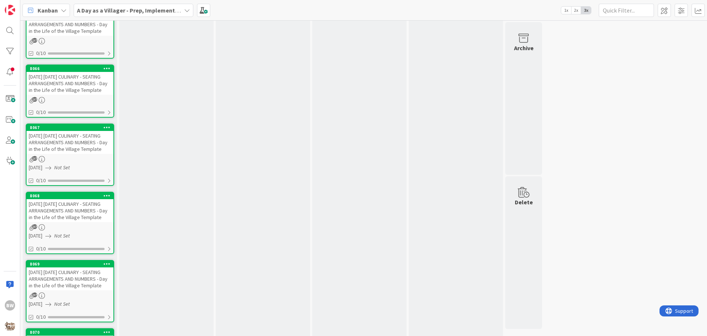
click at [69, 154] on div "9/25/25 THURSDAY CULINARY - SEATING ARRANGEMENTS AND NUMBERS - Day in the Life …" at bounding box center [70, 142] width 87 height 23
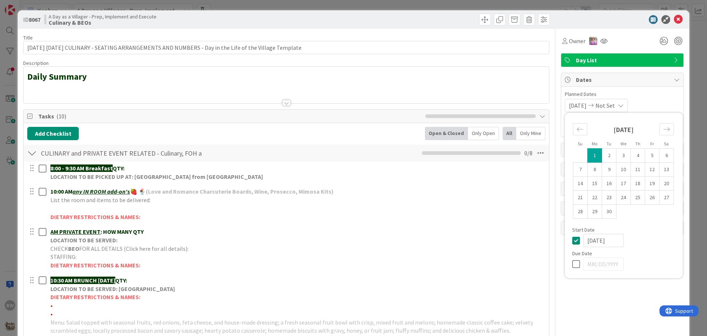
scroll to position [1363, 0]
click at [572, 238] on icon at bounding box center [577, 240] width 11 height 9
click at [674, 18] on icon at bounding box center [678, 19] width 9 height 9
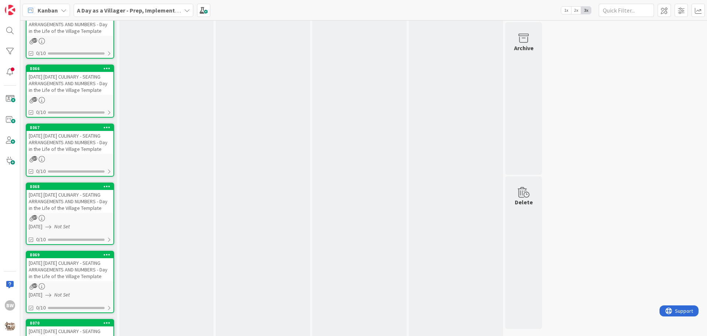
click at [61, 213] on div "9/5/25 FRIDAY CULINARY - SEATING ARRANGEMENTS AND NUMBERS - Day in the Life of …" at bounding box center [70, 201] width 87 height 23
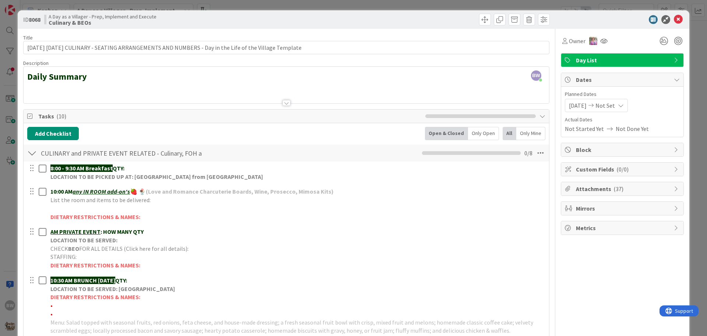
click at [570, 105] on span "09/01/2025" at bounding box center [578, 105] width 18 height 9
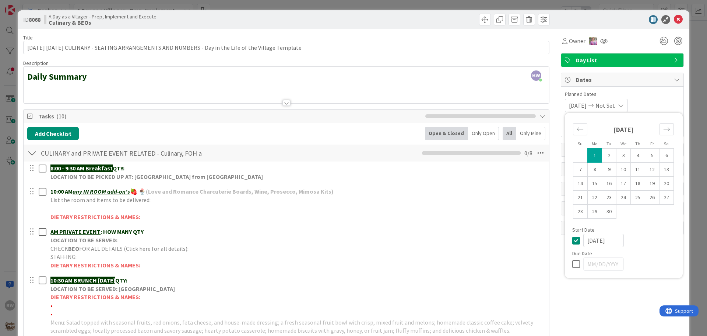
click at [572, 242] on icon at bounding box center [577, 240] width 11 height 9
click at [675, 17] on icon at bounding box center [678, 19] width 9 height 9
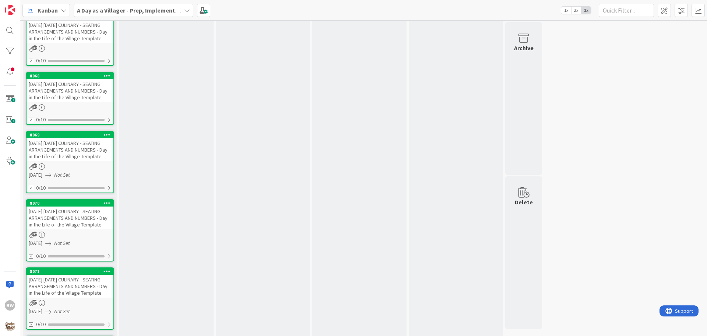
click at [66, 161] on div "9/12/25 FRIDAY CULINARY - SEATING ARRANGEMENTS AND NUMBERS - Day in the Life of…" at bounding box center [70, 149] width 87 height 23
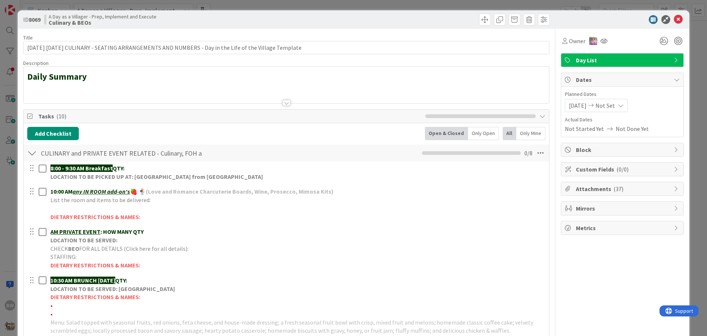
click at [571, 103] on span "09/01/2025" at bounding box center [578, 105] width 18 height 9
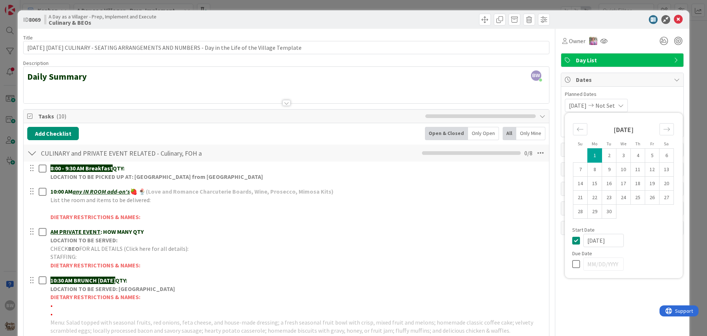
click at [572, 241] on icon at bounding box center [577, 240] width 11 height 9
click at [674, 18] on icon at bounding box center [678, 19] width 9 height 9
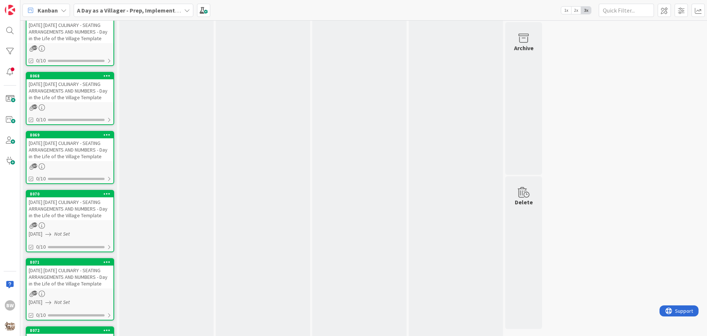
click at [75, 220] on div "9/19/25 FRIDAY CULINARY - SEATING ARRANGEMENTS AND NUMBERS - Day in the Life of…" at bounding box center [70, 208] width 87 height 23
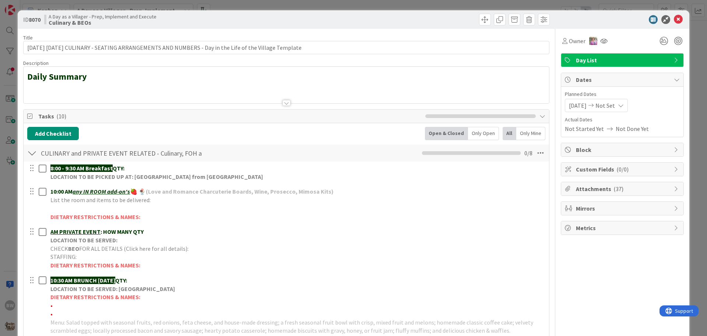
click at [575, 107] on span "09/01/2025" at bounding box center [578, 105] width 18 height 9
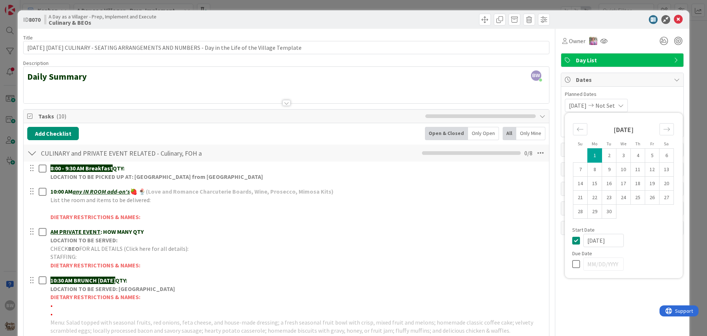
click at [572, 241] on icon at bounding box center [577, 240] width 11 height 9
click at [676, 16] on icon at bounding box center [678, 19] width 9 height 9
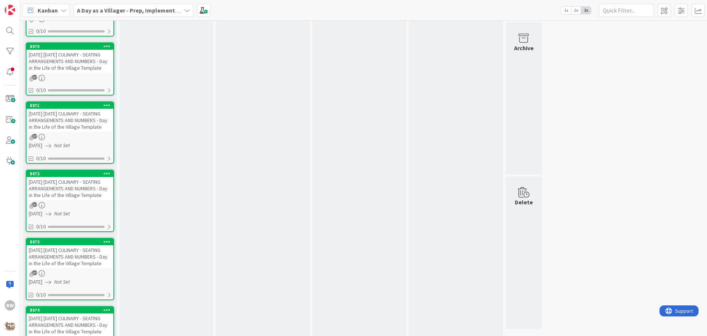
click at [57, 132] on div "9/26/25 FRIDAY CULINARY - SEATING ARRANGEMENTS AND NUMBERS - Day in the Life of…" at bounding box center [70, 120] width 87 height 23
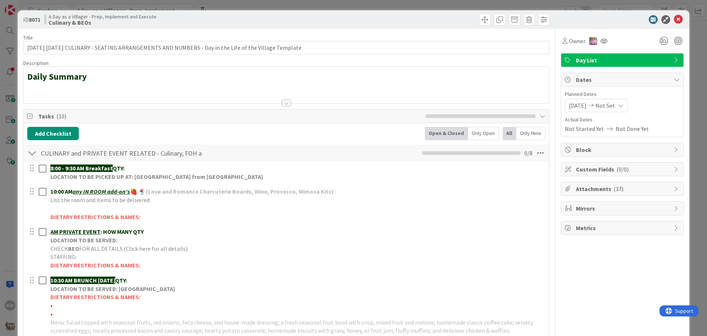
click at [584, 107] on span "09/01/2025" at bounding box center [578, 105] width 18 height 9
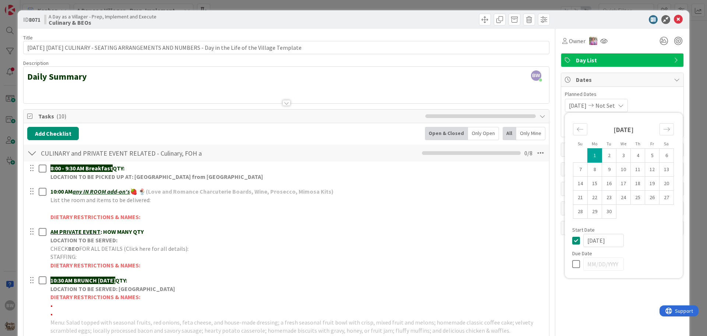
click at [572, 242] on icon at bounding box center [577, 240] width 11 height 9
click at [675, 20] on icon at bounding box center [678, 19] width 9 height 9
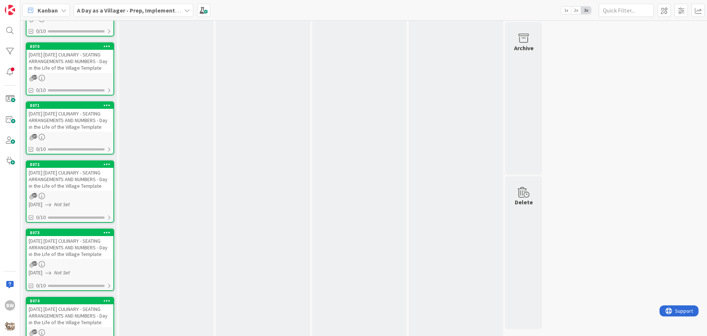
click at [49, 190] on div "9/6/25 SATURDAY CULINARY - SEATING ARRANGEMENTS AND NUMBERS - Day in the Life o…" at bounding box center [70, 179] width 87 height 23
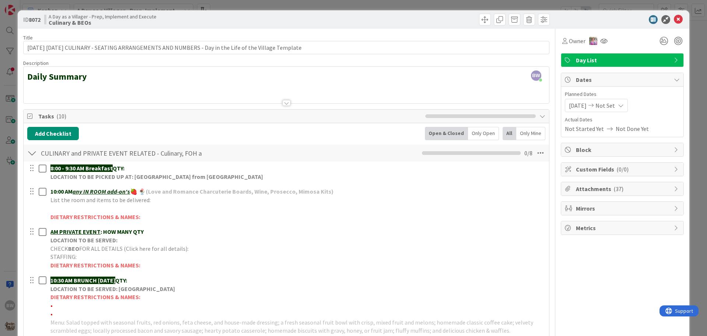
click at [565, 103] on div "09/01/2025 Not Set" at bounding box center [596, 105] width 63 height 13
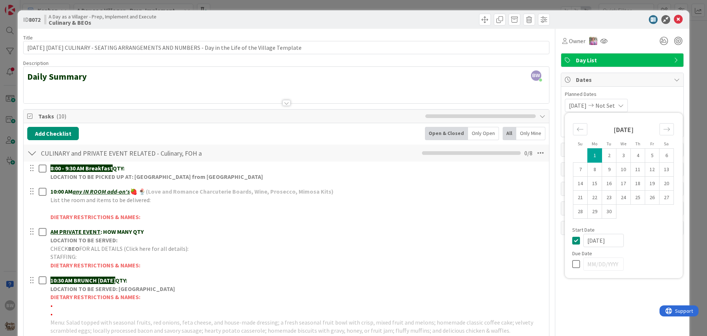
click at [572, 240] on icon at bounding box center [577, 240] width 11 height 9
click at [674, 16] on icon at bounding box center [678, 19] width 9 height 9
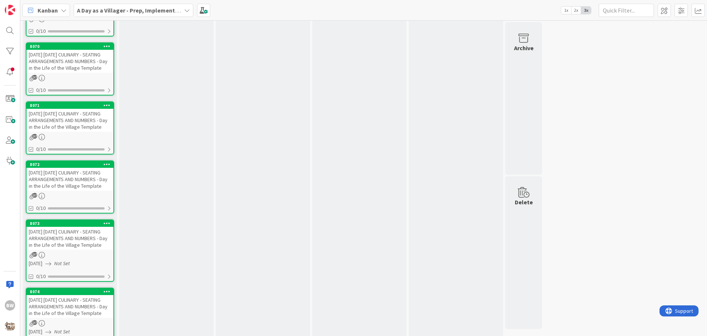
click at [66, 249] on div "9/13/25 SATURDAY CULINARY - SEATING ARRANGEMENTS AND NUMBERS - Day in the Life …" at bounding box center [70, 238] width 87 height 23
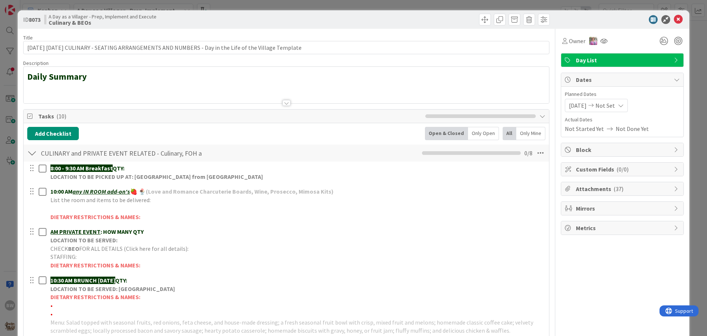
click at [587, 101] on span "09/01/2025" at bounding box center [578, 105] width 18 height 9
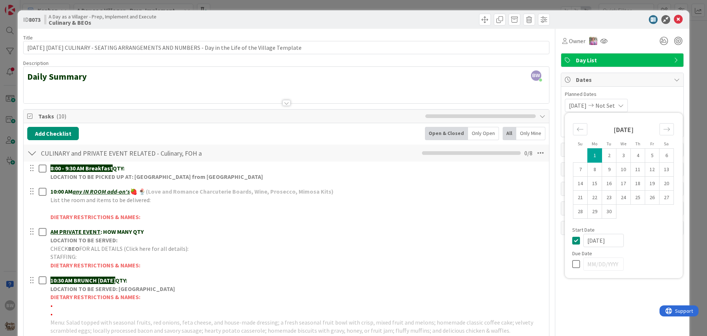
click at [572, 242] on icon at bounding box center [577, 240] width 11 height 9
click at [674, 21] on icon at bounding box center [678, 19] width 9 height 9
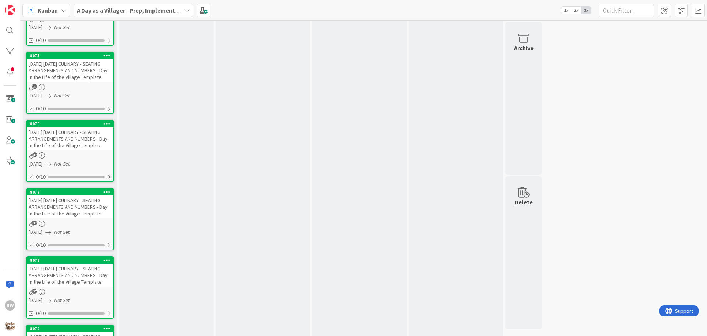
click at [58, 14] on div "9/20/25 SATURDAY CULINARY - SEATING ARRANGEMENTS AND NUMBERS - Day in the Life …" at bounding box center [70, 2] width 87 height 23
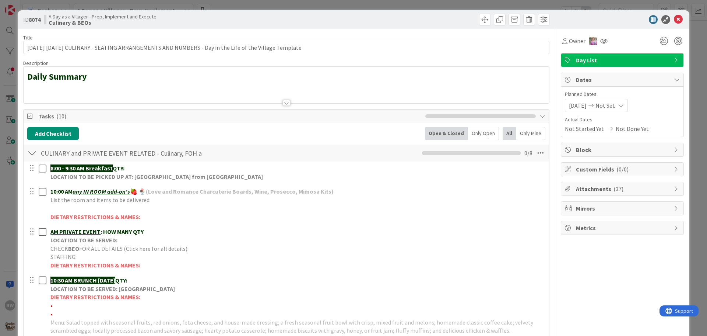
click at [586, 106] on span "09/01/2025" at bounding box center [578, 105] width 18 height 9
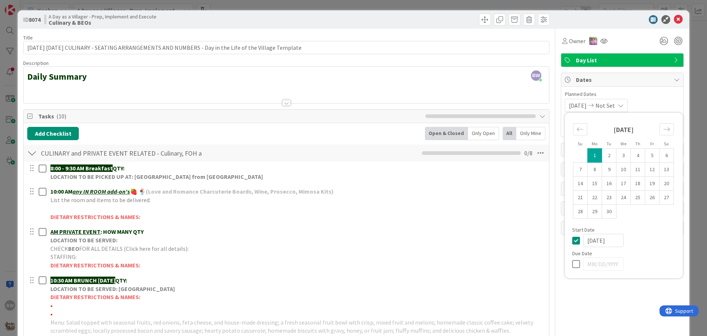
click at [572, 242] on icon at bounding box center [577, 240] width 11 height 9
click at [674, 18] on icon at bounding box center [678, 19] width 9 height 9
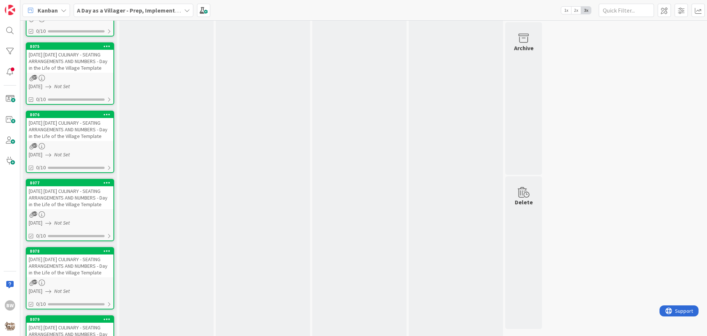
click at [42, 158] on span "09/01/2025" at bounding box center [36, 155] width 14 height 8
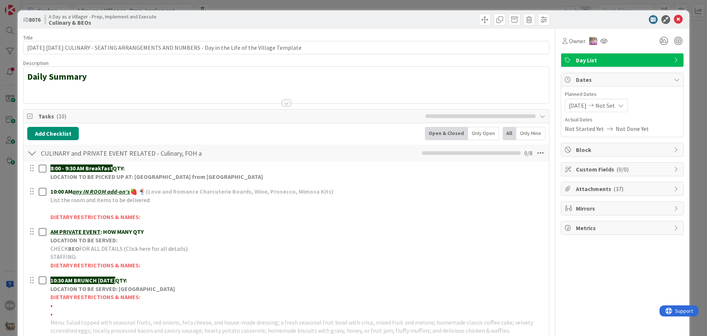
click at [588, 99] on div "09/01/2025 Not Set" at bounding box center [596, 105] width 63 height 13
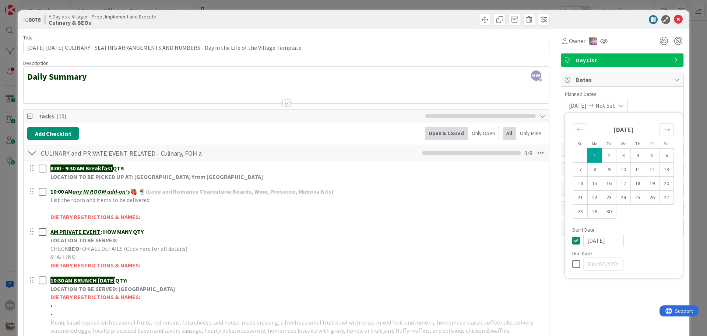
click at [572, 240] on icon at bounding box center [577, 240] width 11 height 9
click at [674, 19] on icon at bounding box center [678, 19] width 9 height 9
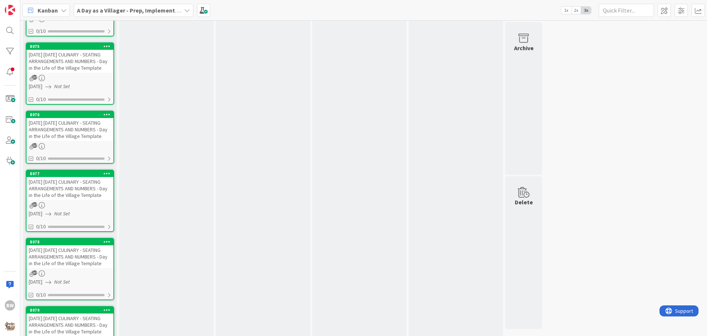
click at [59, 105] on link "8075 9/27/25 SATURDAY CULINARY - SEATING ARRANGEMENTS AND NUMBERS - Day in the …" at bounding box center [70, 73] width 88 height 62
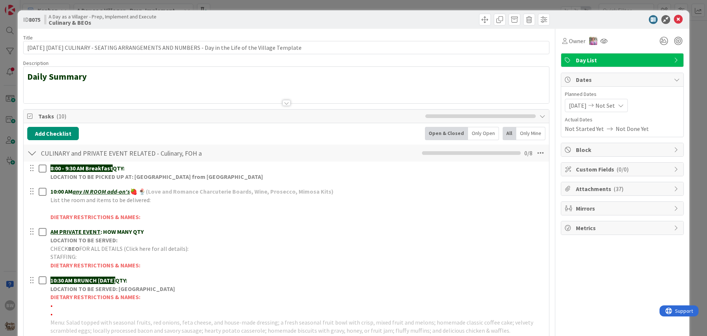
click at [594, 106] on icon at bounding box center [591, 105] width 9 height 5
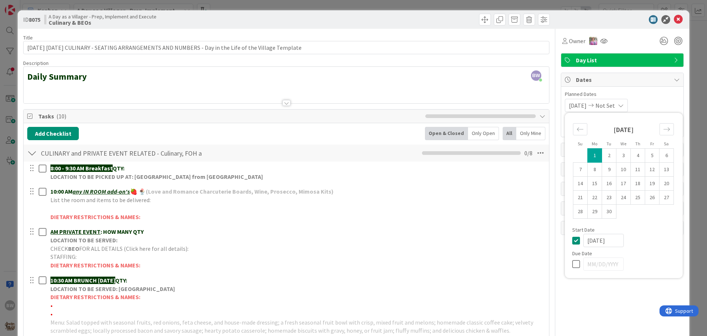
click at [569, 239] on div "Su Mo Tu We Th Fr Sa August 2025 1 2 3 4 5 6 7 8 9 10 11 12 13 14 15 16 17 18 1…" at bounding box center [624, 195] width 111 height 158
click at [572, 237] on icon at bounding box center [577, 240] width 11 height 9
click at [675, 18] on icon at bounding box center [678, 19] width 9 height 9
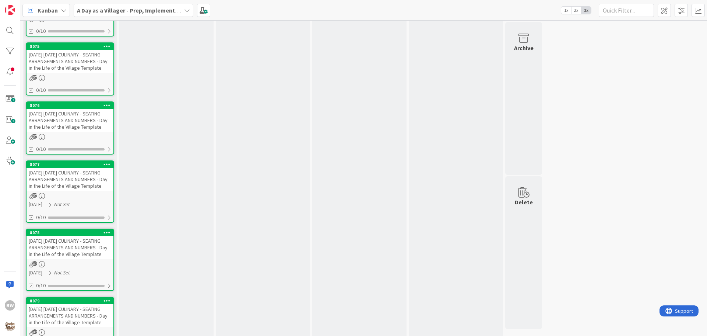
click at [55, 190] on div "9/14/25 SUNDAY CULINARY - SEATING ARRANGEMENTS AND NUMBERS - Day in the Life of…" at bounding box center [70, 179] width 87 height 23
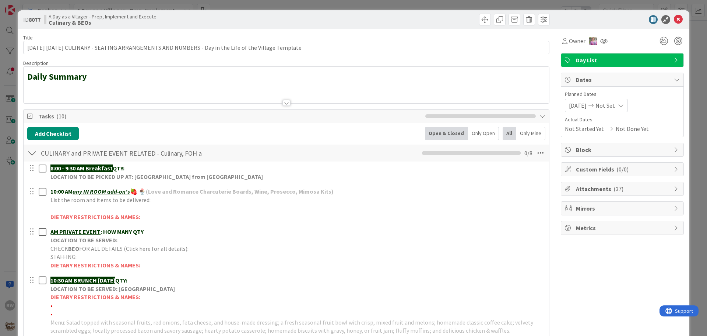
click at [575, 108] on span "09/01/2025" at bounding box center [578, 105] width 18 height 9
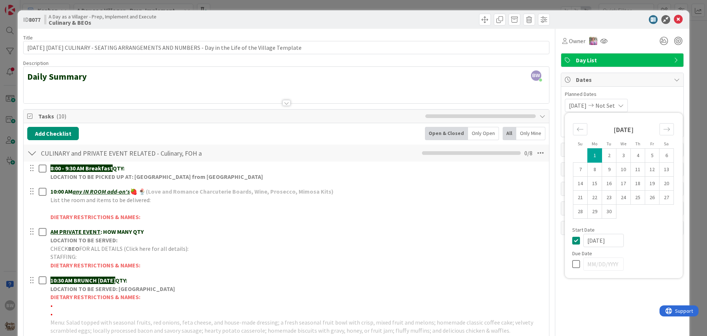
click at [572, 240] on icon at bounding box center [577, 240] width 11 height 9
click at [675, 18] on icon at bounding box center [678, 19] width 9 height 9
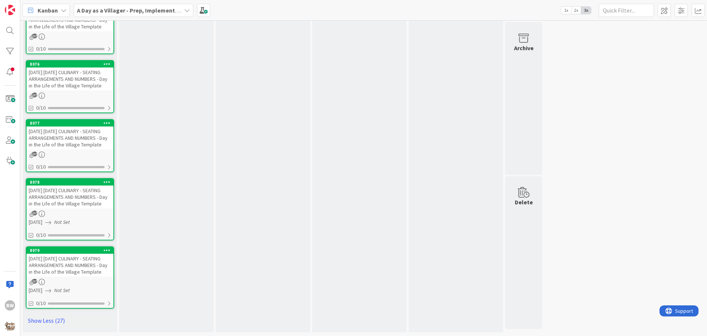
click at [42, 222] on span "09/01/2025" at bounding box center [36, 222] width 14 height 8
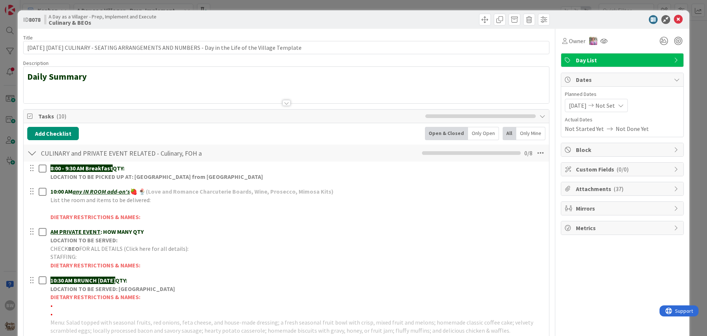
click at [574, 105] on span "09/01/2025" at bounding box center [578, 105] width 18 height 9
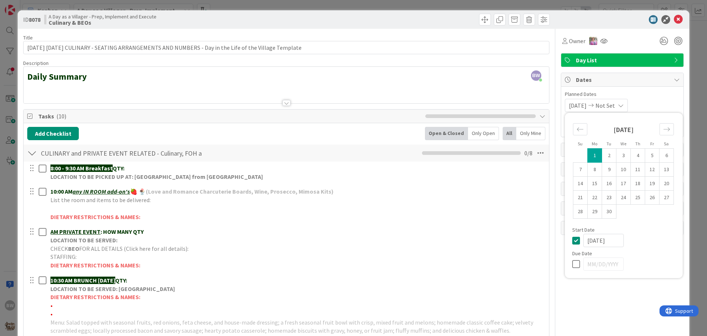
click at [572, 242] on icon at bounding box center [577, 240] width 11 height 9
click at [674, 20] on icon at bounding box center [678, 19] width 9 height 9
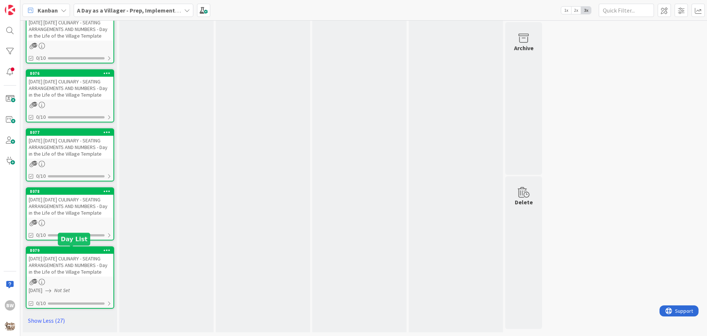
click at [61, 274] on div "9/28/25 SUNDAY CULINARY - SEATING ARRANGEMENTS AND NUMBERS - Day in the Life of…" at bounding box center [70, 264] width 87 height 23
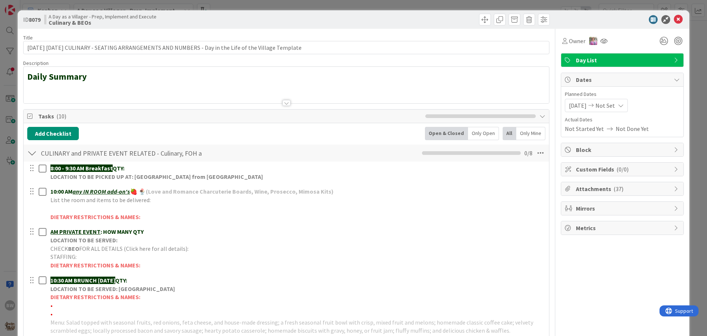
click at [569, 105] on span "09/01/2025" at bounding box center [578, 105] width 18 height 9
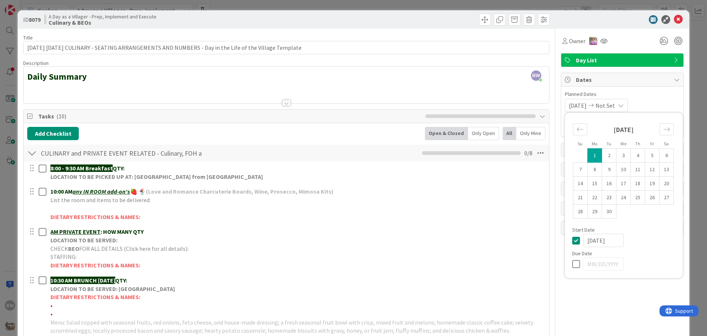
click at [572, 237] on icon at bounding box center [577, 240] width 11 height 9
click at [676, 18] on icon at bounding box center [678, 19] width 9 height 9
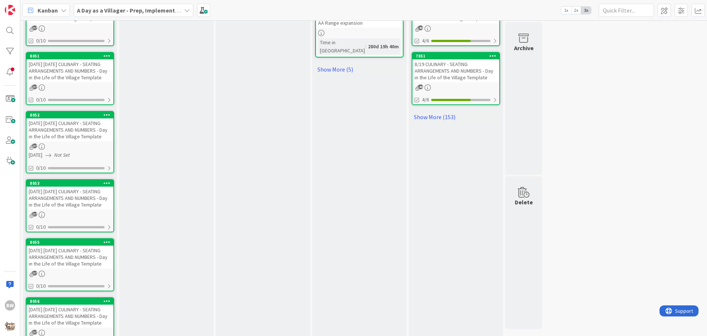
scroll to position [538, 0]
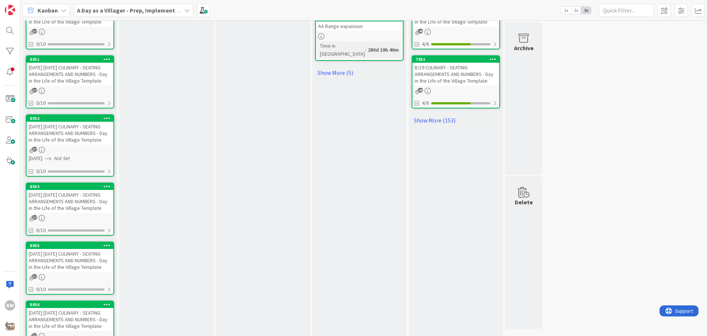
click at [57, 121] on div "8052" at bounding box center [70, 118] width 87 height 7
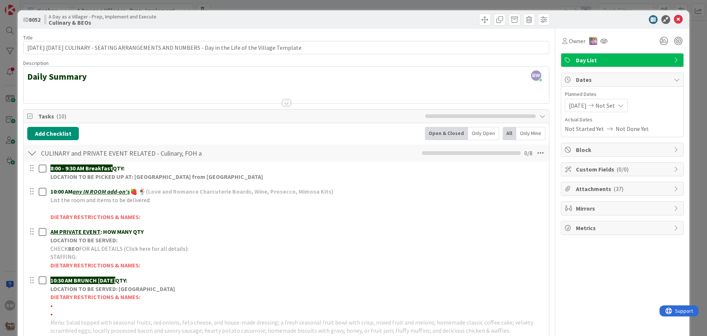
click at [585, 106] on span "09/01/2025" at bounding box center [578, 105] width 18 height 9
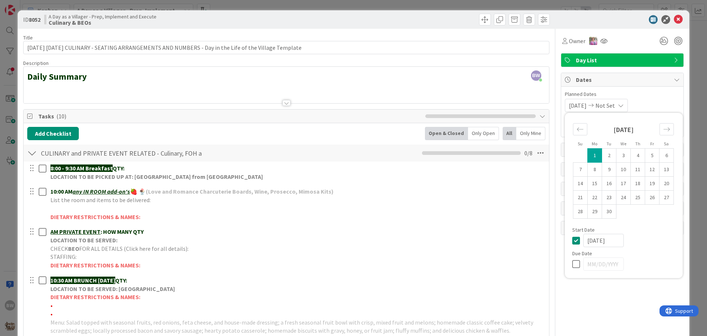
click at [574, 242] on icon at bounding box center [577, 240] width 11 height 9
click at [674, 20] on icon at bounding box center [678, 19] width 9 height 9
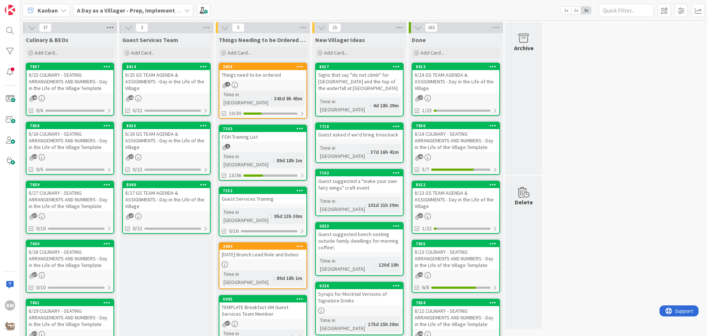
click at [113, 27] on icon at bounding box center [110, 27] width 10 height 11
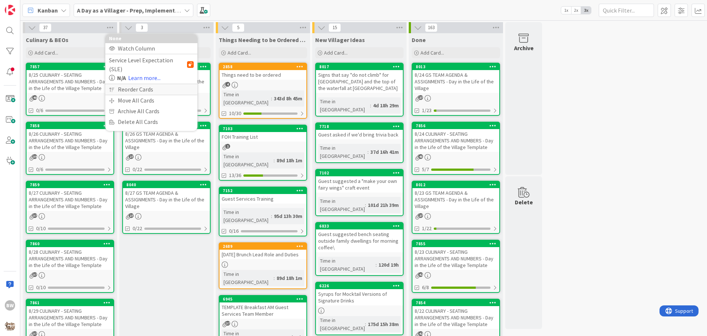
click at [126, 84] on div "Reorder Cards" at bounding box center [151, 89] width 92 height 11
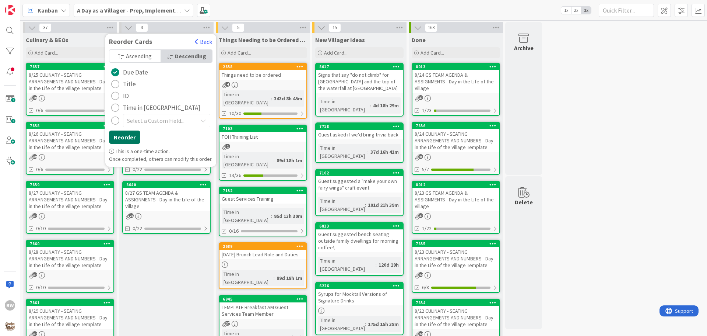
click at [121, 135] on button "Reorder" at bounding box center [124, 136] width 31 height 13
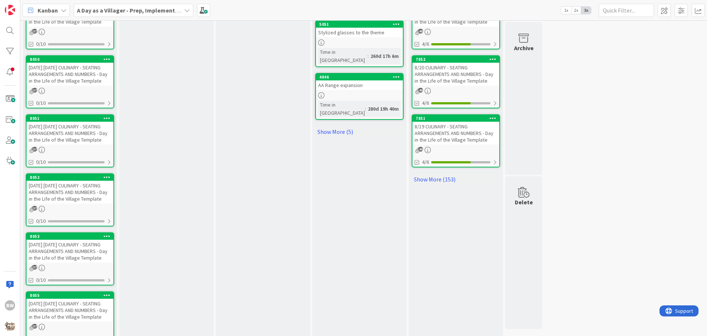
scroll to position [589, 0]
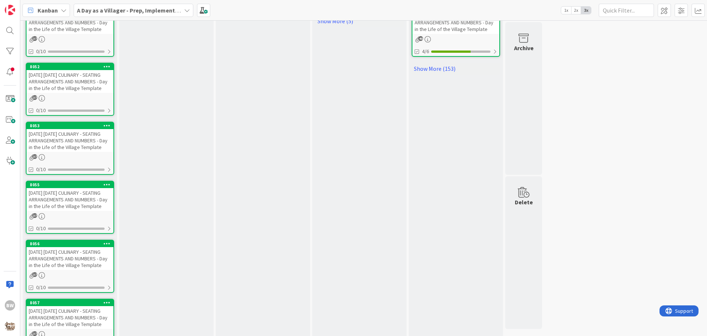
click at [106, 184] on icon at bounding box center [107, 184] width 7 height 5
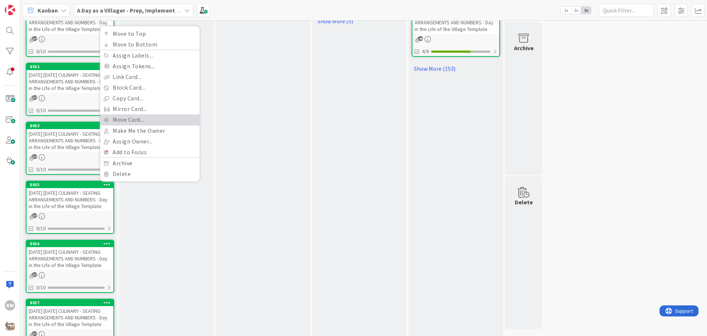
click at [120, 122] on link "Move Card..." at bounding box center [149, 119] width 99 height 11
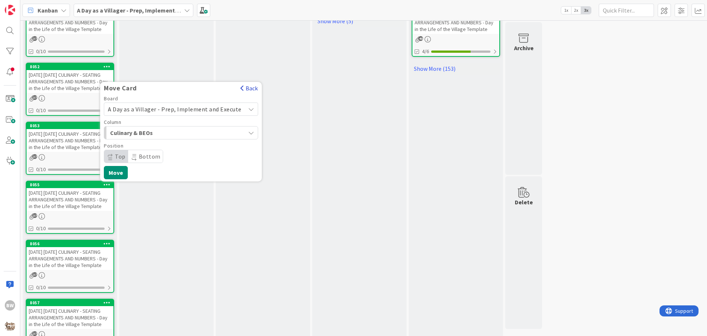
click at [240, 85] on button "Back" at bounding box center [249, 88] width 18 height 8
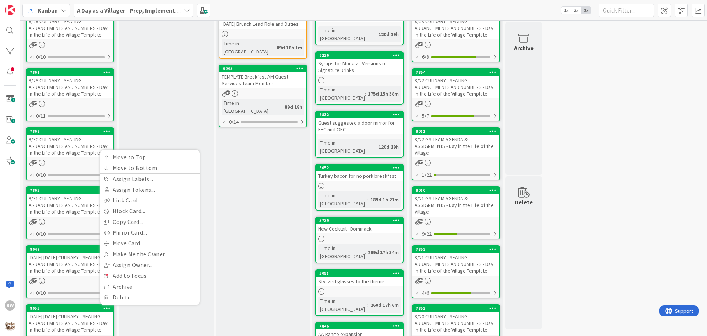
scroll to position [92, 0]
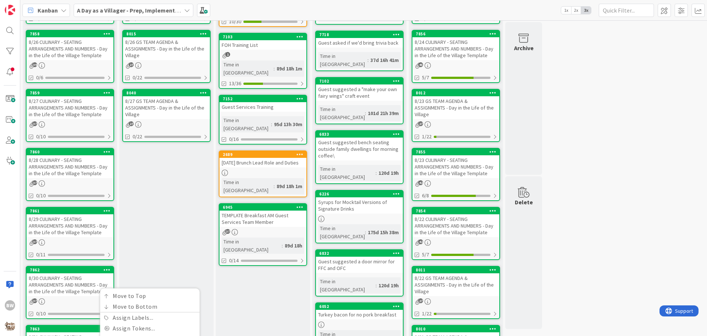
click at [108, 35] on icon at bounding box center [107, 33] width 7 height 5
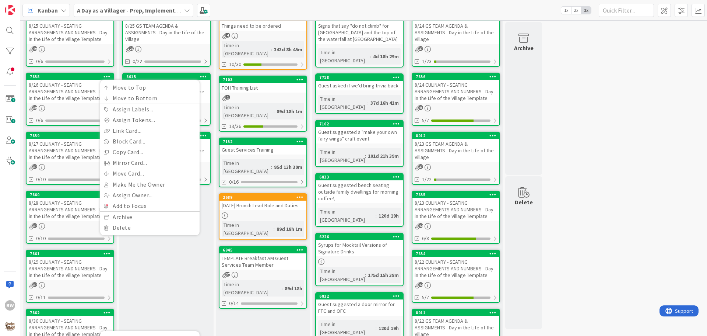
scroll to position [0, 0]
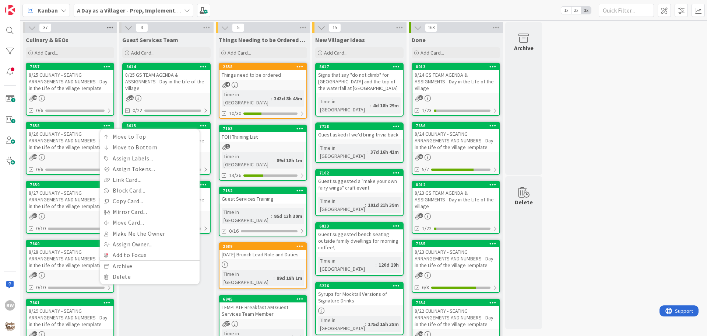
click at [107, 28] on icon at bounding box center [110, 27] width 10 height 11
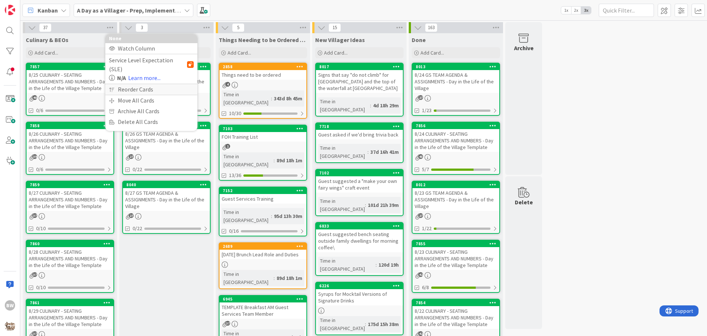
click at [125, 84] on div "Reorder Cards" at bounding box center [151, 89] width 92 height 11
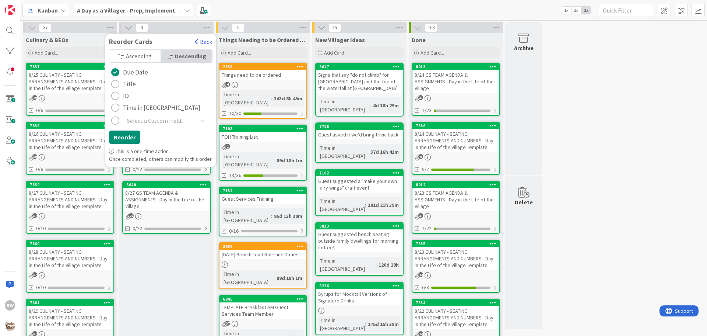
click at [115, 84] on div "radio" at bounding box center [115, 84] width 8 height 8
click at [127, 138] on button "Reorder" at bounding box center [124, 136] width 31 height 13
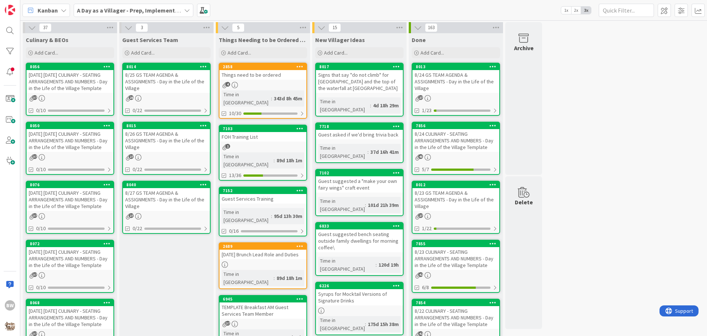
click at [106, 27] on icon at bounding box center [110, 27] width 10 height 11
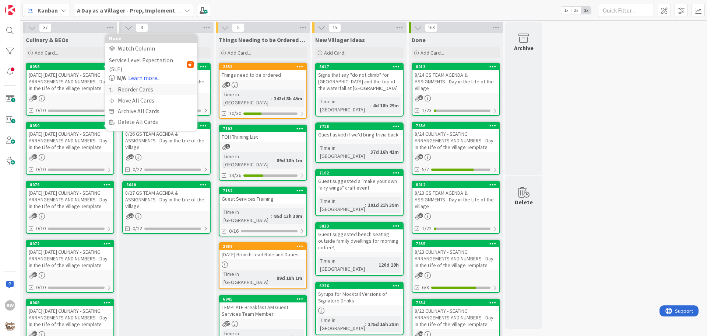
click at [134, 84] on div "Reorder Cards" at bounding box center [151, 89] width 92 height 11
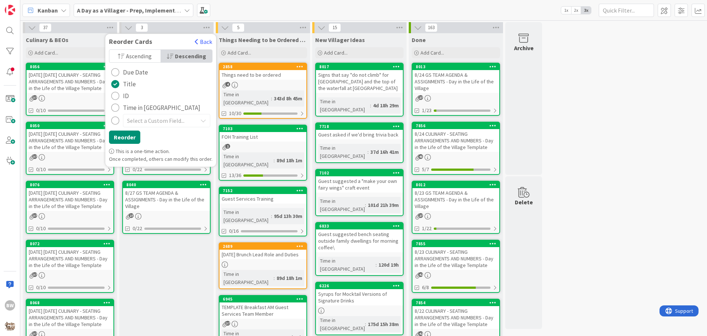
click at [127, 55] on span "Ascending" at bounding box center [139, 55] width 26 height 11
click at [127, 133] on button "Reorder" at bounding box center [124, 136] width 31 height 13
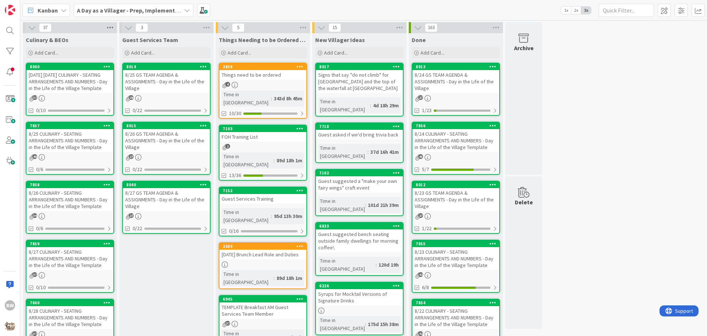
click at [111, 27] on icon at bounding box center [110, 27] width 10 height 11
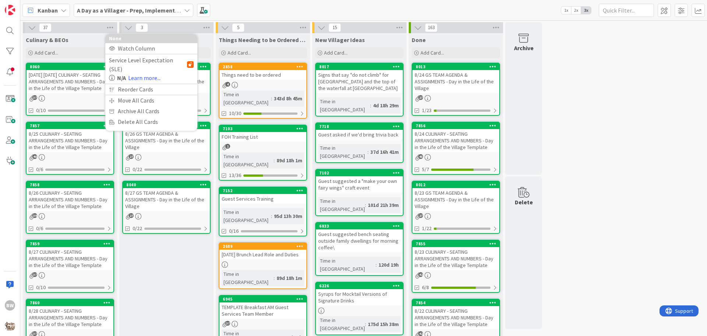
click at [92, 37] on div "Culinary & BEOs" at bounding box center [70, 39] width 88 height 7
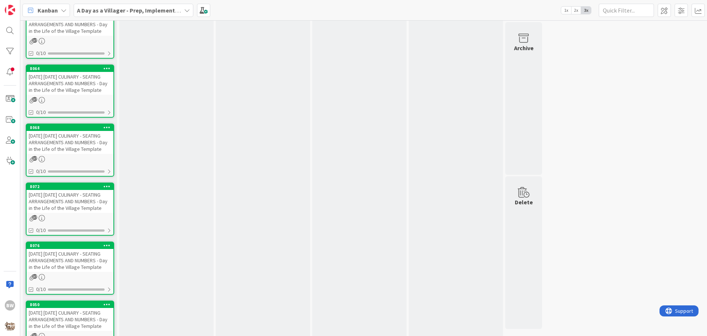
scroll to position [1818, 0]
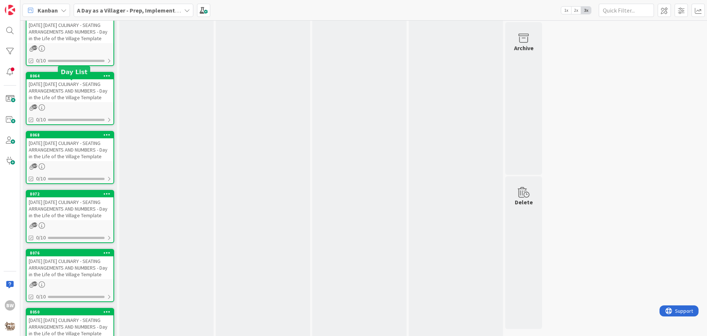
click at [68, 20] on div "8059" at bounding box center [72, 16] width 84 height 5
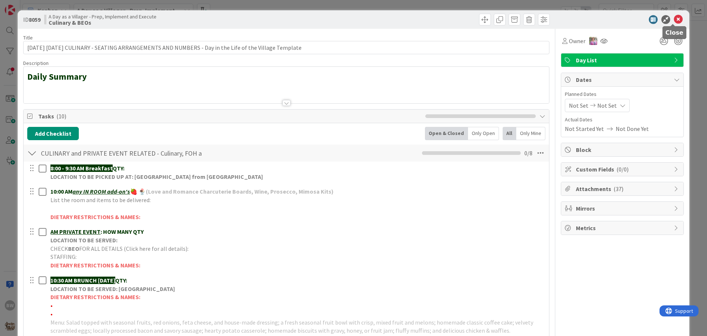
click at [675, 18] on icon at bounding box center [678, 19] width 9 height 9
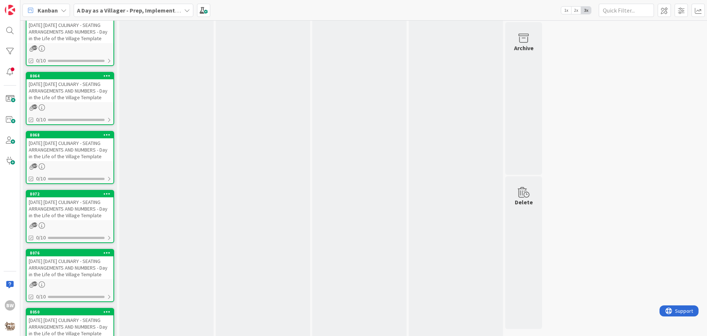
click at [105, 19] on icon at bounding box center [107, 16] width 7 height 5
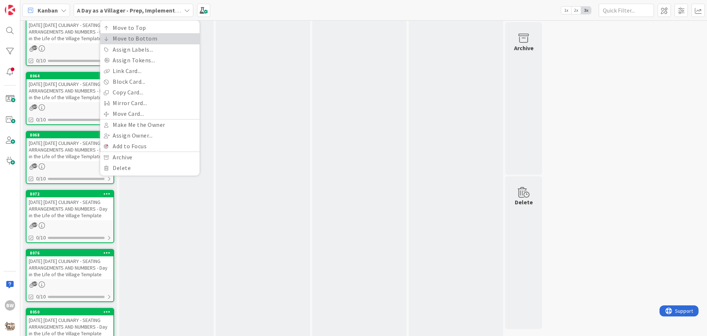
click at [111, 44] on link "Move to Bottom" at bounding box center [149, 38] width 99 height 11
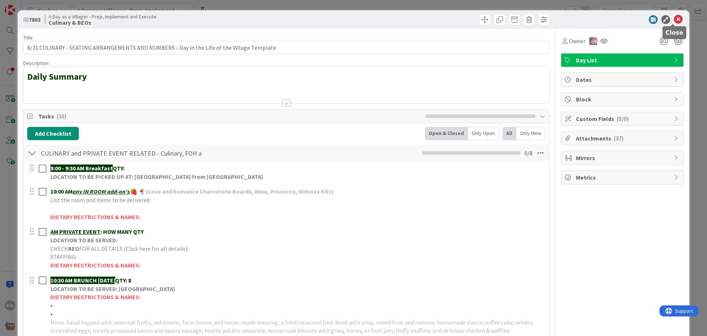
click at [674, 20] on icon at bounding box center [678, 19] width 9 height 9
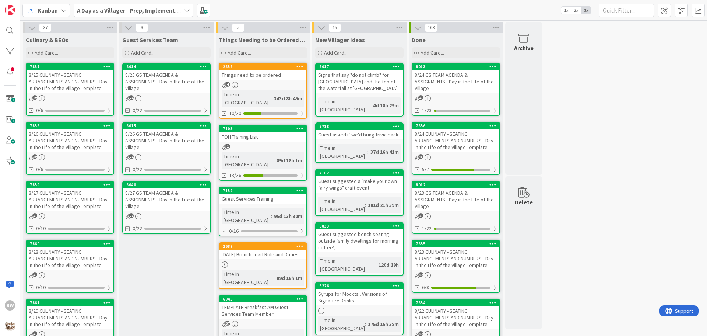
click at [66, 71] on div "8/25 CULINARY - SEATING ARRANGEMENTS AND NUMBERS - Day in the Life of the Villa…" at bounding box center [70, 81] width 87 height 23
